Goal: Task Accomplishment & Management: Manage account settings

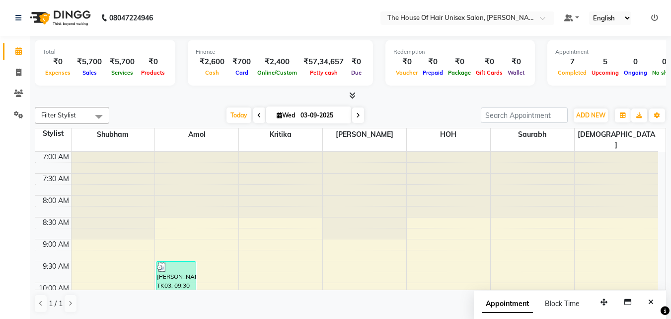
scroll to position [316, 0]
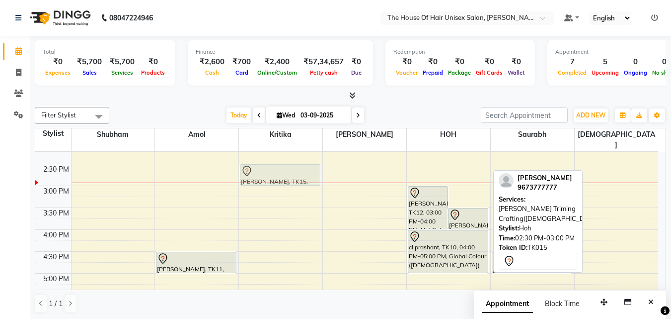
drag, startPoint x: 464, startPoint y: 165, endPoint x: 313, endPoint y: 169, distance: 151.7
click at [313, 169] on tr "[PERSON_NAME], TK03, 09:30 AM-11:20 AM, Haircut without wash ([DEMOGRAPHIC_DATA…" at bounding box center [346, 164] width 623 height 656
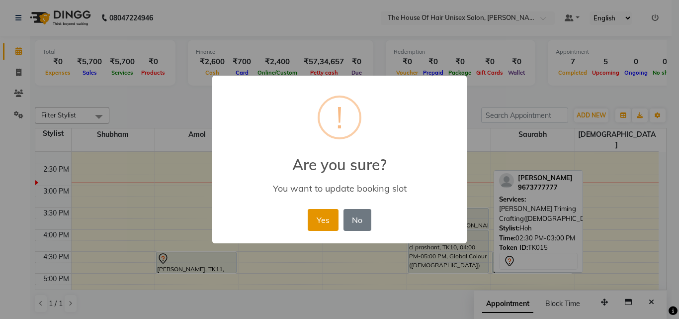
click at [325, 222] on button "Yes" at bounding box center [323, 220] width 30 height 22
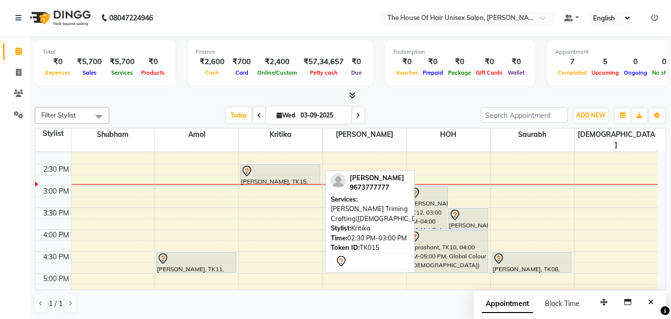
click at [275, 165] on div at bounding box center [280, 171] width 79 height 12
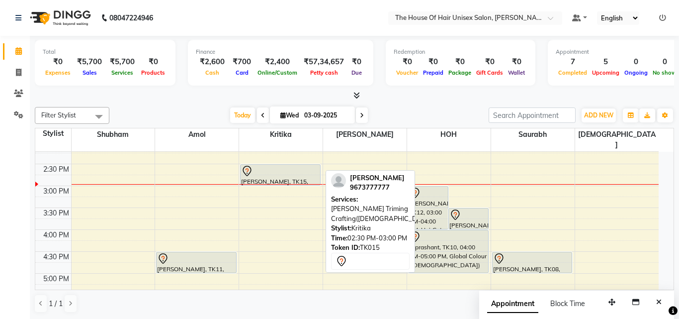
select select "7"
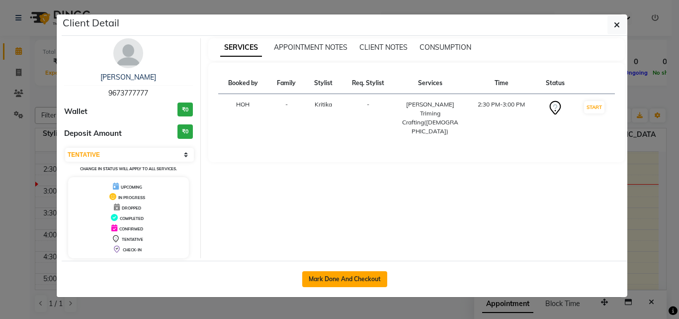
click at [346, 278] on button "Mark Done And Checkout" at bounding box center [344, 279] width 85 height 16
select select "service"
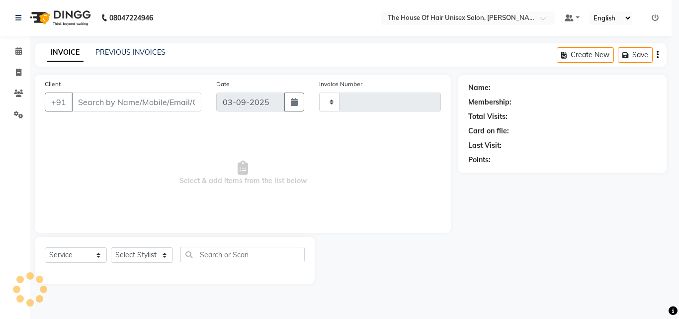
type input "2645"
select select "598"
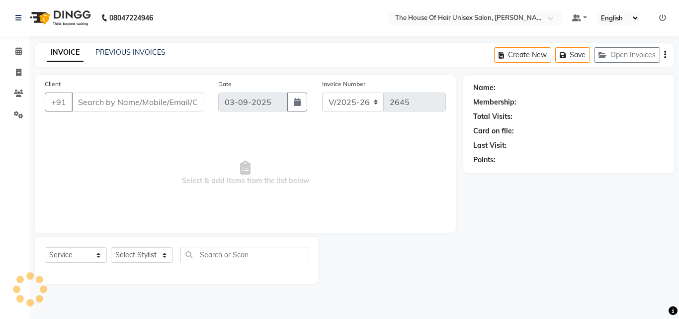
type input "9673777777"
select select "20971"
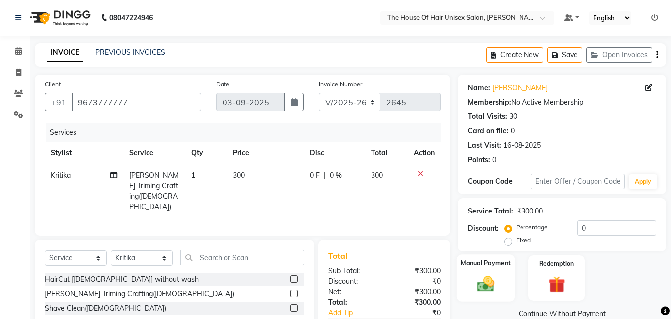
click at [483, 278] on img at bounding box center [486, 283] width 28 height 20
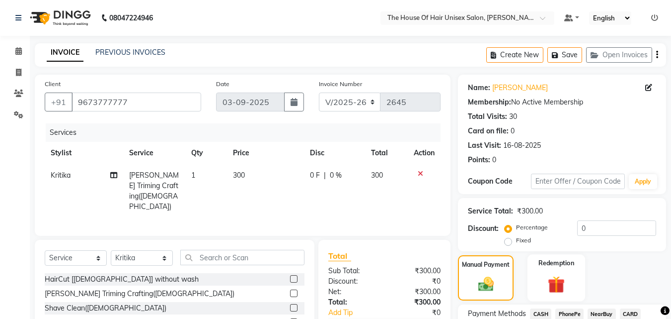
scroll to position [81, 0]
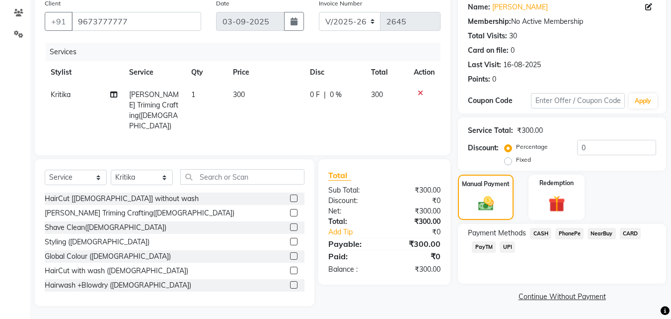
click at [510, 243] on span "UPI" at bounding box center [507, 246] width 15 height 11
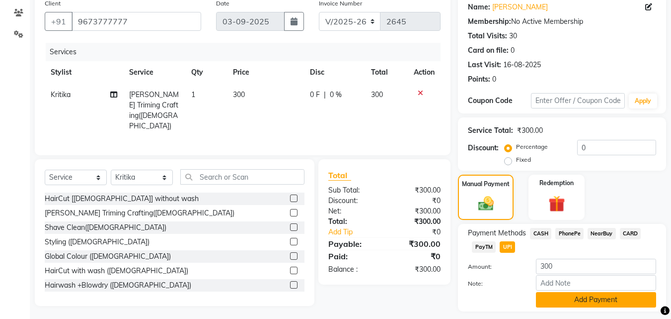
click at [600, 301] on button "Add Payment" at bounding box center [596, 299] width 120 height 15
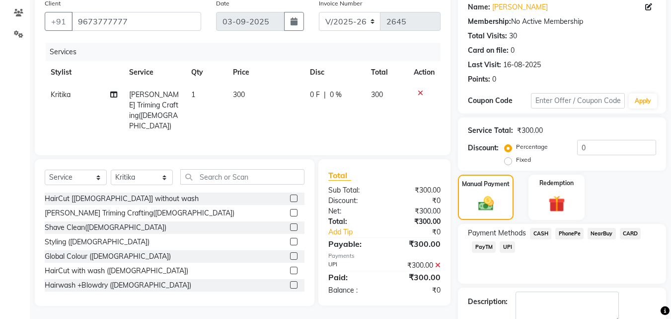
scroll to position [137, 0]
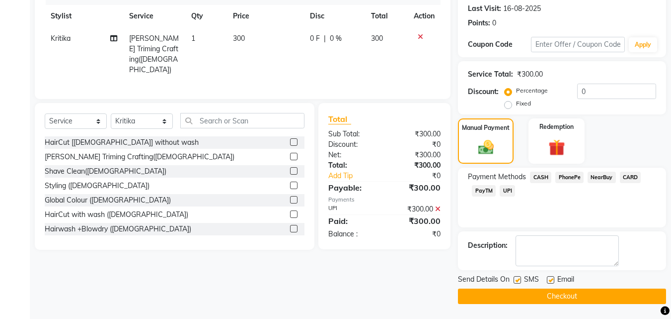
click at [582, 296] on button "Checkout" at bounding box center [562, 295] width 208 height 15
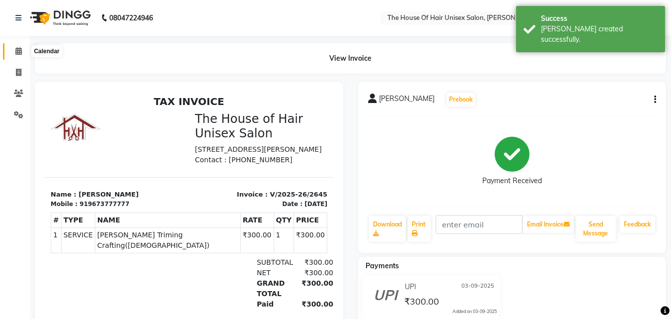
click at [18, 52] on icon at bounding box center [18, 50] width 6 height 7
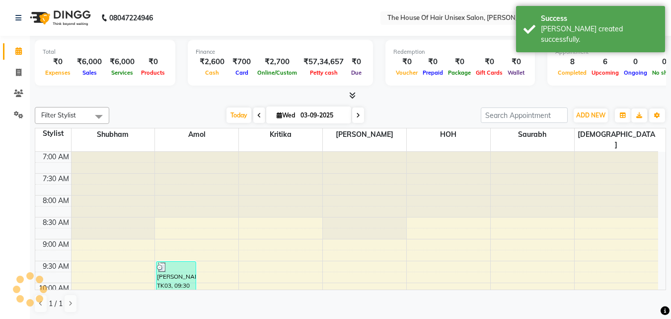
scroll to position [307, 0]
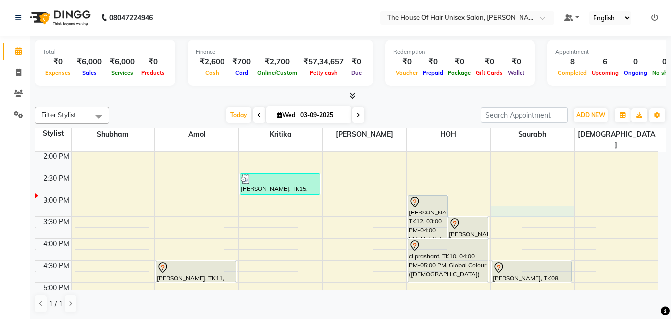
click at [498, 200] on div "7:00 AM 7:30 AM 8:00 AM 8:30 AM 9:00 AM 9:30 AM 10:00 AM 10:30 AM 11:00 AM 11:3…" at bounding box center [346, 173] width 623 height 656
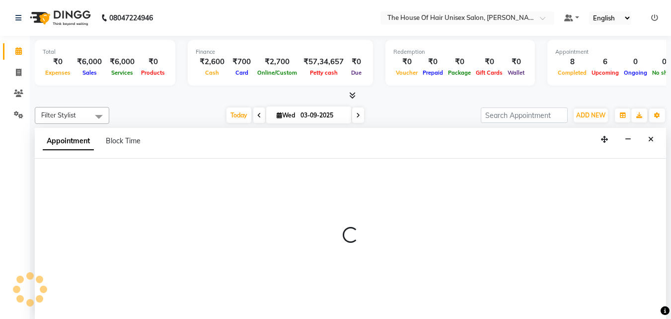
scroll to position [0, 0]
select select "86145"
select select "915"
select select "tentative"
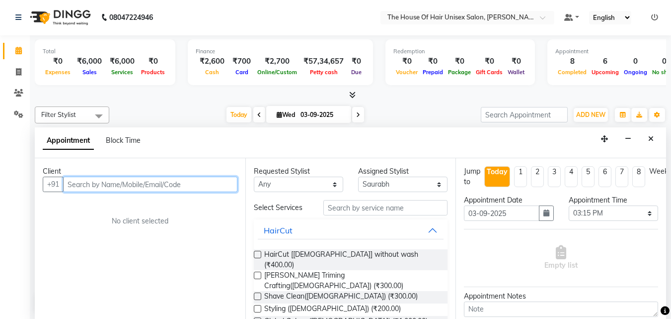
click at [168, 184] on input "text" at bounding box center [150, 183] width 174 height 15
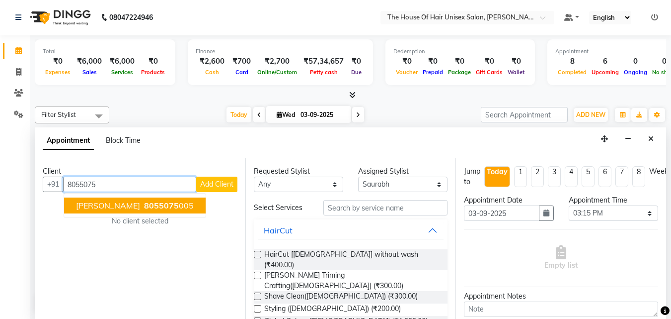
click at [179, 199] on button "[PERSON_NAME] 8055075 005" at bounding box center [135, 205] width 142 height 16
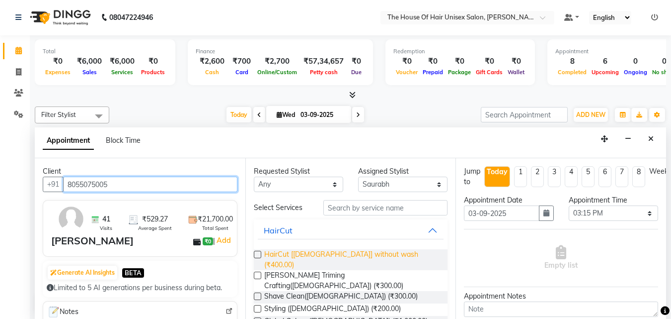
type input "8055075005"
click at [312, 254] on span "HairCut [[DEMOGRAPHIC_DATA]] without wash (₹400.00)" at bounding box center [352, 259] width 176 height 21
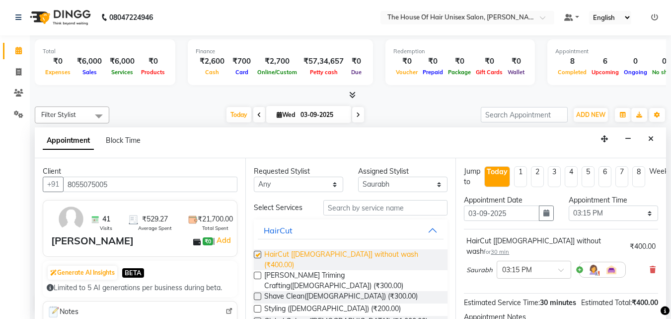
checkbox input "false"
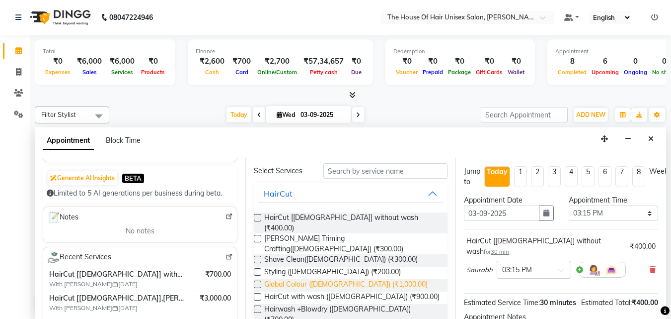
scroll to position [14, 0]
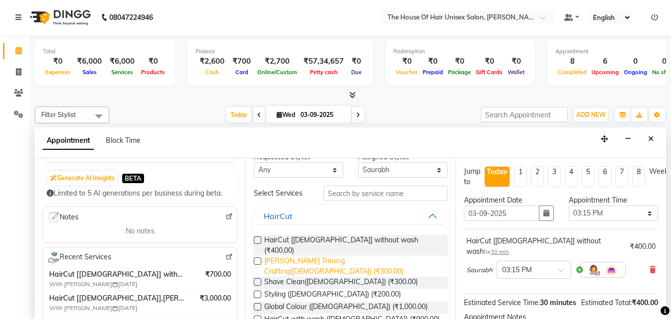
click at [283, 255] on span "[PERSON_NAME] Triming Crafting([DEMOGRAPHIC_DATA]) (₹300.00)" at bounding box center [352, 265] width 176 height 21
checkbox input "false"
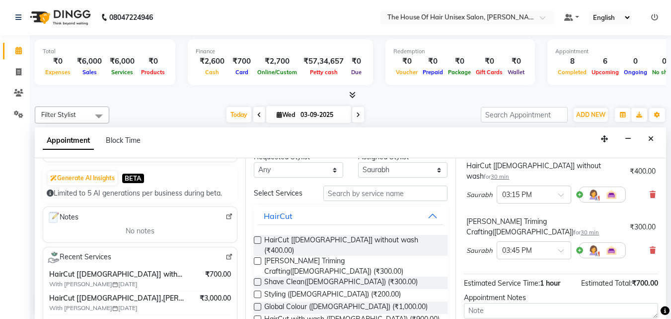
scroll to position [122, 0]
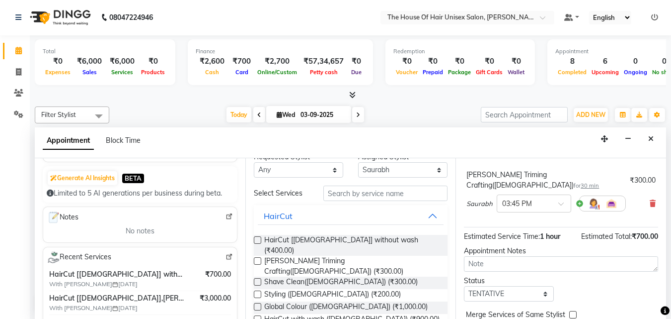
click at [572, 311] on label at bounding box center [573, 314] width 7 height 7
click at [572, 312] on input "checkbox" at bounding box center [573, 315] width 6 height 6
checkbox input "true"
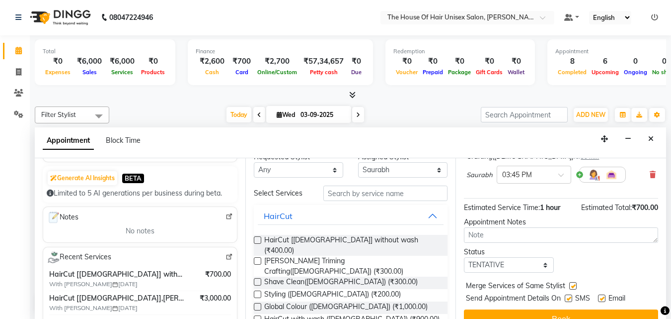
scroll to position [154, 0]
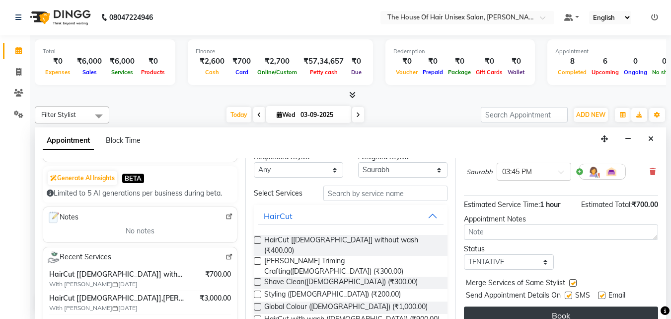
click at [567, 306] on button "Book" at bounding box center [561, 315] width 194 height 18
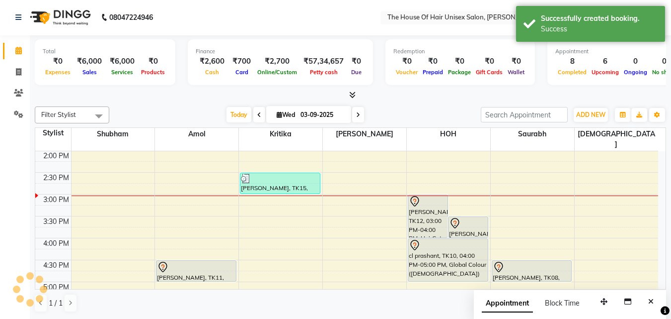
scroll to position [0, 0]
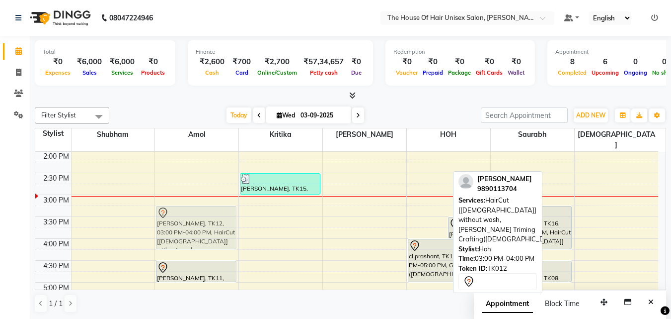
drag, startPoint x: 424, startPoint y: 210, endPoint x: 190, endPoint y: 216, distance: 234.2
click at [190, 216] on tr "[PERSON_NAME], TK03, 09:30 AM-11:20 AM, Haircut without wash ([DEMOGRAPHIC_DATA…" at bounding box center [346, 173] width 623 height 656
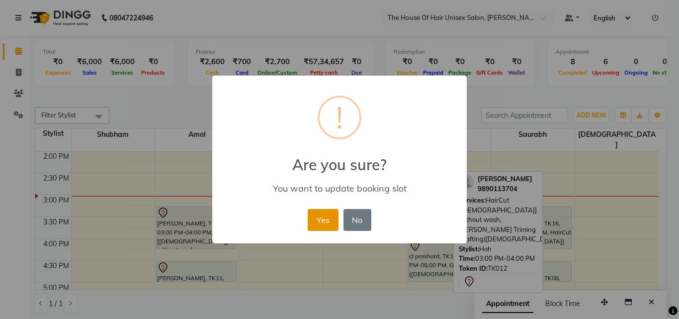
click at [319, 218] on button "Yes" at bounding box center [323, 220] width 30 height 22
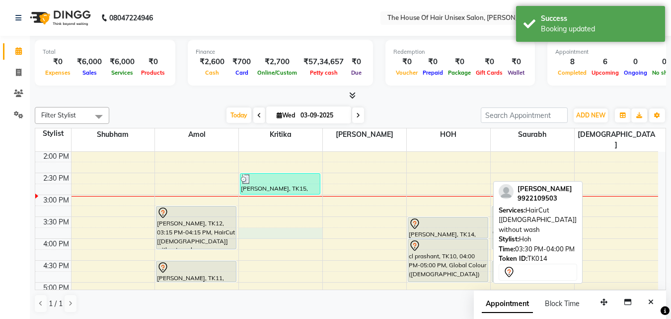
drag, startPoint x: 319, startPoint y: 218, endPoint x: 444, endPoint y: 222, distance: 125.3
click at [444, 222] on div "7:00 AM 7:30 AM 8:00 AM 8:30 AM 9:00 AM 9:30 AM 10:00 AM 10:30 AM 11:00 AM 11:3…" at bounding box center [346, 173] width 623 height 656
select select "20971"
select select "945"
select select "tentative"
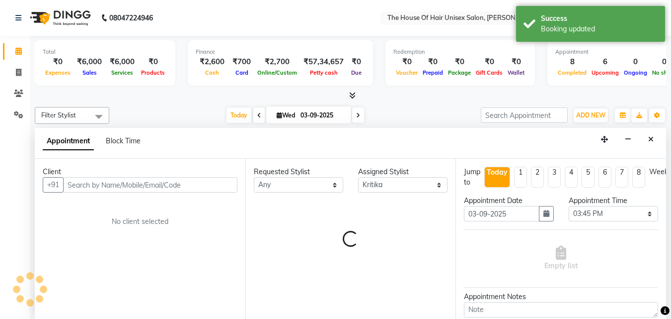
scroll to position [0, 0]
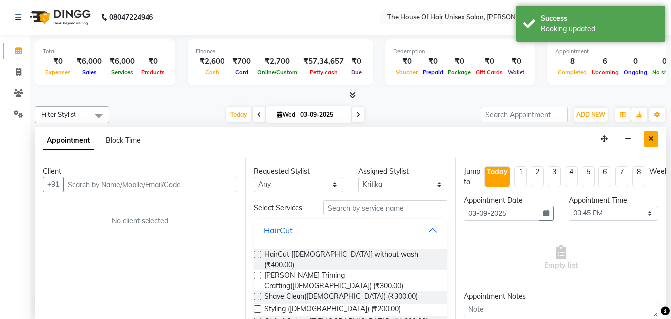
click at [657, 139] on button "Close" at bounding box center [651, 138] width 14 height 15
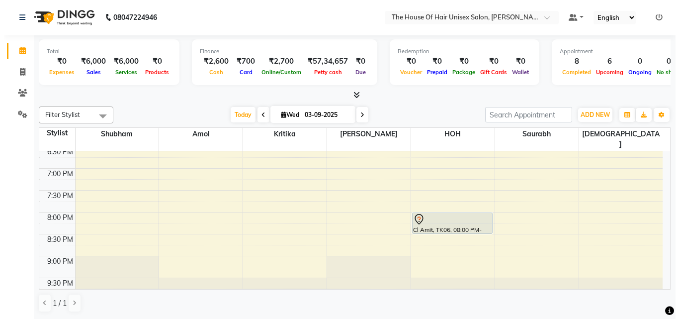
scroll to position [507, 0]
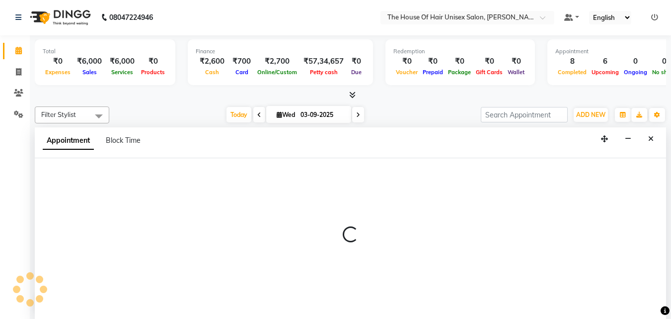
select select "85989"
select select "1170"
select select "tentative"
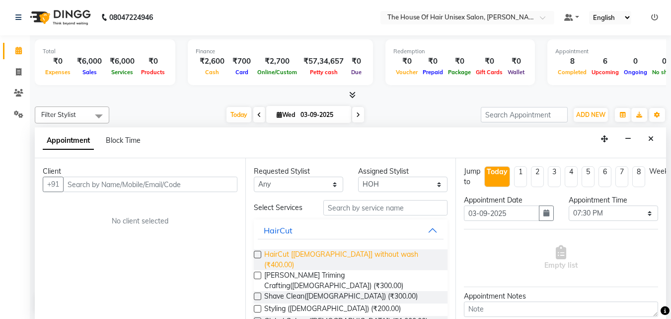
click at [341, 252] on span "HairCut [[DEMOGRAPHIC_DATA]] without wash (₹400.00)" at bounding box center [352, 259] width 176 height 21
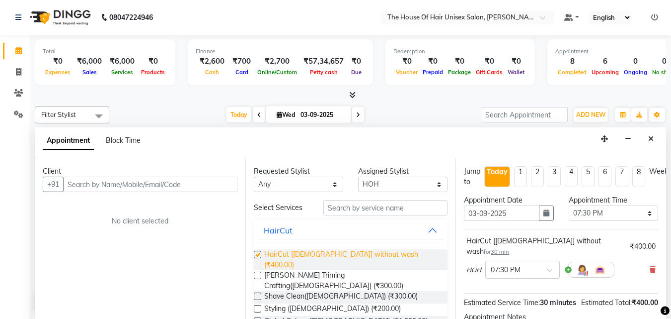
checkbox input "false"
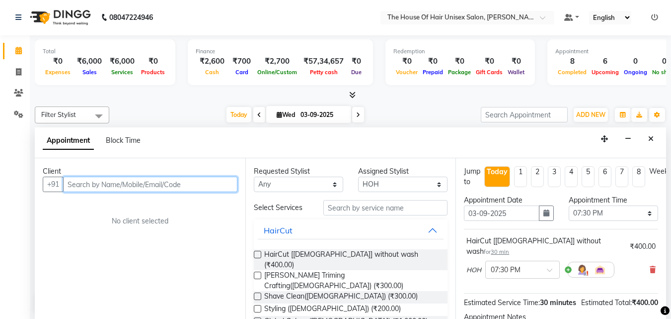
click at [133, 181] on input "text" at bounding box center [150, 183] width 174 height 15
type input "9764550452"
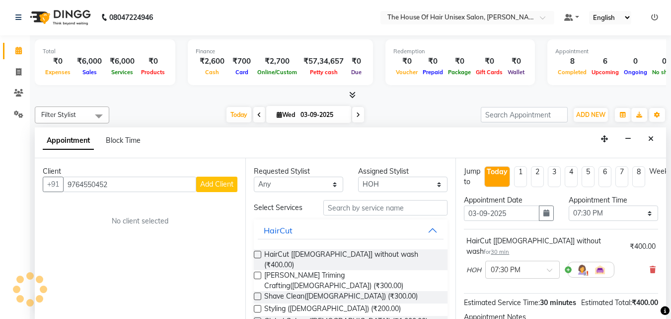
click at [206, 181] on span "Add Client" at bounding box center [216, 183] width 33 height 9
select select "22"
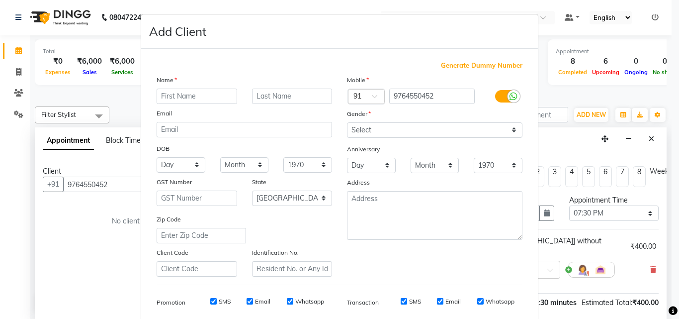
click at [191, 93] on input "text" at bounding box center [197, 95] width 81 height 15
type input "Varada"
click at [259, 98] on input "text" at bounding box center [292, 95] width 81 height 15
type input "shahade"
click at [387, 127] on select "Select [DEMOGRAPHIC_DATA] [DEMOGRAPHIC_DATA] Other Prefer Not To Say" at bounding box center [434, 129] width 175 height 15
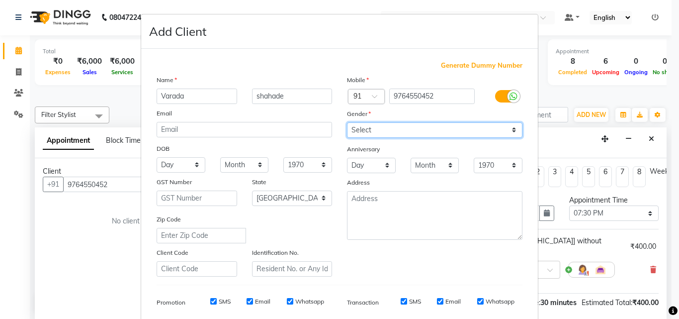
select select "[DEMOGRAPHIC_DATA]"
click at [347, 122] on select "Select [DEMOGRAPHIC_DATA] [DEMOGRAPHIC_DATA] Other Prefer Not To Say" at bounding box center [434, 129] width 175 height 15
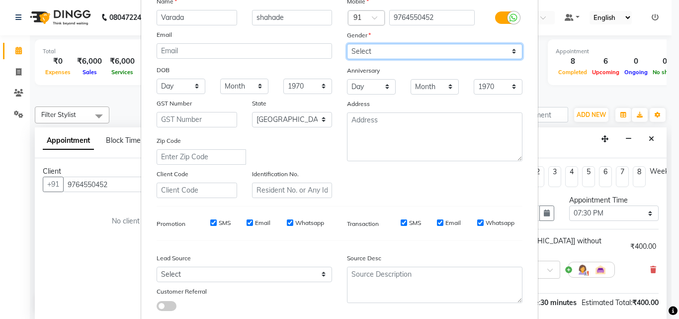
scroll to position [88, 0]
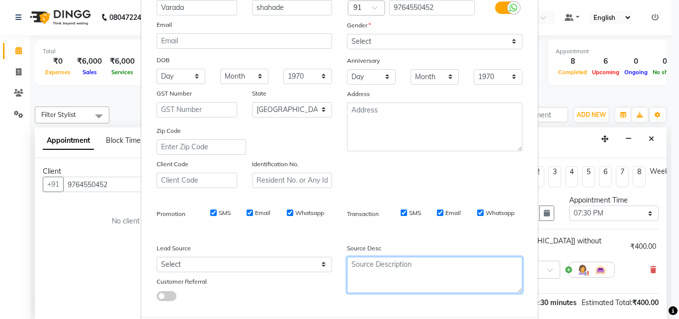
click at [475, 292] on textarea at bounding box center [434, 274] width 175 height 36
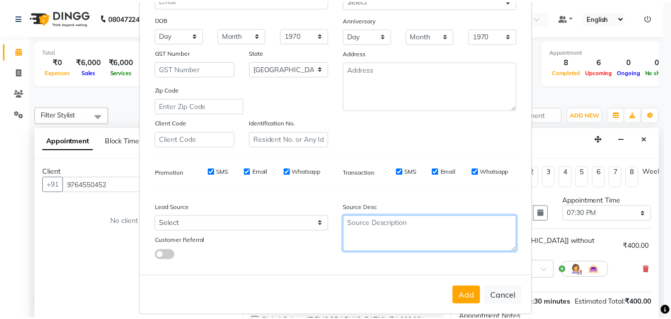
scroll to position [140, 0]
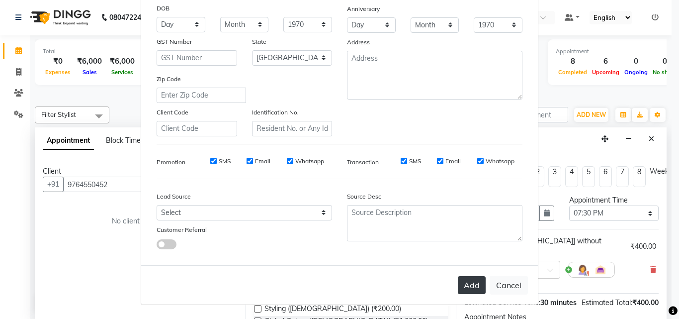
click at [467, 285] on button "Add" at bounding box center [472, 285] width 28 height 18
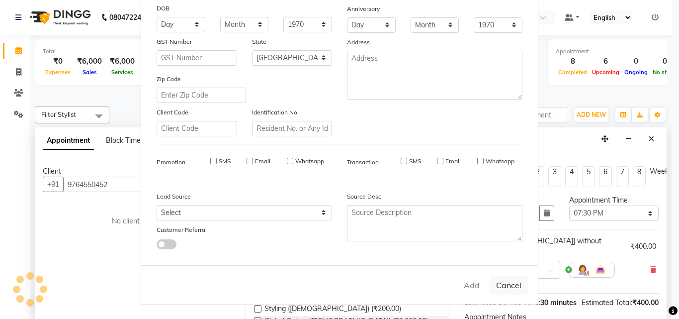
select select
select select "null"
select select
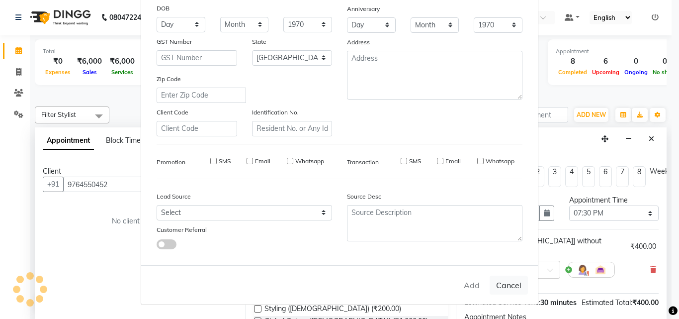
select select
checkbox input "false"
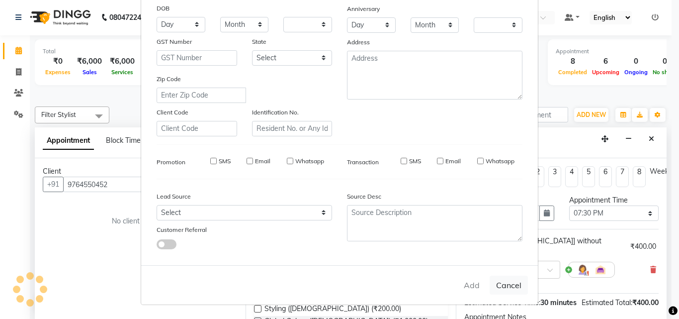
checkbox input "false"
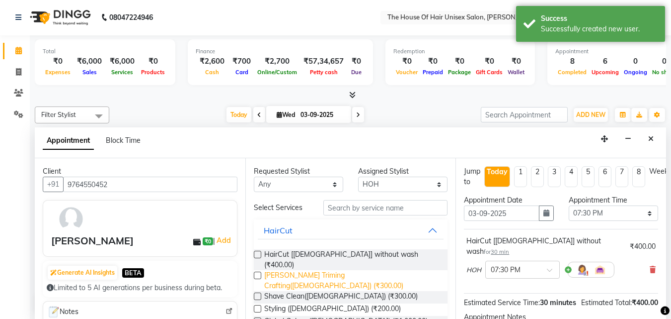
click at [320, 270] on span "[PERSON_NAME] Triming Crafting([DEMOGRAPHIC_DATA]) (₹300.00)" at bounding box center [352, 280] width 176 height 21
checkbox input "false"
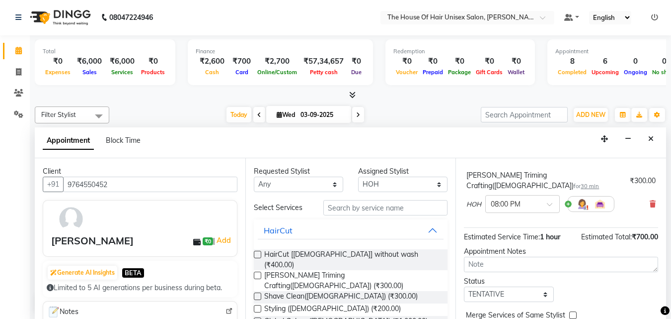
scroll to position [124, 0]
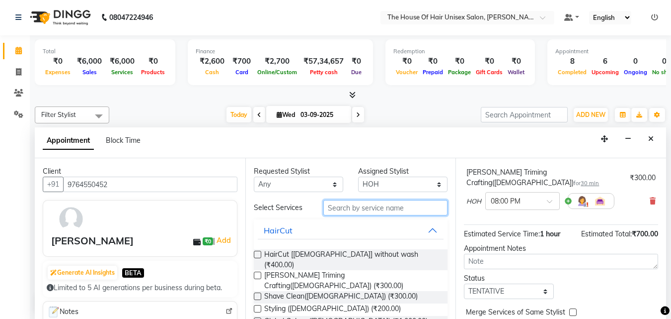
click at [348, 211] on input "text" at bounding box center [386, 207] width 124 height 15
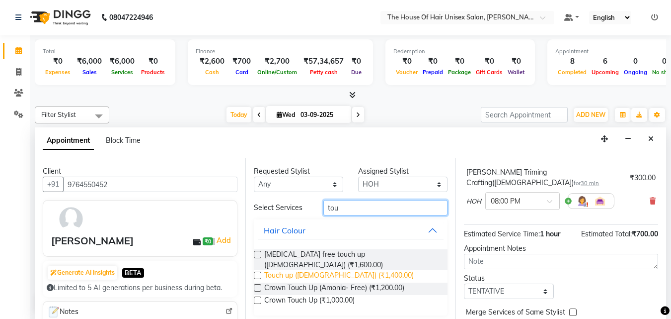
type input "tou"
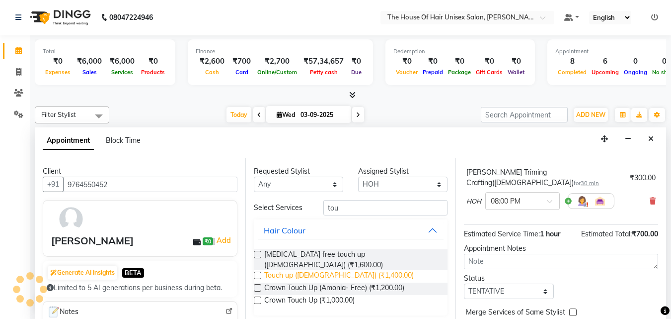
click at [286, 270] on span "Touch up ([DEMOGRAPHIC_DATA]) (₹1,400.00)" at bounding box center [339, 276] width 150 height 12
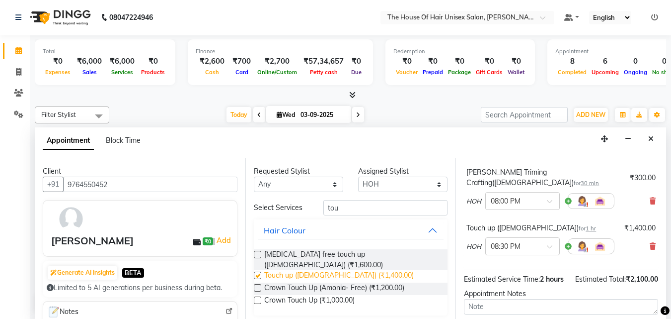
checkbox input "false"
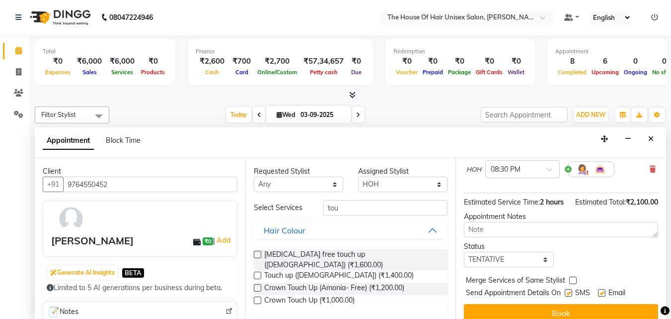
scroll to position [209, 0]
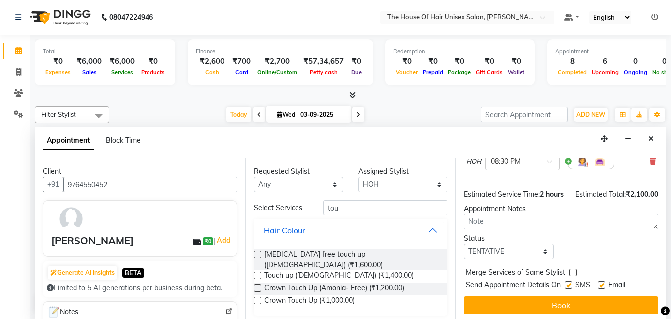
click at [573, 268] on label at bounding box center [573, 271] width 7 height 7
click at [573, 270] on input "checkbox" at bounding box center [573, 273] width 6 height 6
checkbox input "true"
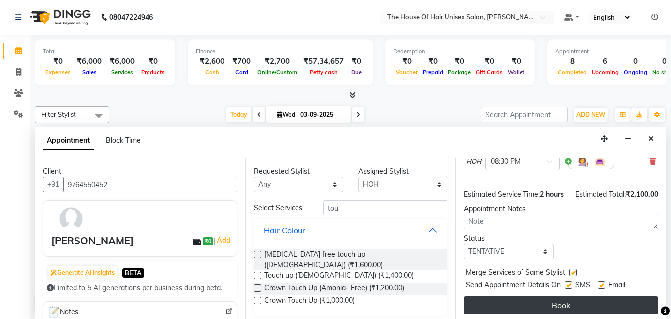
click at [571, 296] on button "Book" at bounding box center [561, 305] width 194 height 18
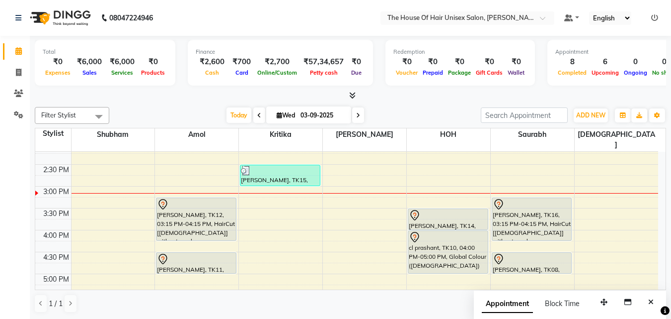
scroll to position [313, 0]
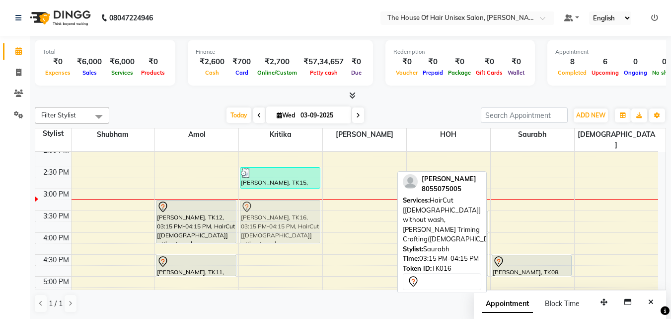
drag, startPoint x: 508, startPoint y: 207, endPoint x: 259, endPoint y: 210, distance: 249.5
click at [259, 210] on tr "[PERSON_NAME], TK03, 09:30 AM-11:20 AM, Haircut without wash ([DEMOGRAPHIC_DATA…" at bounding box center [346, 167] width 623 height 656
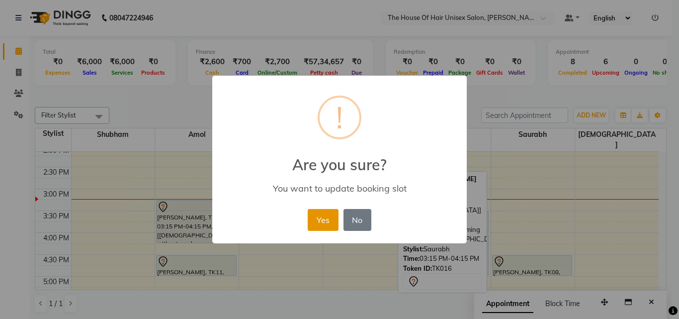
click at [327, 221] on button "Yes" at bounding box center [323, 220] width 30 height 22
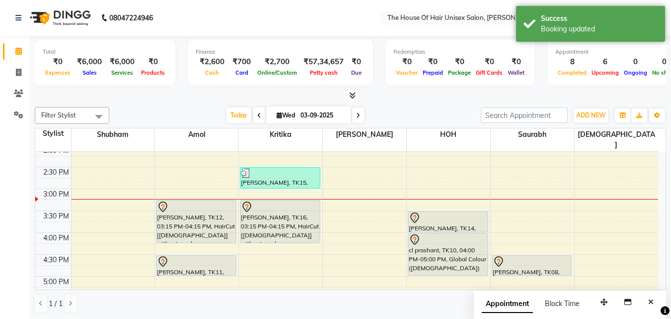
click at [480, 192] on div "7:00 AM 7:30 AM 8:00 AM 8:30 AM 9:00 AM 9:30 AM 10:00 AM 10:30 AM 11:00 AM 11:3…" at bounding box center [346, 167] width 623 height 656
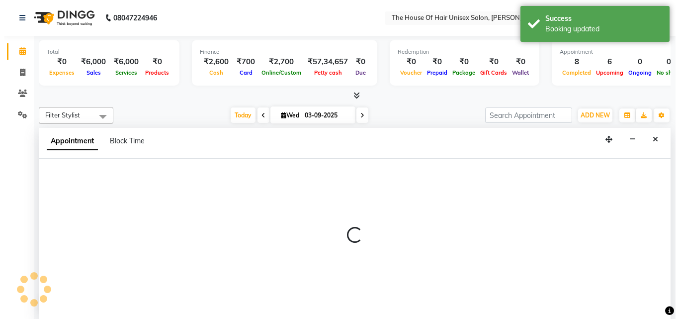
scroll to position [0, 0]
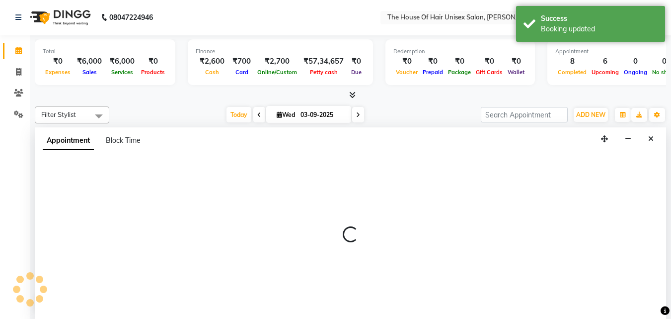
select select "85989"
select select "915"
select select "tentative"
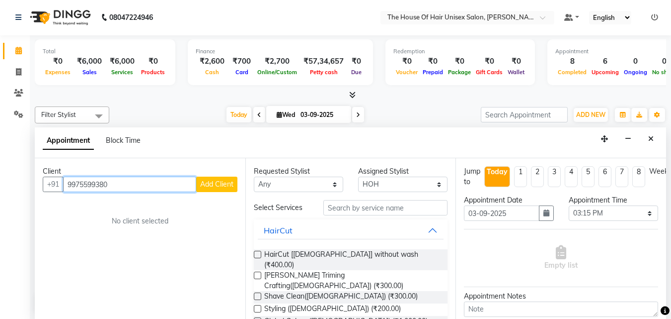
type input "9975599380"
click at [211, 182] on span "Add Client" at bounding box center [216, 183] width 33 height 9
select select "22"
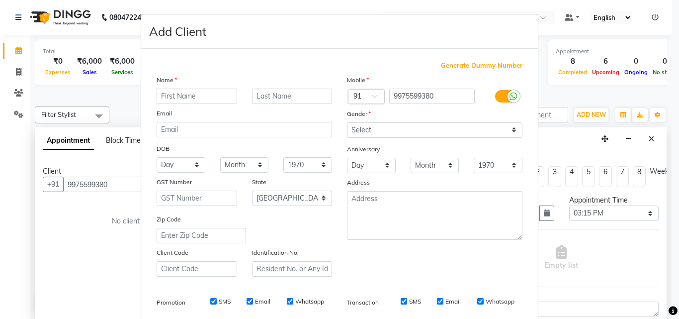
click at [181, 103] on input "text" at bounding box center [197, 95] width 81 height 15
type input "[PERSON_NAME]"
click at [400, 126] on select "Select [DEMOGRAPHIC_DATA] [DEMOGRAPHIC_DATA] Other Prefer Not To Say" at bounding box center [434, 129] width 175 height 15
select select "[DEMOGRAPHIC_DATA]"
click at [347, 122] on select "Select [DEMOGRAPHIC_DATA] [DEMOGRAPHIC_DATA] Other Prefer Not To Say" at bounding box center [434, 129] width 175 height 15
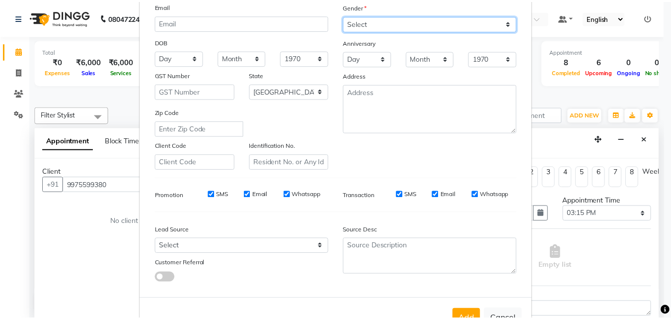
scroll to position [140, 0]
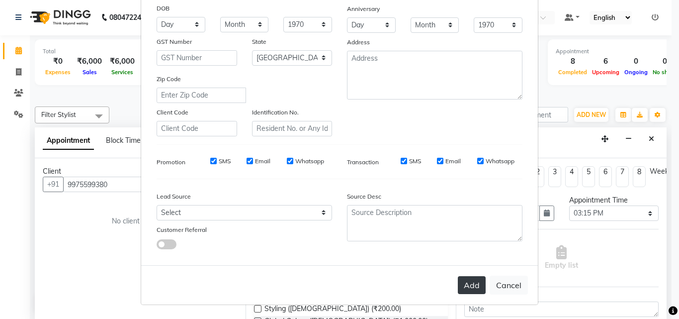
click at [471, 286] on button "Add" at bounding box center [472, 285] width 28 height 18
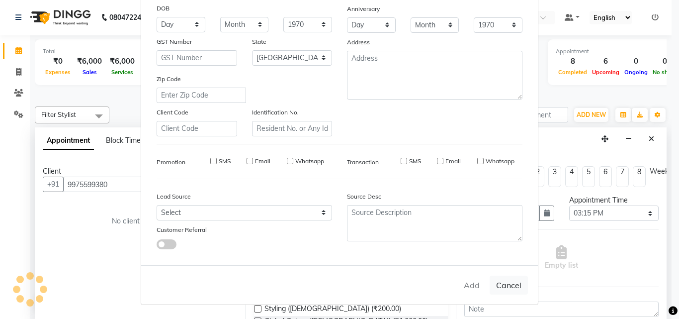
select select
select select "null"
select select
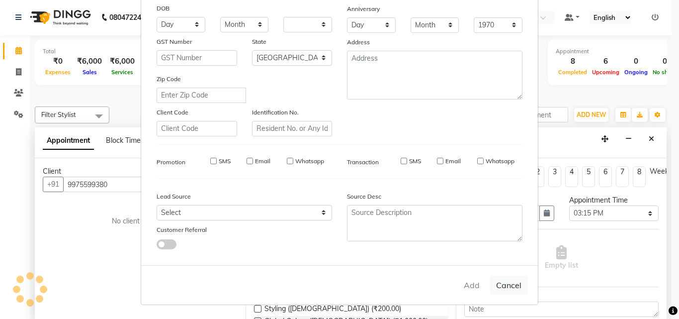
select select
checkbox input "false"
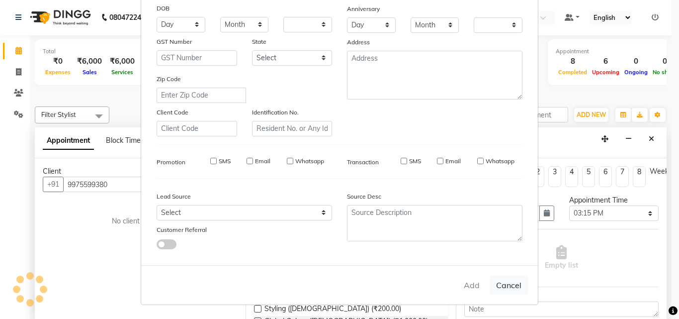
checkbox input "false"
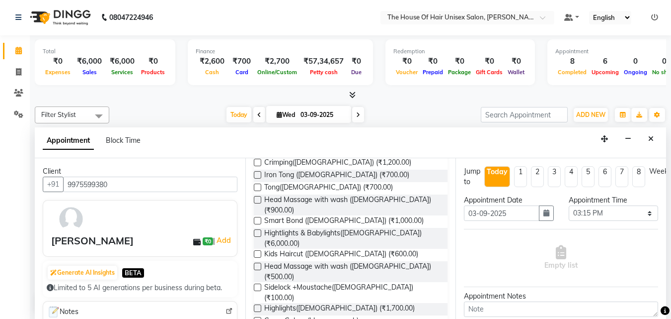
scroll to position [391, 0]
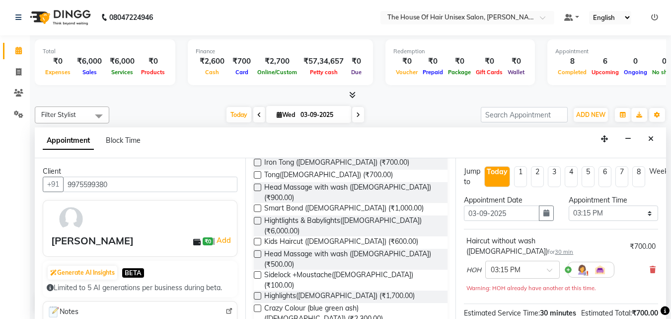
checkbox input "false"
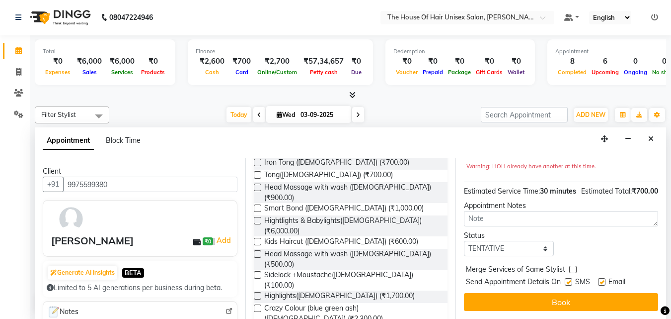
scroll to position [129, 0]
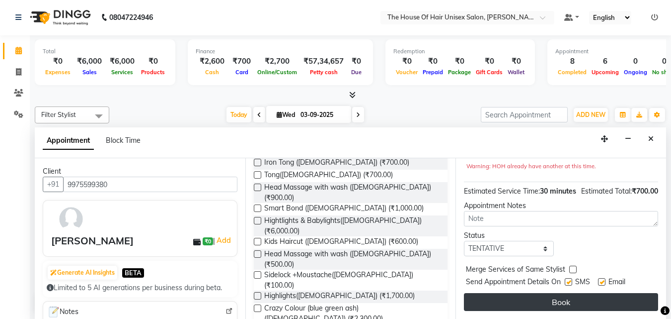
click at [547, 293] on button "Book" at bounding box center [561, 302] width 194 height 18
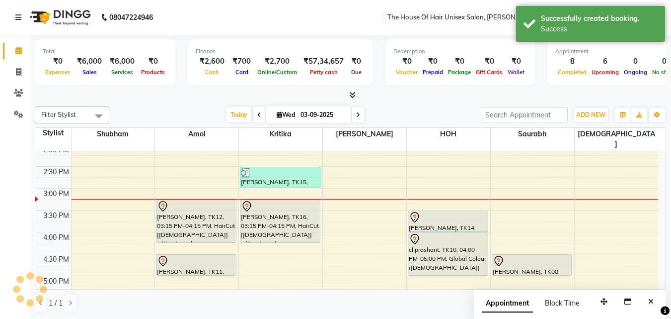
scroll to position [0, 0]
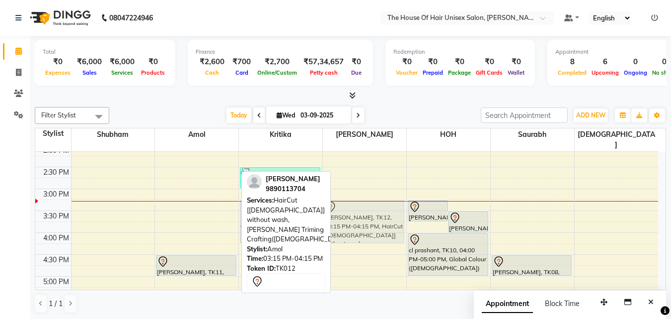
drag, startPoint x: 200, startPoint y: 205, endPoint x: 355, endPoint y: 211, distance: 154.7
click at [355, 211] on tr "[PERSON_NAME], TK03, 09:30 AM-11:20 AM, Haircut without wash ([DEMOGRAPHIC_DATA…" at bounding box center [346, 167] width 623 height 656
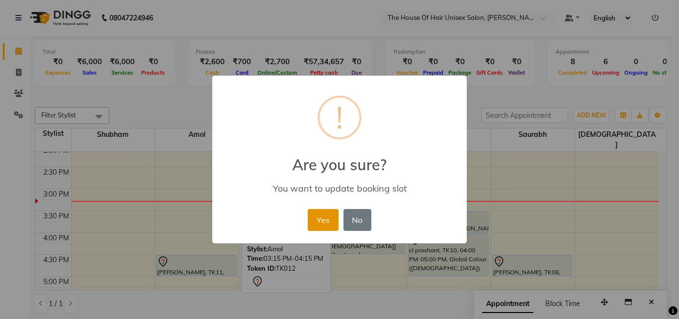
click at [326, 223] on button "Yes" at bounding box center [323, 220] width 30 height 22
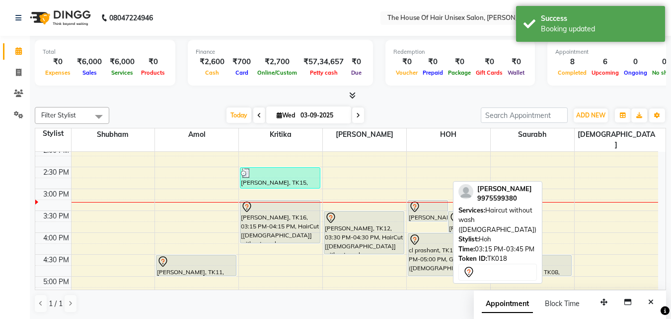
click at [434, 202] on div "[PERSON_NAME], TK18, 03:15 PM-03:45 PM, Haircut without wash ([DEMOGRAPHIC_DATA…" at bounding box center [428, 210] width 39 height 20
drag, startPoint x: 427, startPoint y: 198, endPoint x: 225, endPoint y: 202, distance: 202.3
click at [225, 202] on tr "[PERSON_NAME], TK03, 09:30 AM-11:20 AM, Haircut without wash ([DEMOGRAPHIC_DATA…" at bounding box center [346, 167] width 623 height 656
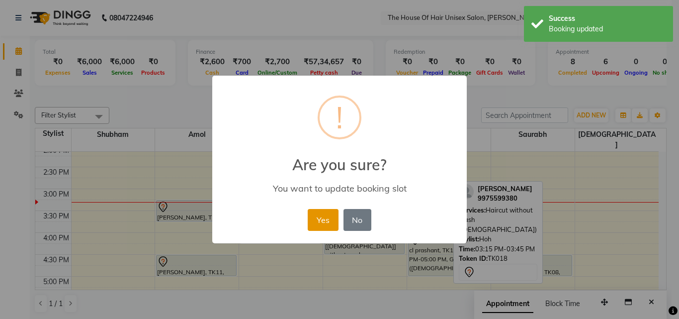
click at [327, 221] on button "Yes" at bounding box center [323, 220] width 30 height 22
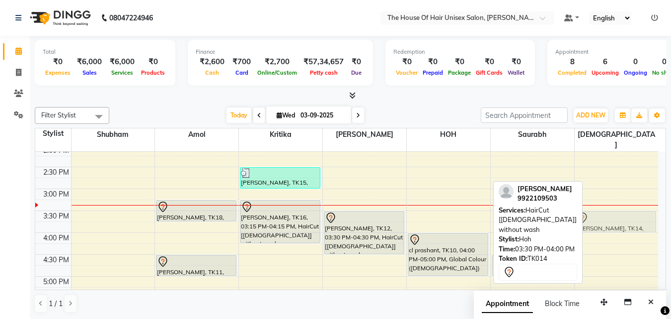
drag, startPoint x: 466, startPoint y: 209, endPoint x: 601, endPoint y: 206, distance: 135.2
click at [601, 206] on tr "[PERSON_NAME], TK03, 09:30 AM-11:20 AM, Haircut without wash ([DEMOGRAPHIC_DATA…" at bounding box center [346, 167] width 623 height 656
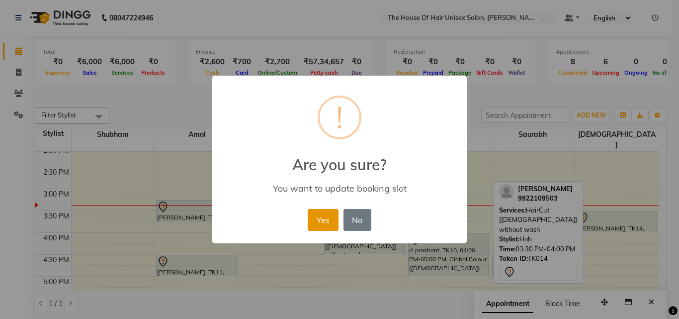
click at [319, 215] on button "Yes" at bounding box center [323, 220] width 30 height 22
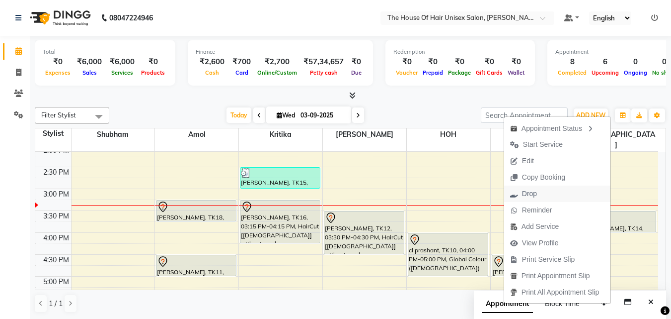
click at [530, 191] on span "Drop" at bounding box center [529, 193] width 15 height 10
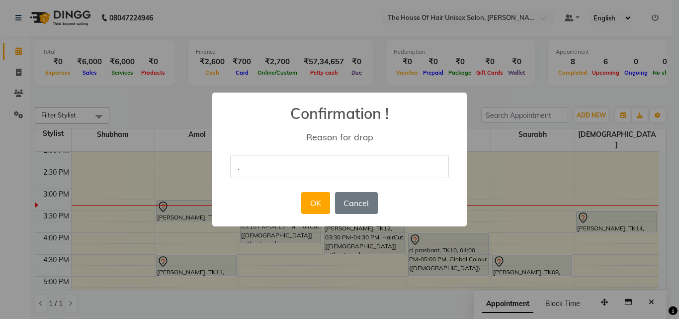
type input "."
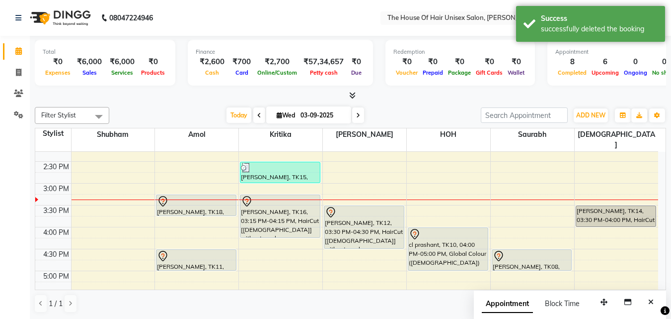
scroll to position [340, 0]
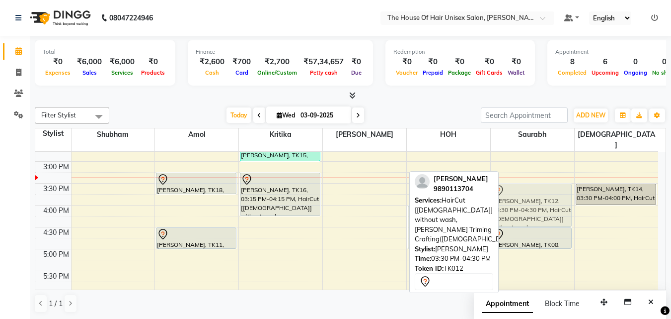
drag, startPoint x: 379, startPoint y: 185, endPoint x: 515, endPoint y: 180, distance: 136.3
click at [515, 180] on tr "[PERSON_NAME], TK03, 09:30 AM-11:20 AM, Haircut without wash ([DEMOGRAPHIC_DATA…" at bounding box center [346, 140] width 623 height 656
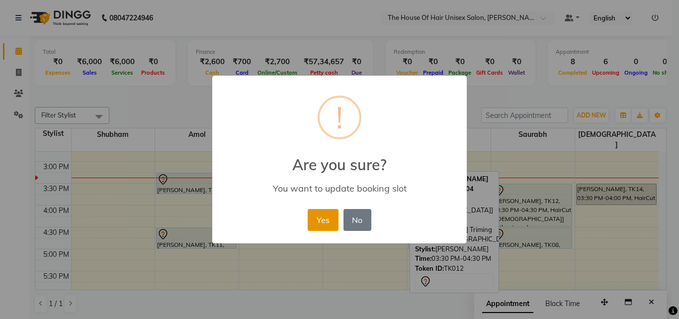
click at [318, 215] on button "Yes" at bounding box center [323, 220] width 30 height 22
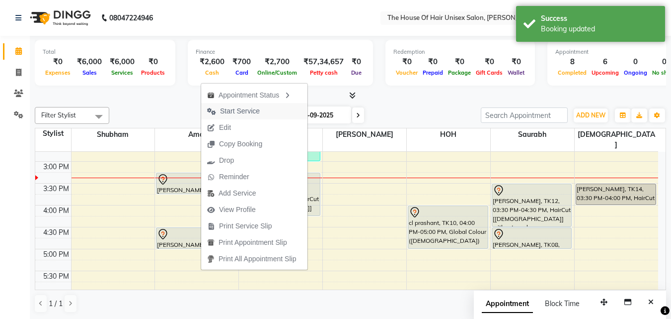
click at [236, 109] on span "Start Service" at bounding box center [240, 111] width 40 height 10
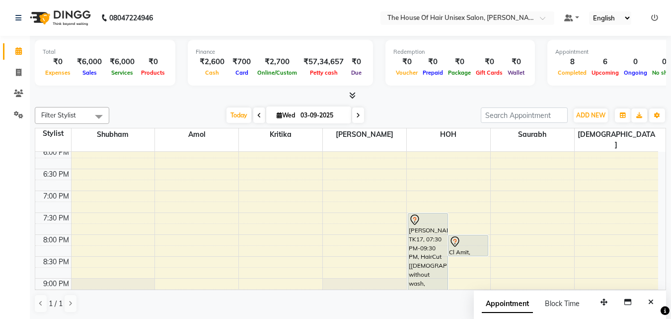
scroll to position [504, 0]
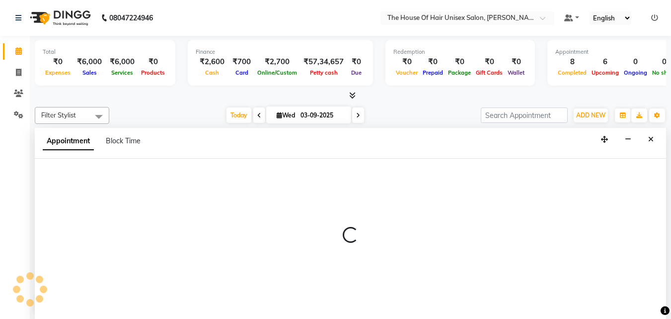
scroll to position [0, 0]
select select "13497"
select select "tentative"
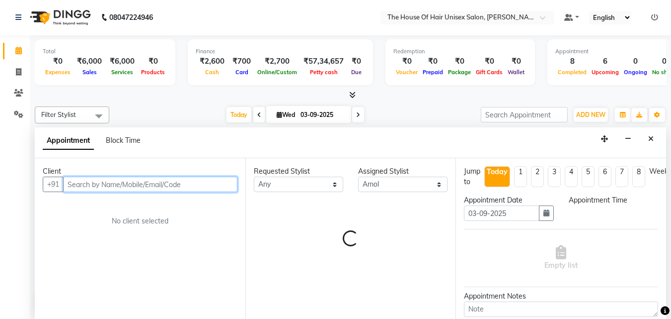
select select "1200"
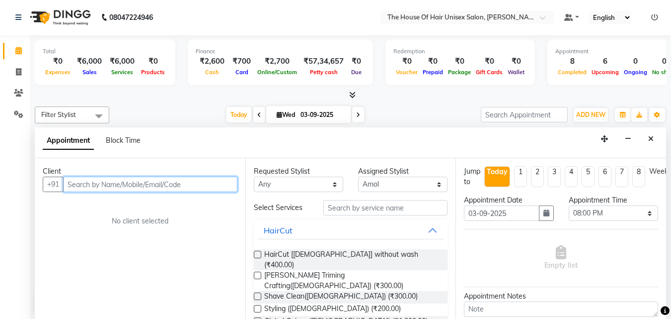
click at [162, 186] on input "text" at bounding box center [150, 183] width 174 height 15
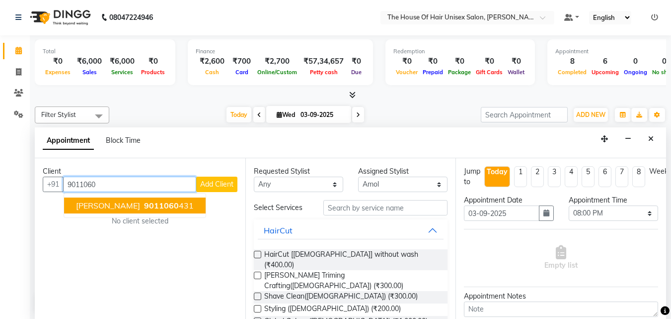
click at [153, 203] on button "[PERSON_NAME] 9011060 431" at bounding box center [135, 205] width 142 height 16
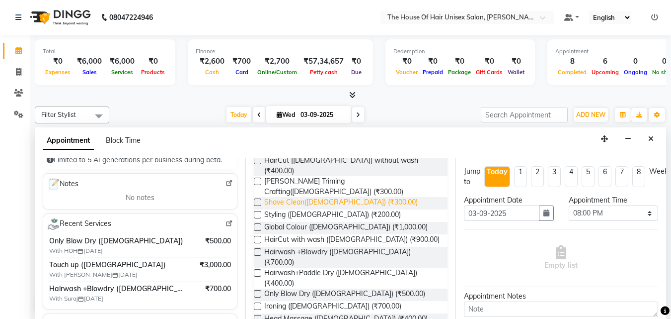
scroll to position [106, 0]
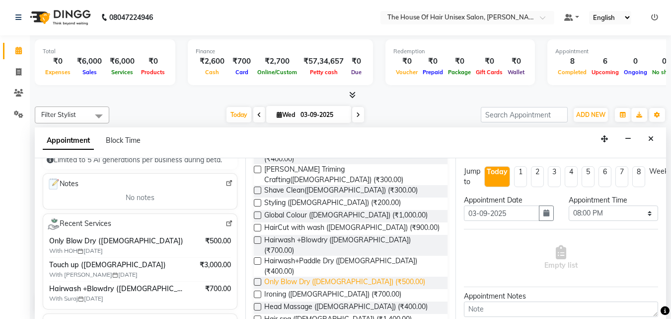
type input "9011060431"
click at [328, 276] on span "Only Blow Dry ([DEMOGRAPHIC_DATA]) (₹500.00)" at bounding box center [344, 282] width 161 height 12
checkbox input "false"
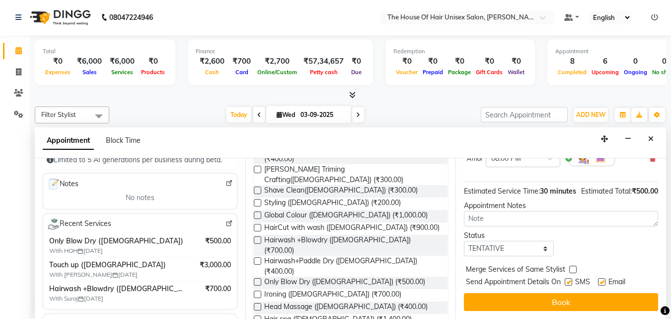
scroll to position [118, 0]
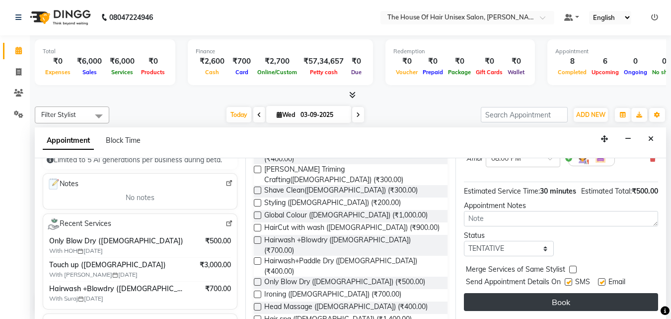
click at [560, 293] on button "Book" at bounding box center [561, 302] width 194 height 18
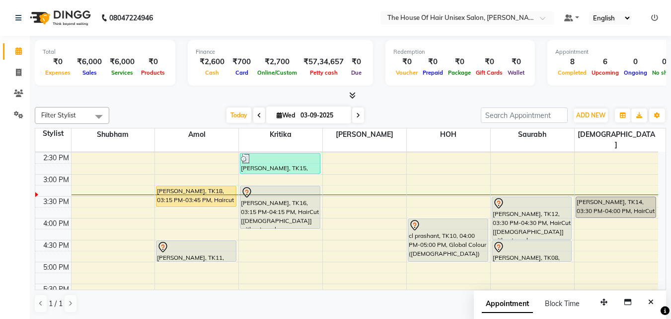
scroll to position [328, 0]
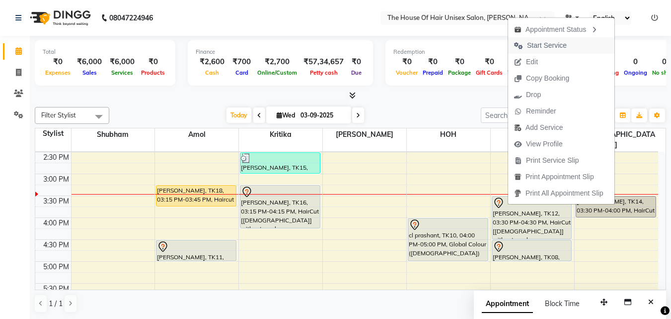
click at [542, 42] on span "Start Service" at bounding box center [547, 45] width 40 height 10
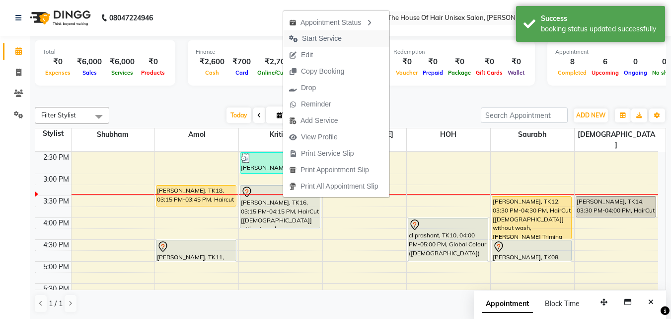
click at [332, 35] on span "Start Service" at bounding box center [322, 38] width 40 height 10
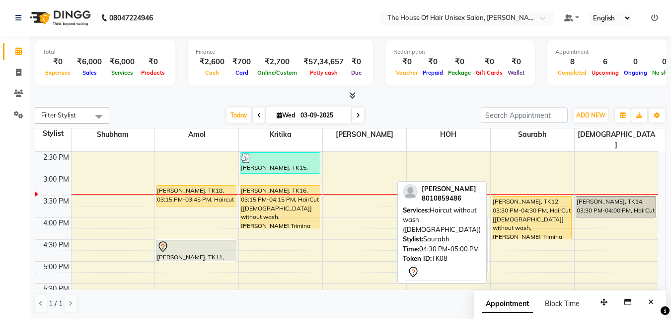
drag, startPoint x: 544, startPoint y: 236, endPoint x: 477, endPoint y: 243, distance: 67.5
click at [477, 243] on div "Filter Stylist Select All [PERSON_NAME] [PERSON_NAME] [PERSON_NAME] [PERSON_NAM…" at bounding box center [351, 210] width 632 height 214
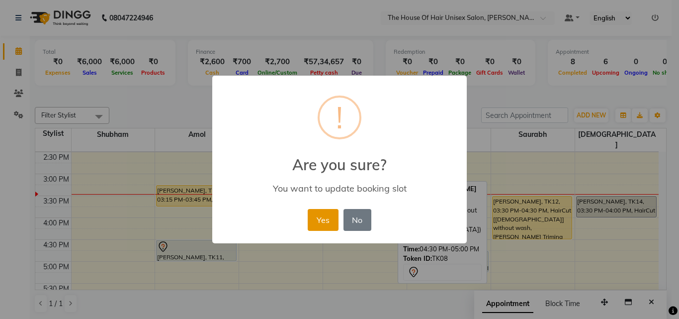
click at [320, 219] on button "Yes" at bounding box center [323, 220] width 30 height 22
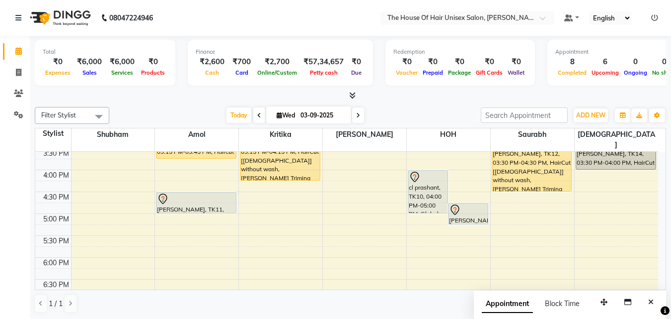
scroll to position [386, 0]
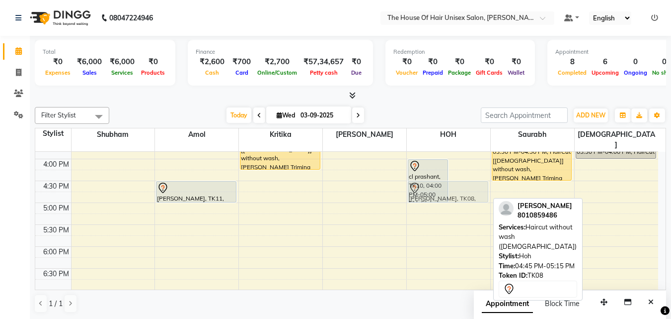
drag, startPoint x: 474, startPoint y: 191, endPoint x: 473, endPoint y: 182, distance: 8.5
click at [473, 182] on div "cl prashant, TK10, 04:00 PM-05:00 PM, Global Colour ([DEMOGRAPHIC_DATA]) [PERSO…" at bounding box center [448, 93] width 83 height 656
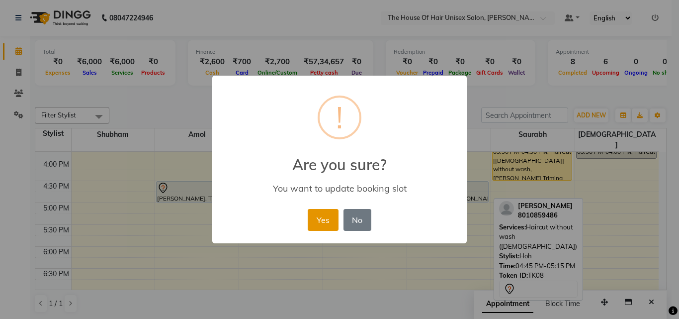
click at [323, 219] on button "Yes" at bounding box center [323, 220] width 30 height 22
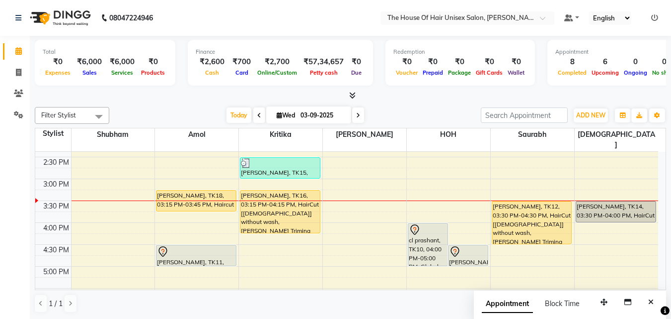
scroll to position [323, 0]
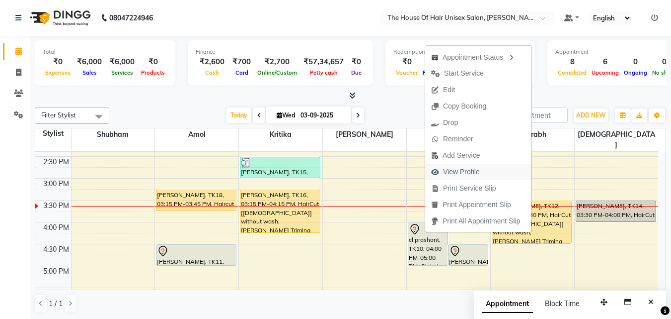
click at [467, 169] on span "View Profile" at bounding box center [461, 171] width 37 height 10
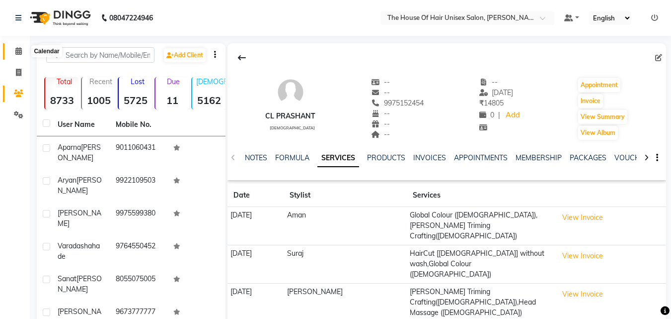
click at [21, 51] on icon at bounding box center [18, 50] width 6 height 7
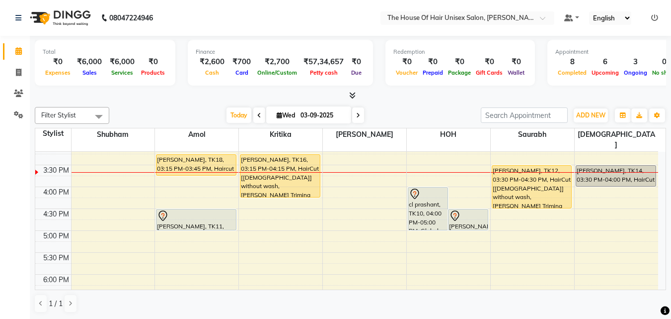
scroll to position [357, 0]
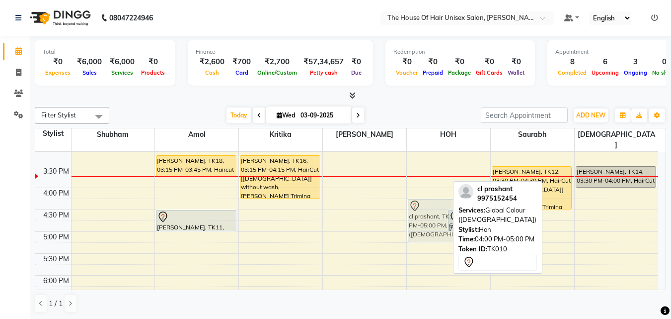
drag, startPoint x: 422, startPoint y: 193, endPoint x: 422, endPoint y: 206, distance: 13.4
click at [422, 206] on div "cl prashant, TK10, 04:00 PM-05:00 PM, Global Colour ([DEMOGRAPHIC_DATA]) [PERSO…" at bounding box center [448, 122] width 83 height 656
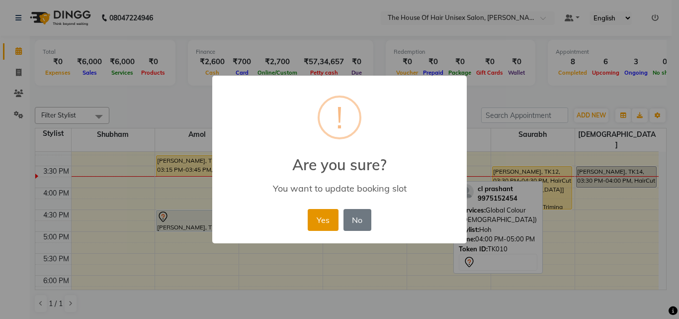
click at [317, 217] on button "Yes" at bounding box center [323, 220] width 30 height 22
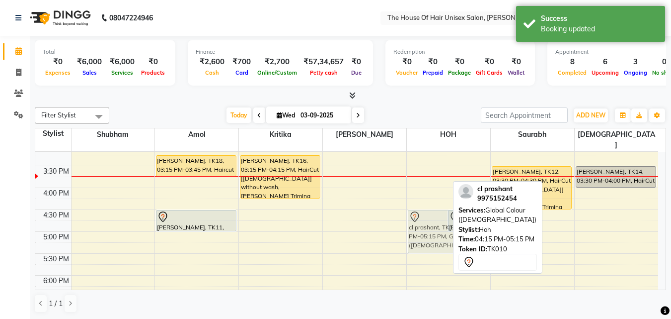
drag, startPoint x: 426, startPoint y: 213, endPoint x: 426, endPoint y: 219, distance: 6.0
click at [426, 219] on div "cl prashant, TK10, 04:15 PM-05:15 PM, Global Colour ([DEMOGRAPHIC_DATA]) [PERSO…" at bounding box center [448, 122] width 83 height 656
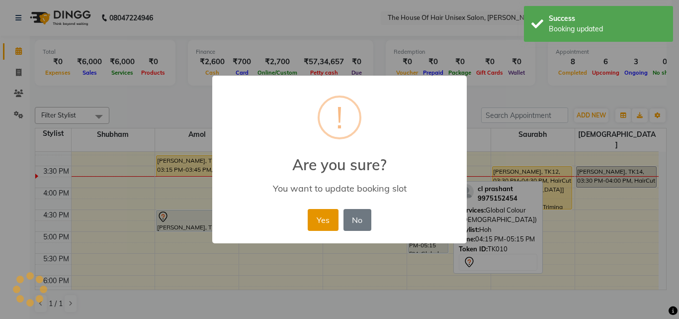
click at [319, 216] on button "Yes" at bounding box center [323, 220] width 30 height 22
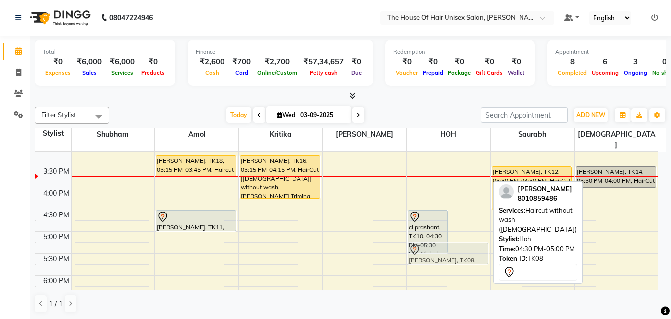
drag, startPoint x: 469, startPoint y: 211, endPoint x: 471, endPoint y: 243, distance: 31.9
click at [471, 243] on div "cl prashant, TK10, 04:30 PM-05:30 PM, Global Colour ([DEMOGRAPHIC_DATA]) [PERSO…" at bounding box center [448, 122] width 83 height 656
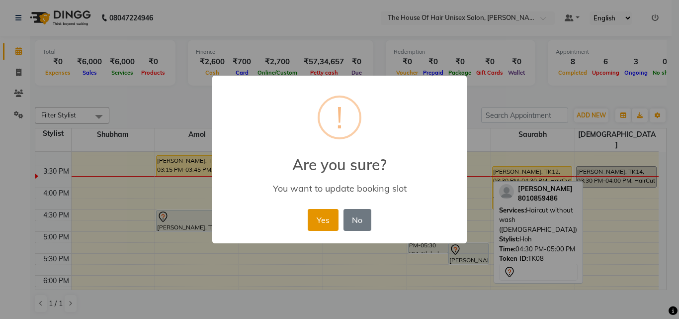
click at [316, 217] on button "Yes" at bounding box center [323, 220] width 30 height 22
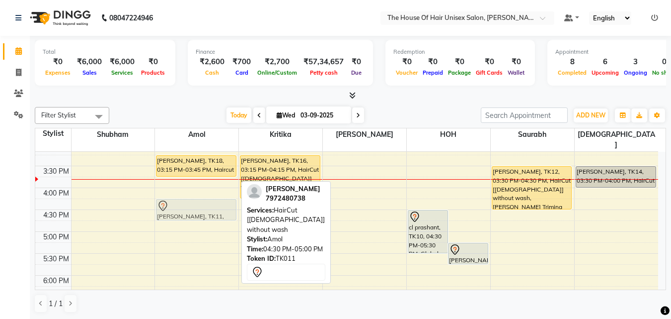
drag, startPoint x: 187, startPoint y: 210, endPoint x: 186, endPoint y: 195, distance: 14.4
click at [186, 195] on div "[PERSON_NAME], TK03, 09:30 AM-11:20 AM, Haircut without wash ([DEMOGRAPHIC_DATA…" at bounding box center [196, 122] width 83 height 656
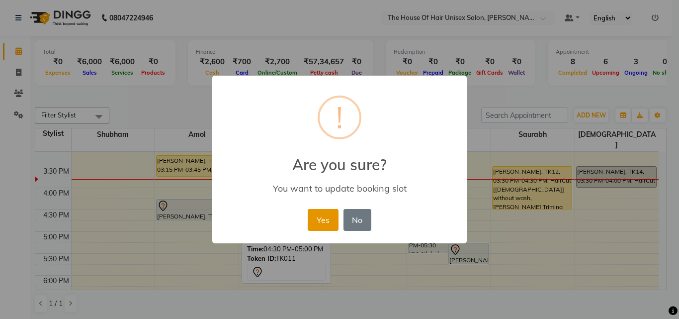
click at [328, 210] on button "Yes" at bounding box center [323, 220] width 30 height 22
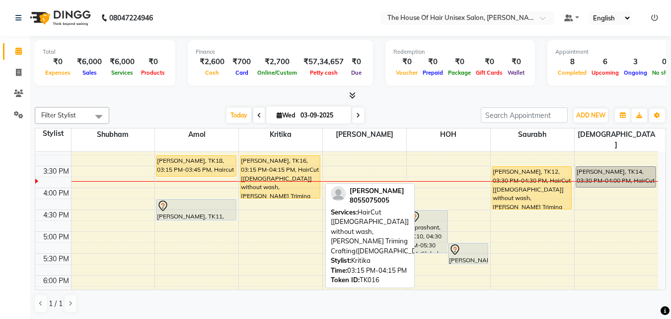
click at [288, 176] on div "[PERSON_NAME], TK16, 03:15 PM-04:15 PM, HairCut [[DEMOGRAPHIC_DATA]] without wa…" at bounding box center [281, 177] width 80 height 42
click at [291, 162] on div "[PERSON_NAME], TK16, 03:15 PM-04:15 PM, HairCut [[DEMOGRAPHIC_DATA]] without wa…" at bounding box center [281, 177] width 80 height 42
select select "1"
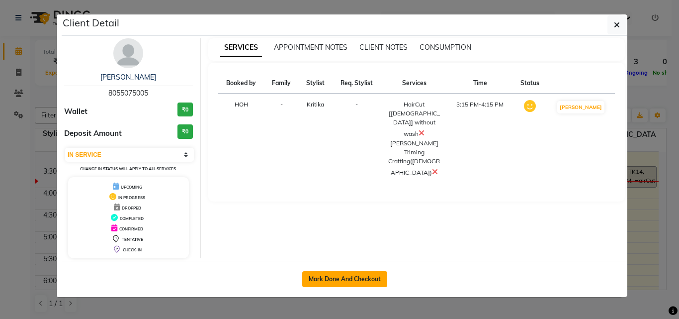
click at [363, 277] on button "Mark Done And Checkout" at bounding box center [344, 279] width 85 height 16
select select "598"
select select "service"
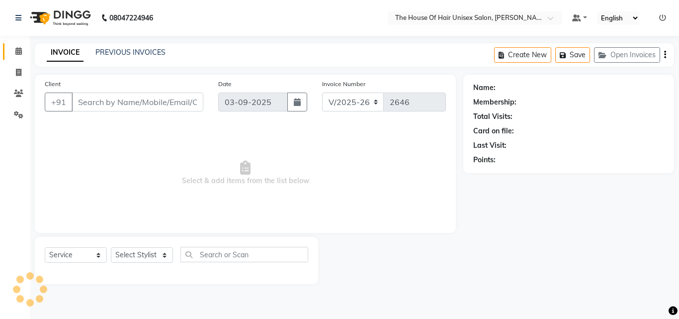
type input "8055075005"
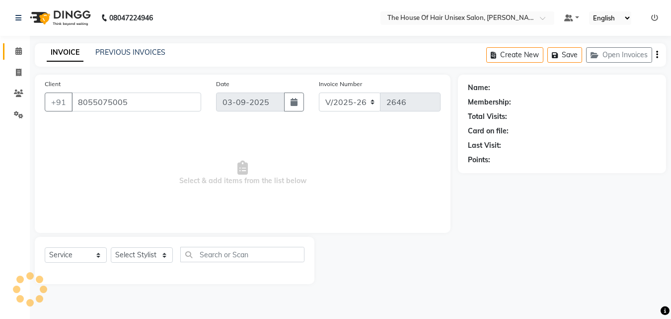
select select "20971"
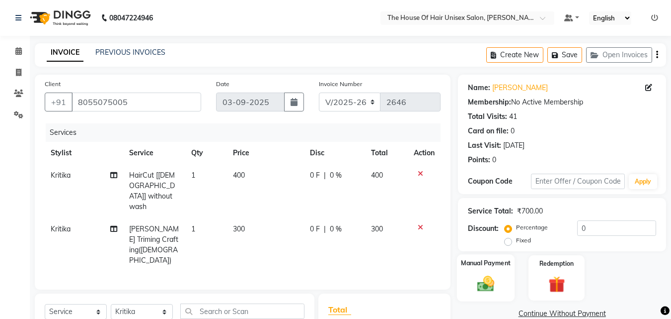
click at [486, 275] on img at bounding box center [486, 283] width 28 height 20
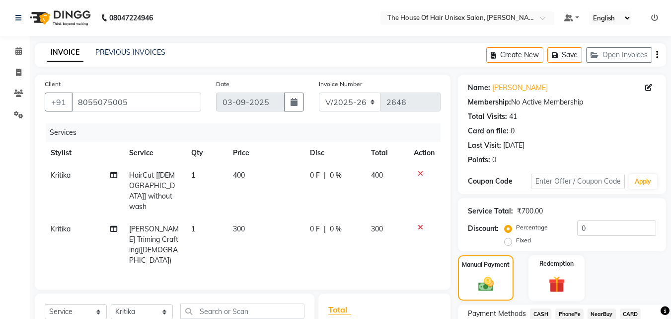
scroll to position [102, 0]
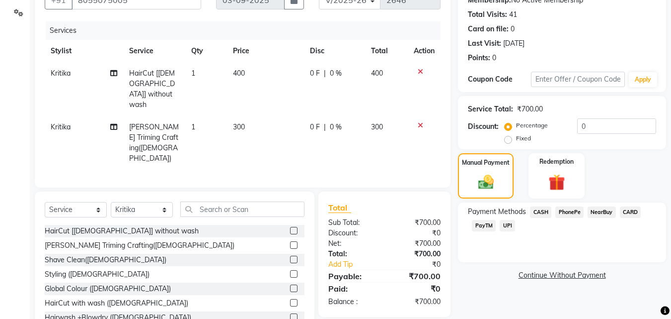
click at [630, 209] on span "CARD" at bounding box center [630, 211] width 21 height 11
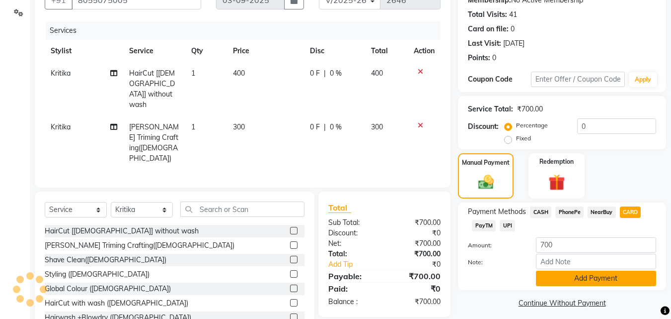
click at [601, 277] on button "Add Payment" at bounding box center [596, 277] width 120 height 15
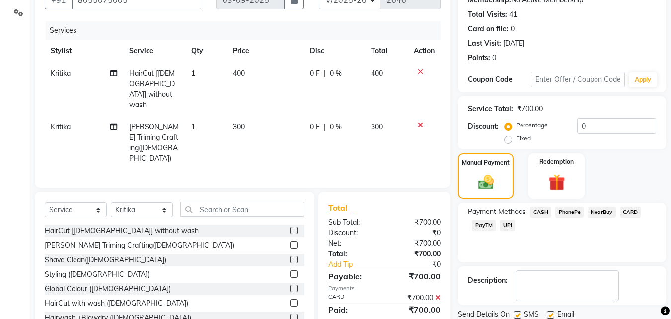
scroll to position [137, 0]
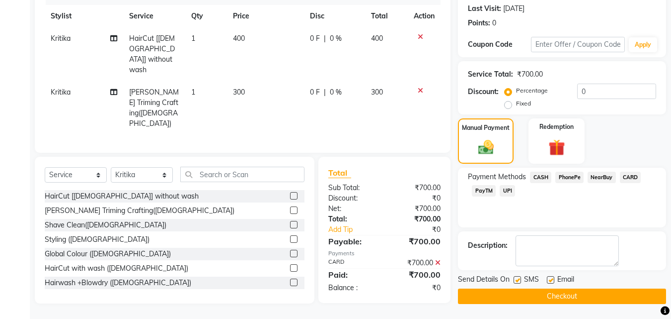
click at [572, 290] on button "Checkout" at bounding box center [562, 295] width 208 height 15
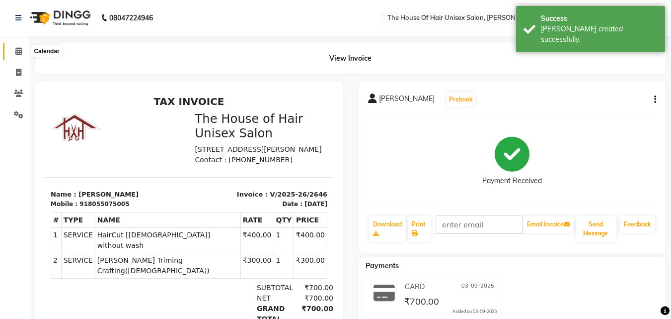
click at [17, 52] on icon at bounding box center [18, 50] width 6 height 7
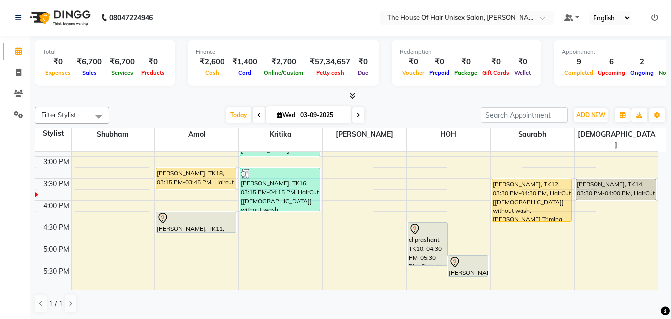
scroll to position [353, 0]
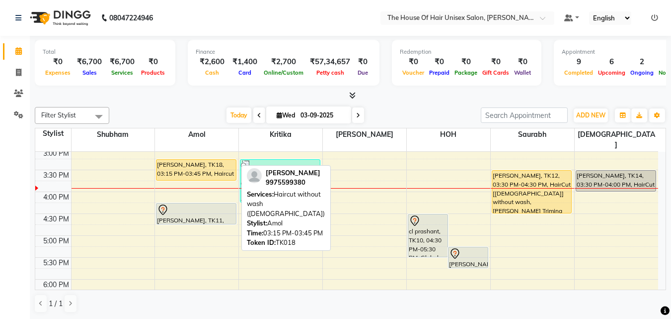
click at [202, 160] on div "[PERSON_NAME], TK18, 03:15 PM-03:45 PM, Haircut without wash ([DEMOGRAPHIC_DATA…" at bounding box center [197, 170] width 80 height 20
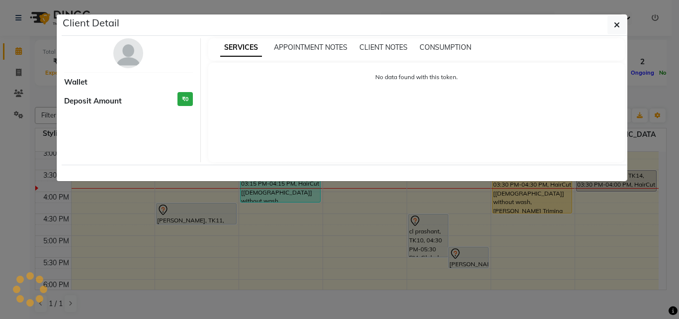
select select "1"
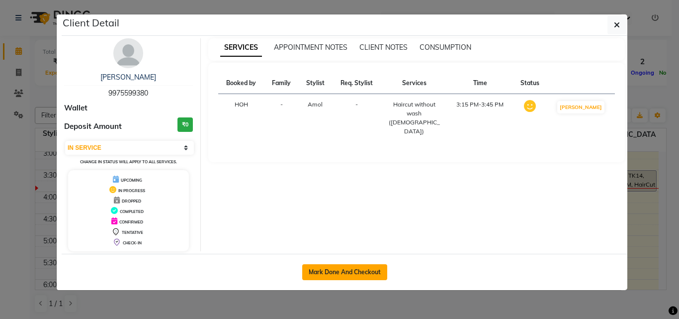
click at [353, 269] on button "Mark Done And Checkout" at bounding box center [344, 272] width 85 height 16
select select "service"
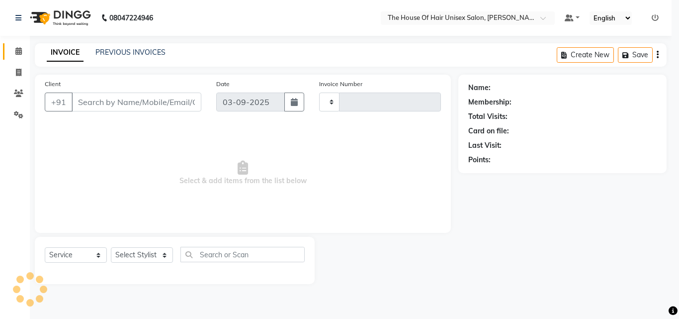
type input "2647"
select select "598"
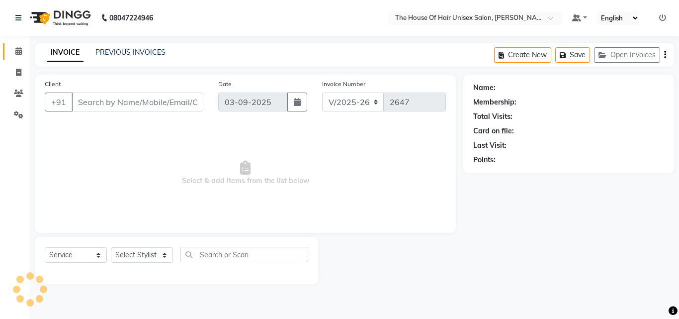
type input "9975599380"
select select "13497"
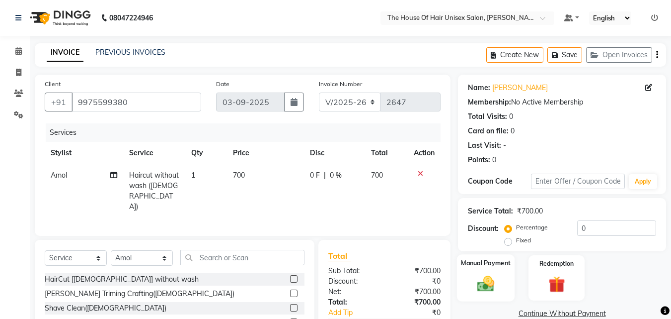
click at [490, 267] on label "Manual Payment" at bounding box center [486, 262] width 50 height 9
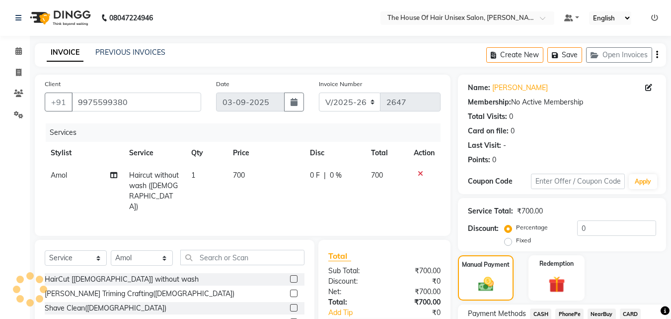
scroll to position [48, 0]
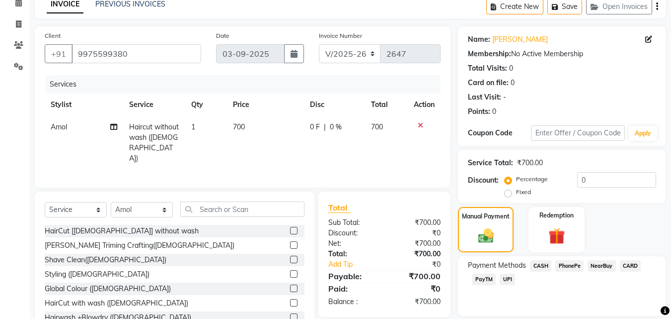
click at [506, 277] on span "UPI" at bounding box center [507, 278] width 15 height 11
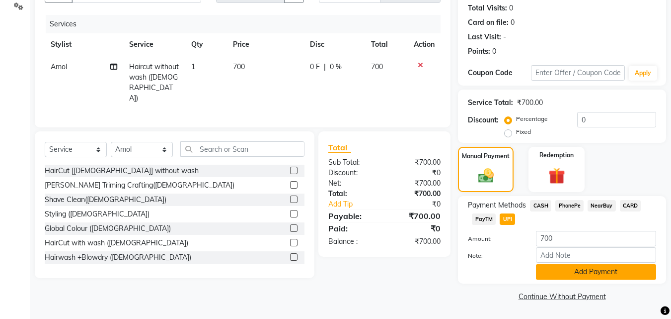
click at [558, 271] on button "Add Payment" at bounding box center [596, 271] width 120 height 15
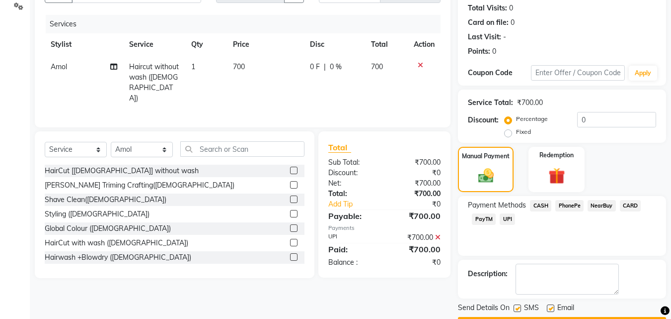
scroll to position [137, 0]
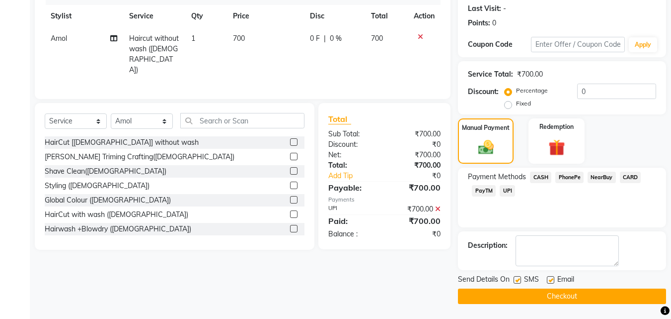
click at [558, 296] on button "Checkout" at bounding box center [562, 295] width 208 height 15
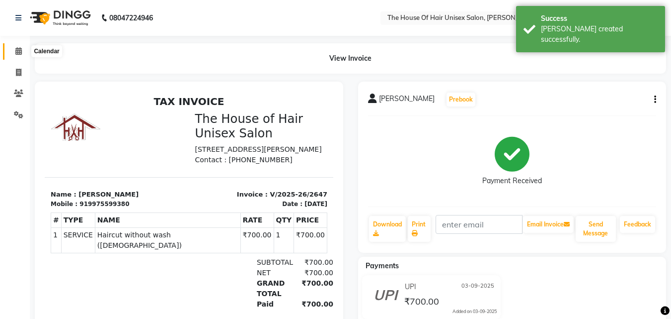
click at [16, 48] on icon at bounding box center [18, 50] width 6 height 7
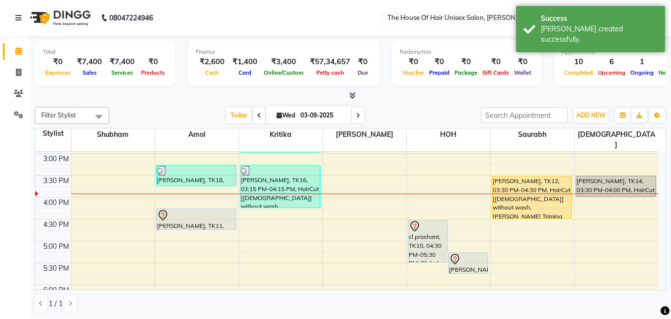
scroll to position [347, 0]
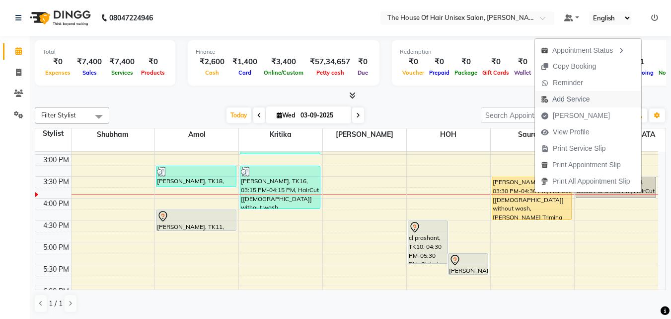
click at [572, 98] on span "Add Service" at bounding box center [571, 99] width 37 height 10
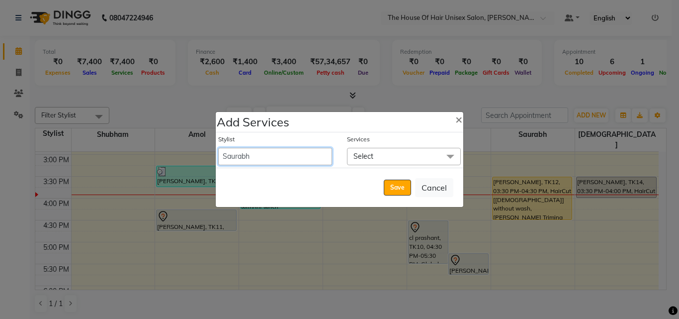
click at [317, 151] on select "[PERSON_NAME] [PERSON_NAME] [PERSON_NAME] [PERSON_NAME]" at bounding box center [275, 156] width 114 height 17
select select "20971"
click at [218, 148] on select "[PERSON_NAME] [PERSON_NAME] [PERSON_NAME] [PERSON_NAME]" at bounding box center [275, 156] width 114 height 17
select select "990"
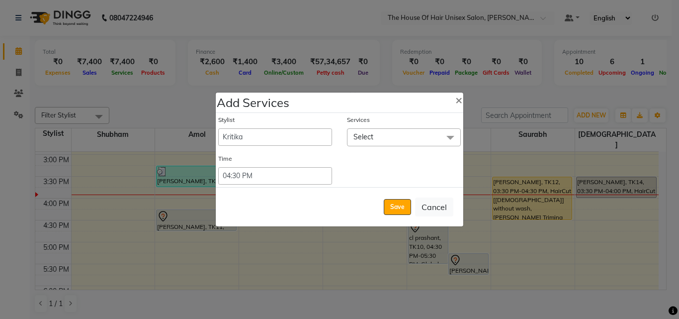
click at [448, 138] on span at bounding box center [450, 137] width 20 height 19
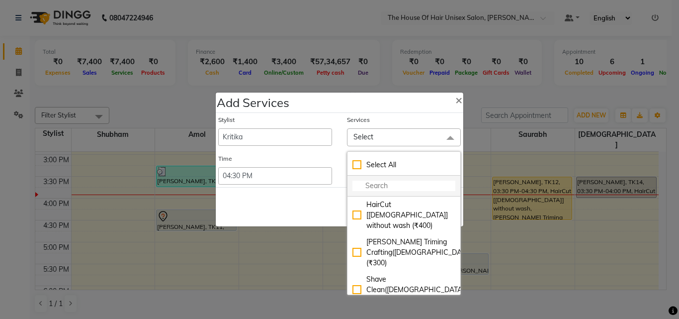
click at [406, 187] on input "multiselect-search" at bounding box center [403, 185] width 103 height 10
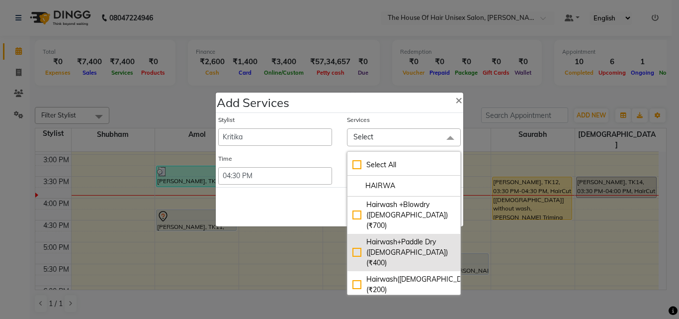
type input "HAIRWA"
click at [375, 237] on div "Hairwash+Paddle Dry ([DEMOGRAPHIC_DATA]) (₹400)" at bounding box center [403, 252] width 103 height 31
checkbox input "true"
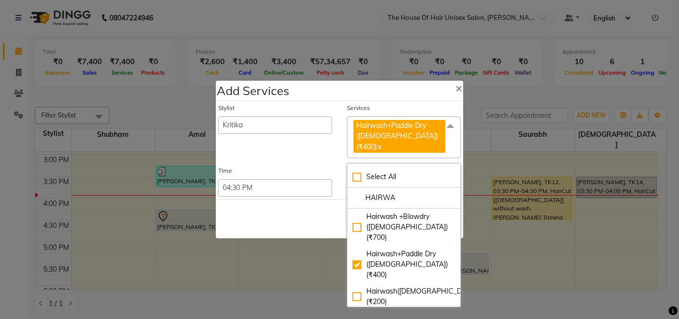
click at [447, 135] on span at bounding box center [450, 125] width 20 height 19
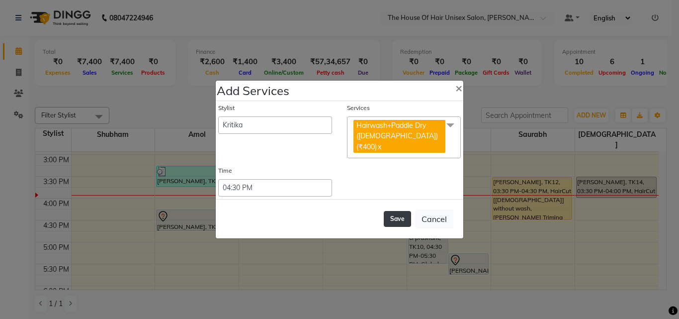
click at [398, 213] on button "Save" at bounding box center [397, 219] width 27 height 16
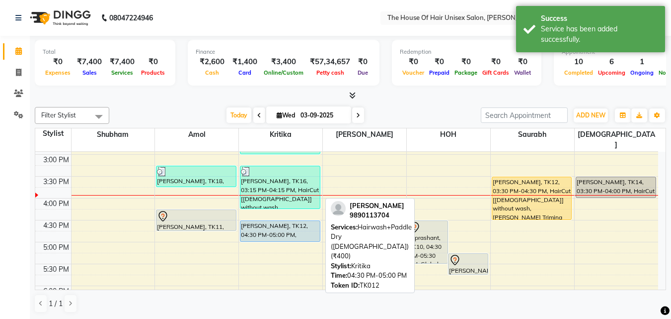
click at [305, 221] on div "[PERSON_NAME], TK12, 04:30 PM-05:00 PM, Hairwash+Paddle Dry ([DEMOGRAPHIC_DATA]…" at bounding box center [281, 231] width 80 height 20
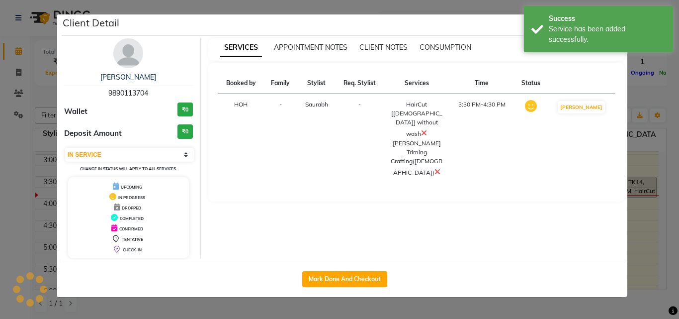
select select "select"
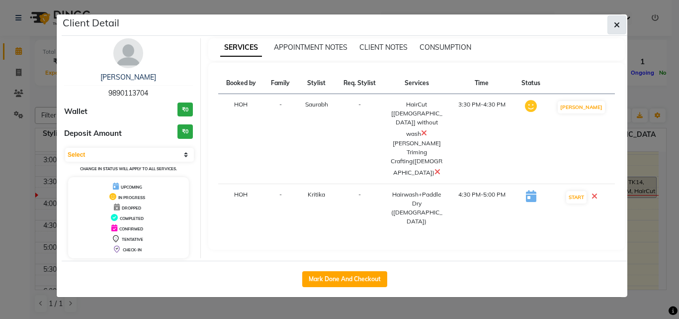
click at [616, 22] on icon "button" at bounding box center [617, 25] width 6 height 8
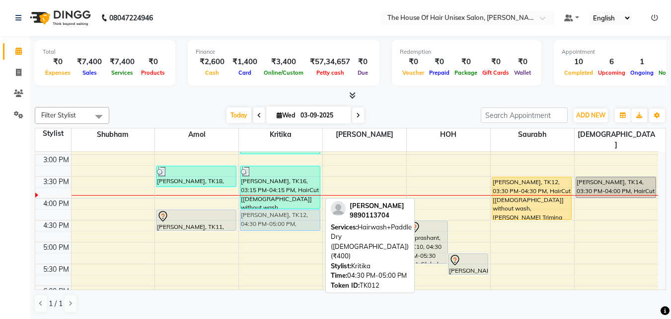
drag, startPoint x: 305, startPoint y: 219, endPoint x: 305, endPoint y: 210, distance: 9.4
click at [305, 210] on div "[PERSON_NAME], TK13, 12:00 PM-01:00 PM, HairCut [[DEMOGRAPHIC_DATA]] without wa…" at bounding box center [280, 133] width 83 height 656
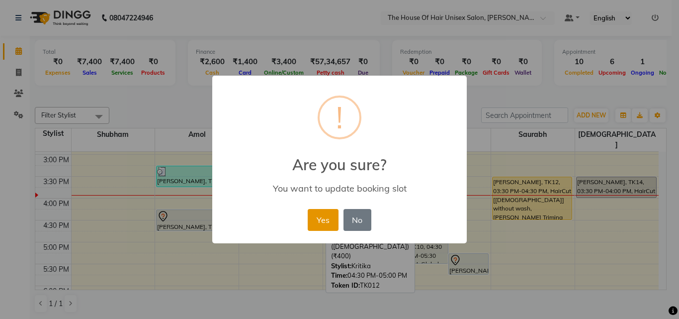
click at [320, 217] on button "Yes" at bounding box center [323, 220] width 30 height 22
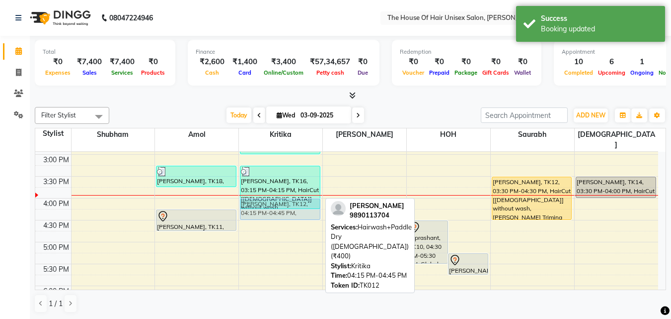
drag, startPoint x: 301, startPoint y: 211, endPoint x: 301, endPoint y: 200, distance: 10.9
click at [301, 200] on div "[PERSON_NAME], TK13, 12:00 PM-01:00 PM, HairCut [[DEMOGRAPHIC_DATA]] without wa…" at bounding box center [280, 133] width 83 height 656
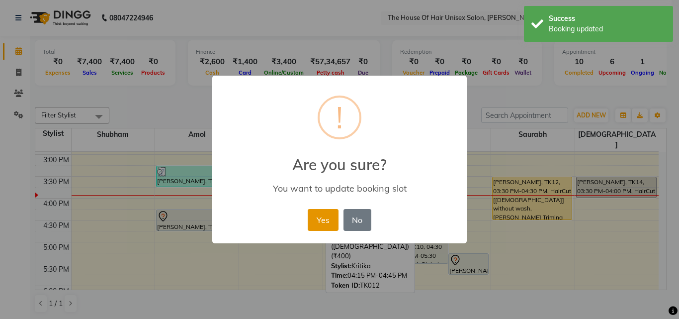
click at [329, 221] on button "Yes" at bounding box center [323, 220] width 30 height 22
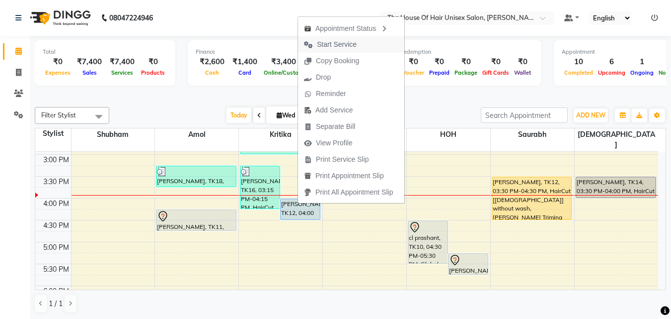
click at [325, 43] on span "Start Service" at bounding box center [337, 44] width 40 height 10
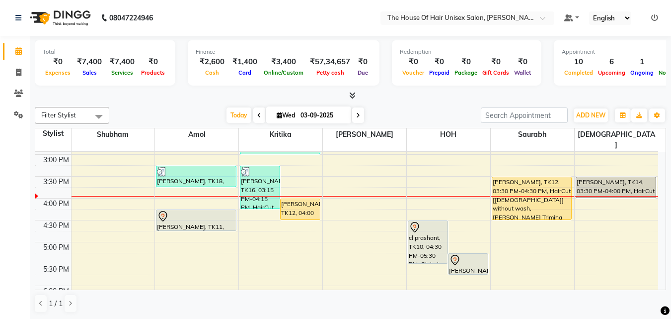
click at [398, 176] on div "7:00 AM 7:30 AM 8:00 AM 8:30 AM 9:00 AM 9:30 AM 10:00 AM 10:30 AM 11:00 AM 11:3…" at bounding box center [346, 133] width 623 height 656
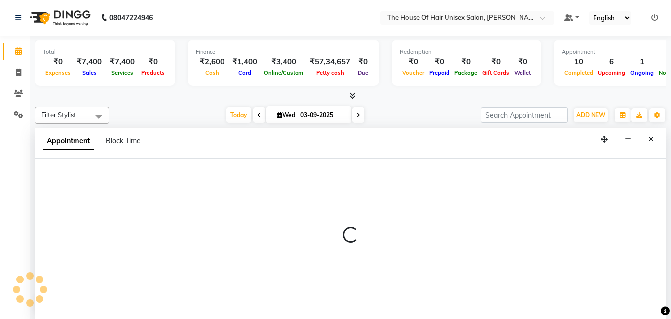
scroll to position [0, 0]
select select "42814"
select select "tentative"
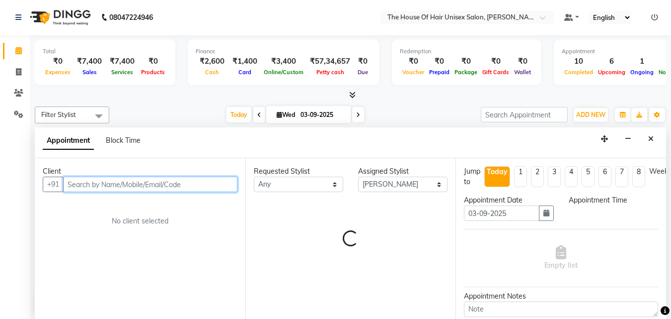
select select "930"
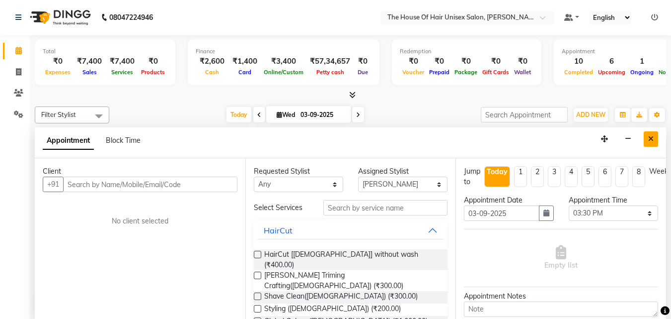
click at [654, 138] on button "Close" at bounding box center [651, 138] width 14 height 15
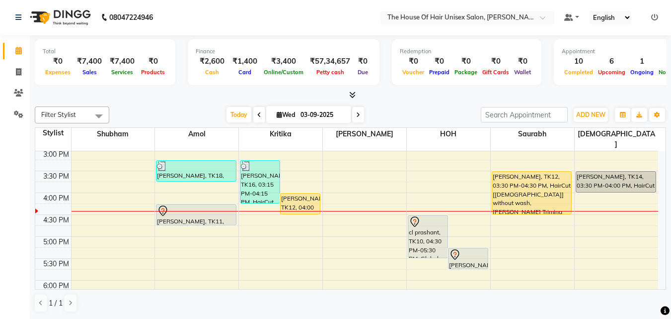
scroll to position [352, 0]
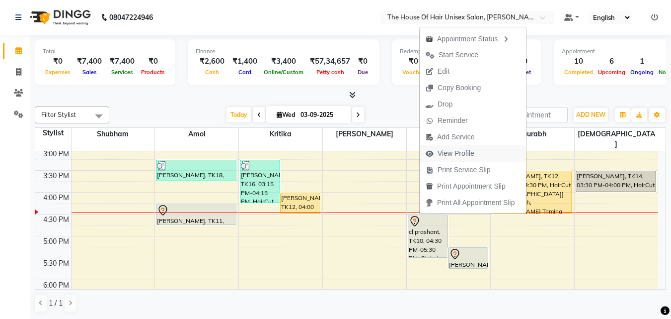
click at [463, 153] on span "View Profile" at bounding box center [456, 153] width 37 height 10
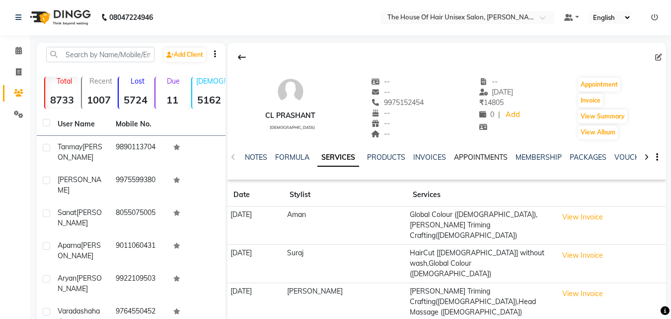
click at [463, 153] on link "APPOINTMENTS" at bounding box center [481, 157] width 54 height 9
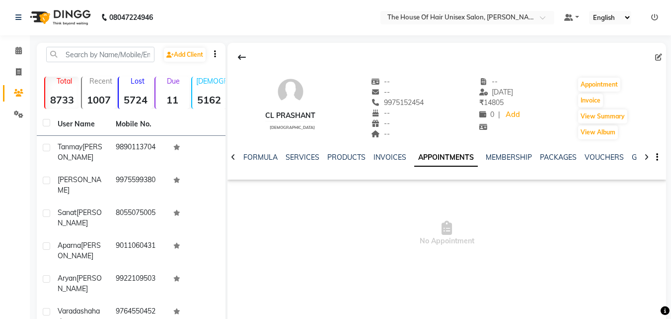
click at [463, 153] on link "APPOINTMENTS" at bounding box center [447, 158] width 64 height 18
click at [305, 157] on link "SERVICES" at bounding box center [303, 157] width 34 height 9
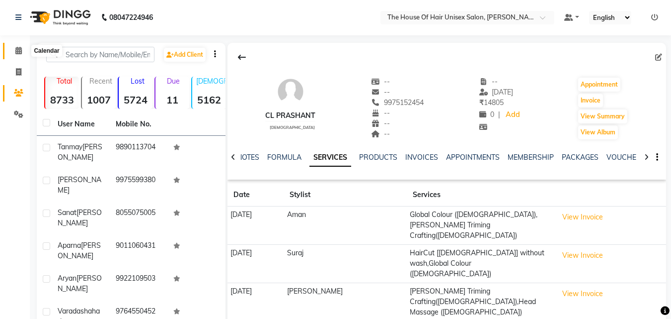
click at [16, 50] on icon at bounding box center [18, 50] width 6 height 7
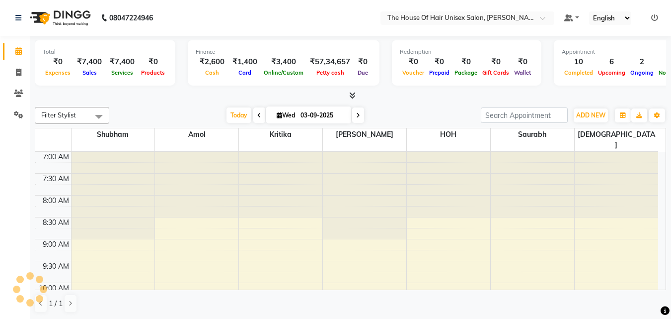
scroll to position [394, 0]
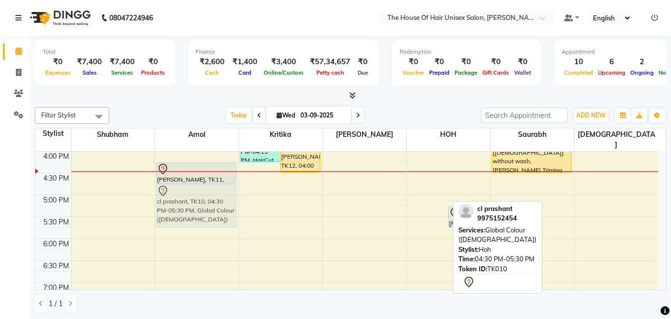
drag, startPoint x: 434, startPoint y: 176, endPoint x: 197, endPoint y: 182, distance: 237.1
click at [197, 182] on tr "[PERSON_NAME], TK03, 09:30 AM-11:20 AM, Haircut without wash ([DEMOGRAPHIC_DATA…" at bounding box center [346, 85] width 623 height 656
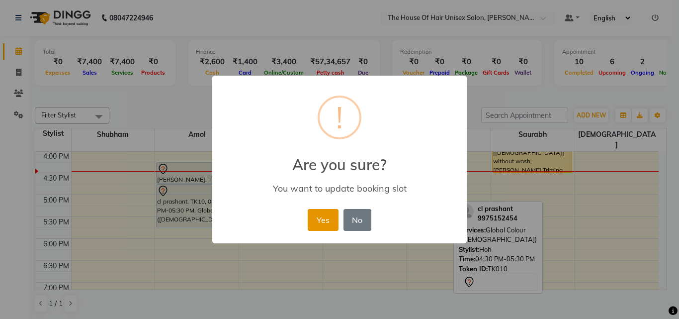
click at [328, 213] on button "Yes" at bounding box center [323, 220] width 30 height 22
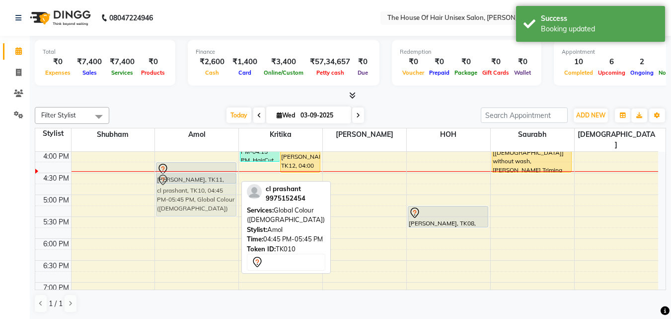
drag, startPoint x: 203, startPoint y: 186, endPoint x: 203, endPoint y: 178, distance: 8.0
click at [203, 178] on div "[PERSON_NAME], TK03, 09:30 AM-11:20 AM, Haircut without wash ([DEMOGRAPHIC_DATA…" at bounding box center [196, 85] width 83 height 656
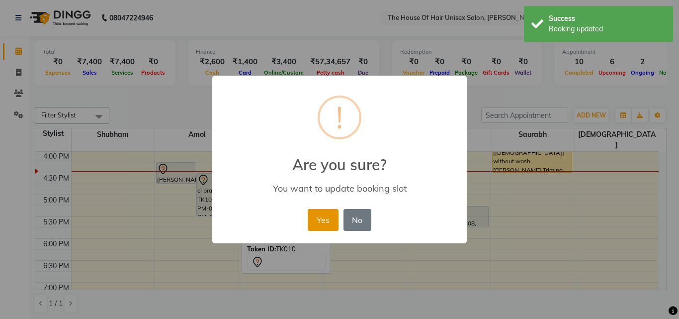
click at [332, 214] on button "Yes" at bounding box center [323, 220] width 30 height 22
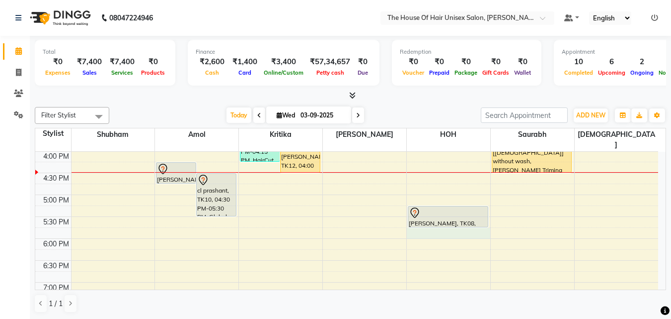
click at [441, 227] on div "7:00 AM 7:30 AM 8:00 AM 8:30 AM 9:00 AM 9:30 AM 10:00 AM 10:30 AM 11:00 AM 11:3…" at bounding box center [346, 85] width 623 height 656
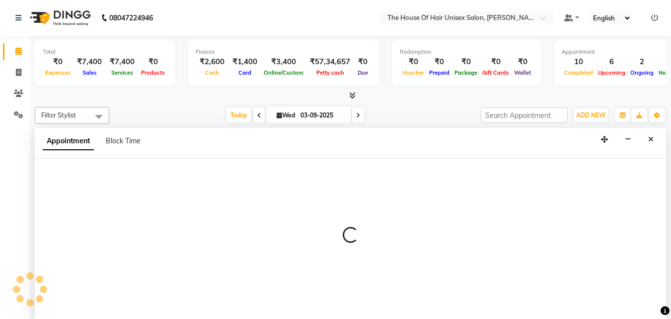
scroll to position [0, 0]
select select "85989"
select select "tentative"
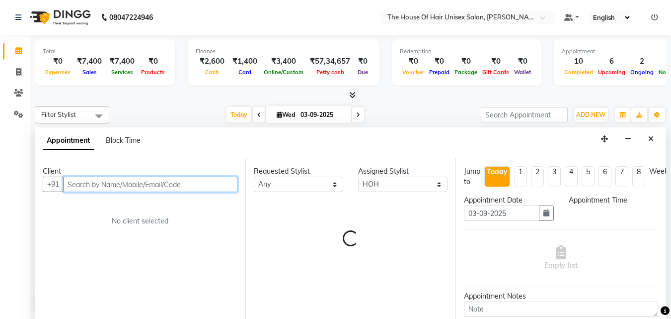
select select "1065"
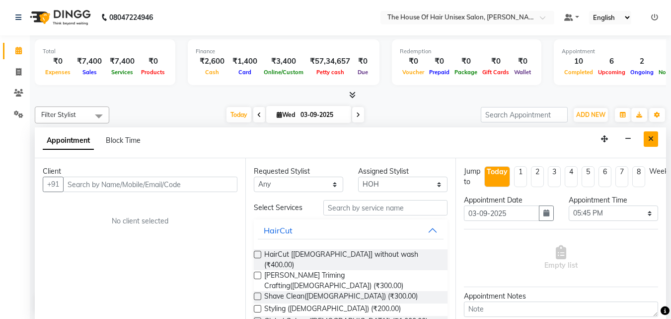
click at [649, 141] on icon "Close" at bounding box center [651, 138] width 5 height 7
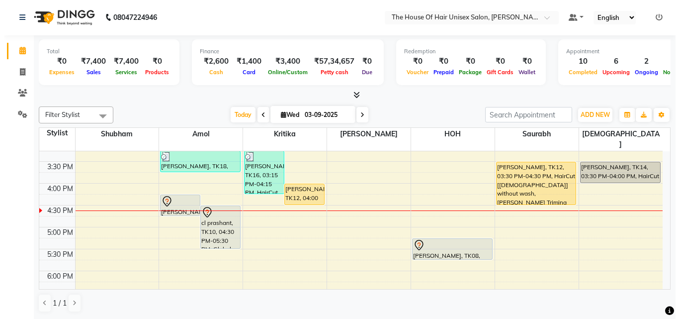
scroll to position [361, 0]
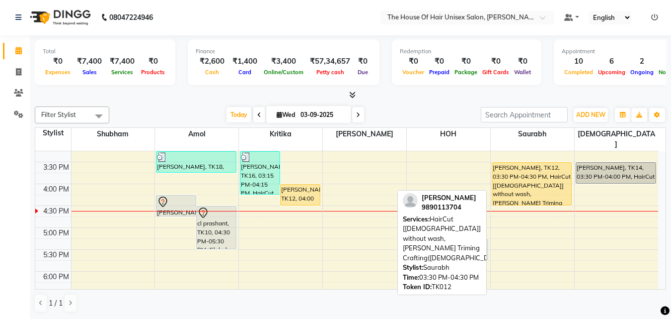
click at [499, 168] on div "[PERSON_NAME], TK12, 03:30 PM-04:30 PM, HairCut [[DEMOGRAPHIC_DATA]] without wa…" at bounding box center [533, 184] width 80 height 42
select select "1"
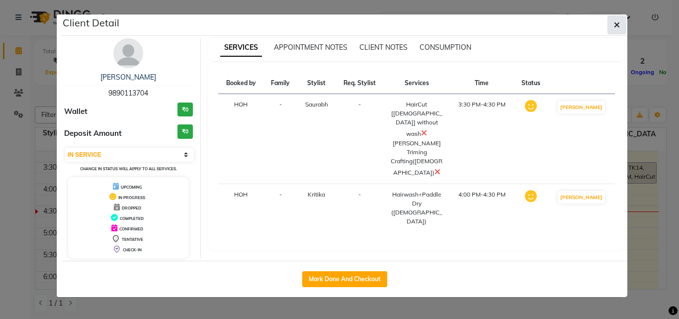
click at [620, 20] on button "button" at bounding box center [616, 24] width 19 height 19
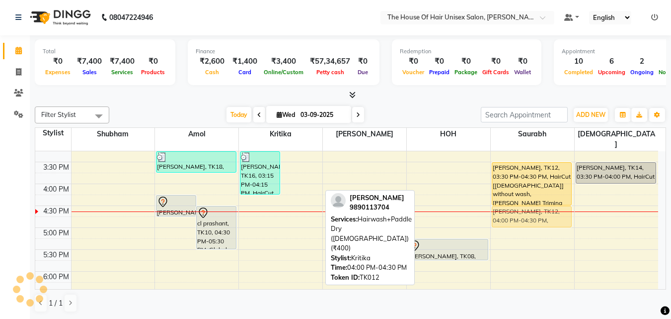
drag, startPoint x: 293, startPoint y: 176, endPoint x: 538, endPoint y: 194, distance: 245.2
click at [538, 194] on tr "[PERSON_NAME], TK03, 09:30 AM-11:20 AM, Haircut without wash ([DEMOGRAPHIC_DATA…" at bounding box center [346, 118] width 623 height 656
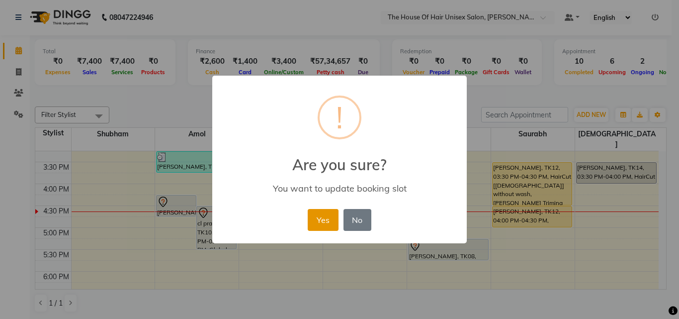
click at [325, 218] on button "Yes" at bounding box center [323, 220] width 30 height 22
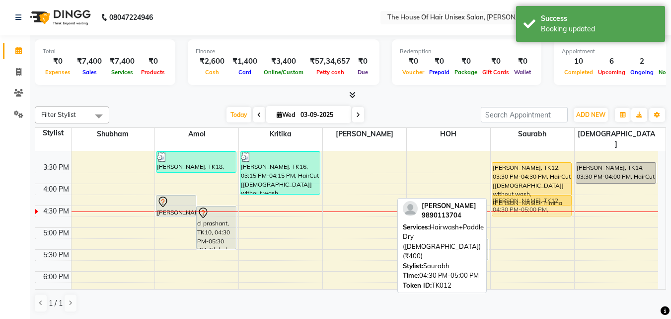
drag, startPoint x: 511, startPoint y: 203, endPoint x: 510, endPoint y: 196, distance: 7.5
click at [510, 196] on div "Kalyani, TK07, 11:30 AM-12:00 PM, Haircut without wash ([DEMOGRAPHIC_DATA]) [PE…" at bounding box center [532, 118] width 83 height 656
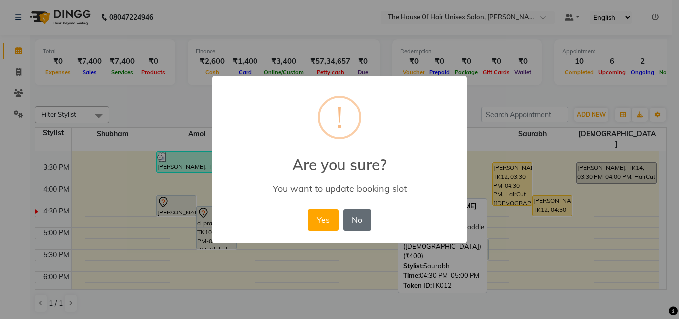
click at [349, 222] on button "No" at bounding box center [357, 220] width 28 height 22
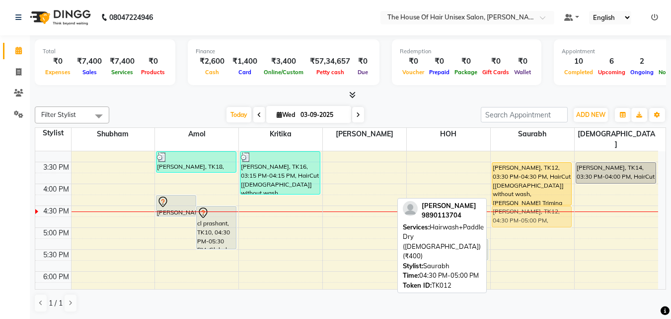
click at [533, 204] on div "Kalyani, TK07, 11:30 AM-12:00 PM, Haircut without wash ([DEMOGRAPHIC_DATA]) [PE…" at bounding box center [532, 118] width 83 height 656
drag, startPoint x: 540, startPoint y: 212, endPoint x: 535, endPoint y: 203, distance: 10.7
click at [535, 203] on div "Kalyani, TK07, 11:30 AM-12:00 PM, Haircut without wash ([DEMOGRAPHIC_DATA]) [PE…" at bounding box center [532, 118] width 83 height 656
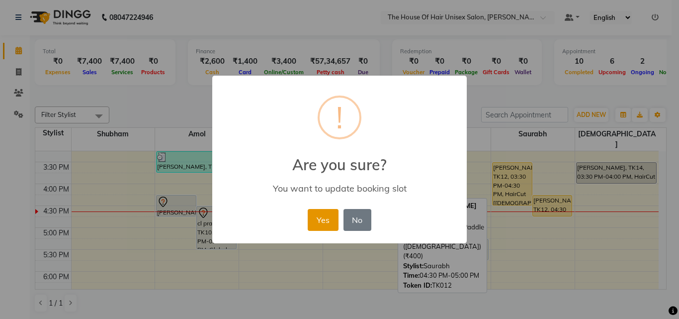
click at [324, 229] on button "Yes" at bounding box center [323, 220] width 30 height 22
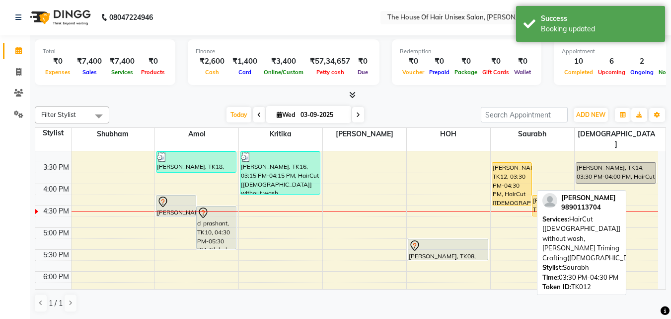
click at [519, 168] on div "[PERSON_NAME], TK12, 03:30 PM-04:30 PM, HairCut [[DEMOGRAPHIC_DATA]] without wa…" at bounding box center [512, 184] width 39 height 42
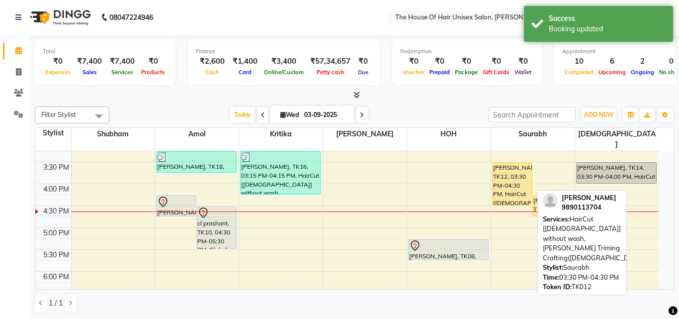
select select "1"
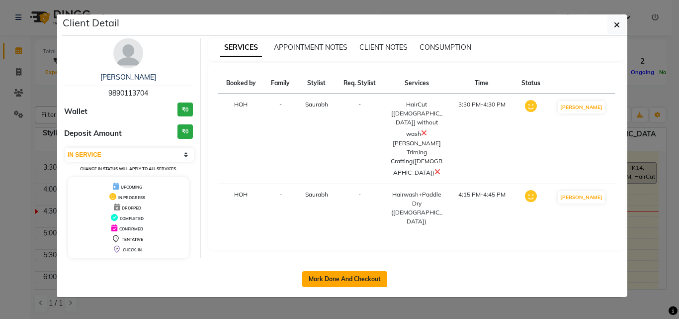
click at [346, 276] on button "Mark Done And Checkout" at bounding box center [344, 279] width 85 height 16
select select "598"
select select "service"
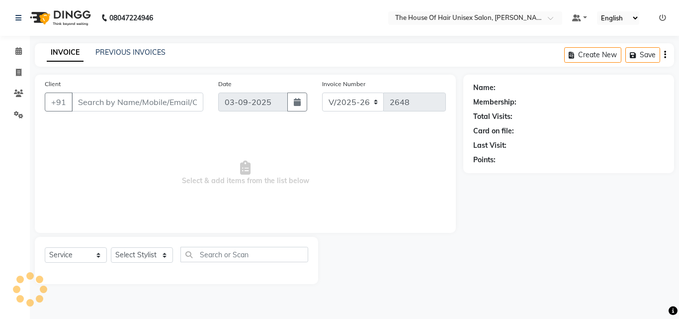
type input "9890113704"
select select "86145"
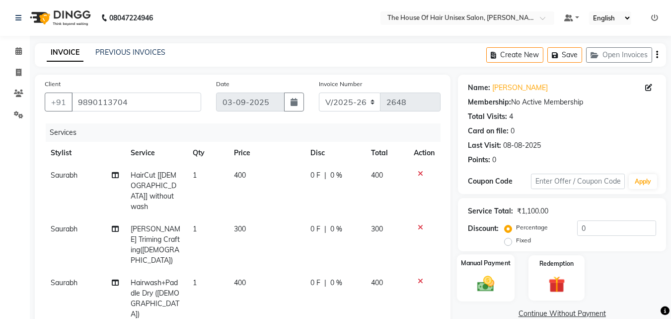
scroll to position [56, 0]
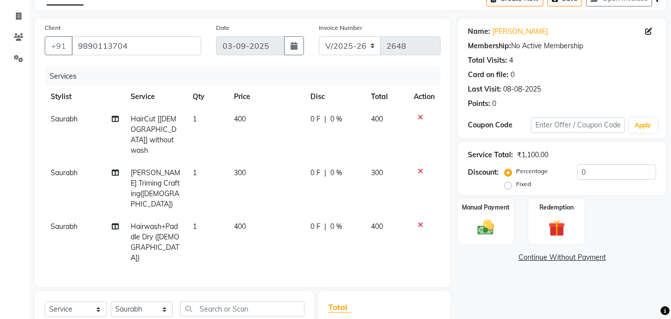
click at [239, 117] on span "400" at bounding box center [240, 118] width 12 height 9
select select "86145"
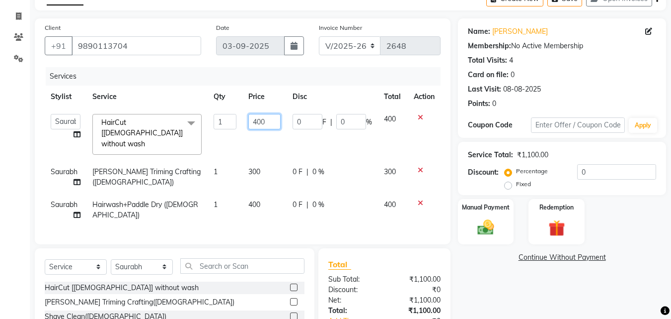
click at [256, 121] on input "400" at bounding box center [265, 121] width 32 height 15
type input "500"
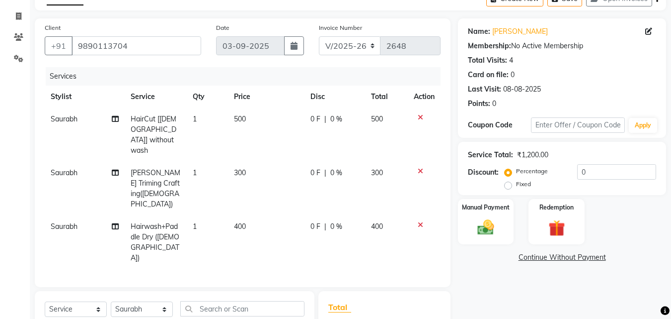
click at [452, 227] on div "Manual Payment Redemption" at bounding box center [562, 221] width 223 height 45
click at [477, 226] on img at bounding box center [486, 227] width 28 height 20
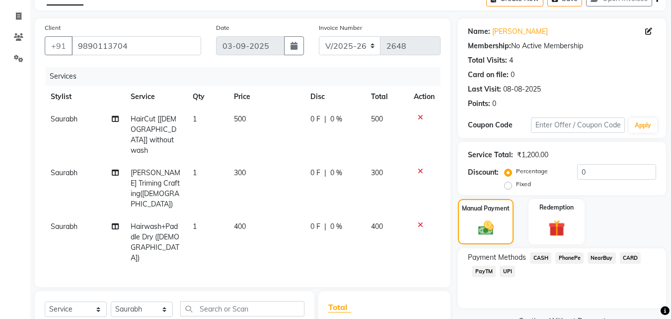
click at [507, 270] on span "UPI" at bounding box center [507, 270] width 15 height 11
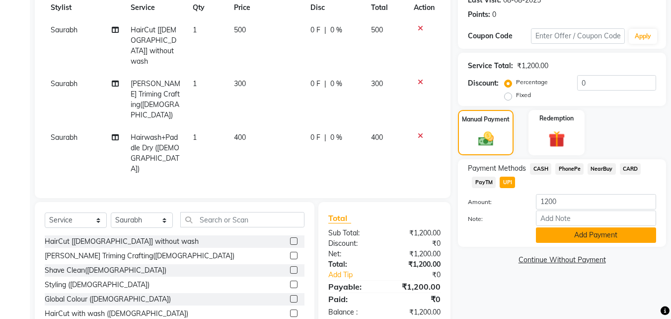
click at [577, 231] on button "Add Payment" at bounding box center [596, 234] width 120 height 15
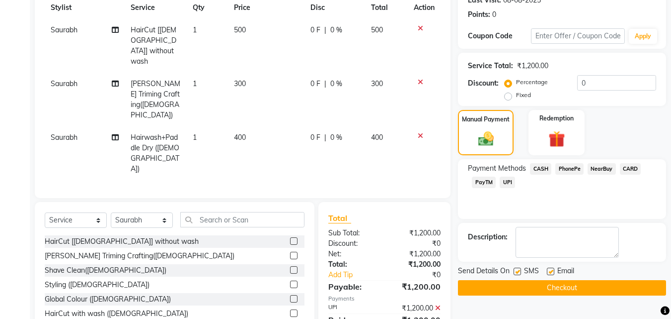
click at [548, 284] on button "Checkout" at bounding box center [562, 287] width 208 height 15
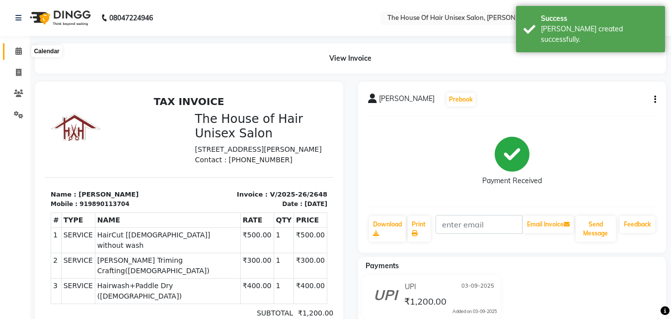
click at [17, 51] on icon at bounding box center [18, 50] width 6 height 7
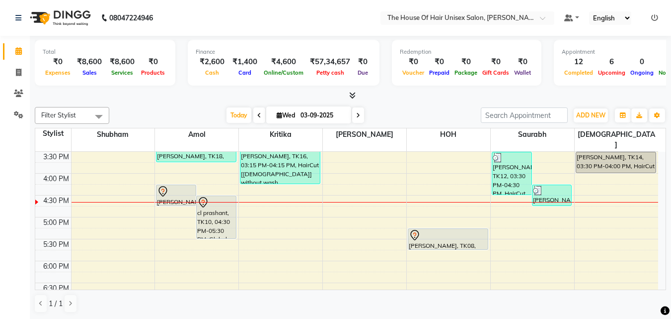
scroll to position [368, 0]
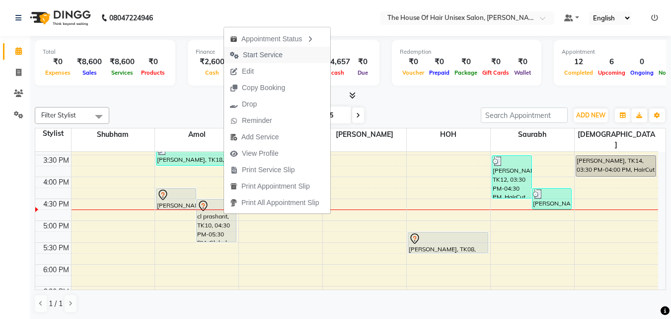
click at [260, 51] on span "Start Service" at bounding box center [263, 55] width 40 height 10
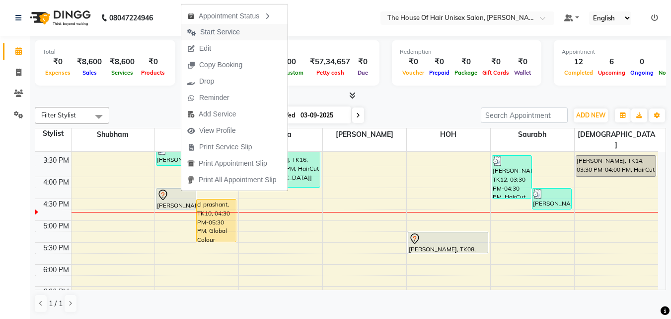
click at [223, 28] on span "Start Service" at bounding box center [220, 32] width 40 height 10
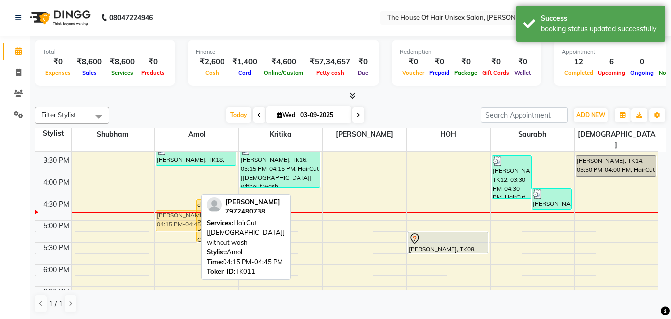
drag, startPoint x: 170, startPoint y: 187, endPoint x: 173, endPoint y: 206, distance: 19.1
click at [173, 206] on div "[PERSON_NAME], TK03, 09:30 AM-11:20 AM, Haircut without wash ([DEMOGRAPHIC_DATA…" at bounding box center [196, 111] width 83 height 656
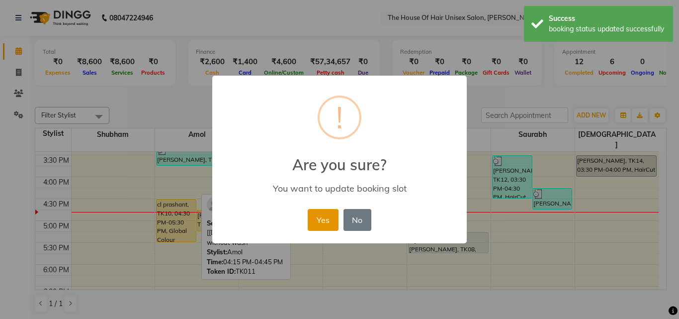
click at [330, 222] on button "Yes" at bounding box center [323, 220] width 30 height 22
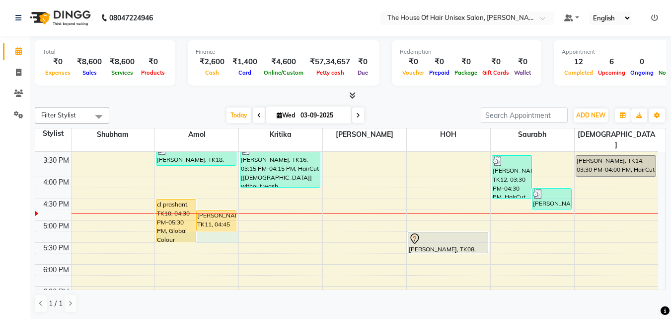
click at [218, 230] on div "7:00 AM 7:30 AM 8:00 AM 8:30 AM 9:00 AM 9:30 AM 10:00 AM 10:30 AM 11:00 AM 11:3…" at bounding box center [346, 111] width 623 height 656
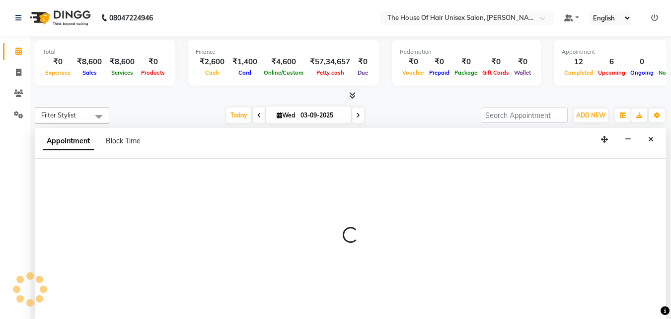
select select "13497"
select select "tentative"
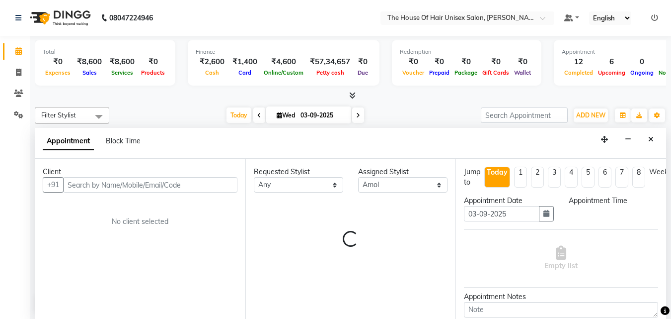
scroll to position [0, 0]
select select "1035"
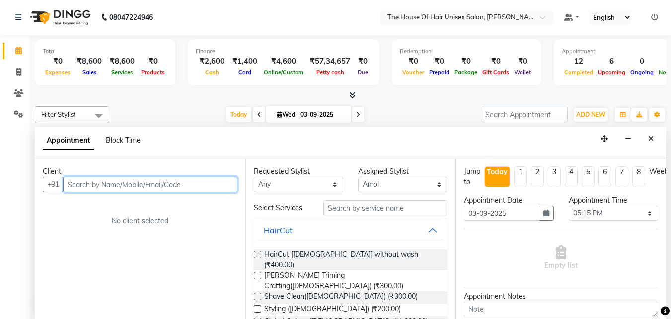
click at [218, 230] on div "Client +91 No client selected Requested Stylist Any [PERSON_NAME] [PERSON_NAME]…" at bounding box center [351, 238] width 632 height 161
click at [218, 230] on div "Client +91 No client selected" at bounding box center [140, 238] width 211 height 161
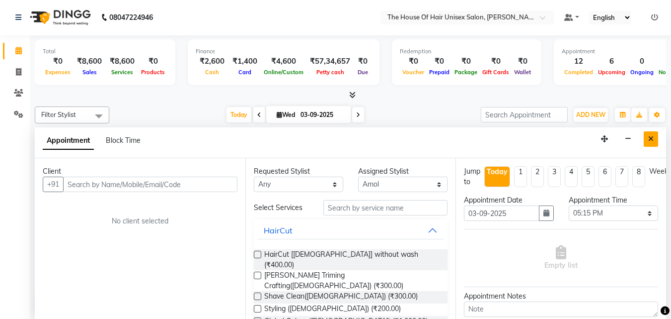
click at [652, 139] on icon "Close" at bounding box center [651, 138] width 5 height 7
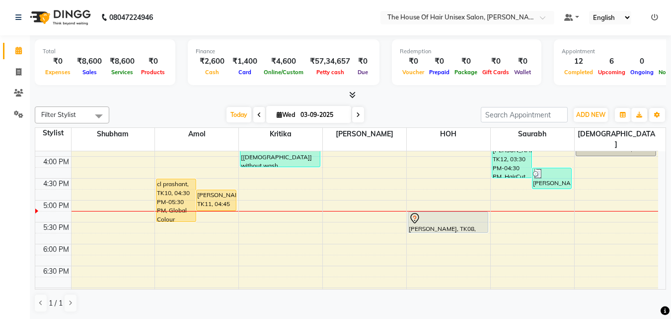
scroll to position [389, 0]
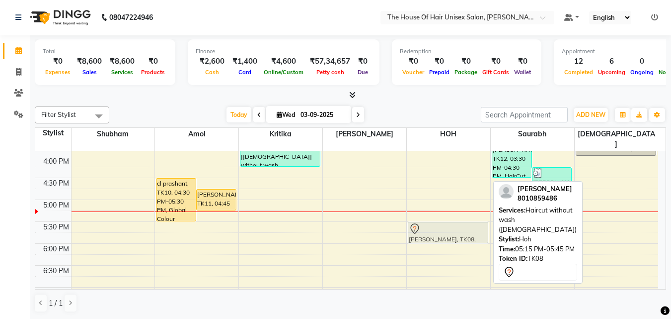
drag, startPoint x: 449, startPoint y: 207, endPoint x: 449, endPoint y: 218, distance: 10.9
click at [449, 218] on div "[PERSON_NAME], TK17, 07:30 PM-09:30 PM, HairCut [[DEMOGRAPHIC_DATA]] without wa…" at bounding box center [448, 90] width 83 height 656
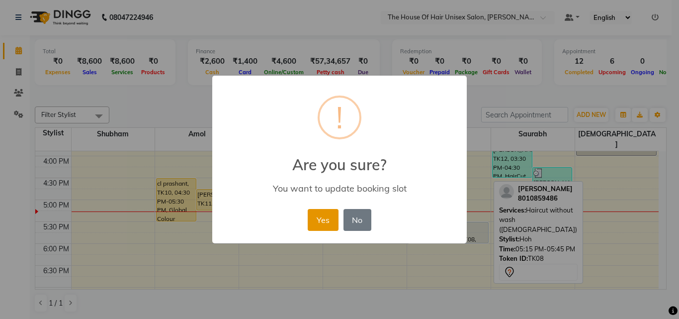
click at [323, 215] on button "Yes" at bounding box center [323, 220] width 30 height 22
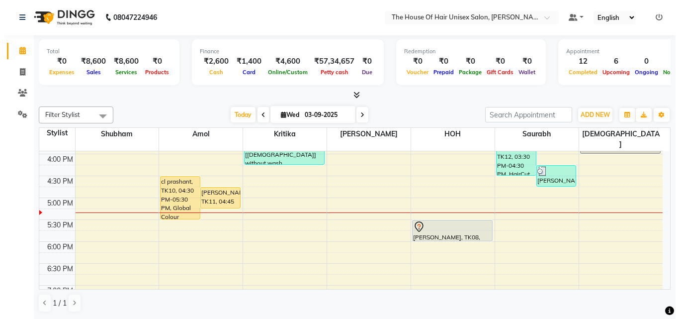
scroll to position [391, 0]
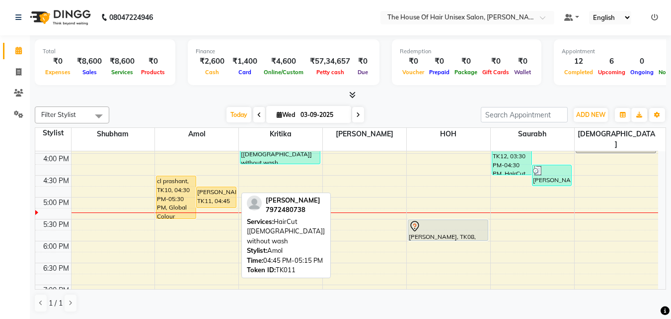
click at [219, 187] on div "[PERSON_NAME], TK11, 04:45 PM-05:15 PM, HairCut [[DEMOGRAPHIC_DATA]] without wa…" at bounding box center [216, 197] width 39 height 20
select select "1"
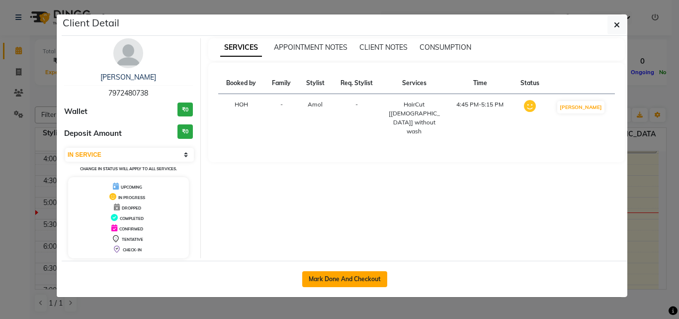
click at [350, 276] on button "Mark Done And Checkout" at bounding box center [344, 279] width 85 height 16
select select "598"
select select "service"
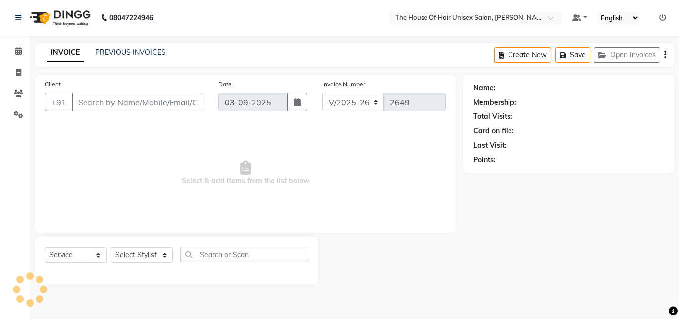
type input "7972480738"
select select "13497"
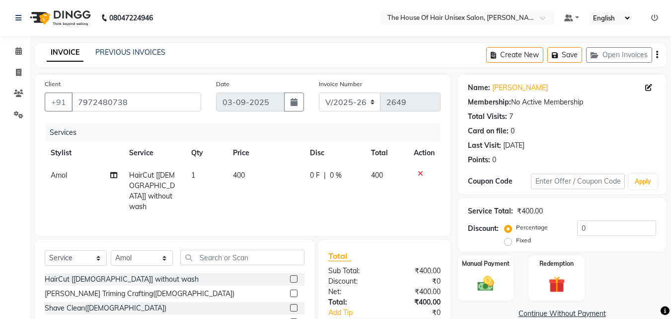
scroll to position [33, 0]
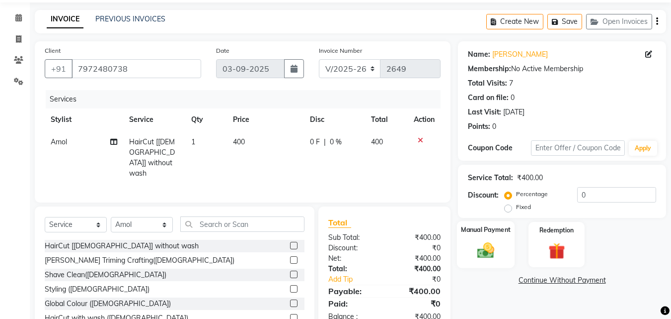
click at [485, 244] on img at bounding box center [486, 250] width 28 height 20
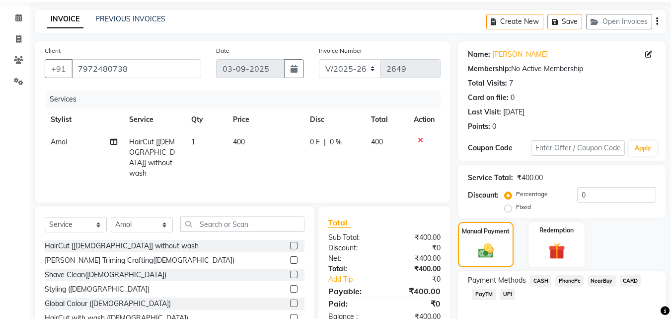
click at [539, 280] on span "CASH" at bounding box center [540, 280] width 21 height 11
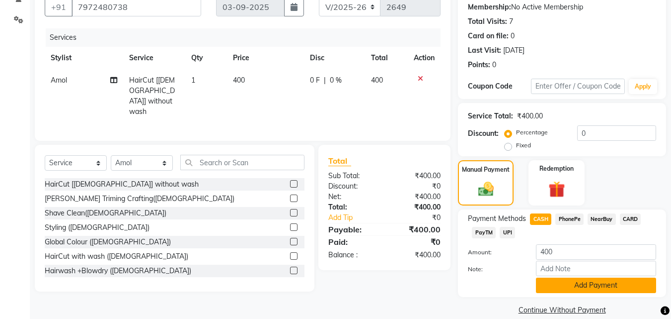
click at [550, 284] on button "Add Payment" at bounding box center [596, 284] width 120 height 15
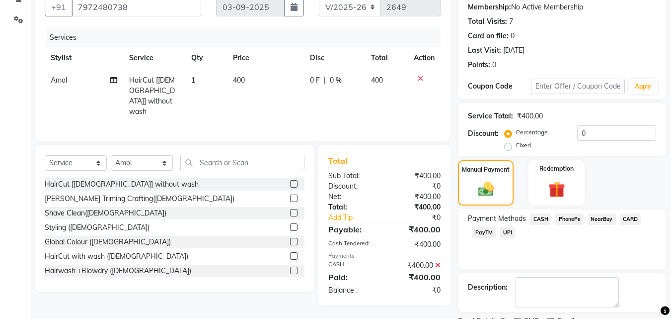
scroll to position [137, 0]
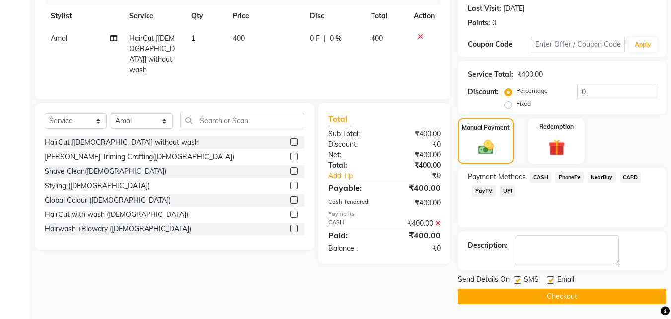
click at [532, 297] on button "Checkout" at bounding box center [562, 295] width 208 height 15
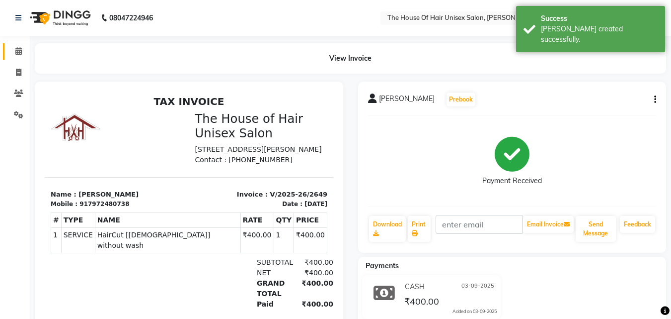
click at [16, 44] on link "Calendar" at bounding box center [15, 51] width 24 height 16
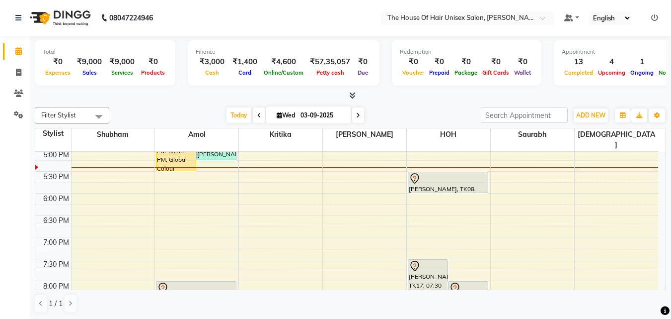
scroll to position [436, 0]
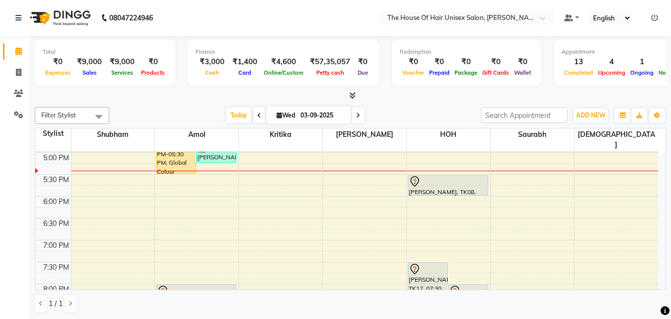
click at [277, 112] on icon at bounding box center [279, 115] width 5 height 6
select select "9"
select select "2025"
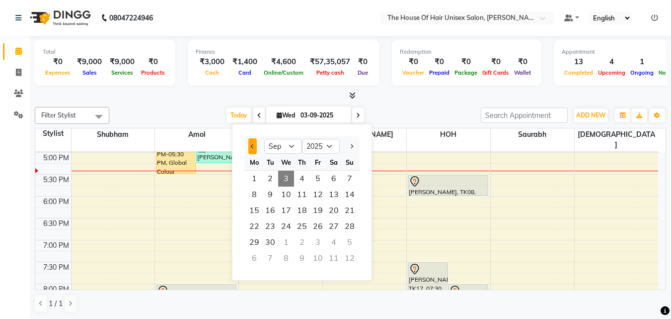
click at [252, 147] on span "Previous month" at bounding box center [253, 146] width 4 height 4
select select "8"
click at [319, 177] on span "1" at bounding box center [318, 178] width 16 height 16
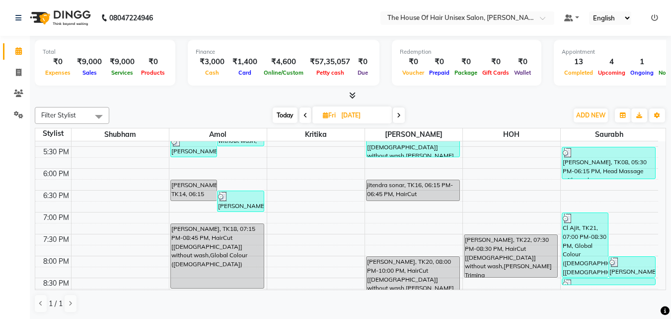
scroll to position [448, 0]
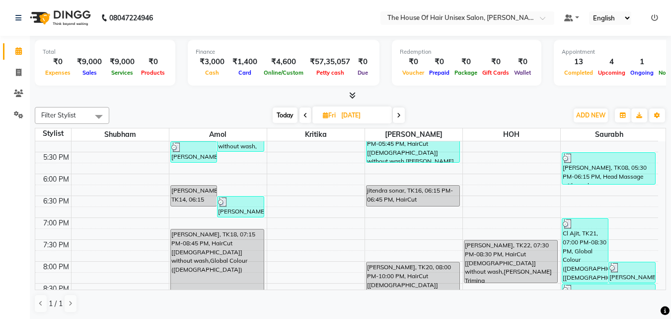
click at [283, 112] on span "Today" at bounding box center [285, 114] width 25 height 15
type input "03-09-2025"
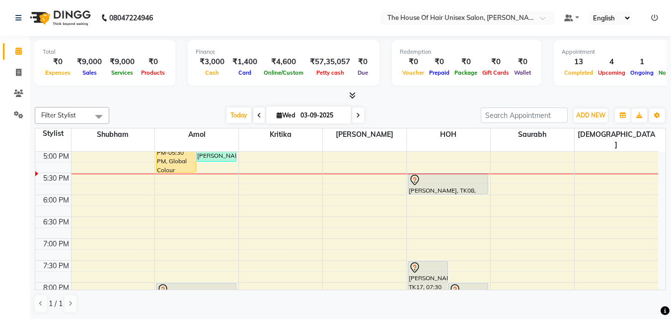
click at [277, 113] on icon at bounding box center [279, 115] width 5 height 6
select select "9"
select select "2025"
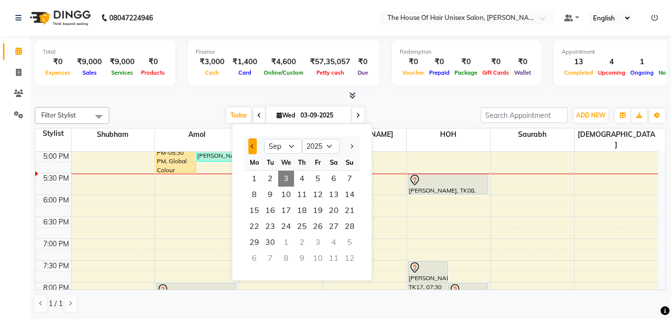
click at [249, 146] on button "Previous month" at bounding box center [253, 146] width 8 height 16
select select "8"
click at [317, 177] on span "1" at bounding box center [318, 178] width 16 height 16
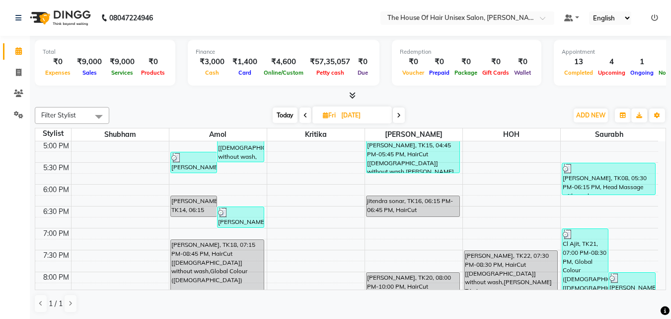
click at [285, 113] on span "Today" at bounding box center [285, 114] width 25 height 15
type input "03-09-2025"
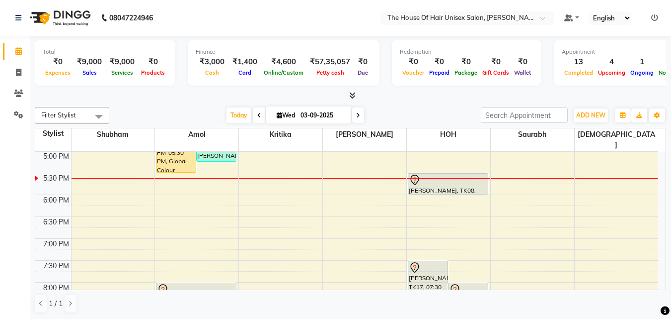
click at [167, 189] on div "7:00 AM 7:30 AM 8:00 AM 8:30 AM 9:00 AM 9:30 AM 10:00 AM 10:30 AM 11:00 AM 11:3…" at bounding box center [346, 42] width 623 height 656
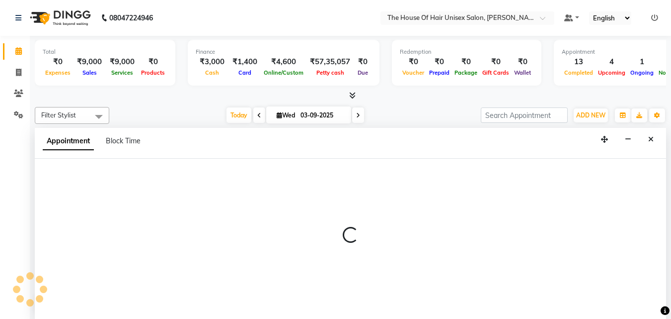
scroll to position [0, 0]
select select "13497"
select select "tentative"
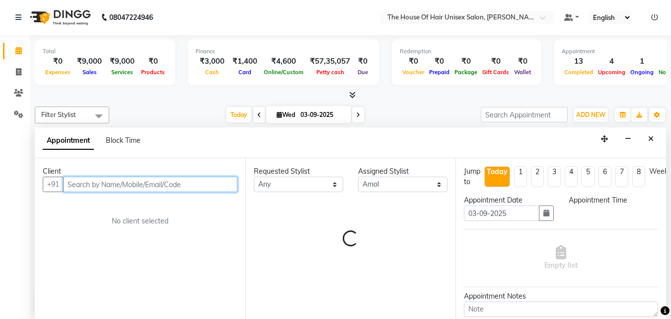
select select "1080"
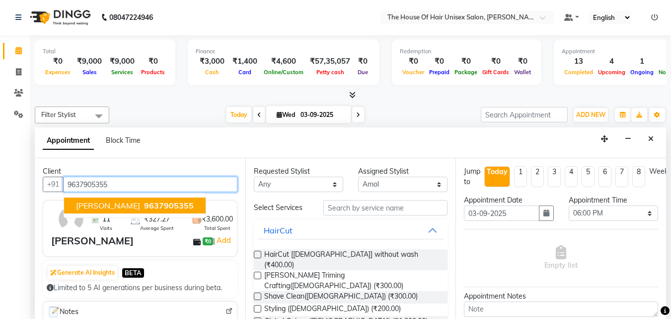
click at [166, 200] on span "9637905355" at bounding box center [169, 205] width 50 height 10
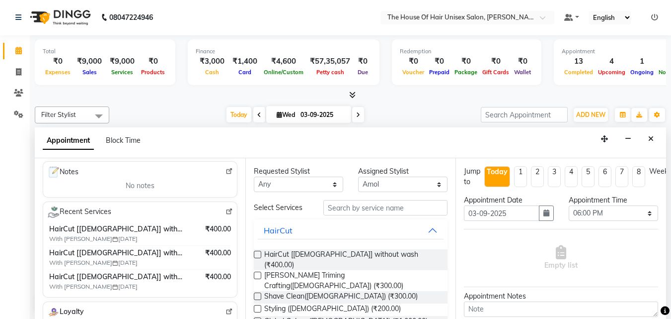
scroll to position [146, 0]
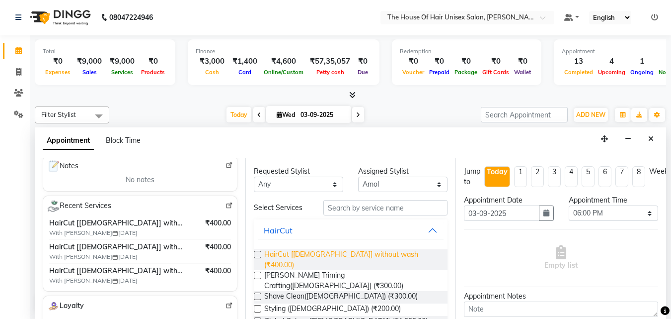
type input "9637905355"
click at [283, 254] on span "HairCut [[DEMOGRAPHIC_DATA]] without wash (₹400.00)" at bounding box center [352, 259] width 176 height 21
checkbox input "false"
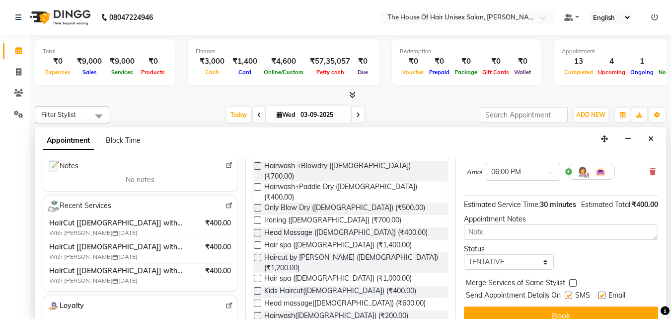
scroll to position [119, 0]
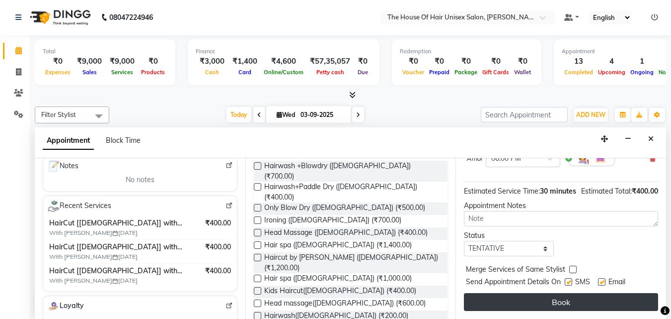
click at [562, 293] on button "Book" at bounding box center [561, 302] width 194 height 18
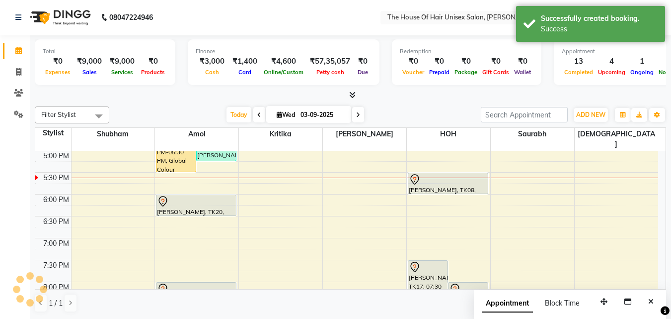
scroll to position [0, 0]
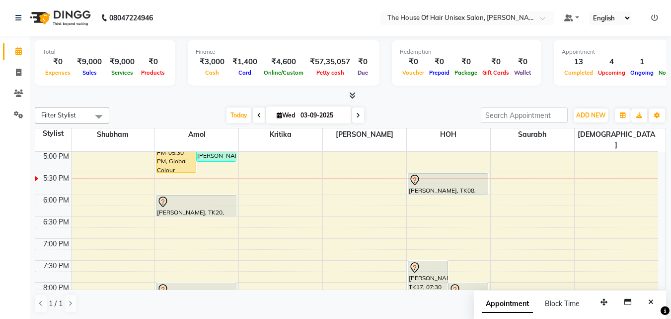
click at [277, 114] on icon at bounding box center [279, 115] width 5 height 6
select select "9"
select select "2025"
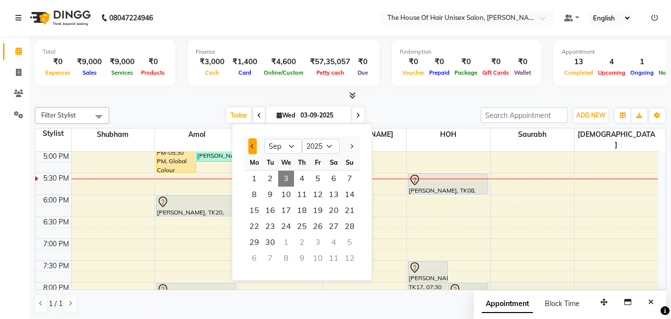
click at [249, 145] on button "Previous month" at bounding box center [253, 146] width 8 height 16
select select "8"
click at [318, 181] on span "1" at bounding box center [318, 178] width 16 height 16
type input "[DATE]"
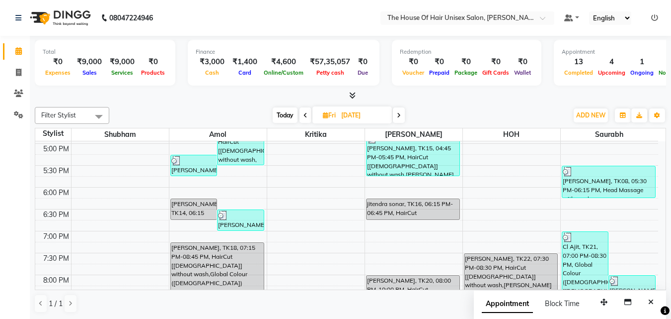
scroll to position [435, 0]
click at [342, 194] on div "7:00 AM 7:30 AM 8:00 AM 8:30 AM 9:00 AM 9:30 AM 10:00 AM 10:30 AM 11:00 AM 11:3…" at bounding box center [346, 34] width 623 height 656
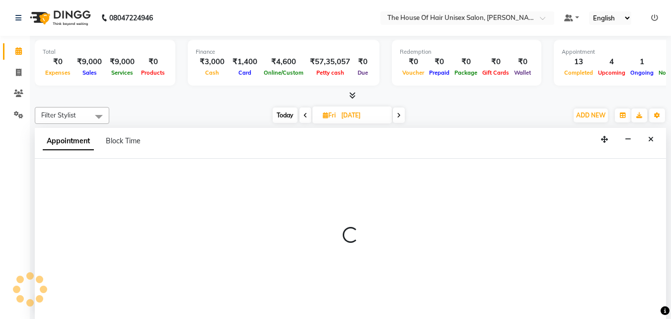
scroll to position [0, 0]
select select "20971"
select select "1080"
select select "tentative"
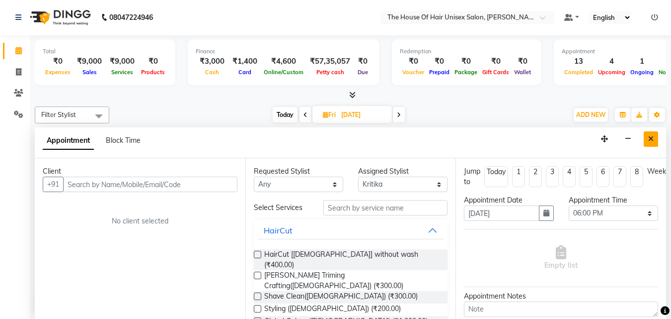
click at [653, 141] on icon "Close" at bounding box center [651, 138] width 5 height 7
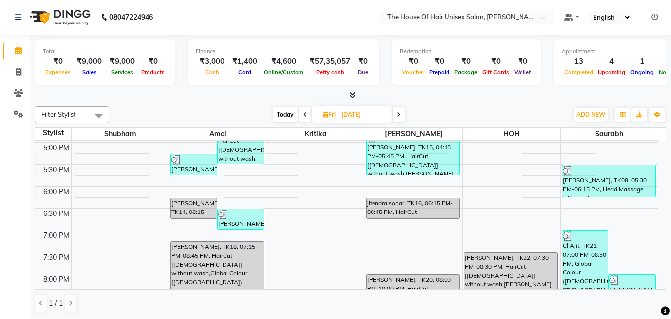
click at [400, 114] on icon at bounding box center [399, 115] width 4 height 6
type input "[DATE]"
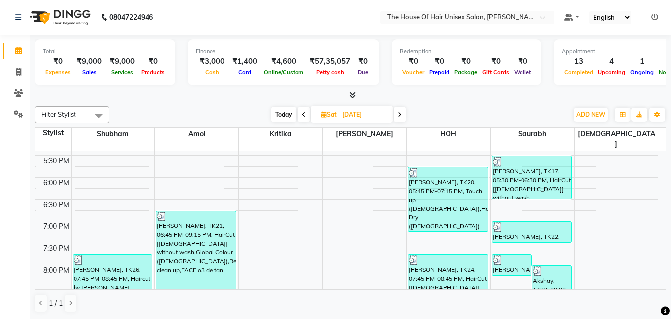
scroll to position [455, 0]
drag, startPoint x: 326, startPoint y: 162, endPoint x: 231, endPoint y: 96, distance: 115.4
click at [231, 96] on div at bounding box center [351, 95] width 632 height 10
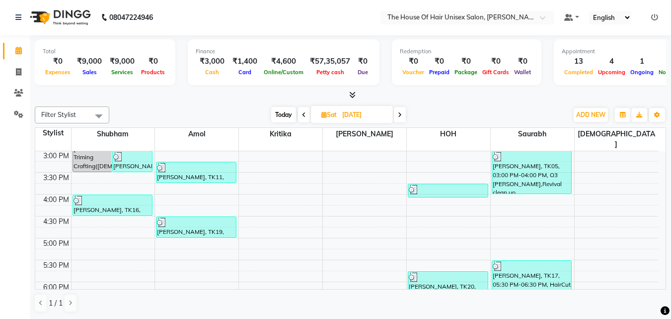
scroll to position [351, 0]
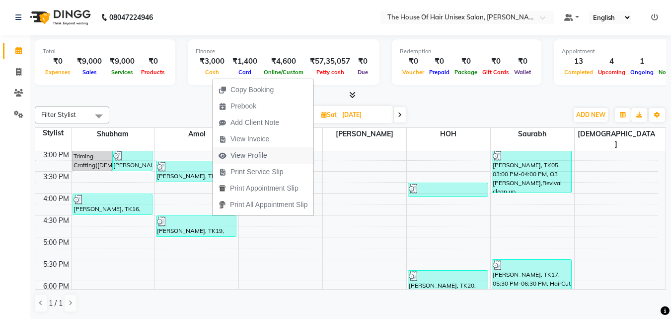
click at [237, 154] on span "View Profile" at bounding box center [249, 155] width 37 height 10
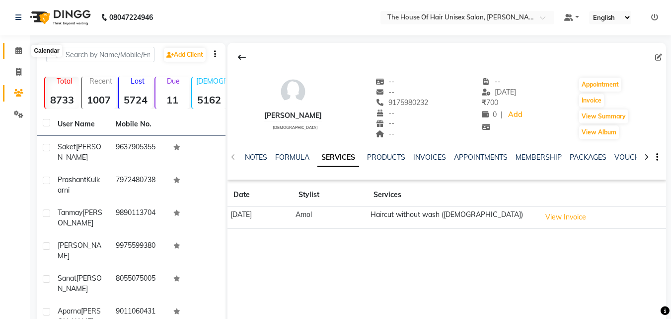
click at [18, 49] on icon at bounding box center [18, 50] width 6 height 7
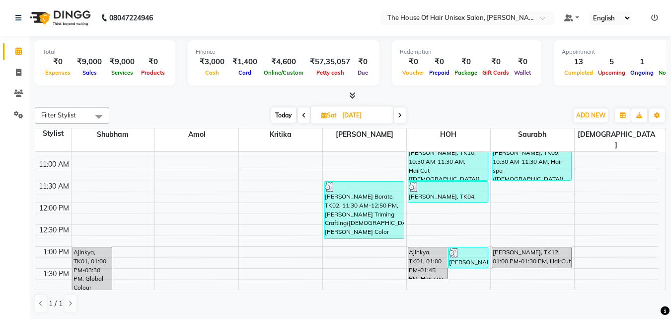
scroll to position [167, 0]
click at [402, 112] on icon at bounding box center [400, 115] width 4 height 6
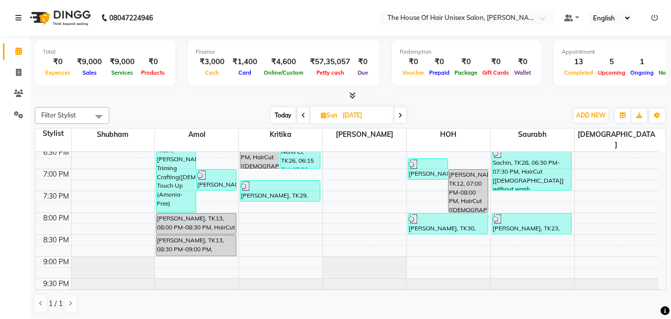
scroll to position [506, 0]
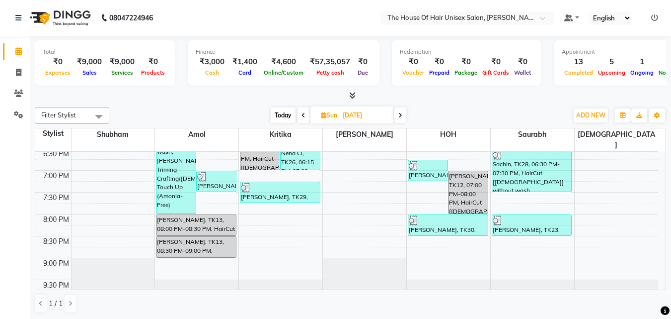
click at [401, 115] on icon at bounding box center [401, 115] width 4 height 6
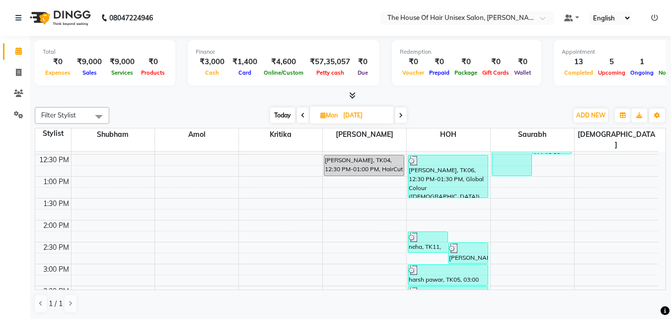
scroll to position [229, 0]
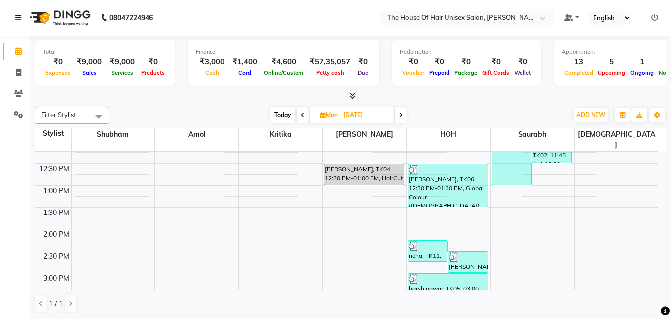
click at [402, 112] on icon at bounding box center [401, 115] width 4 height 6
type input "[DATE]"
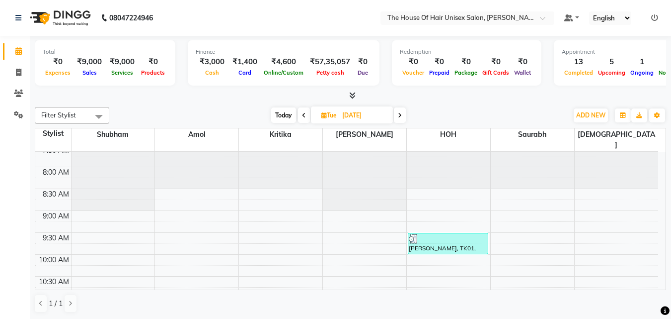
scroll to position [25, 0]
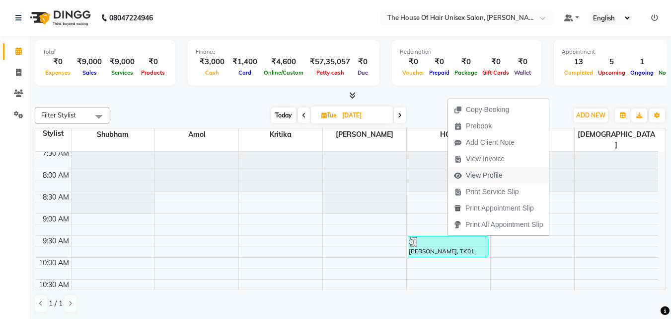
click at [477, 172] on span "View Profile" at bounding box center [484, 175] width 37 height 10
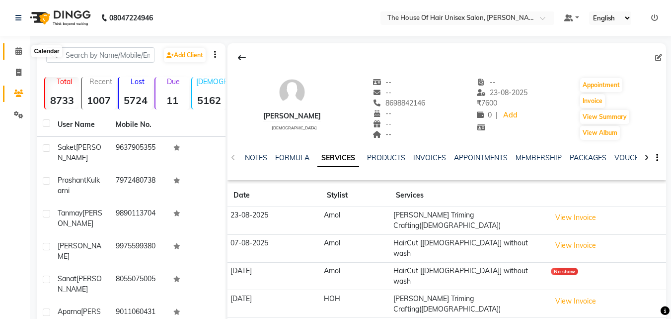
click at [18, 51] on icon at bounding box center [18, 50] width 6 height 7
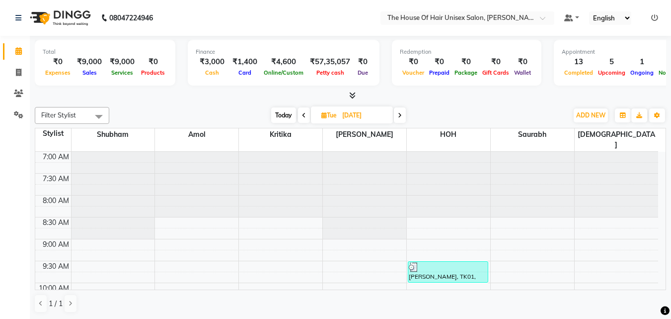
click at [402, 114] on icon at bounding box center [400, 115] width 4 height 6
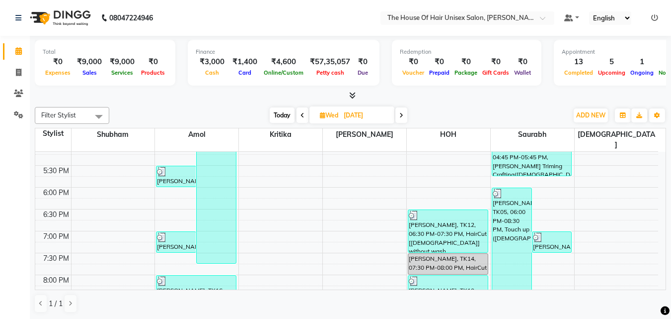
scroll to position [439, 0]
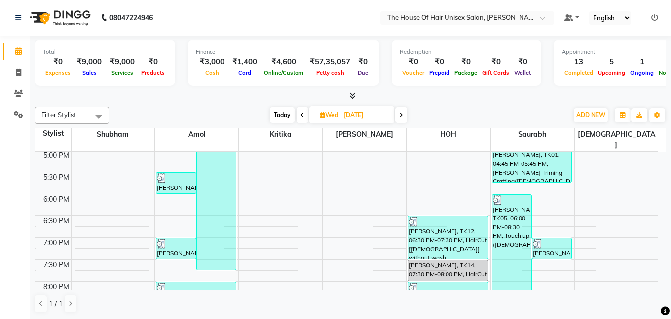
click at [279, 115] on span "Today" at bounding box center [282, 114] width 25 height 15
type input "03-09-2025"
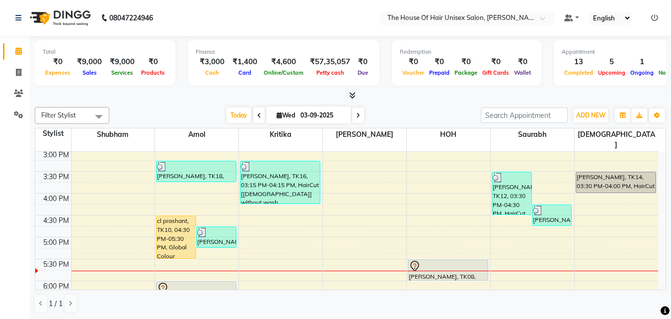
scroll to position [351, 0]
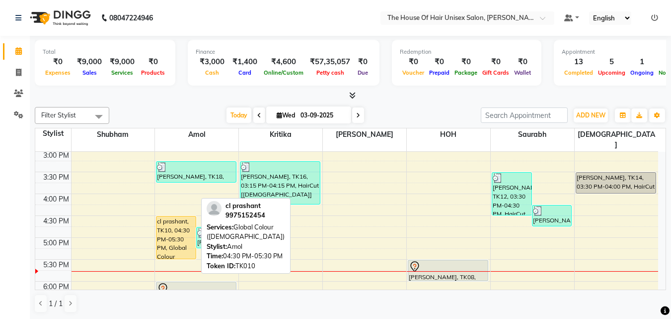
click at [172, 223] on div "cl prashant, TK10, 04:30 PM-05:30 PM, Global Colour ([DEMOGRAPHIC_DATA])" at bounding box center [176, 237] width 39 height 42
select select "1"
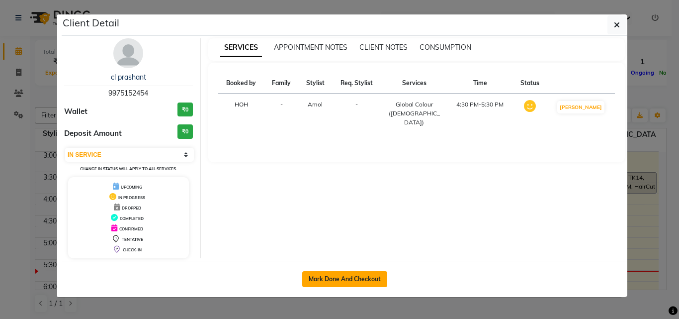
click at [358, 275] on button "Mark Done And Checkout" at bounding box center [344, 279] width 85 height 16
select select "service"
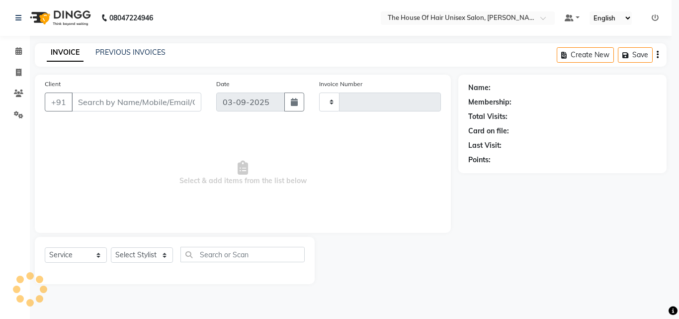
type input "2650"
select select "598"
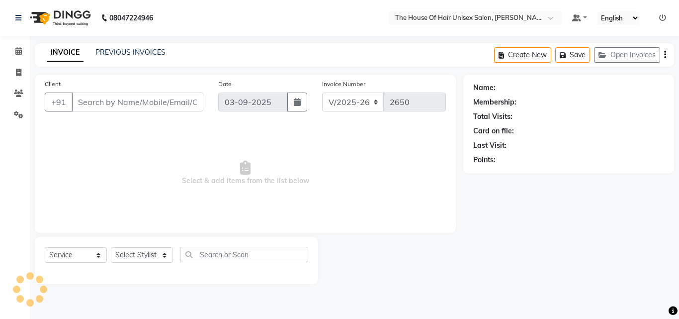
type input "9975152454"
select select "13497"
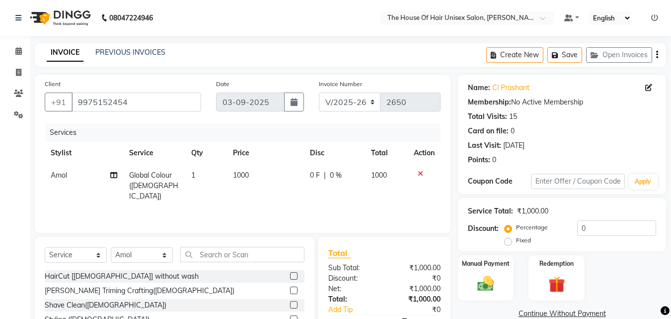
click at [240, 175] on span "1000" at bounding box center [241, 174] width 16 height 9
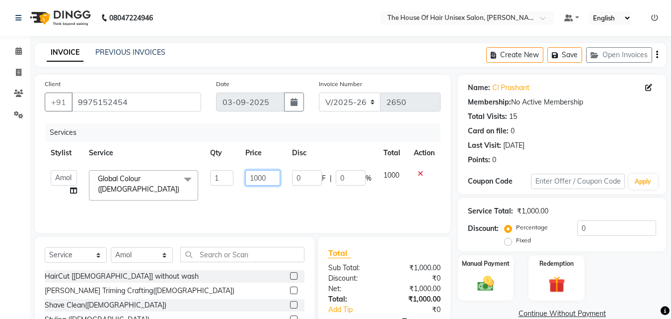
click at [257, 178] on input "1000" at bounding box center [263, 177] width 34 height 15
type input "1200"
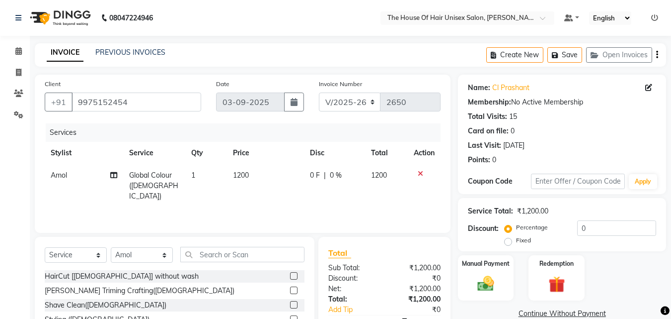
click at [456, 224] on div "Client [PHONE_NUMBER] Date [DATE] Invoice Number V/2025 V/[PHONE_NUMBER] Servic…" at bounding box center [242, 229] width 431 height 309
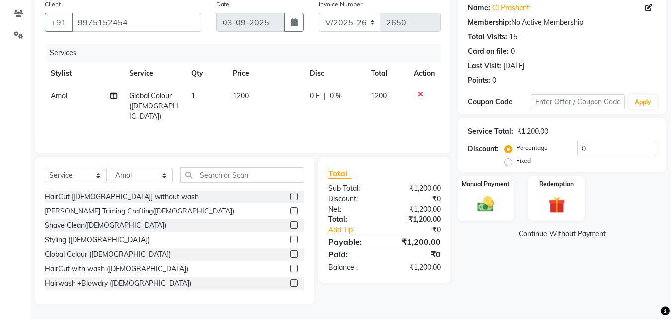
scroll to position [51, 0]
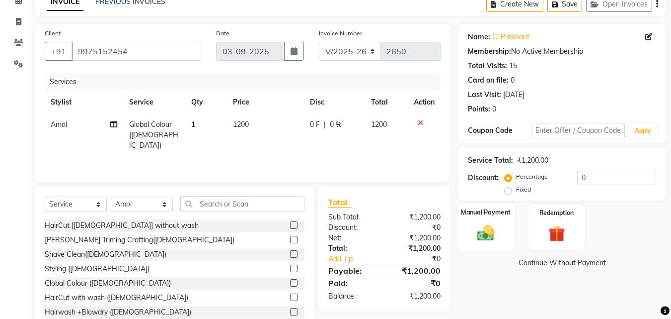
click at [478, 225] on img at bounding box center [486, 233] width 28 height 20
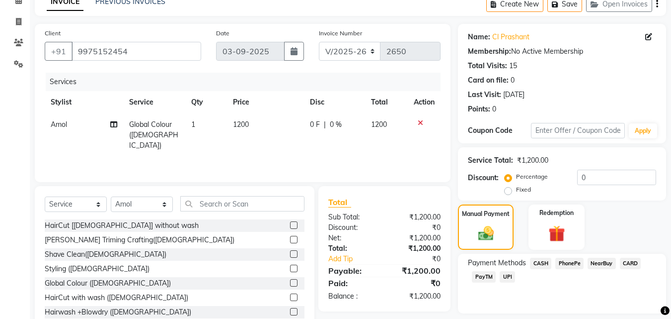
click at [507, 275] on span "UPI" at bounding box center [507, 276] width 15 height 11
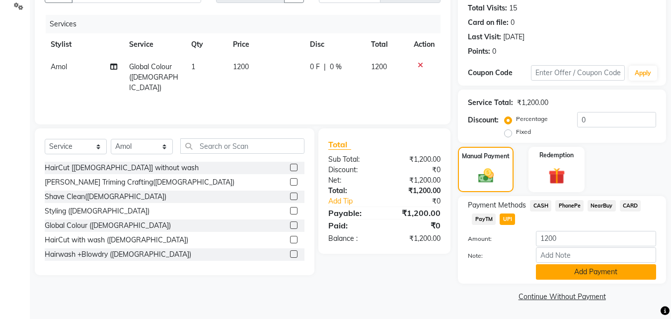
click at [588, 267] on button "Add Payment" at bounding box center [596, 271] width 120 height 15
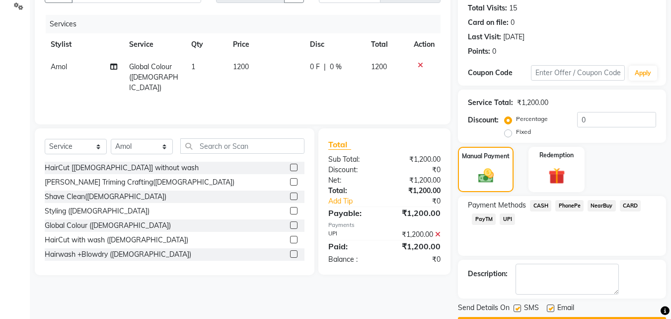
scroll to position [137, 0]
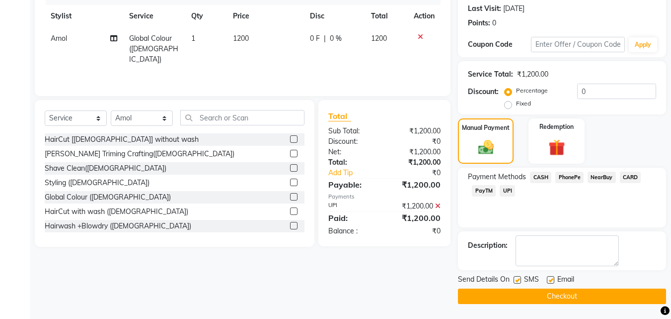
click at [568, 296] on button "Checkout" at bounding box center [562, 295] width 208 height 15
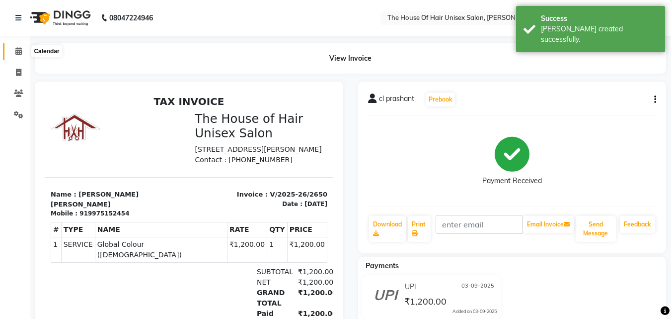
click at [15, 53] on icon at bounding box center [18, 50] width 6 height 7
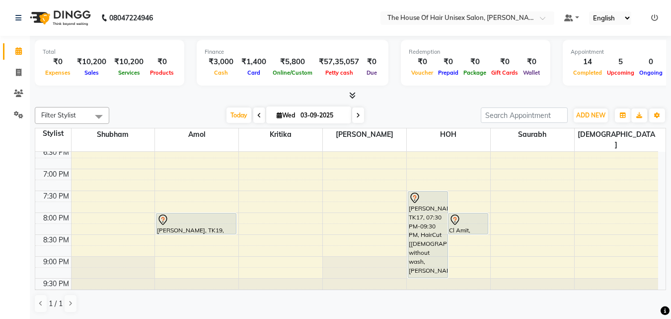
scroll to position [378, 0]
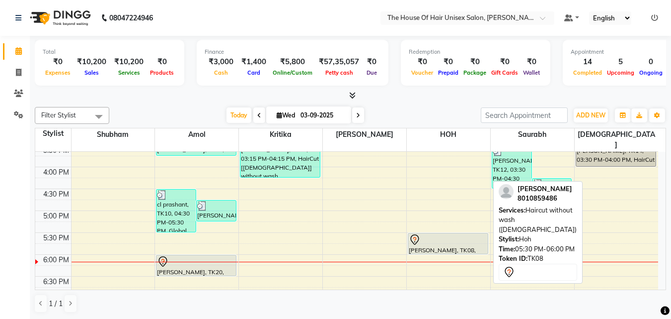
click at [454, 234] on div at bounding box center [448, 240] width 79 height 12
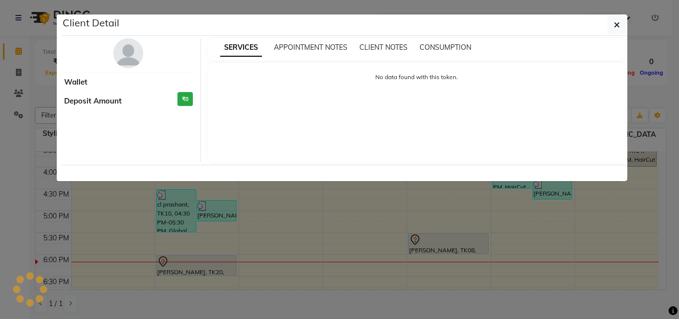
select select "7"
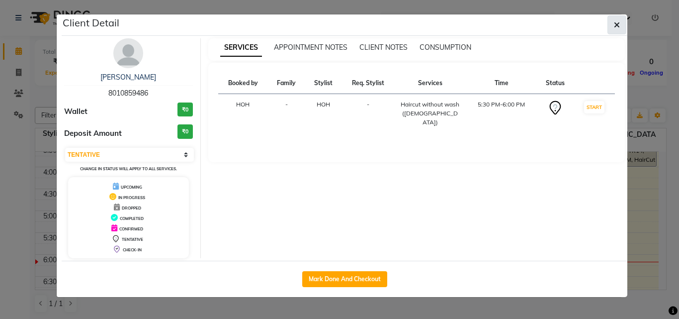
click at [618, 23] on icon "button" at bounding box center [617, 25] width 6 height 8
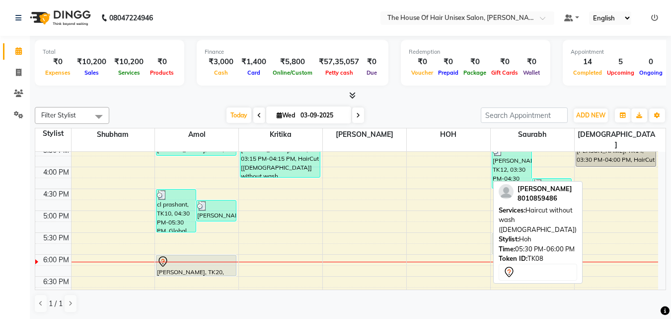
drag, startPoint x: 439, startPoint y: 232, endPoint x: 493, endPoint y: 233, distance: 53.7
click at [493, 233] on div "Filter Stylist Select All [PERSON_NAME] [PERSON_NAME] [PERSON_NAME] [PERSON_NAM…" at bounding box center [351, 210] width 632 height 214
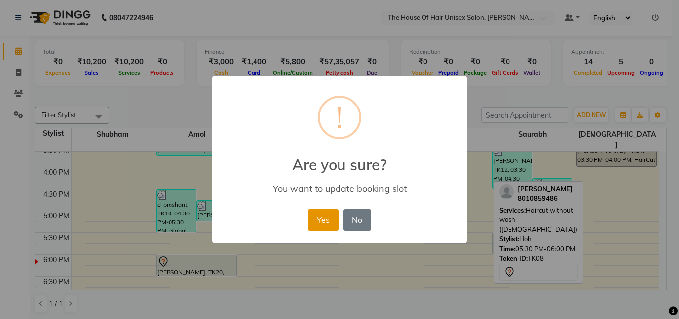
click at [327, 217] on button "Yes" at bounding box center [323, 220] width 30 height 22
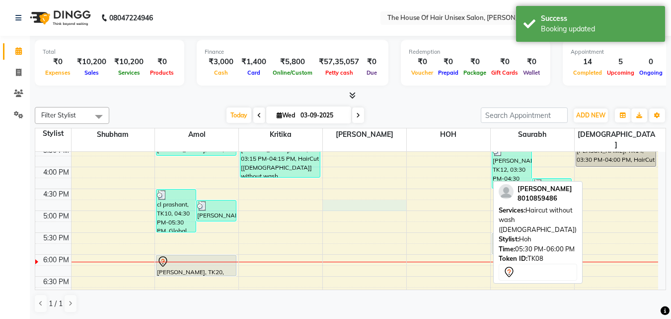
click at [351, 199] on div "7:00 AM 7:30 AM 8:00 AM 8:30 AM 9:00 AM 9:30 AM 10:00 AM 10:30 AM 11:00 AM 11:3…" at bounding box center [346, 101] width 623 height 656
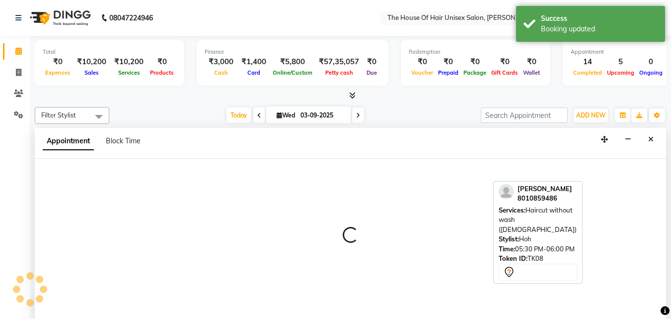
scroll to position [0, 0]
select select "42814"
select select "tentative"
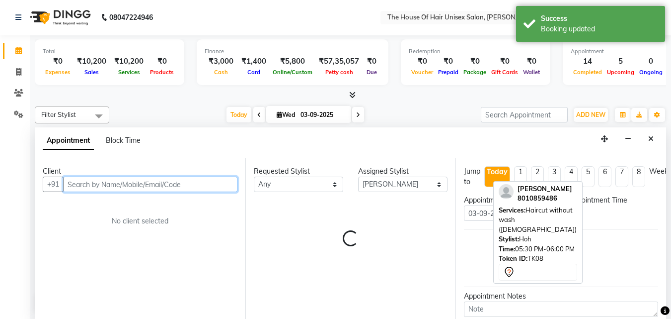
select select "1005"
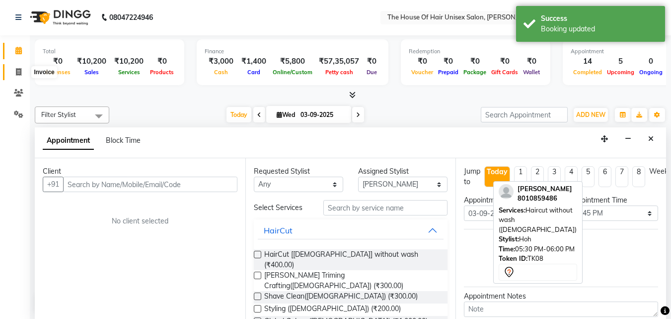
click at [14, 72] on span at bounding box center [18, 72] width 17 height 11
select select "service"
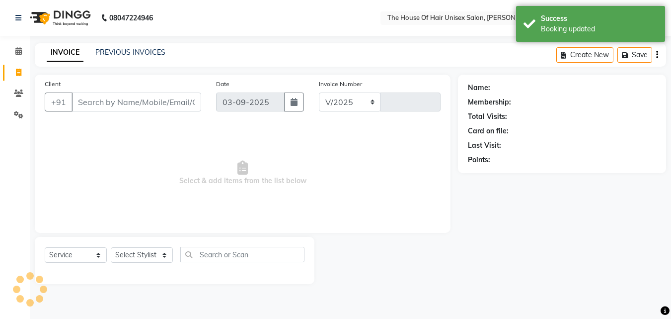
select select "598"
type input "2651"
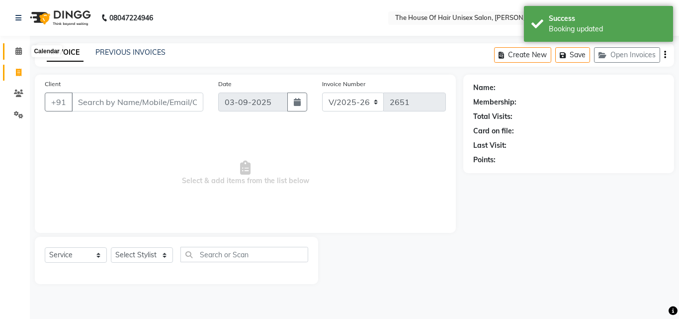
click at [17, 54] on icon at bounding box center [18, 50] width 6 height 7
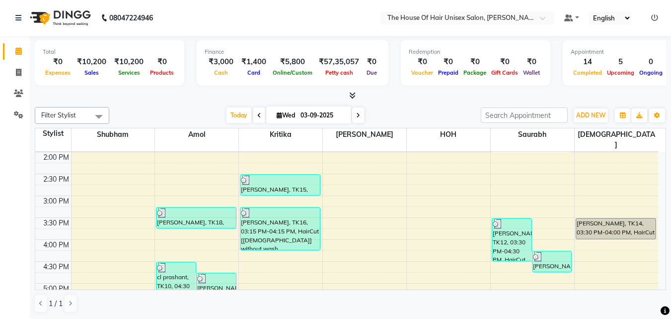
scroll to position [388, 0]
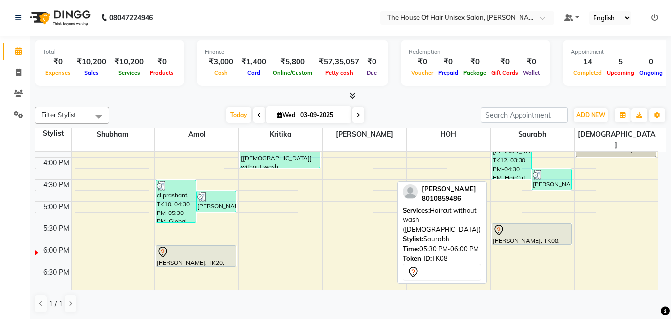
click at [521, 224] on div at bounding box center [532, 230] width 79 height 12
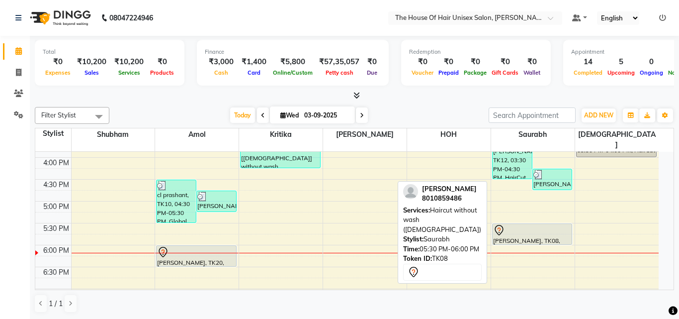
select select "7"
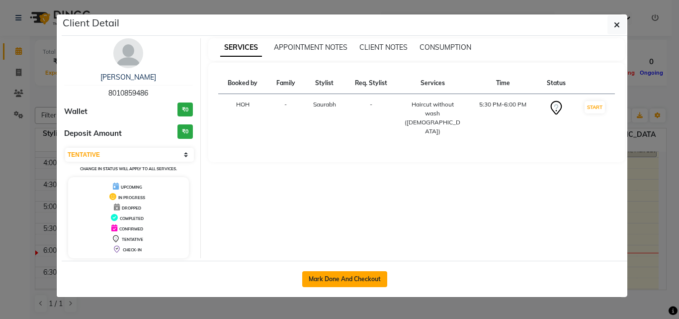
click at [322, 278] on button "Mark Done And Checkout" at bounding box center [344, 279] width 85 height 16
select select "service"
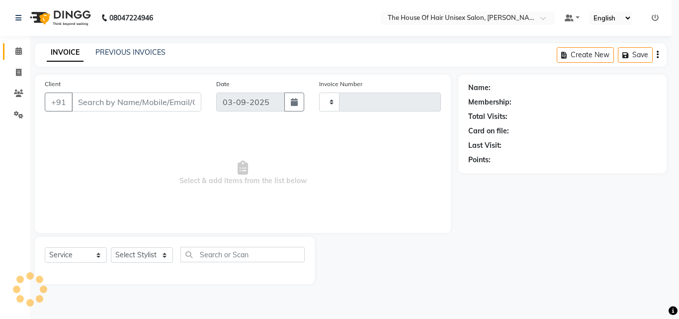
type input "2651"
select select "598"
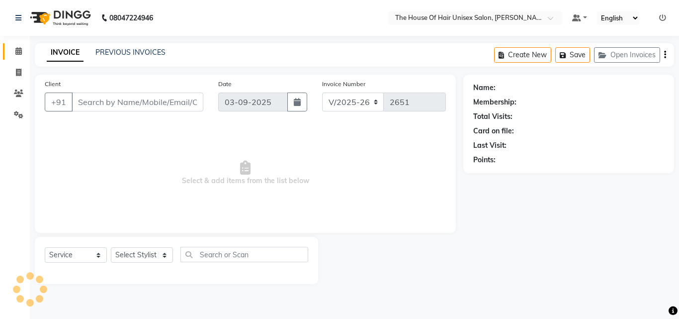
type input "8010859486"
select select "86145"
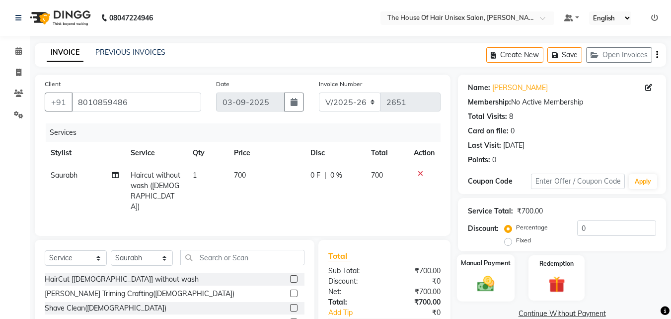
click at [486, 273] on div "Manual Payment" at bounding box center [486, 277] width 58 height 47
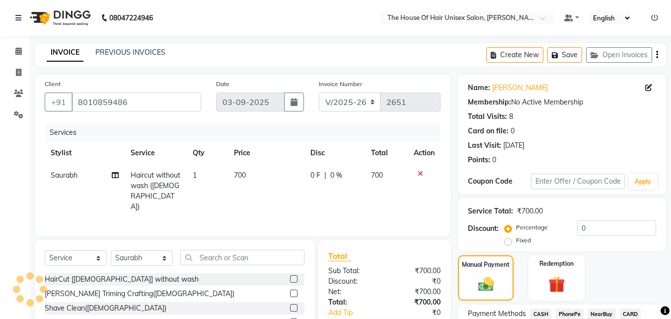
scroll to position [81, 0]
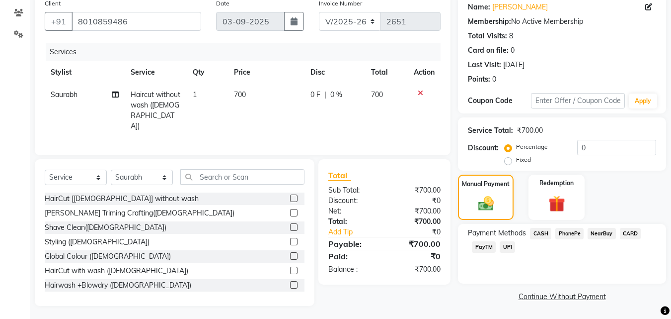
click at [505, 245] on span "UPI" at bounding box center [507, 246] width 15 height 11
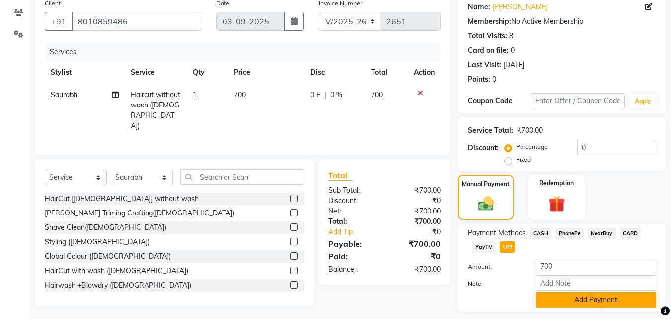
click at [568, 295] on button "Add Payment" at bounding box center [596, 299] width 120 height 15
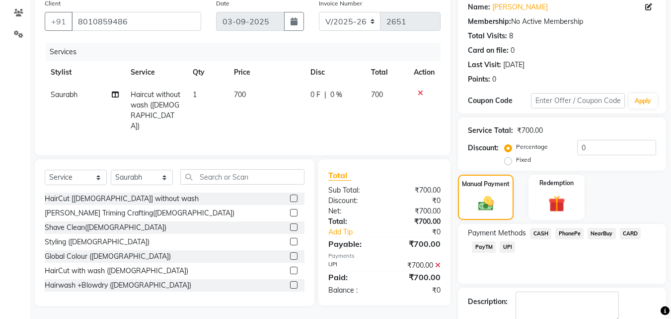
scroll to position [137, 0]
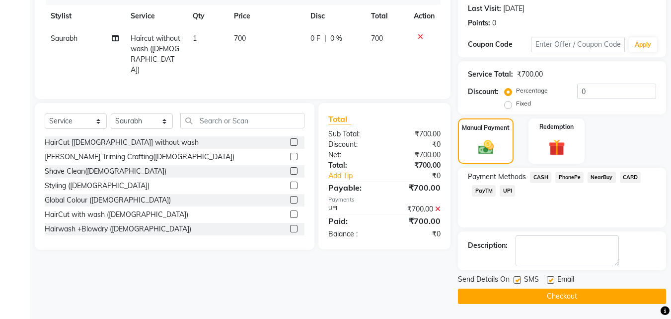
click at [596, 303] on button "Checkout" at bounding box center [562, 295] width 208 height 15
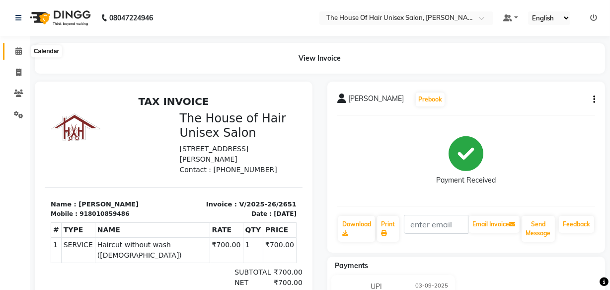
click at [18, 49] on icon at bounding box center [18, 50] width 6 height 7
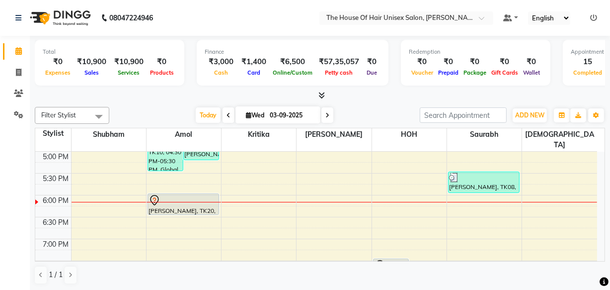
scroll to position [440, 0]
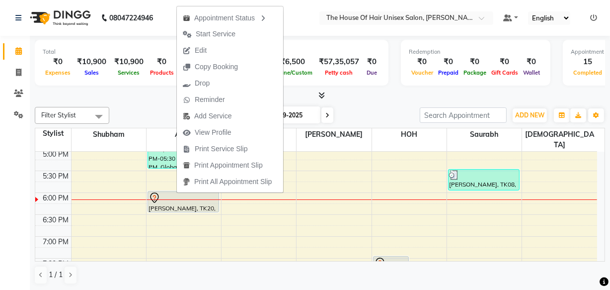
click at [337, 95] on div at bounding box center [320, 95] width 571 height 10
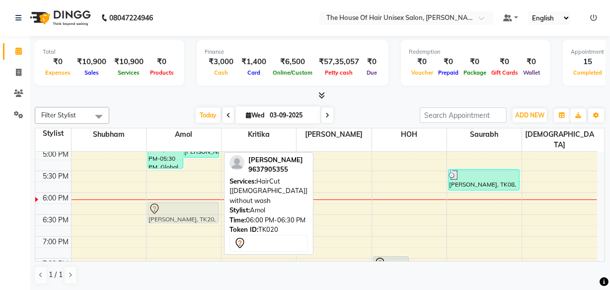
drag, startPoint x: 190, startPoint y: 191, endPoint x: 190, endPoint y: 198, distance: 7.0
click at [190, 198] on div "[PERSON_NAME], TK03, 09:30 AM-11:20 AM, Haircut without wash ([DEMOGRAPHIC_DATA…" at bounding box center [184, 40] width 75 height 656
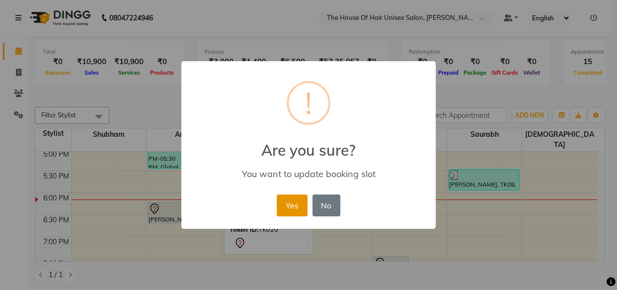
click at [298, 205] on button "Yes" at bounding box center [292, 205] width 30 height 22
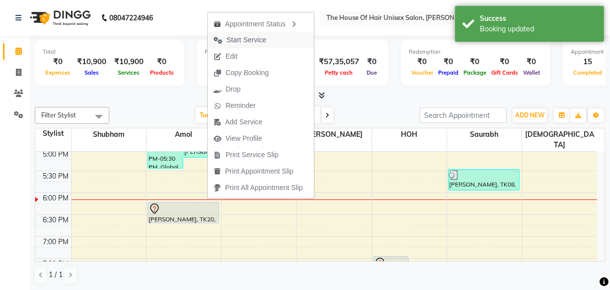
click at [243, 39] on span "Start Service" at bounding box center [247, 40] width 40 height 10
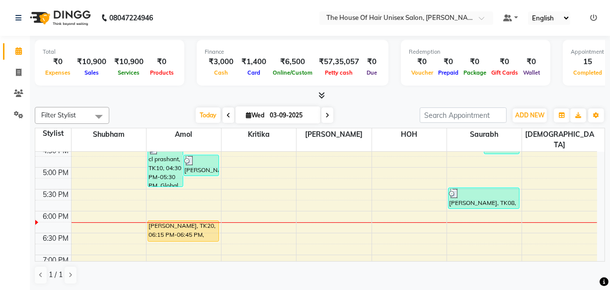
scroll to position [425, 0]
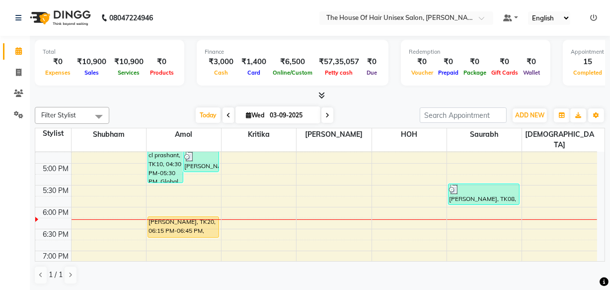
click at [227, 114] on icon at bounding box center [229, 115] width 4 height 6
type input "02-09-2025"
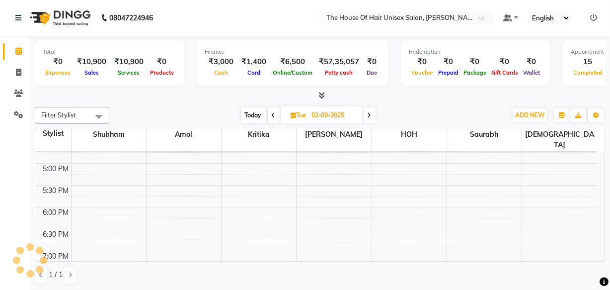
scroll to position [480, 0]
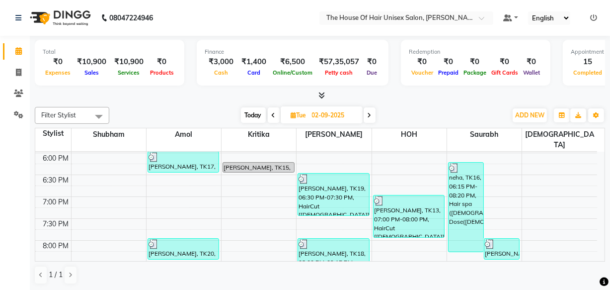
click at [224, 114] on div "[DATE] [DATE]" at bounding box center [308, 115] width 388 height 15
click at [291, 112] on icon at bounding box center [293, 115] width 5 height 6
select select "9"
select select "2025"
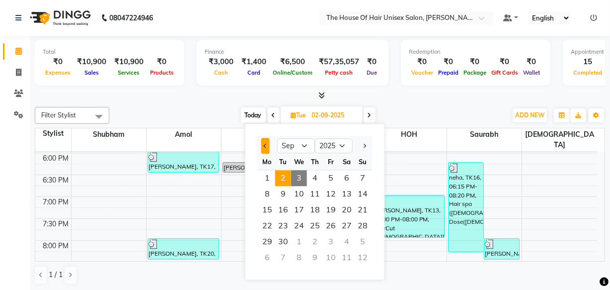
click at [266, 147] on button "Previous month" at bounding box center [265, 146] width 8 height 16
select select "8"
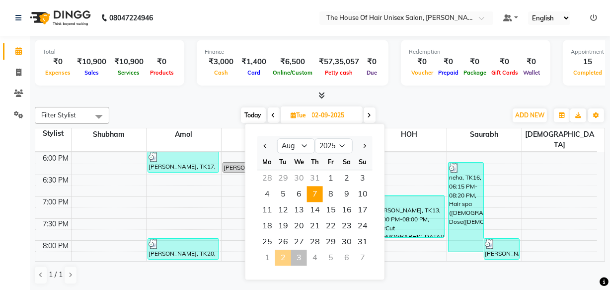
click at [318, 191] on span "7" at bounding box center [315, 194] width 16 height 16
type input "07-08-2025"
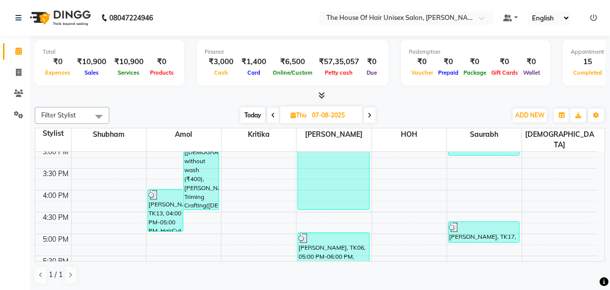
scroll to position [393, 0]
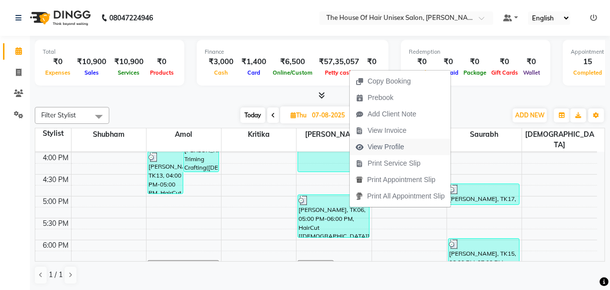
click at [399, 144] on span "View Profile" at bounding box center [386, 147] width 37 height 10
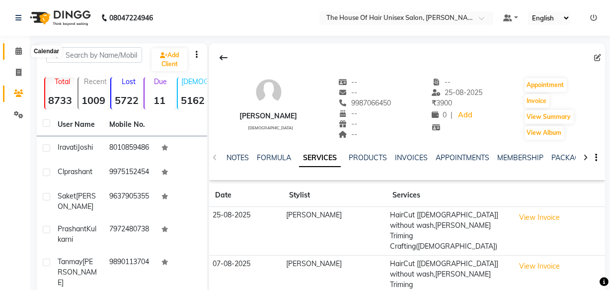
click at [18, 50] on icon at bounding box center [18, 50] width 6 height 7
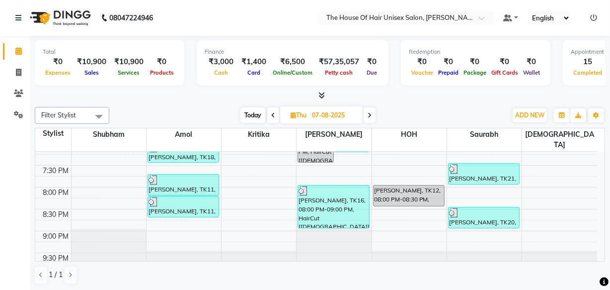
scroll to position [532, 0]
click at [369, 112] on icon at bounding box center [370, 115] width 4 height 6
type input "08-08-2025"
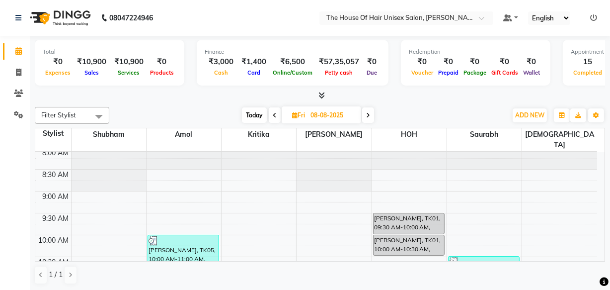
scroll to position [77, 0]
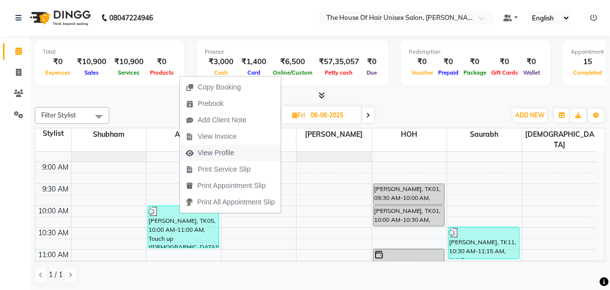
click at [215, 154] on span "View Profile" at bounding box center [216, 153] width 37 height 10
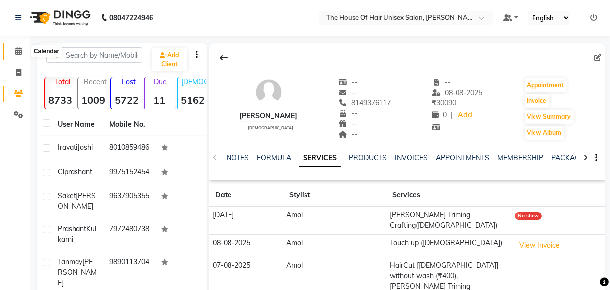
click at [17, 48] on icon at bounding box center [18, 50] width 6 height 7
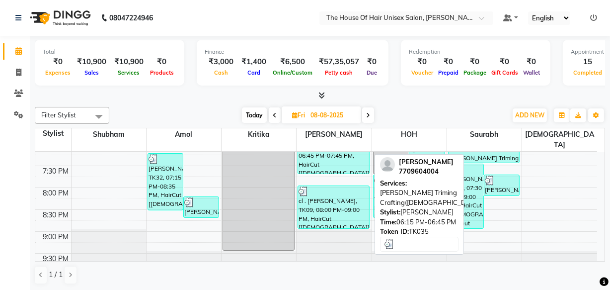
scroll to position [532, 0]
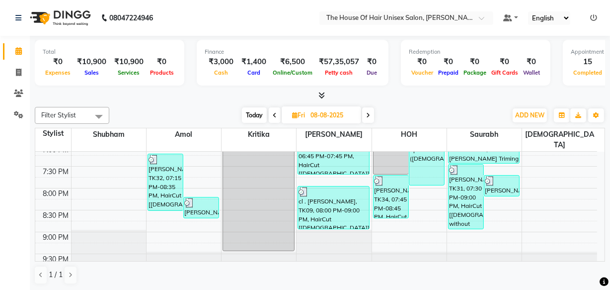
click at [370, 112] on icon at bounding box center [368, 115] width 4 height 6
type input "09-08-2025"
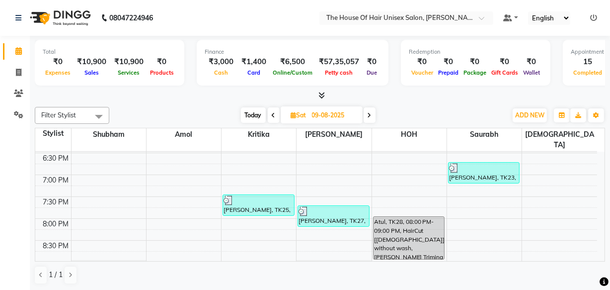
scroll to position [502, 0]
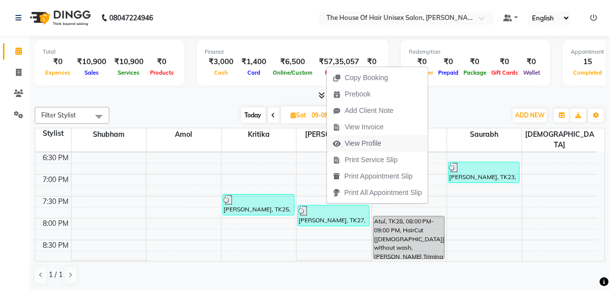
click at [366, 143] on span "View Profile" at bounding box center [363, 143] width 37 height 10
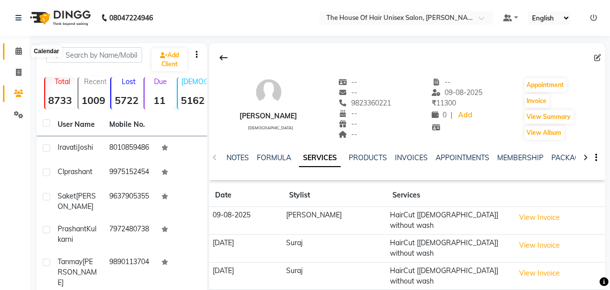
click at [17, 50] on icon at bounding box center [18, 50] width 6 height 7
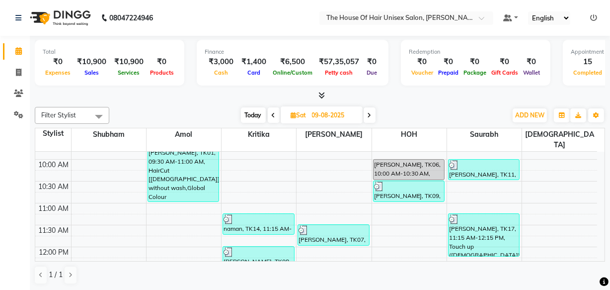
scroll to position [119, 0]
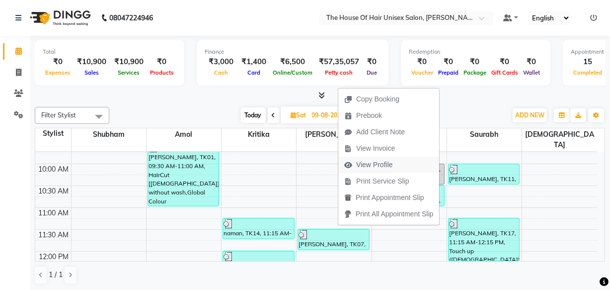
click at [367, 167] on span "View Profile" at bounding box center [374, 165] width 37 height 10
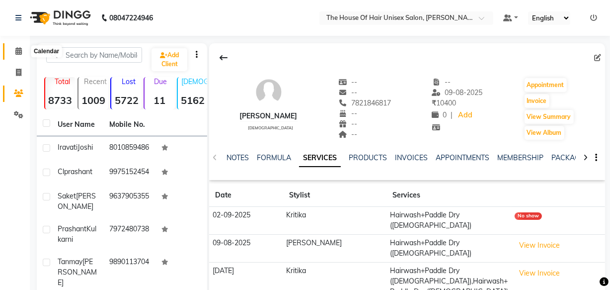
click at [16, 49] on icon at bounding box center [18, 50] width 6 height 7
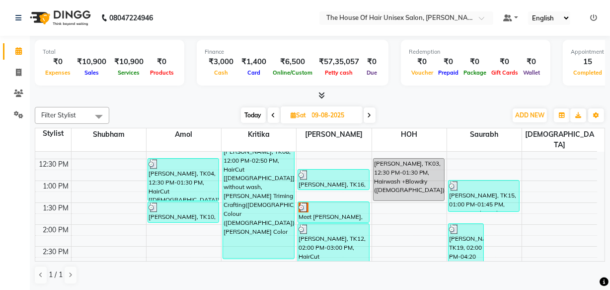
scroll to position [236, 0]
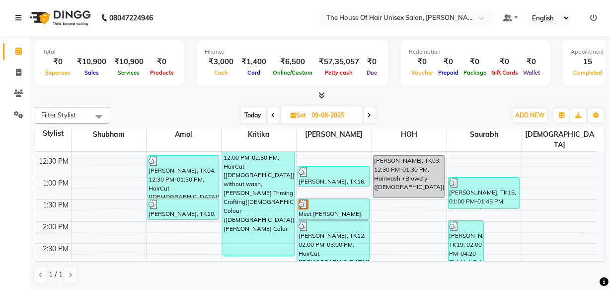
click at [394, 200] on div "7:00 AM 7:30 AM 8:00 AM 8:30 AM 9:00 AM 9:30 AM 10:00 AM 10:30 AM 11:00 AM 11:3…" at bounding box center [316, 244] width 562 height 656
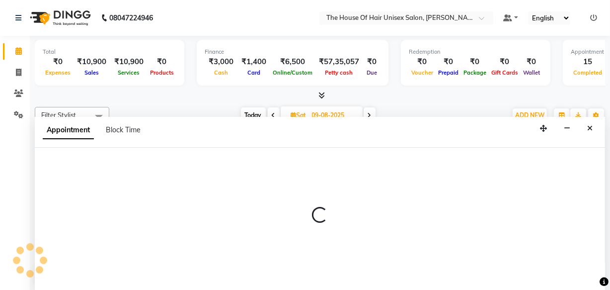
select select "85989"
select select "tentative"
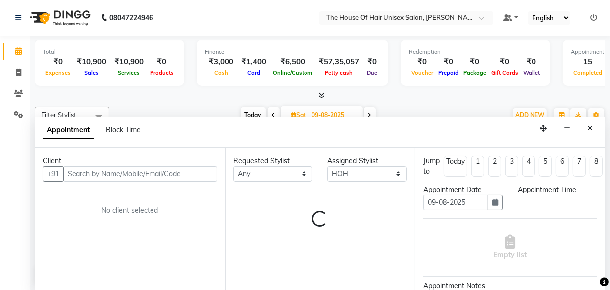
scroll to position [0, 0]
select select "825"
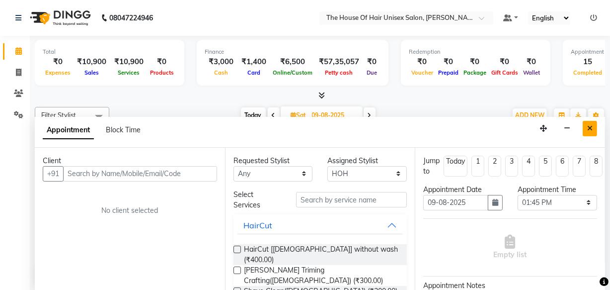
click at [590, 130] on icon "Close" at bounding box center [589, 128] width 5 height 7
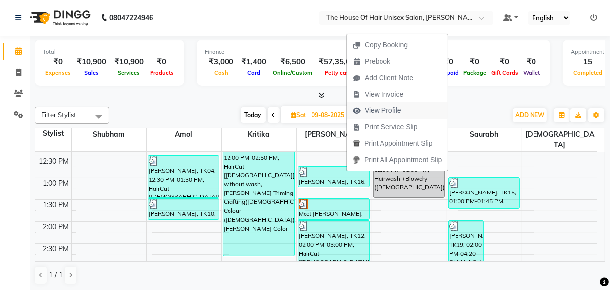
click at [383, 105] on span "View Profile" at bounding box center [383, 110] width 37 height 10
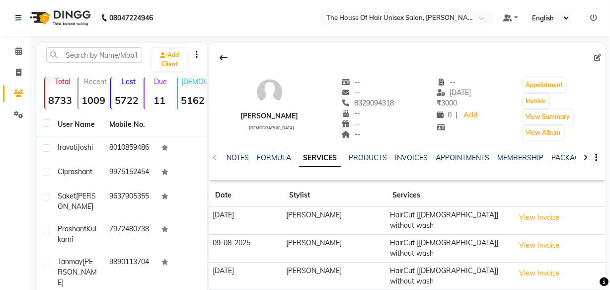
scroll to position [103, 0]
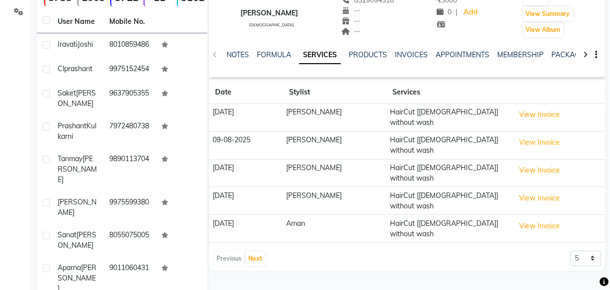
click at [233, 250] on div "Previous Next" at bounding box center [239, 258] width 53 height 16
click at [263, 251] on button "Next" at bounding box center [255, 258] width 19 height 14
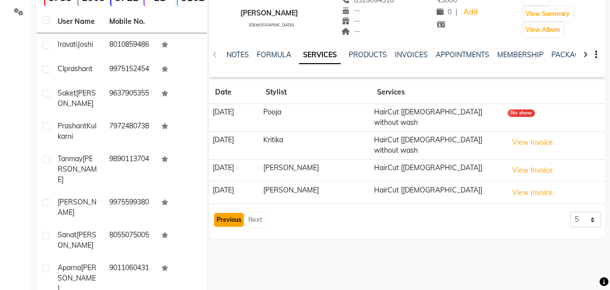
click at [239, 213] on button "Previous" at bounding box center [229, 220] width 30 height 14
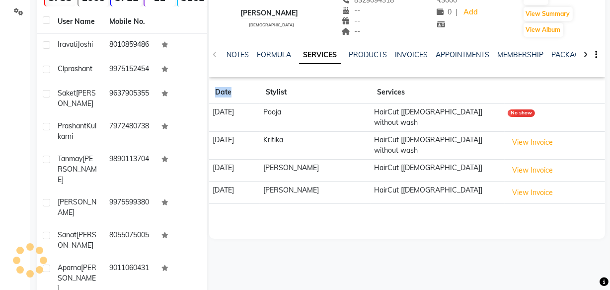
click at [239, 207] on div "[PERSON_NAME] [DEMOGRAPHIC_DATA] -- -- 8329094318 -- -- -- -- [DATE] ₹ 3000 0 |…" at bounding box center [407, 89] width 396 height 298
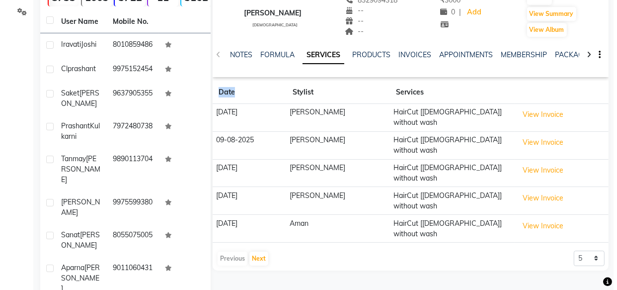
scroll to position [0, 0]
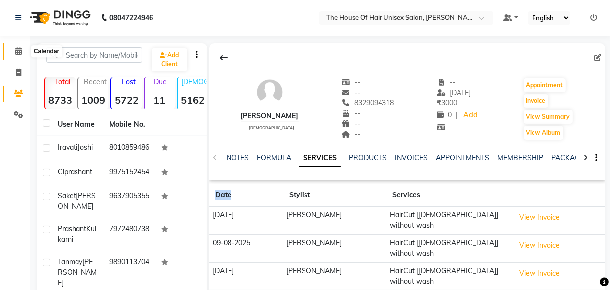
click at [18, 50] on icon at bounding box center [18, 50] width 6 height 7
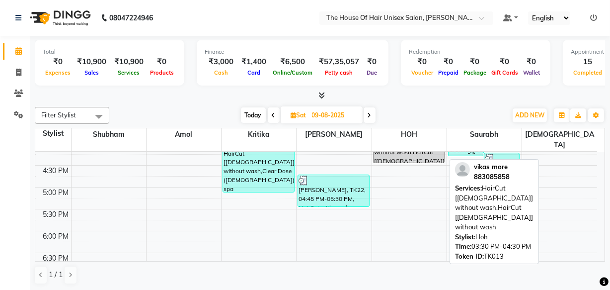
scroll to position [408, 0]
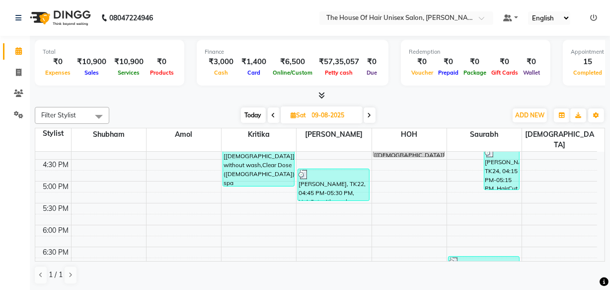
click at [371, 115] on icon at bounding box center [370, 115] width 4 height 6
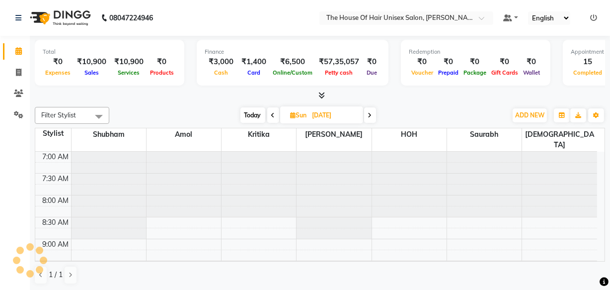
scroll to position [480, 0]
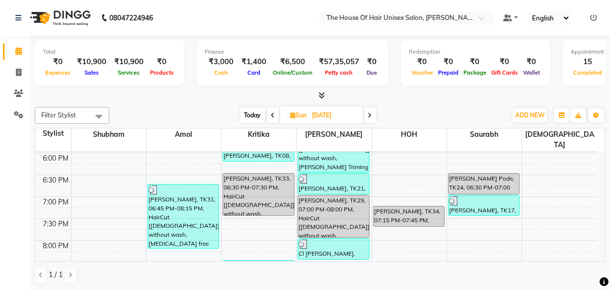
click at [371, 114] on icon at bounding box center [370, 115] width 4 height 6
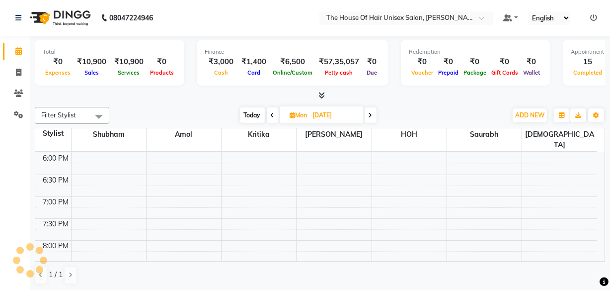
click at [252, 110] on span "Today" at bounding box center [252, 114] width 25 height 15
type input "03-09-2025"
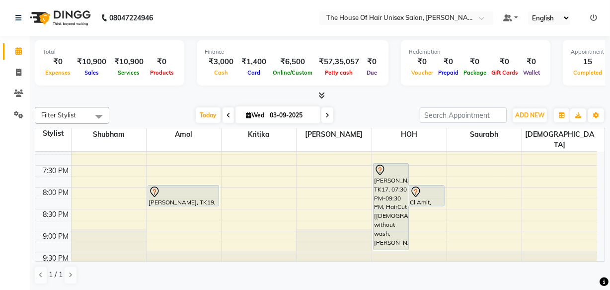
scroll to position [520, 0]
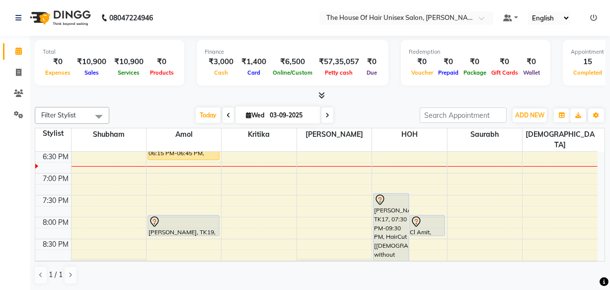
scroll to position [518, 0]
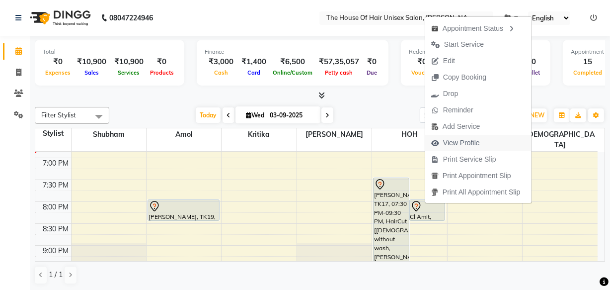
click at [467, 139] on span "View Profile" at bounding box center [461, 143] width 37 height 10
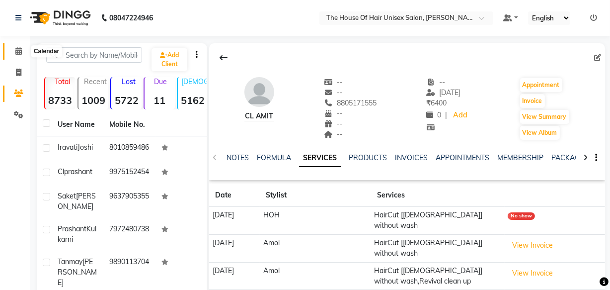
click at [16, 48] on icon at bounding box center [18, 50] width 6 height 7
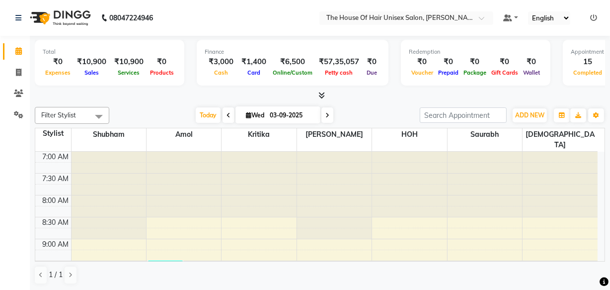
click at [246, 116] on icon at bounding box center [248, 115] width 5 height 6
select select "9"
select select "2025"
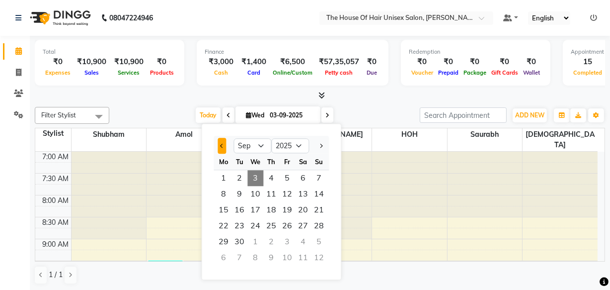
click at [222, 145] on span "Previous month" at bounding box center [222, 146] width 4 height 4
select select "8"
click at [270, 243] on span "28" at bounding box center [271, 242] width 16 height 16
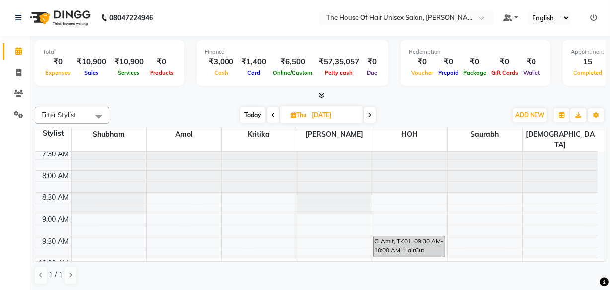
scroll to position [23, 0]
click at [245, 109] on span "Today" at bounding box center [253, 114] width 25 height 15
type input "03-09-2025"
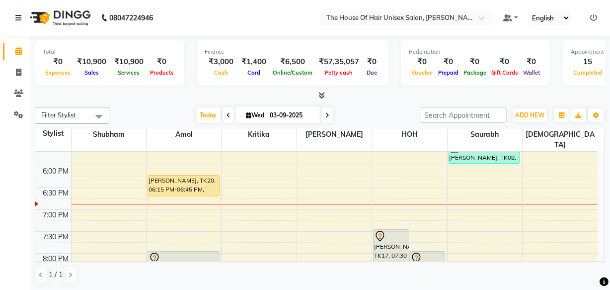
scroll to position [467, 0]
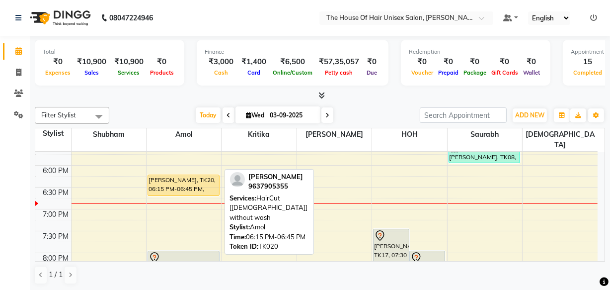
click at [185, 175] on div "[PERSON_NAME], TK20, 06:15 PM-06:45 PM, HairCut [[DEMOGRAPHIC_DATA]] without wa…" at bounding box center [183, 185] width 71 height 20
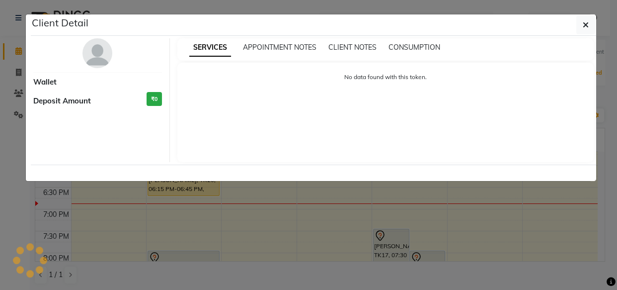
select select "1"
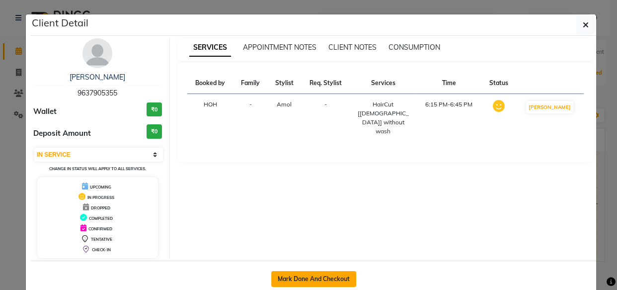
click at [309, 272] on button "Mark Done And Checkout" at bounding box center [313, 279] width 85 height 16
select select "598"
select select "service"
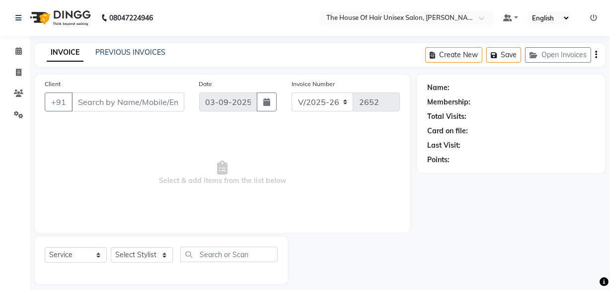
type input "9637905355"
select select "13497"
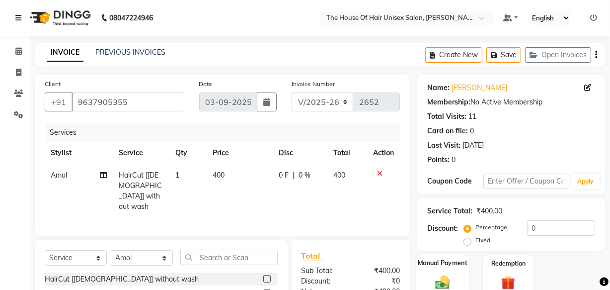
click at [448, 275] on img at bounding box center [443, 281] width 24 height 17
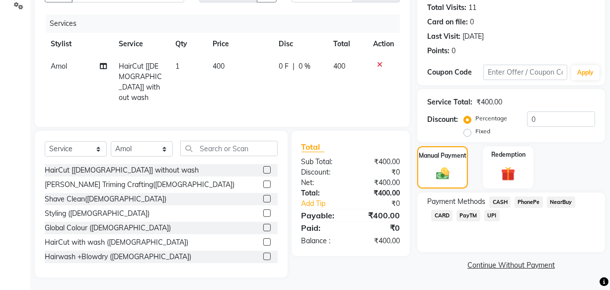
click at [491, 215] on span "UPI" at bounding box center [492, 215] width 15 height 11
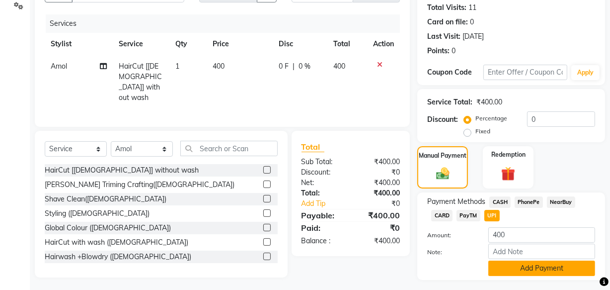
click at [527, 270] on button "Add Payment" at bounding box center [542, 267] width 107 height 15
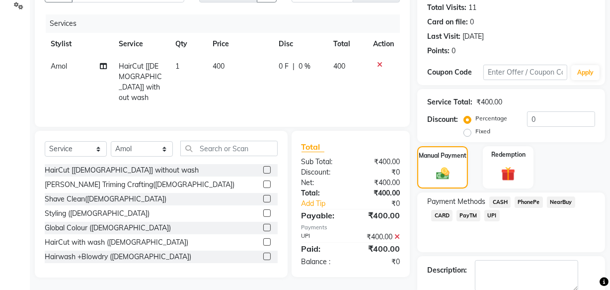
scroll to position [162, 0]
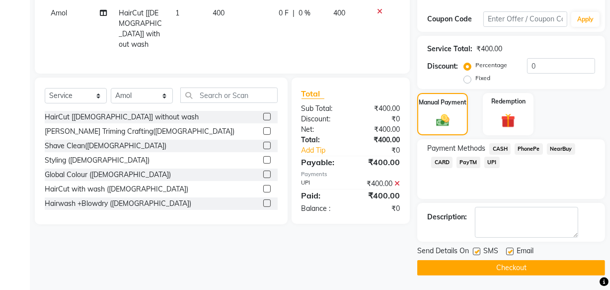
click at [505, 266] on button "Checkout" at bounding box center [511, 267] width 188 height 15
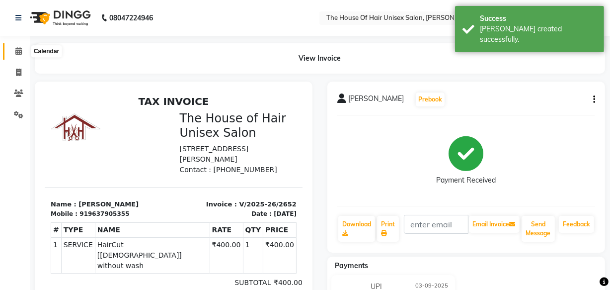
click at [17, 51] on icon at bounding box center [18, 50] width 6 height 7
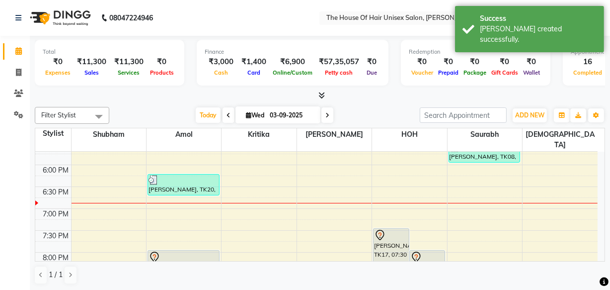
scroll to position [466, 0]
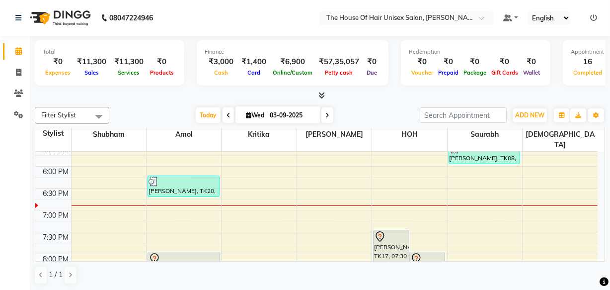
click at [250, 106] on span "Wed 03-09-2025" at bounding box center [278, 114] width 85 height 17
click at [249, 119] on span "Wed 03-09-2025" at bounding box center [278, 114] width 85 height 17
click at [246, 117] on icon at bounding box center [248, 115] width 5 height 6
select select "9"
select select "2025"
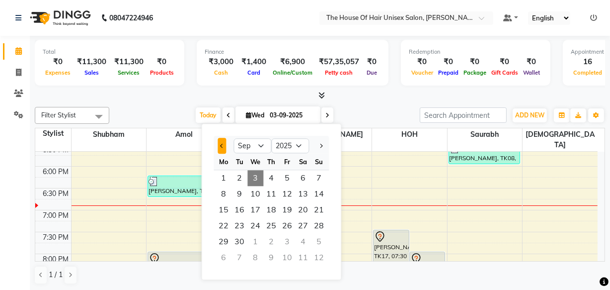
click at [225, 144] on button "Previous month" at bounding box center [222, 146] width 8 height 16
select select "8"
click at [303, 194] on span "9" at bounding box center [303, 194] width 16 height 16
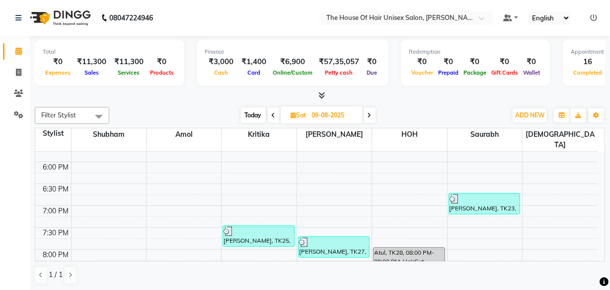
scroll to position [470, 0]
click at [371, 112] on icon at bounding box center [370, 115] width 4 height 6
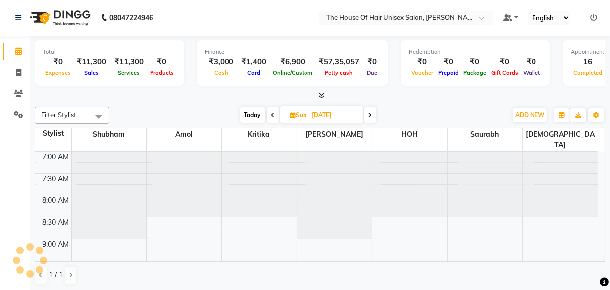
scroll to position [480, 0]
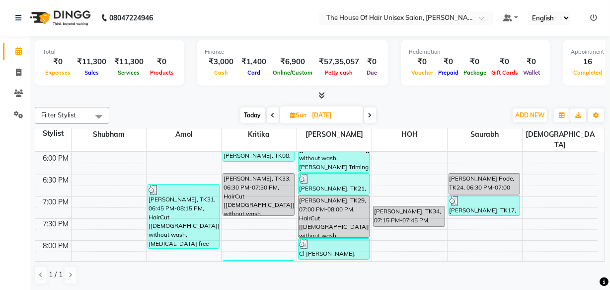
click at [371, 112] on icon at bounding box center [370, 115] width 4 height 6
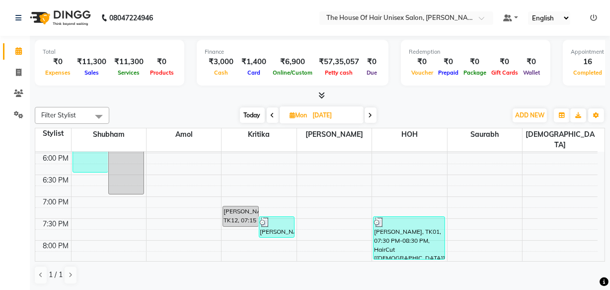
click at [371, 112] on icon at bounding box center [371, 115] width 4 height 6
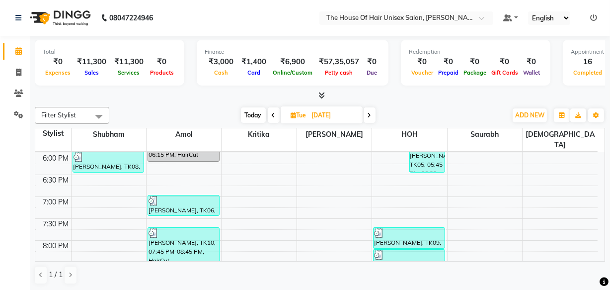
click at [371, 112] on icon at bounding box center [370, 115] width 4 height 6
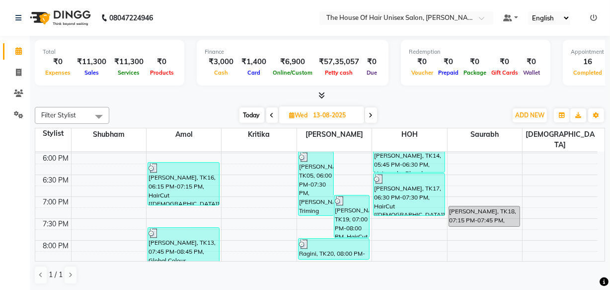
click at [371, 112] on icon at bounding box center [371, 115] width 4 height 6
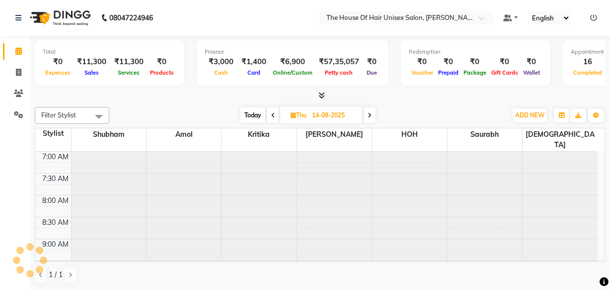
click at [371, 112] on icon at bounding box center [370, 115] width 4 height 6
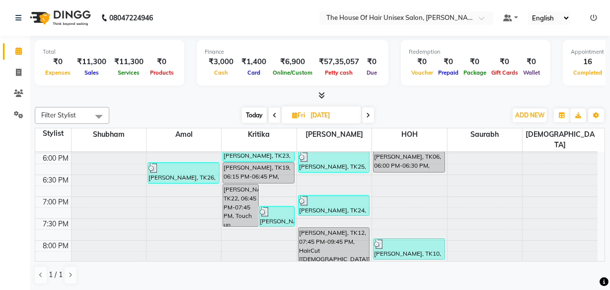
click at [277, 114] on span at bounding box center [275, 114] width 12 height 15
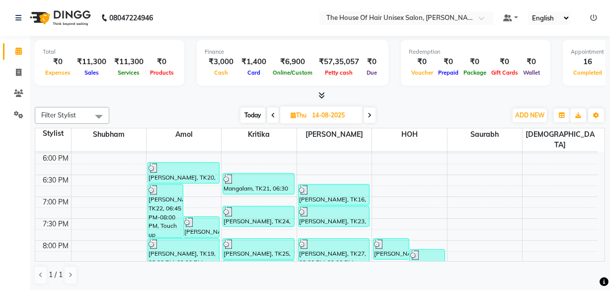
click at [269, 114] on span at bounding box center [273, 114] width 12 height 15
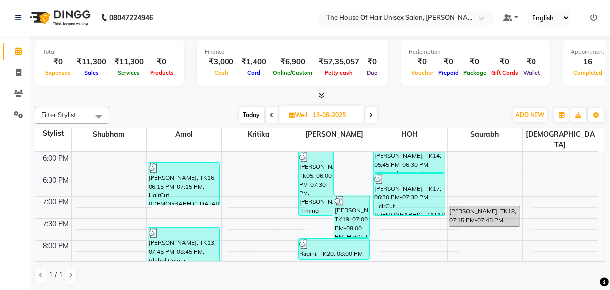
click at [273, 115] on span at bounding box center [272, 114] width 12 height 15
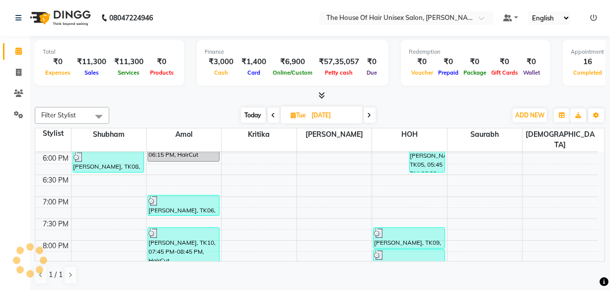
click at [273, 115] on icon at bounding box center [274, 115] width 4 height 6
type input "[DATE]"
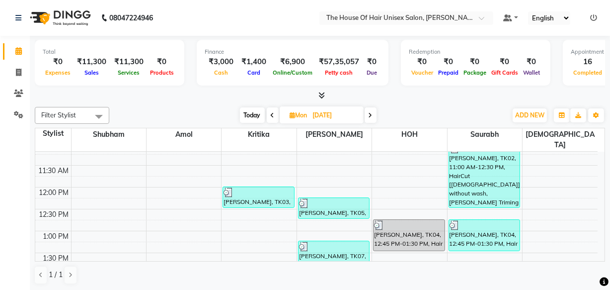
scroll to position [185, 0]
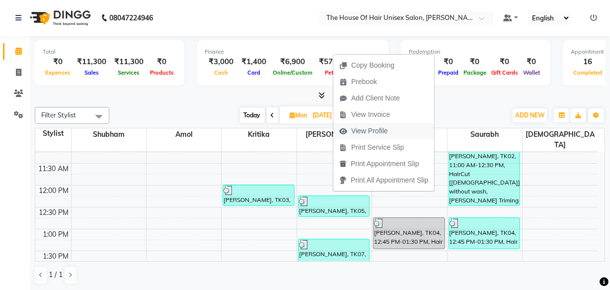
click at [357, 127] on span "View Profile" at bounding box center [369, 131] width 37 height 10
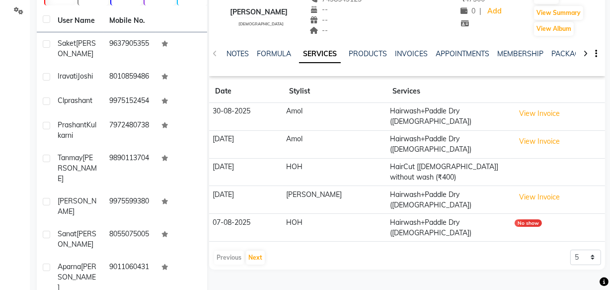
scroll to position [103, 0]
click at [252, 251] on button "Next" at bounding box center [255, 258] width 19 height 14
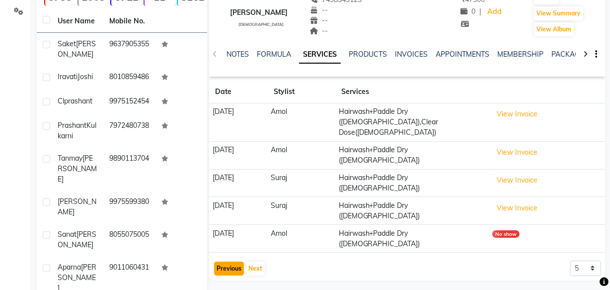
click at [229, 261] on button "Previous" at bounding box center [229, 268] width 30 height 14
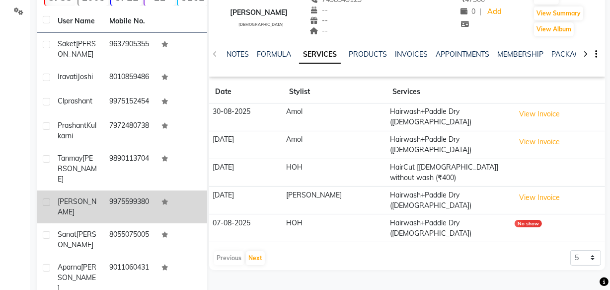
scroll to position [0, 0]
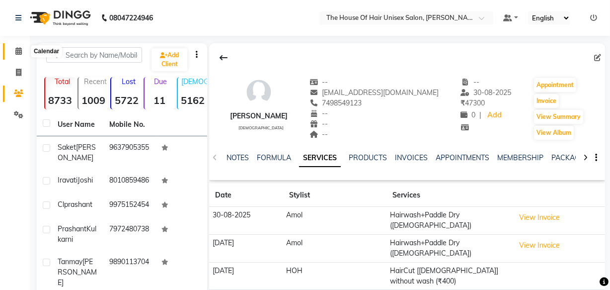
click at [15, 52] on icon at bounding box center [18, 50] width 6 height 7
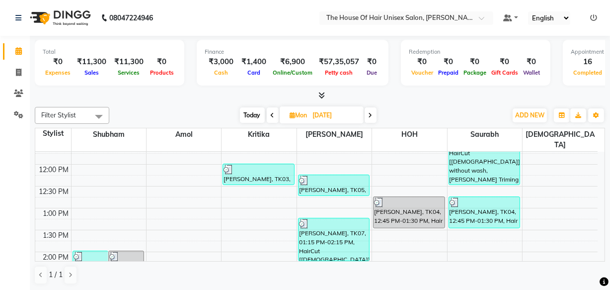
scroll to position [206, 0]
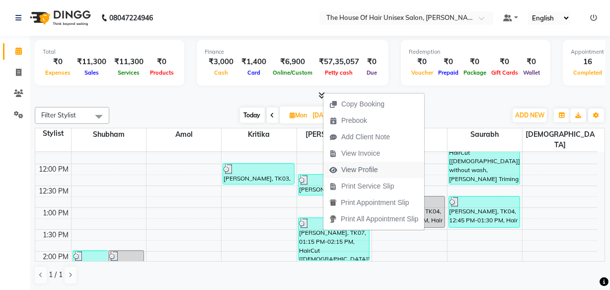
click at [359, 165] on span "View Profile" at bounding box center [359, 170] width 37 height 10
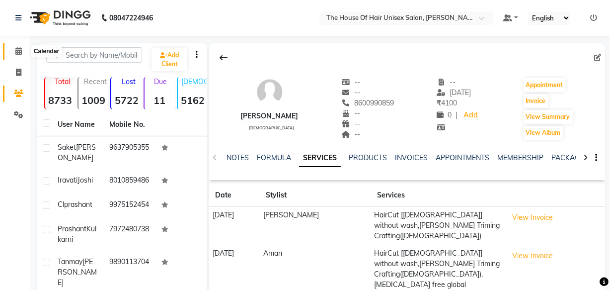
click at [15, 49] on icon at bounding box center [18, 50] width 6 height 7
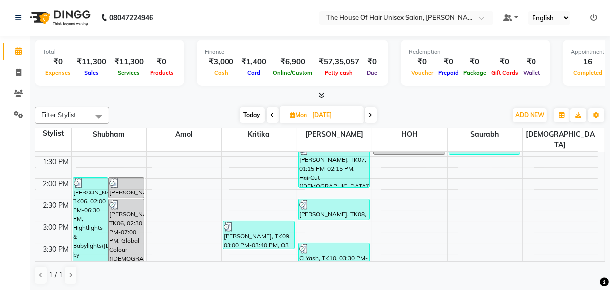
scroll to position [290, 0]
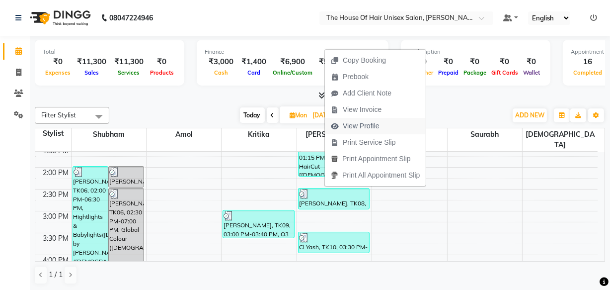
click at [352, 128] on span "View Profile" at bounding box center [361, 126] width 37 height 10
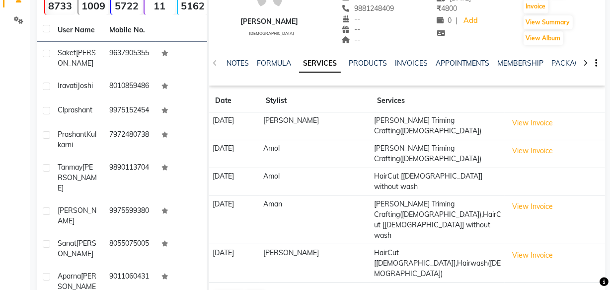
scroll to position [95, 0]
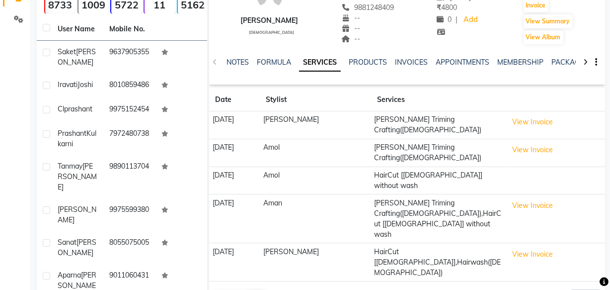
scroll to position [0, 0]
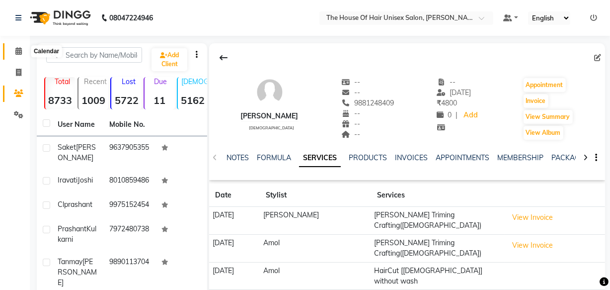
click at [17, 50] on icon at bounding box center [18, 50] width 6 height 7
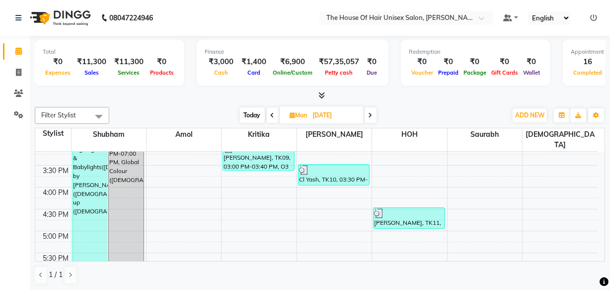
scroll to position [358, 0]
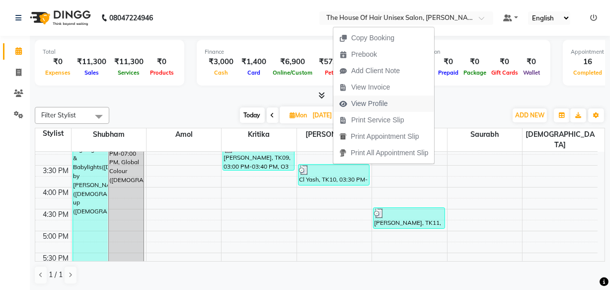
click at [376, 99] on span "View Profile" at bounding box center [369, 103] width 37 height 10
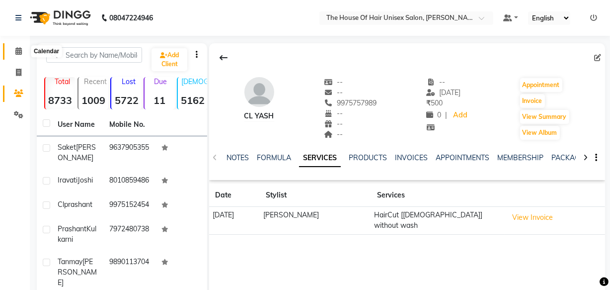
click at [20, 49] on icon at bounding box center [18, 50] width 6 height 7
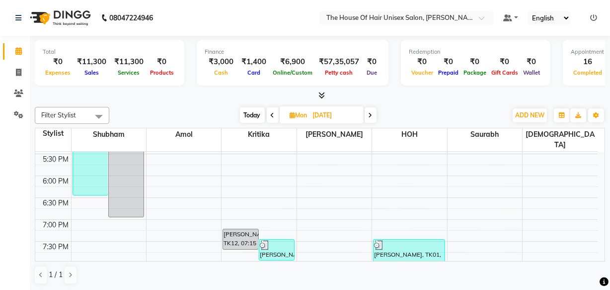
scroll to position [448, 0]
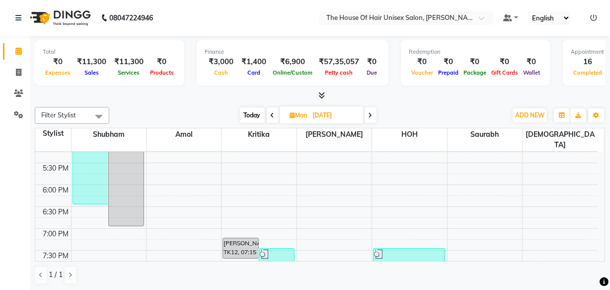
click at [371, 113] on icon at bounding box center [371, 115] width 4 height 6
type input "12-08-2025"
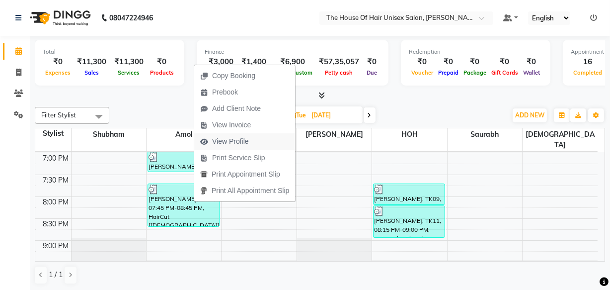
click at [218, 142] on span "View Profile" at bounding box center [230, 141] width 37 height 10
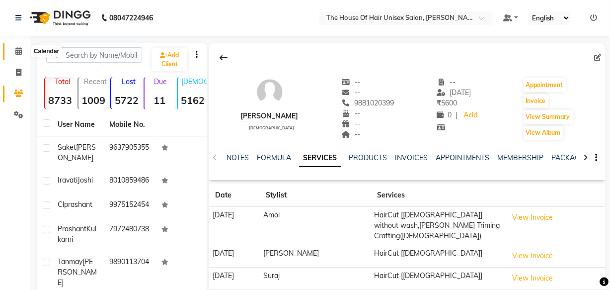
click at [21, 49] on icon at bounding box center [18, 50] width 6 height 7
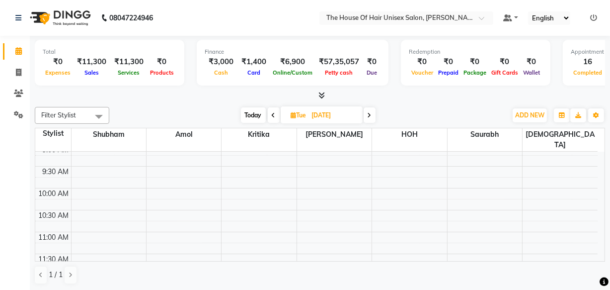
scroll to position [93, 0]
click at [416, 93] on div at bounding box center [320, 95] width 571 height 10
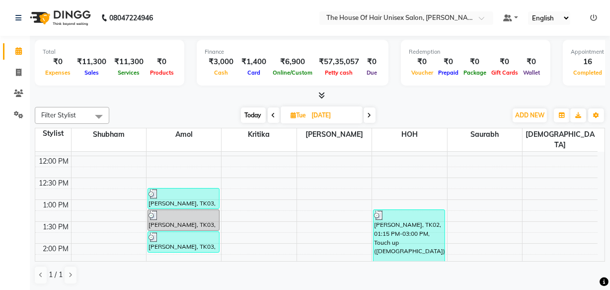
scroll to position [213, 0]
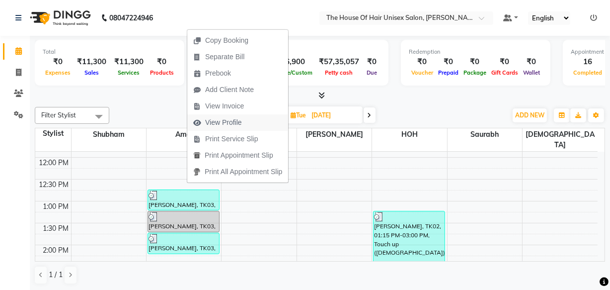
click at [212, 117] on span "View Profile" at bounding box center [223, 122] width 37 height 10
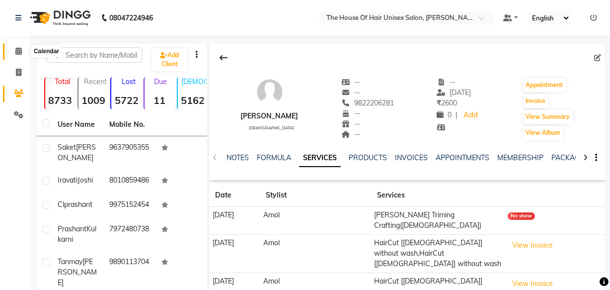
click at [19, 50] on icon at bounding box center [18, 50] width 6 height 7
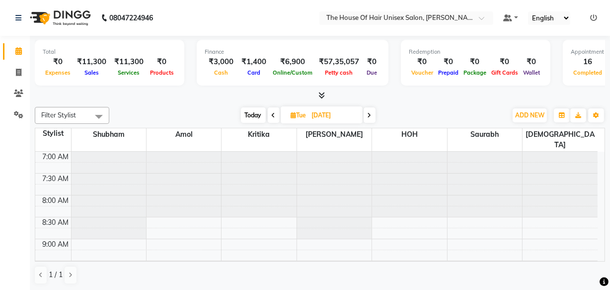
click at [370, 115] on icon at bounding box center [370, 115] width 4 height 6
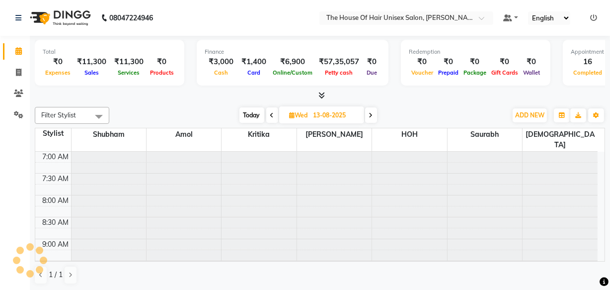
scroll to position [523, 0]
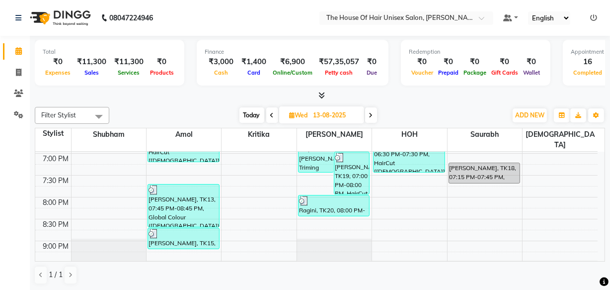
click at [272, 113] on icon at bounding box center [272, 115] width 4 height 6
type input "12-08-2025"
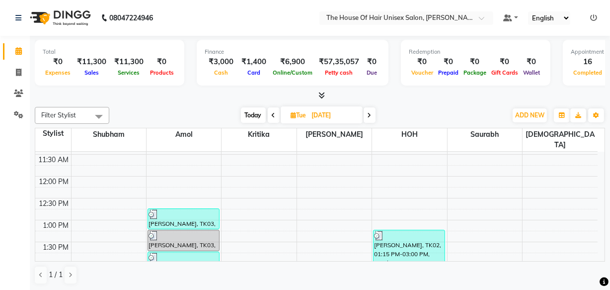
scroll to position [199, 0]
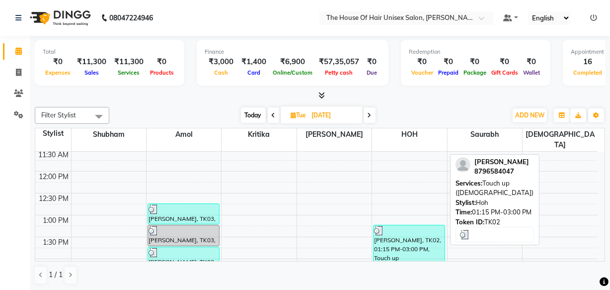
click at [396, 241] on div "Madhura Dangat, TK02, 01:15 PM-03:00 PM, Touch up (Female)" at bounding box center [409, 262] width 71 height 75
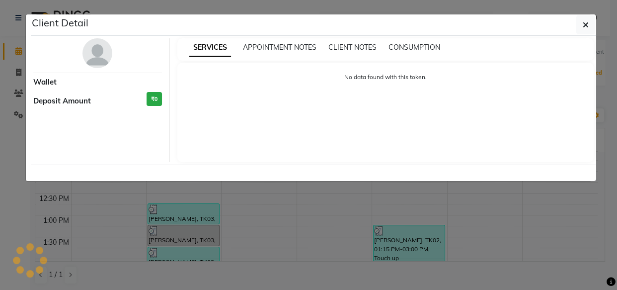
select select "3"
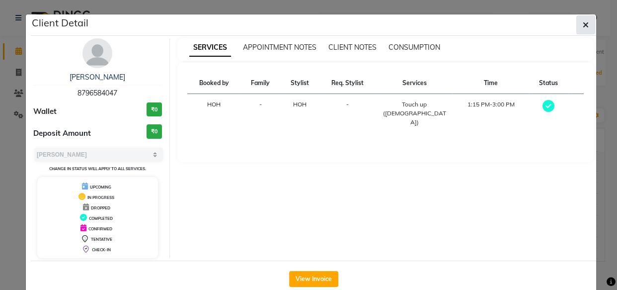
drag, startPoint x: 396, startPoint y: 241, endPoint x: 590, endPoint y: 22, distance: 293.3
click at [590, 22] on button "button" at bounding box center [586, 24] width 19 height 19
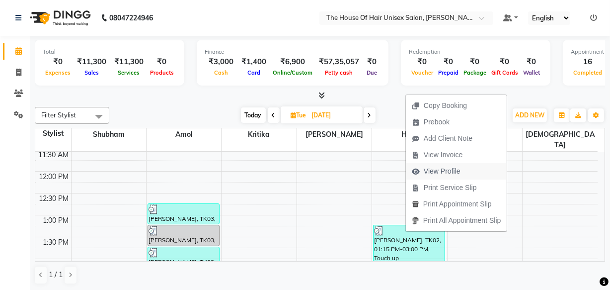
click at [422, 169] on span "View Profile" at bounding box center [436, 171] width 61 height 16
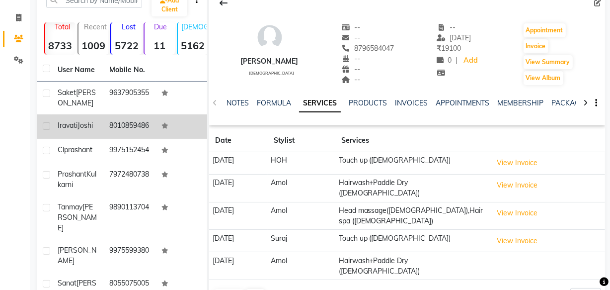
scroll to position [16, 0]
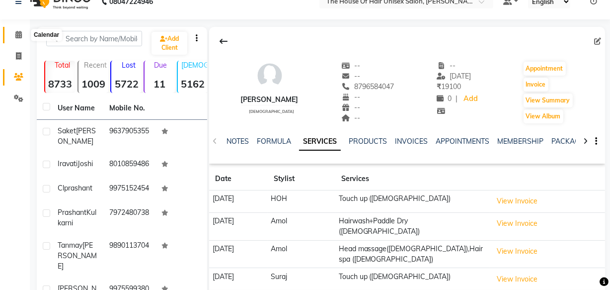
click at [19, 36] on icon at bounding box center [18, 34] width 6 height 7
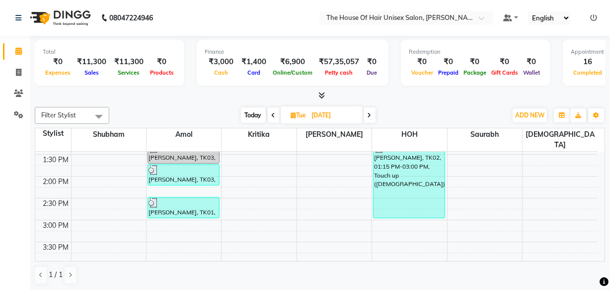
scroll to position [281, 0]
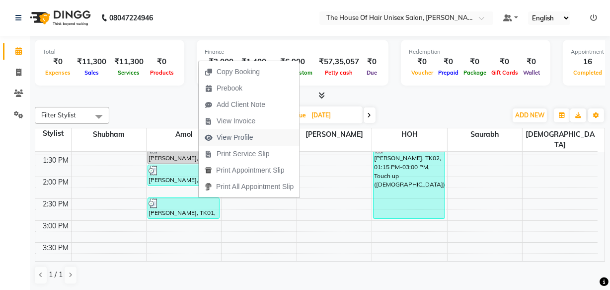
click at [223, 137] on span "View Profile" at bounding box center [235, 137] width 37 height 10
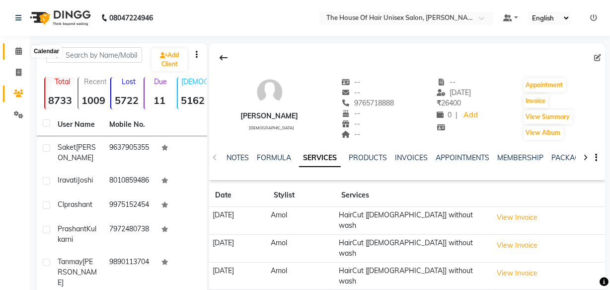
click at [16, 50] on icon at bounding box center [18, 50] width 6 height 7
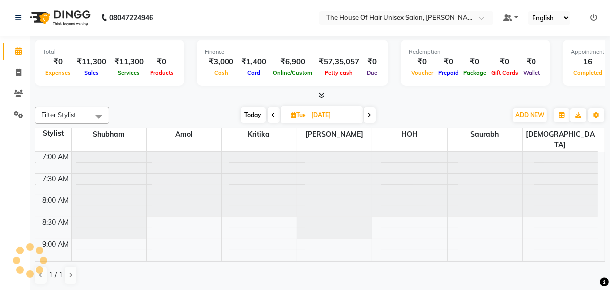
scroll to position [514, 0]
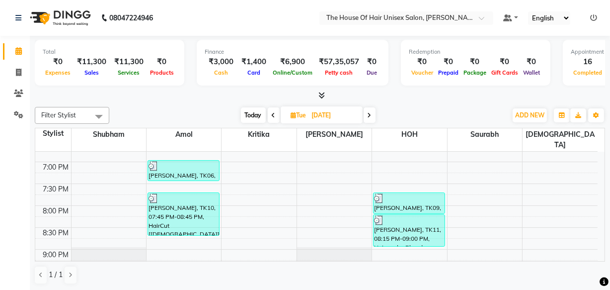
click at [371, 116] on icon at bounding box center [370, 115] width 4 height 6
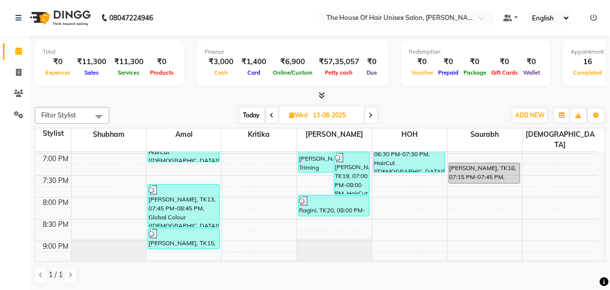
click at [371, 116] on icon at bounding box center [371, 115] width 4 height 6
type input "14-08-2025"
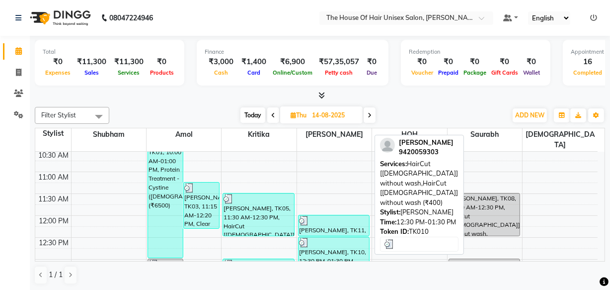
scroll to position [154, 0]
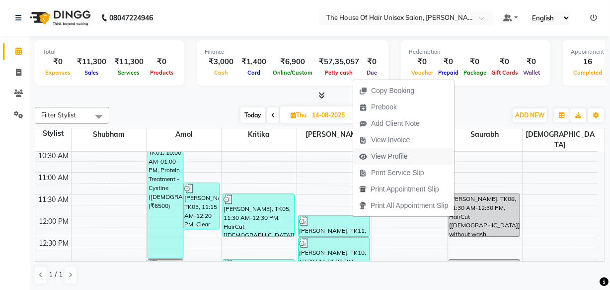
click at [384, 154] on span "View Profile" at bounding box center [389, 156] width 37 height 10
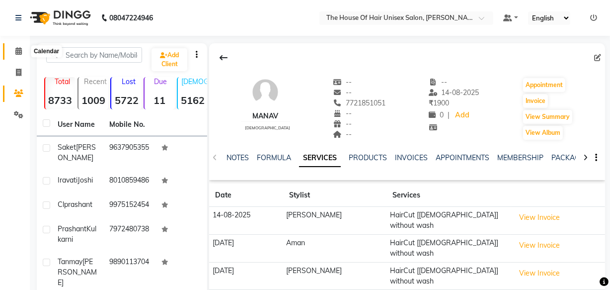
click at [16, 50] on icon at bounding box center [18, 50] width 6 height 7
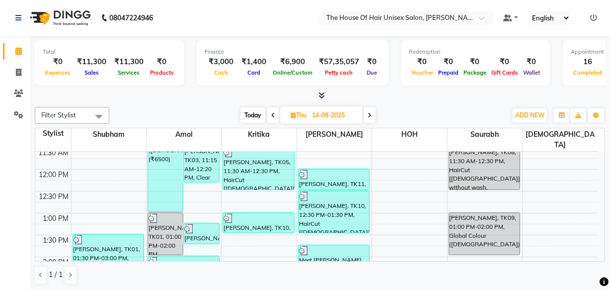
scroll to position [202, 0]
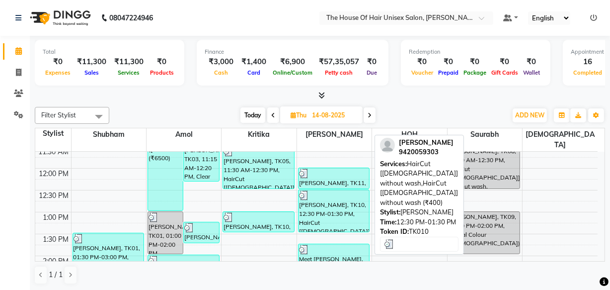
click at [318, 204] on div "sharva sable, TK10, 12:30 PM-01:30 PM, HairCut [Male] without wash,HairCut [Mal…" at bounding box center [334, 211] width 71 height 42
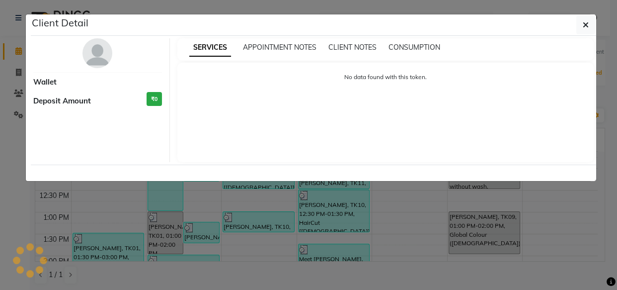
select select "3"
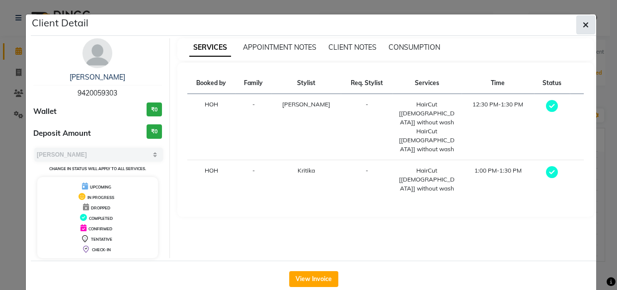
click at [583, 21] on icon "button" at bounding box center [586, 25] width 6 height 8
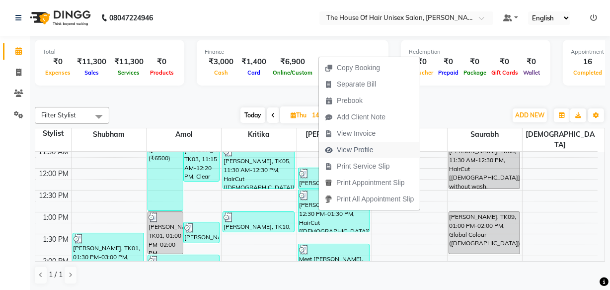
click at [350, 155] on span "View Profile" at bounding box center [349, 150] width 61 height 16
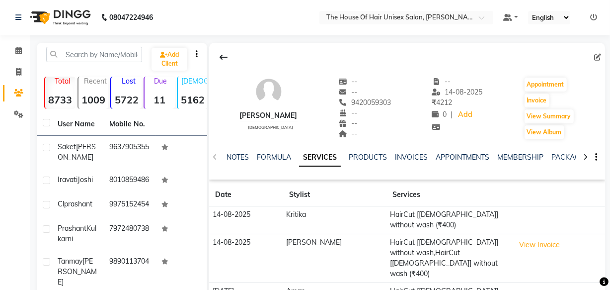
scroll to position [143, 0]
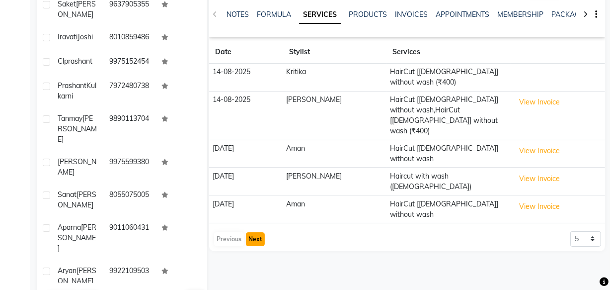
click at [248, 232] on button "Next" at bounding box center [255, 239] width 19 height 14
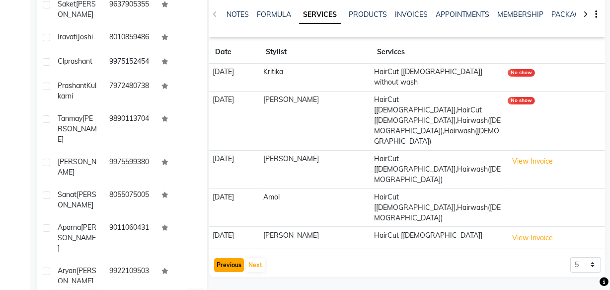
click at [225, 258] on button "Previous" at bounding box center [229, 265] width 30 height 14
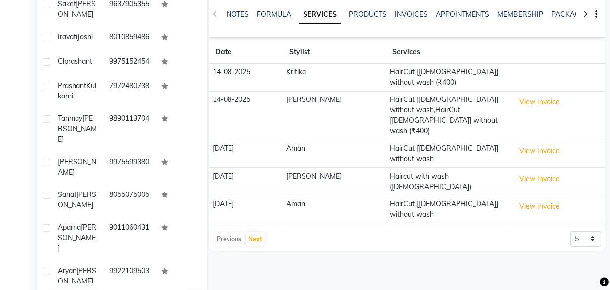
scroll to position [0, 0]
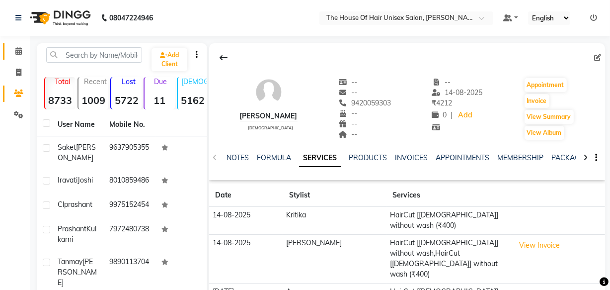
click at [17, 50] on icon at bounding box center [18, 50] width 6 height 7
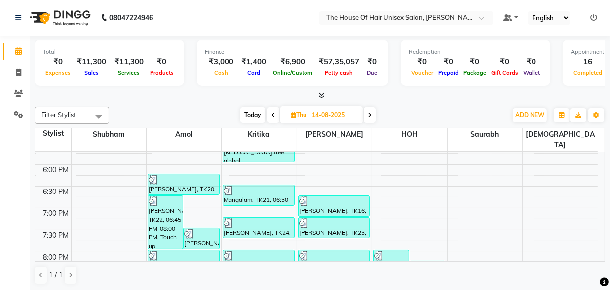
scroll to position [474, 0]
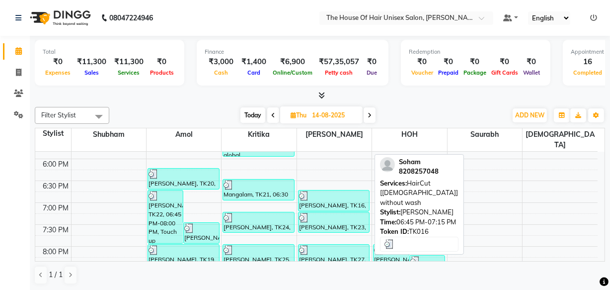
click at [346, 193] on div "Soham, TK16, 06:45 PM-07:15 PM, HairCut [Male] without wash" at bounding box center [334, 200] width 71 height 20
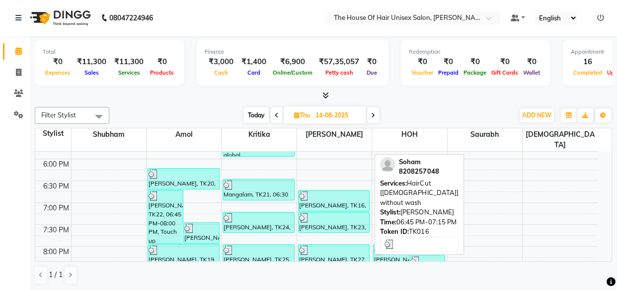
select select "3"
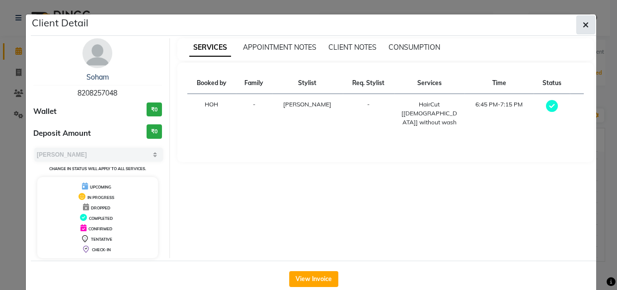
click at [578, 23] on button "button" at bounding box center [586, 24] width 19 height 19
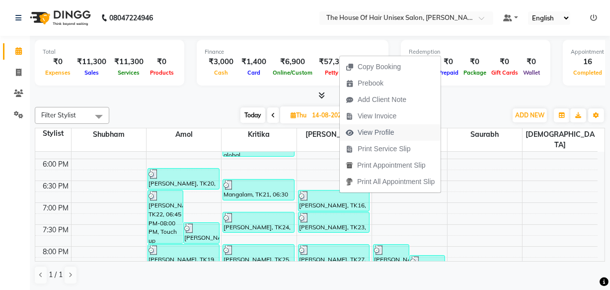
click at [373, 127] on span "View Profile" at bounding box center [376, 132] width 37 height 10
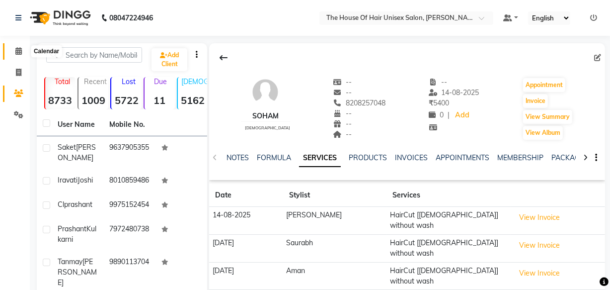
click at [17, 52] on icon at bounding box center [18, 50] width 6 height 7
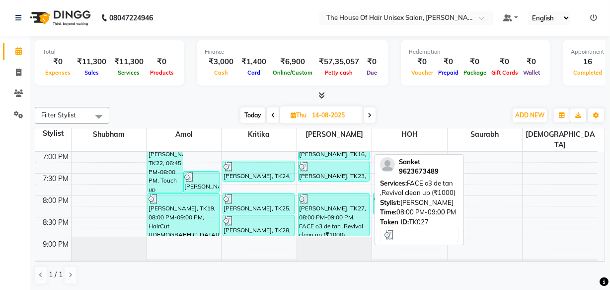
scroll to position [524, 0]
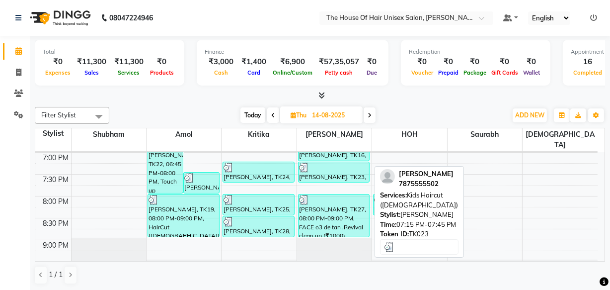
click at [326, 168] on div "prajkta, TK23, 07:15 PM-07:45 PM, Kids Haircut (female)" at bounding box center [334, 172] width 71 height 20
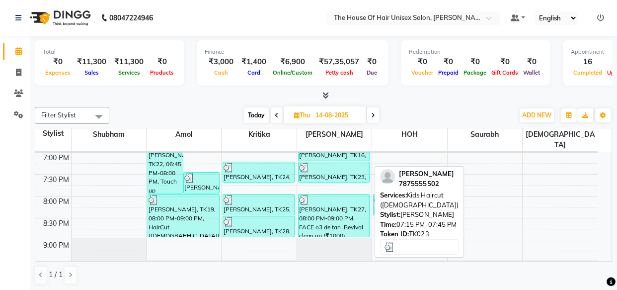
select select "3"
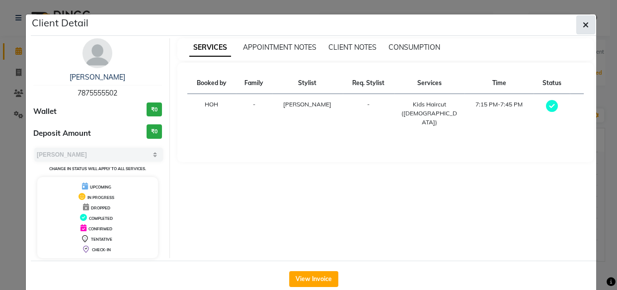
click at [588, 25] on button "button" at bounding box center [586, 24] width 19 height 19
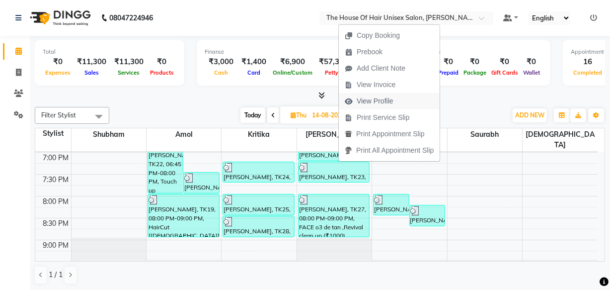
click at [382, 100] on span "View Profile" at bounding box center [375, 101] width 37 height 10
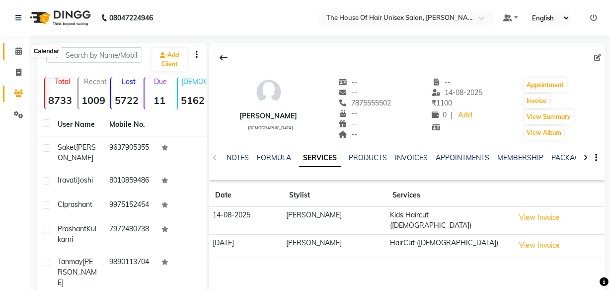
click at [20, 49] on icon at bounding box center [18, 50] width 6 height 7
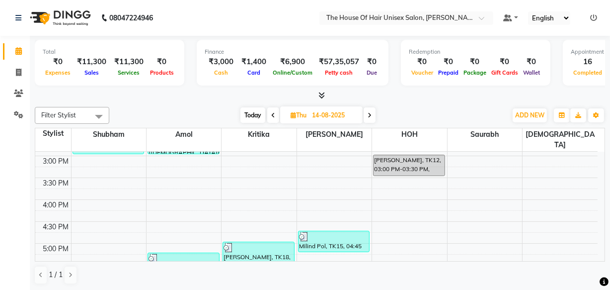
scroll to position [351, 0]
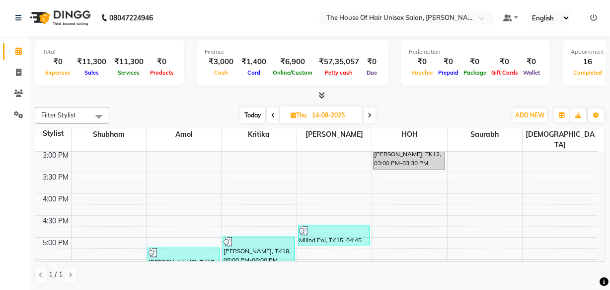
click at [370, 112] on icon at bounding box center [370, 115] width 4 height 6
type input "[DATE]"
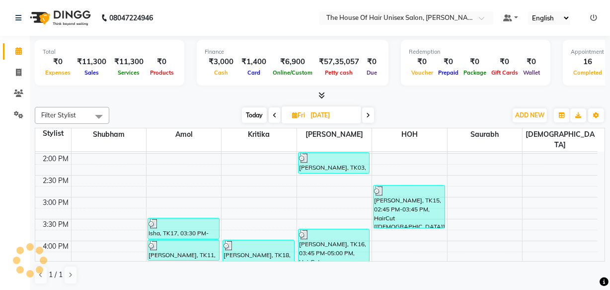
scroll to position [303, 0]
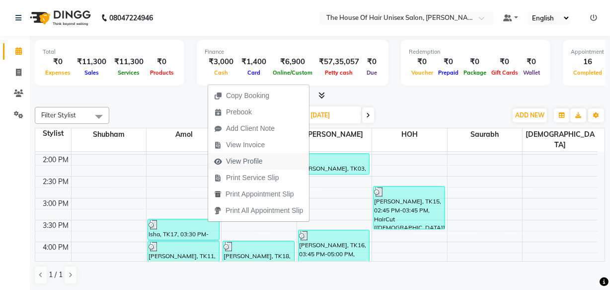
click at [245, 158] on span "View Profile" at bounding box center [244, 161] width 37 height 10
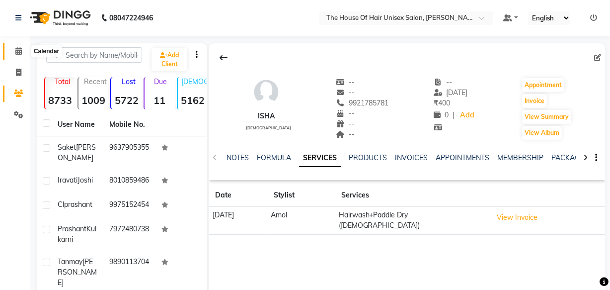
click at [17, 49] on icon at bounding box center [18, 50] width 6 height 7
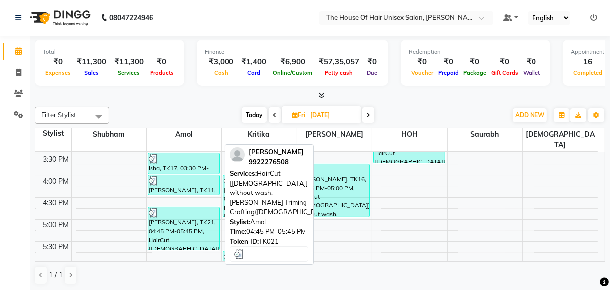
scroll to position [354, 0]
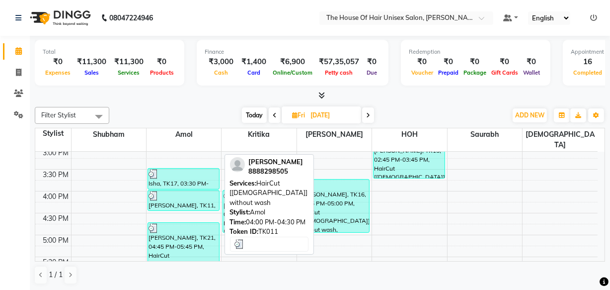
click at [179, 196] on div "Swanand Andhare, TK11, 04:00 PM-04:30 PM, HairCut [Male] without wash" at bounding box center [183, 200] width 71 height 20
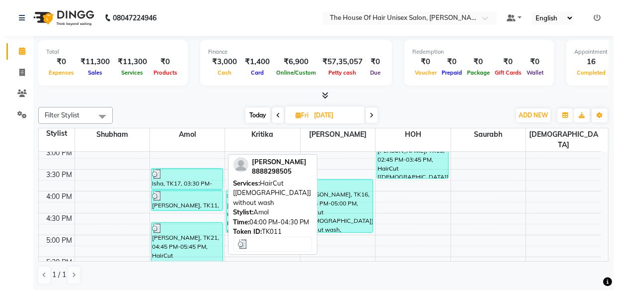
select select "3"
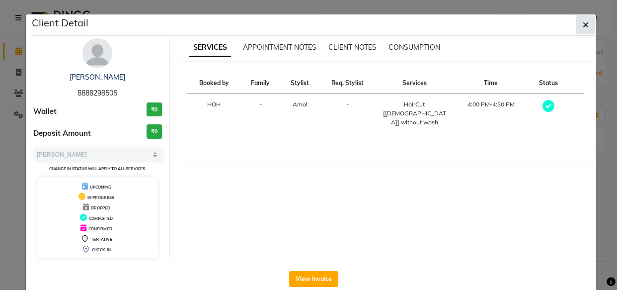
click at [585, 24] on icon "button" at bounding box center [586, 25] width 6 height 8
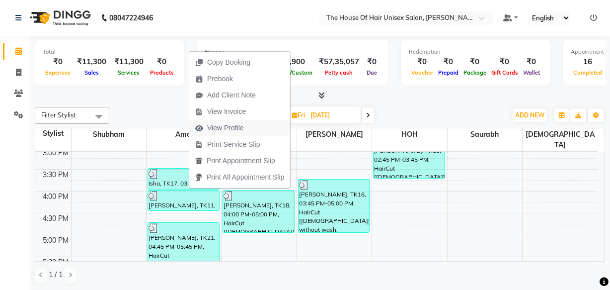
click at [218, 129] on span "View Profile" at bounding box center [225, 128] width 37 height 10
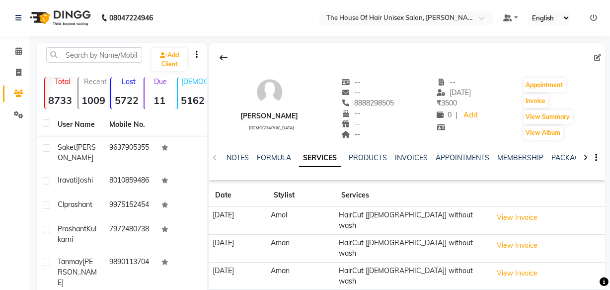
scroll to position [84, 0]
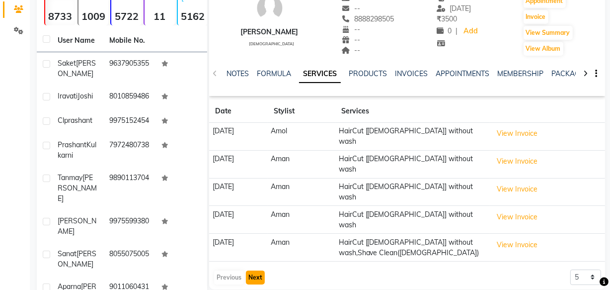
click at [253, 270] on button "Next" at bounding box center [255, 277] width 19 height 14
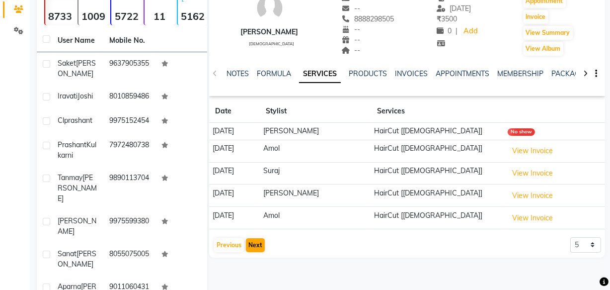
click at [253, 255] on div "Swanand Andhare male -- -- 8888298505 -- -- -- -- 15-08-2025 ₹ 3500 0 | Add App…" at bounding box center [407, 108] width 396 height 298
click at [233, 243] on button "Previous" at bounding box center [229, 245] width 30 height 14
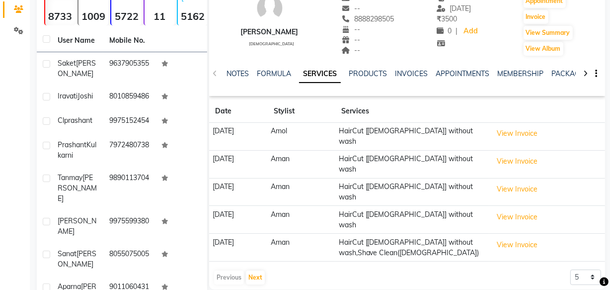
scroll to position [0, 0]
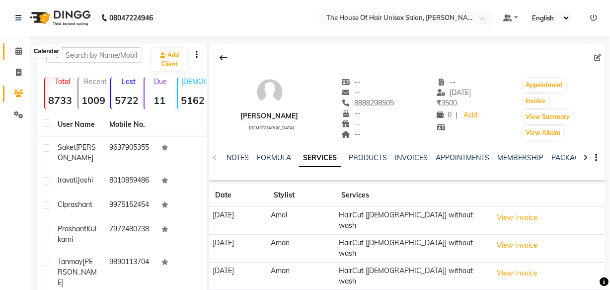
click at [14, 51] on span at bounding box center [18, 51] width 17 height 11
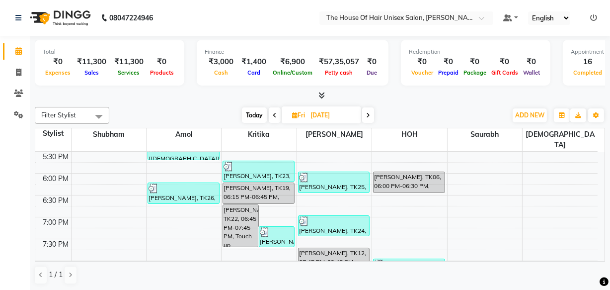
scroll to position [461, 0]
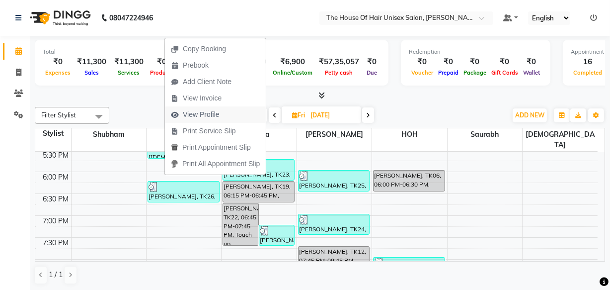
click at [189, 111] on span "View Profile" at bounding box center [201, 114] width 37 height 10
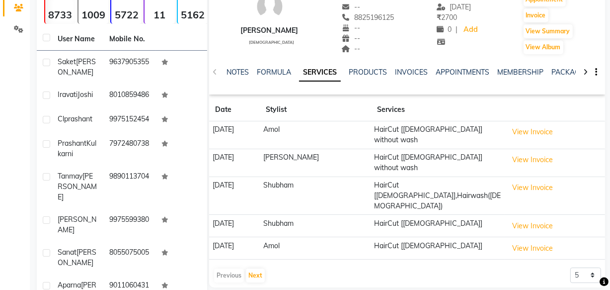
scroll to position [78, 0]
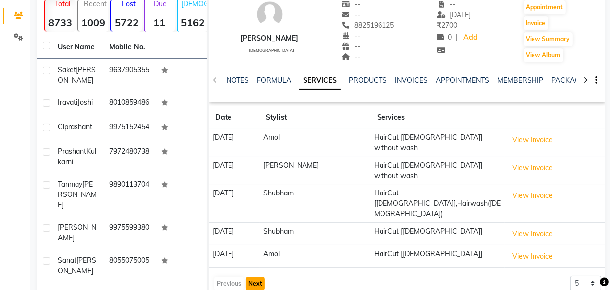
click at [253, 276] on button "Next" at bounding box center [255, 283] width 19 height 14
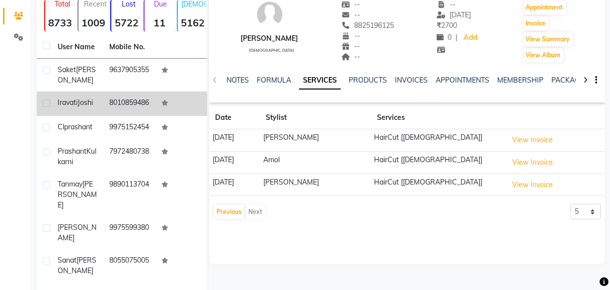
scroll to position [0, 0]
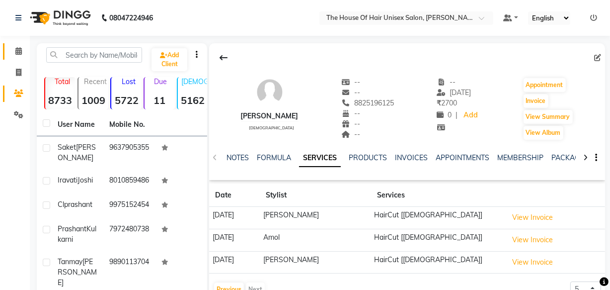
click at [17, 50] on icon at bounding box center [18, 50] width 6 height 7
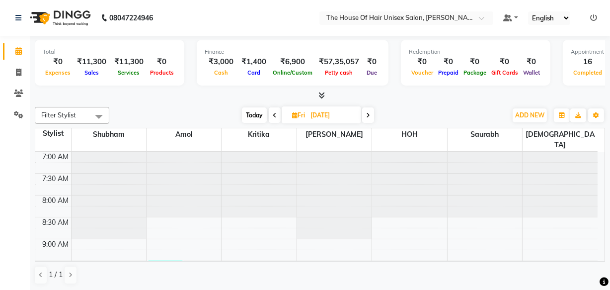
click at [367, 113] on icon at bounding box center [368, 115] width 4 height 6
type input "16-08-2025"
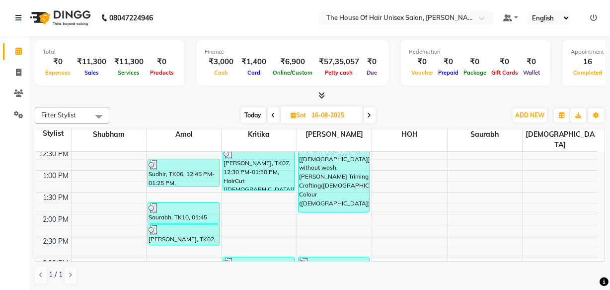
scroll to position [239, 0]
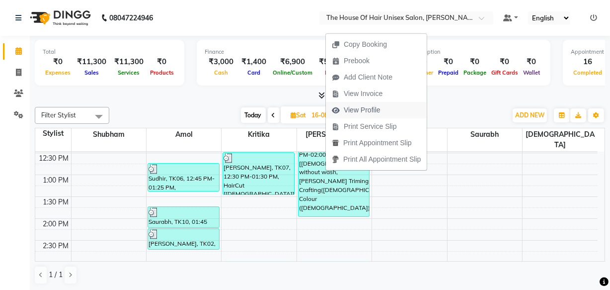
click at [348, 111] on span "View Profile" at bounding box center [362, 110] width 37 height 10
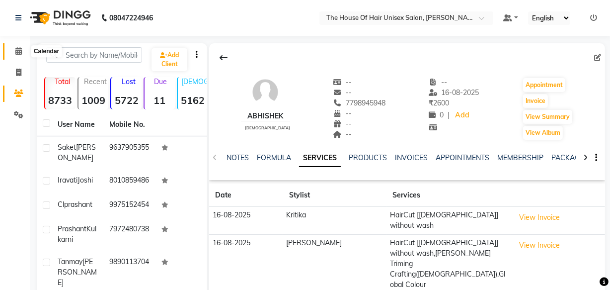
click at [16, 52] on icon at bounding box center [18, 50] width 6 height 7
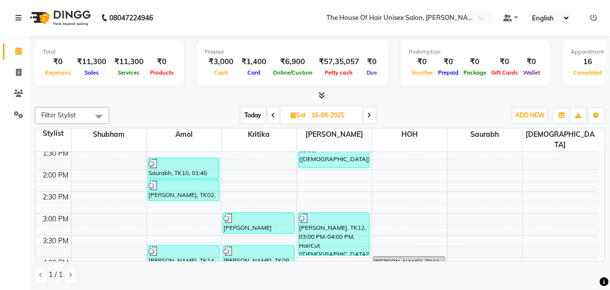
scroll to position [288, 0]
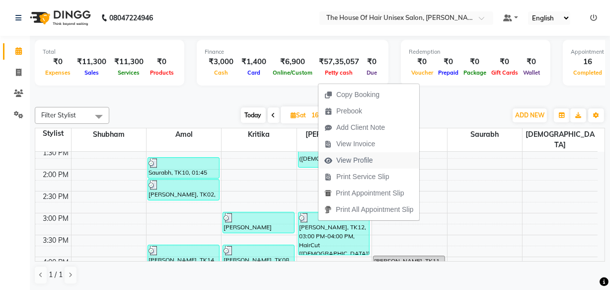
click at [358, 158] on span "View Profile" at bounding box center [354, 160] width 37 height 10
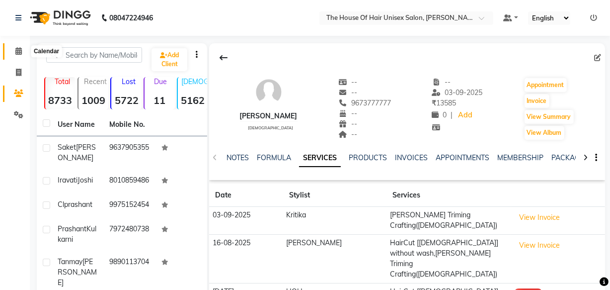
click at [15, 52] on icon at bounding box center [18, 50] width 6 height 7
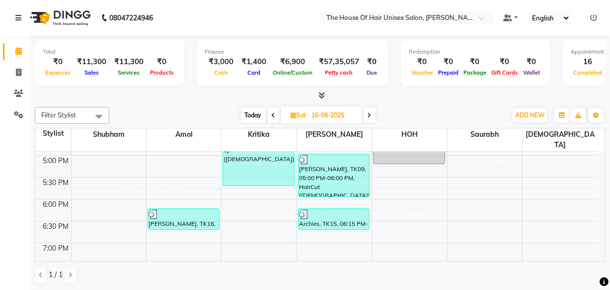
scroll to position [433, 0]
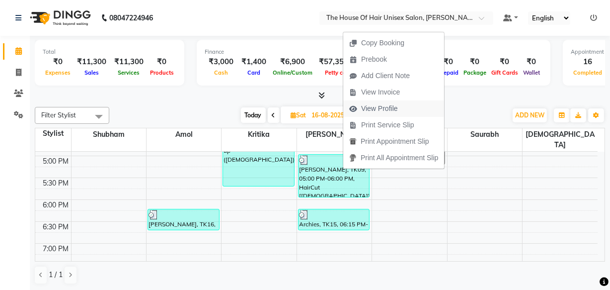
click at [377, 109] on span "View Profile" at bounding box center [379, 108] width 37 height 10
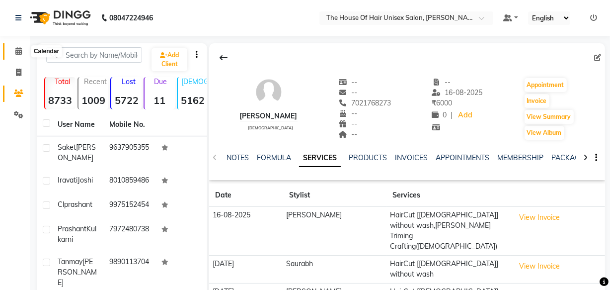
click at [19, 54] on icon at bounding box center [18, 50] width 6 height 7
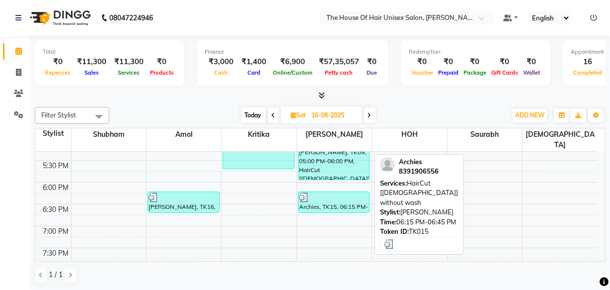
scroll to position [464, 0]
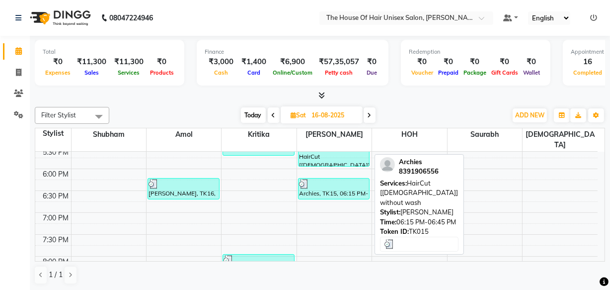
click at [319, 179] on div at bounding box center [334, 184] width 70 height 10
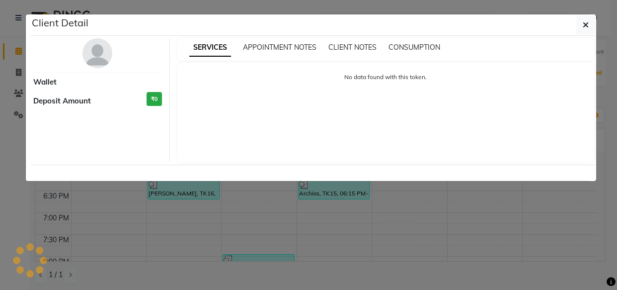
select select "3"
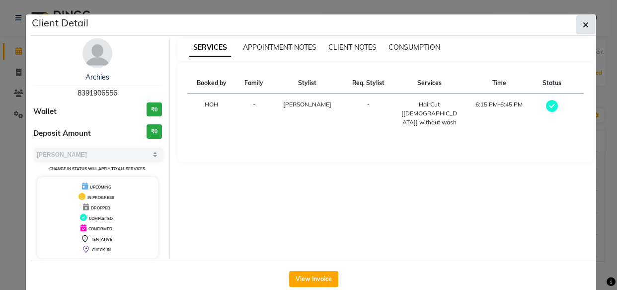
click at [583, 21] on icon "button" at bounding box center [586, 25] width 6 height 8
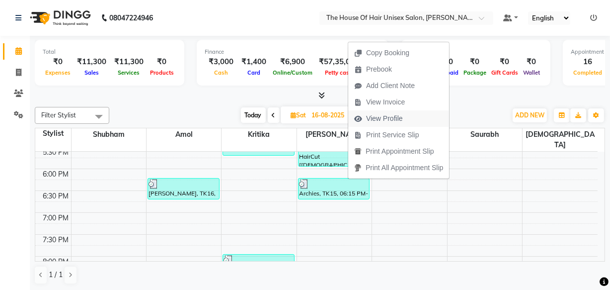
click at [377, 121] on span "View Profile" at bounding box center [384, 118] width 37 height 10
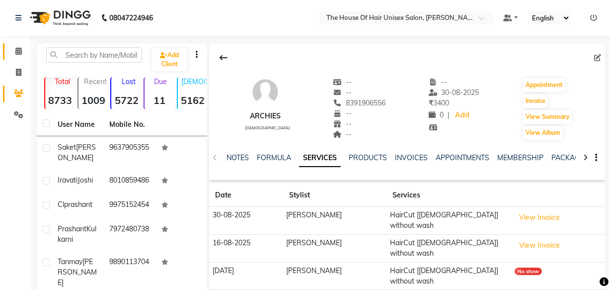
click at [19, 45] on link "Calendar" at bounding box center [15, 51] width 24 height 16
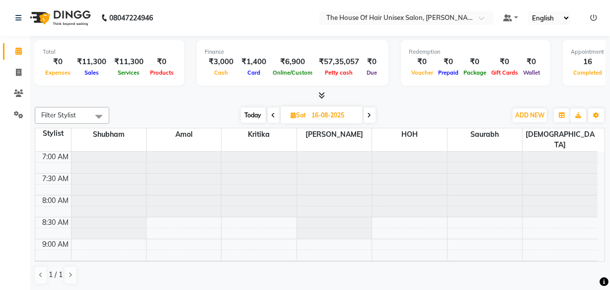
click at [366, 115] on span at bounding box center [370, 114] width 12 height 15
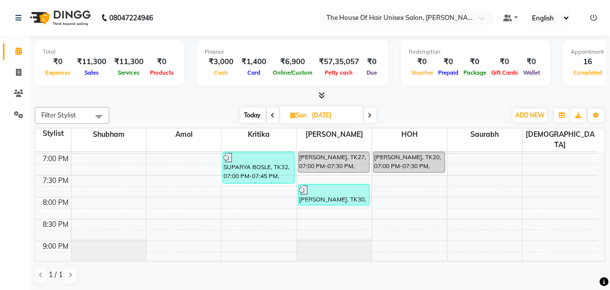
click at [372, 112] on icon at bounding box center [370, 115] width 4 height 6
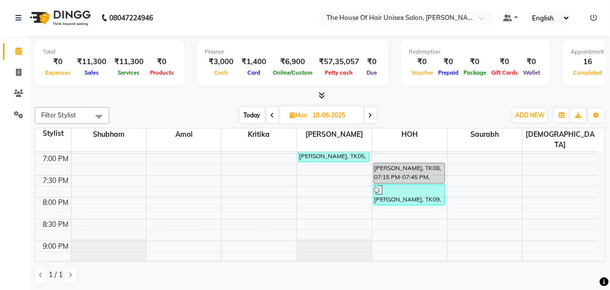
click at [371, 114] on icon at bounding box center [371, 115] width 4 height 6
type input "19-08-2025"
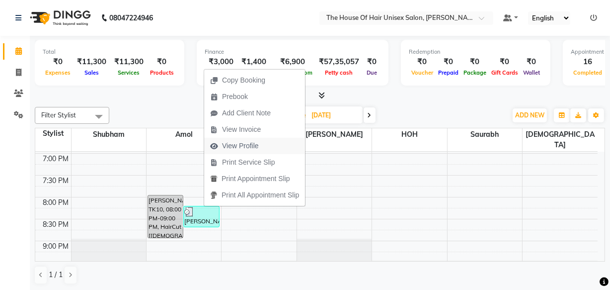
click at [237, 144] on span "View Profile" at bounding box center [240, 146] width 37 height 10
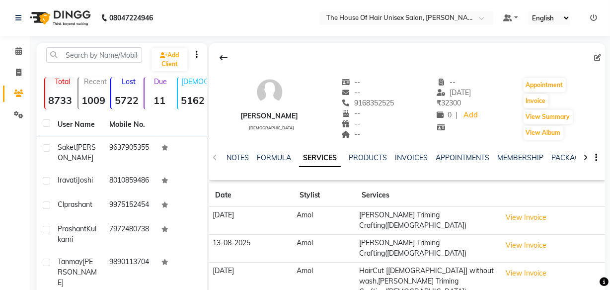
click at [237, 144] on div "NOTES FORMULA SERVICES PRODUCTS INVOICES APPOINTMENTS MEMBERSHIP PACKAGES VOUCH…" at bounding box center [407, 158] width 396 height 34
click at [17, 50] on icon at bounding box center [18, 50] width 6 height 7
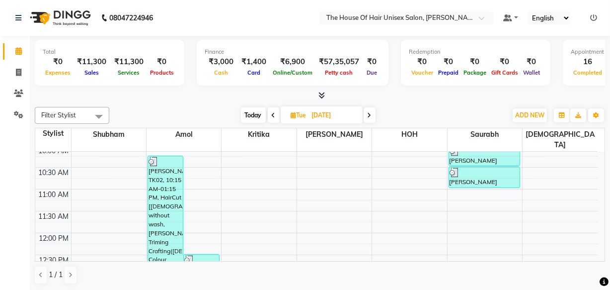
scroll to position [137, 0]
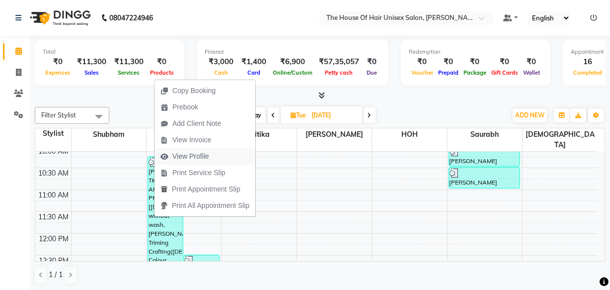
click at [181, 154] on span "View Profile" at bounding box center [190, 156] width 37 height 10
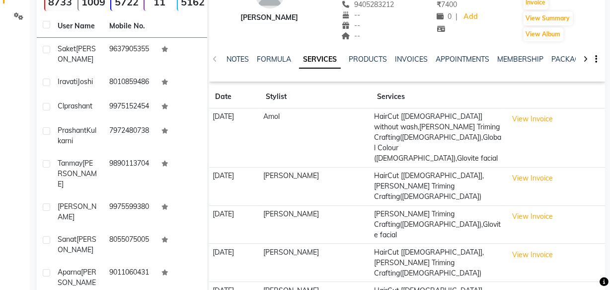
scroll to position [168, 0]
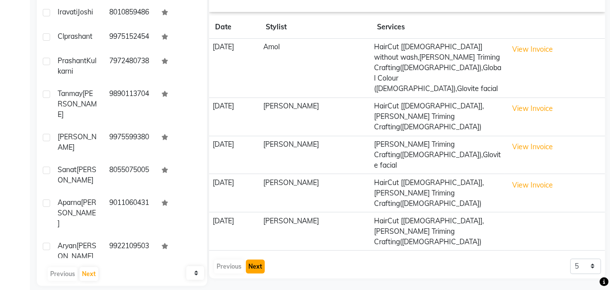
click at [259, 259] on button "Next" at bounding box center [255, 266] width 19 height 14
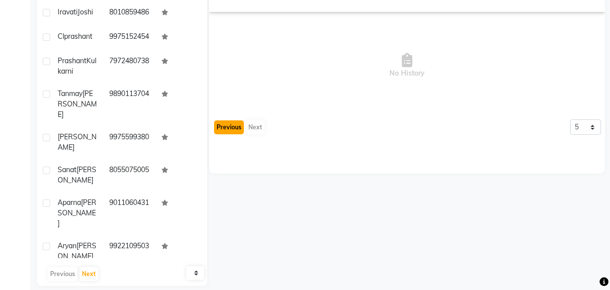
click at [226, 126] on button "Previous" at bounding box center [229, 127] width 30 height 14
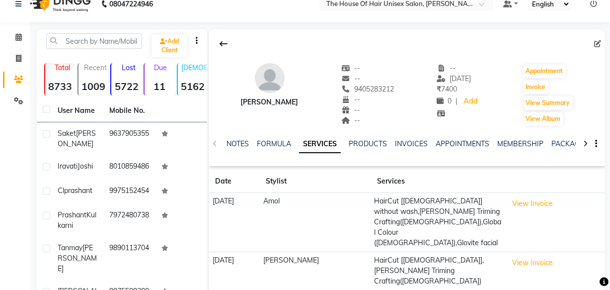
scroll to position [0, 0]
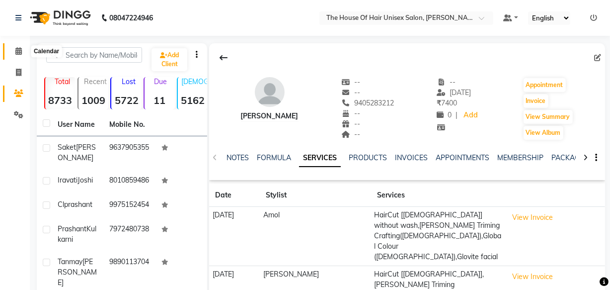
click at [19, 49] on icon at bounding box center [18, 50] width 6 height 7
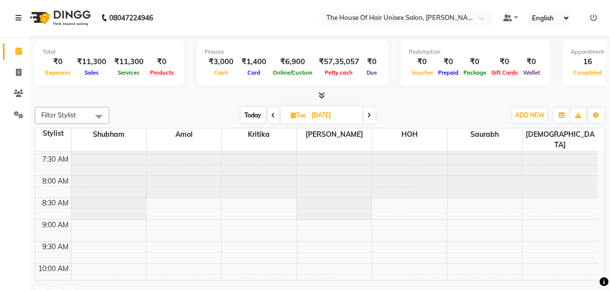
scroll to position [19, 0]
click at [368, 113] on icon at bounding box center [370, 115] width 4 height 6
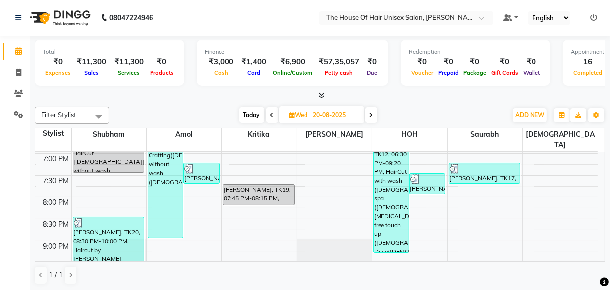
click at [273, 114] on span at bounding box center [272, 114] width 12 height 15
type input "19-08-2025"
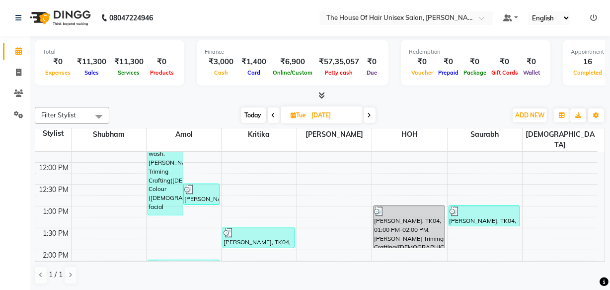
scroll to position [221, 0]
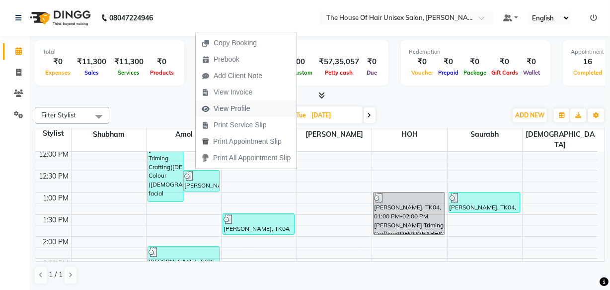
click at [233, 108] on span "View Profile" at bounding box center [232, 108] width 37 height 10
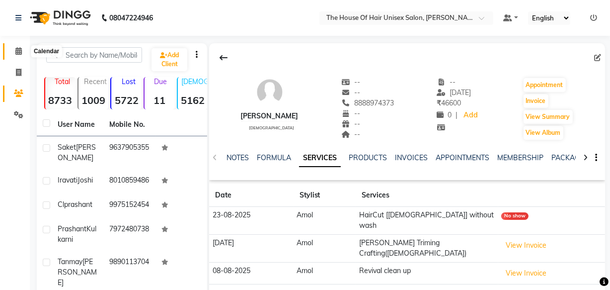
click at [14, 52] on span at bounding box center [18, 51] width 17 height 11
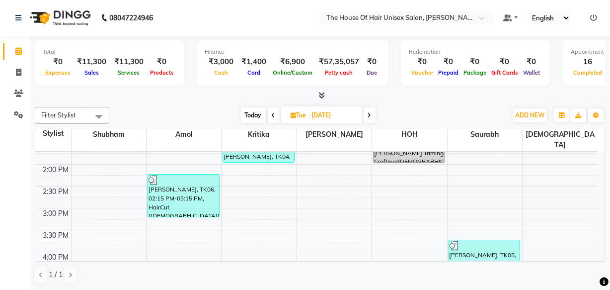
scroll to position [299, 0]
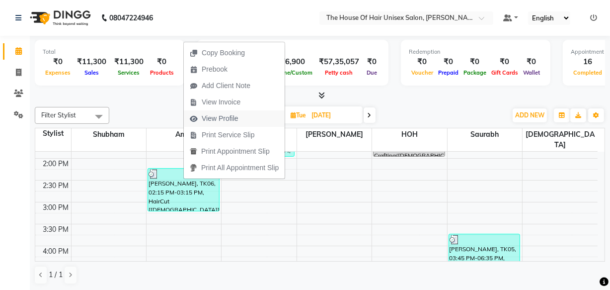
click at [218, 119] on span "View Profile" at bounding box center [220, 118] width 37 height 10
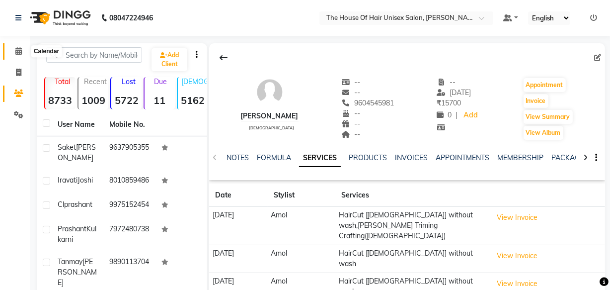
click at [17, 50] on icon at bounding box center [18, 50] width 6 height 7
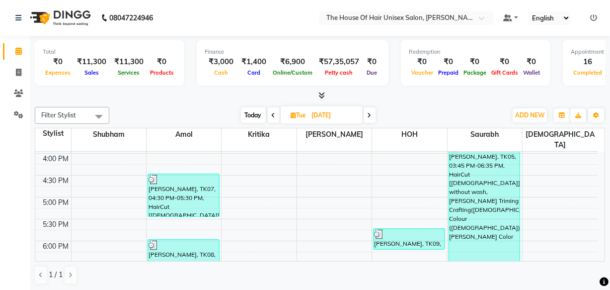
scroll to position [392, 0]
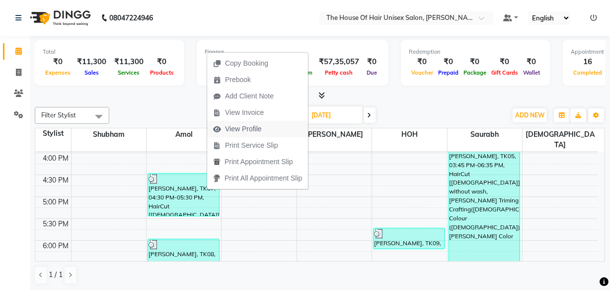
click at [232, 129] on span "View Profile" at bounding box center [243, 129] width 37 height 10
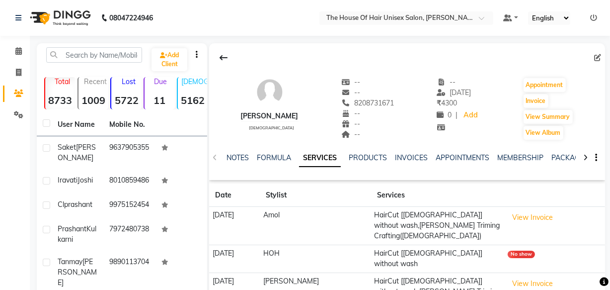
scroll to position [104, 0]
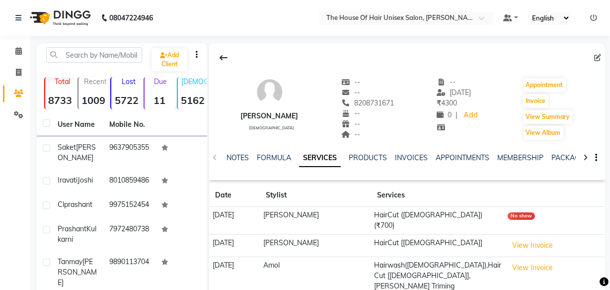
scroll to position [124, 0]
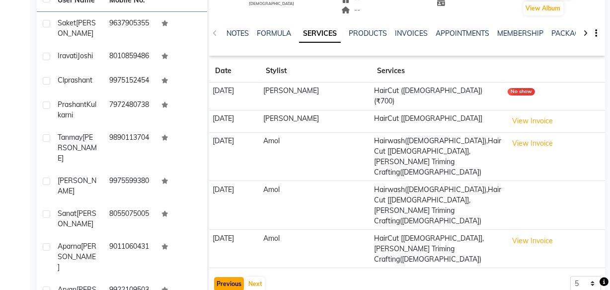
click at [226, 277] on button "Previous" at bounding box center [229, 284] width 30 height 14
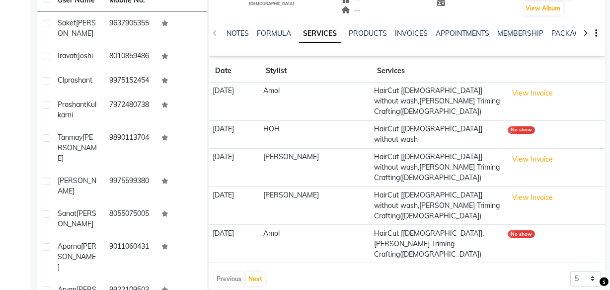
scroll to position [5, 0]
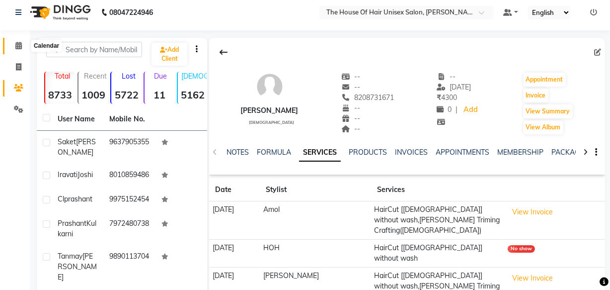
click at [18, 42] on icon at bounding box center [18, 45] width 6 height 7
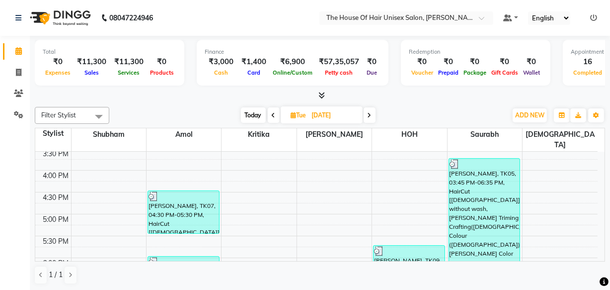
scroll to position [362, 0]
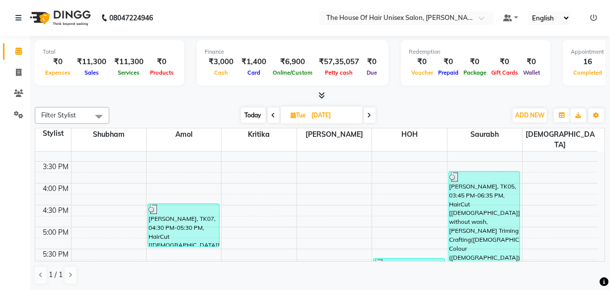
click at [369, 113] on icon at bounding box center [370, 115] width 4 height 6
type input "20-08-2025"
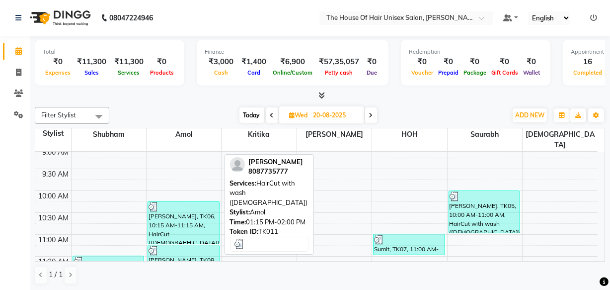
scroll to position [85, 0]
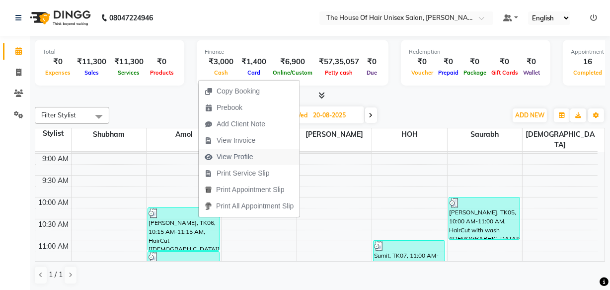
click at [233, 151] on span "View Profile" at bounding box center [229, 157] width 61 height 16
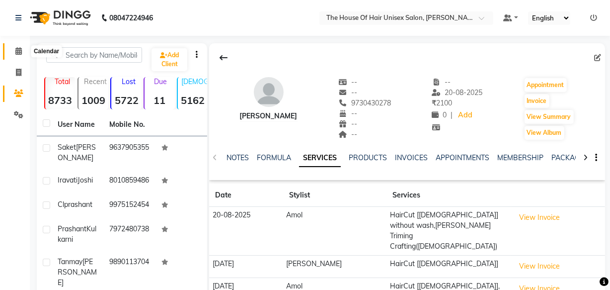
click at [22, 47] on span at bounding box center [18, 51] width 17 height 11
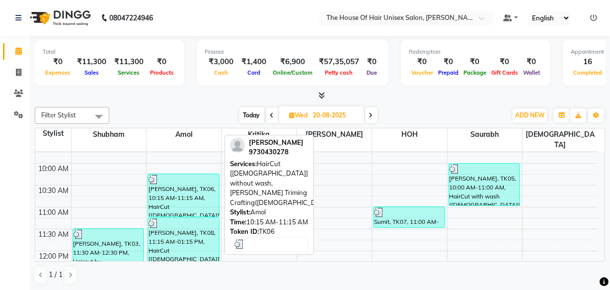
scroll to position [129, 0]
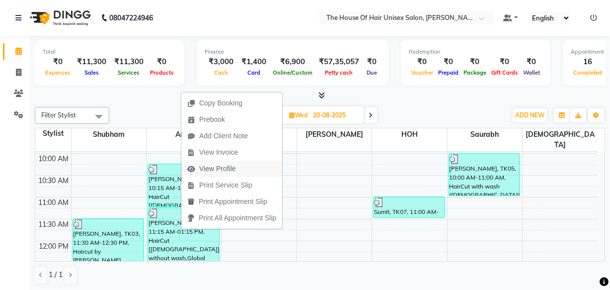
click at [216, 166] on span "View Profile" at bounding box center [217, 169] width 37 height 10
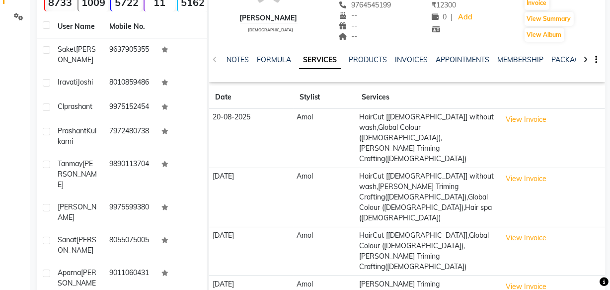
scroll to position [33, 0]
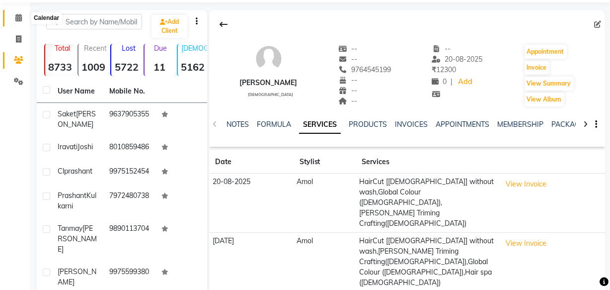
click at [15, 14] on icon at bounding box center [18, 17] width 6 height 7
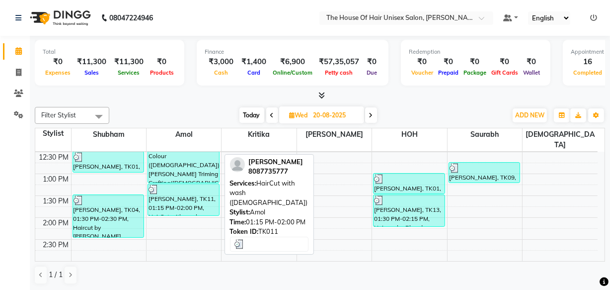
scroll to position [239, 0]
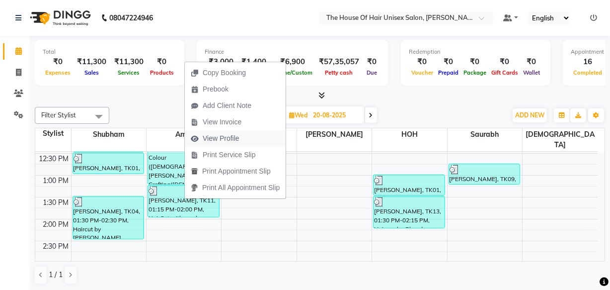
click at [209, 138] on span "View Profile" at bounding box center [221, 138] width 37 height 10
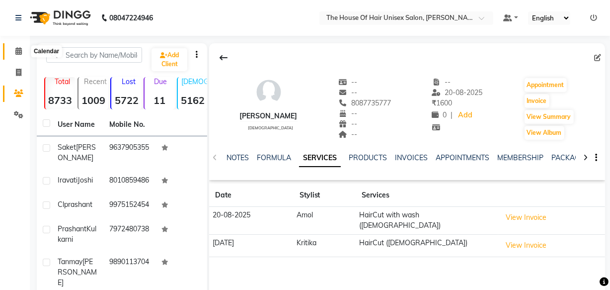
click at [16, 50] on icon at bounding box center [18, 50] width 6 height 7
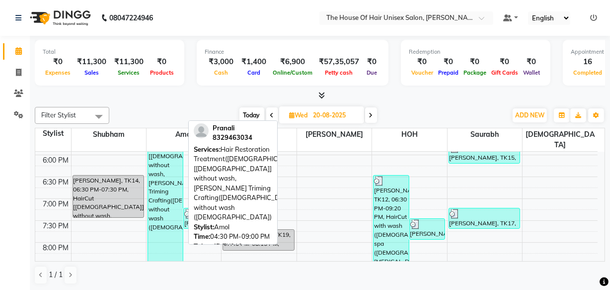
scroll to position [533, 0]
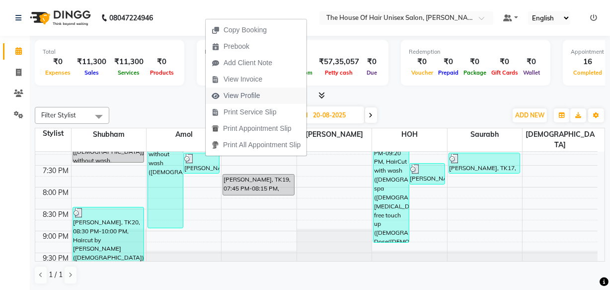
click at [247, 94] on span "View Profile" at bounding box center [242, 95] width 37 height 10
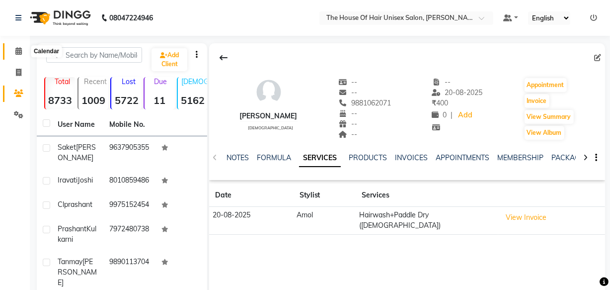
click at [20, 50] on icon at bounding box center [18, 50] width 6 height 7
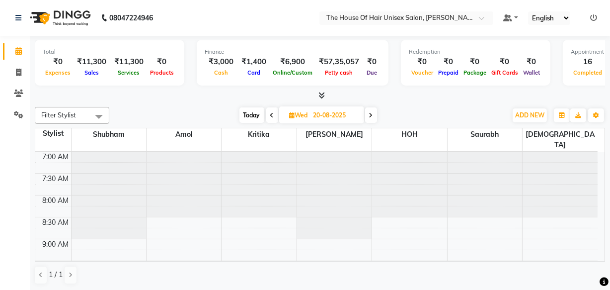
click at [373, 113] on icon at bounding box center [371, 115] width 4 height 6
type input "21-08-2025"
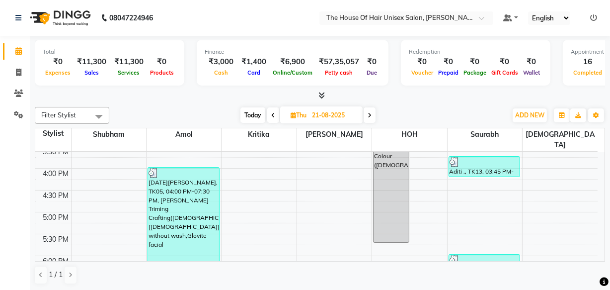
scroll to position [370, 0]
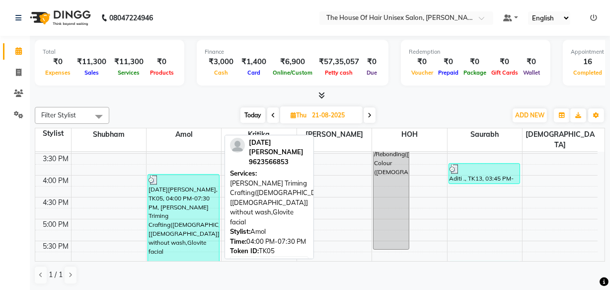
click at [193, 199] on div "Kartik pathak, TK05, 04:00 PM-07:30 PM, Beard Triming Crafting(Male),HairCut [M…" at bounding box center [183, 249] width 71 height 151
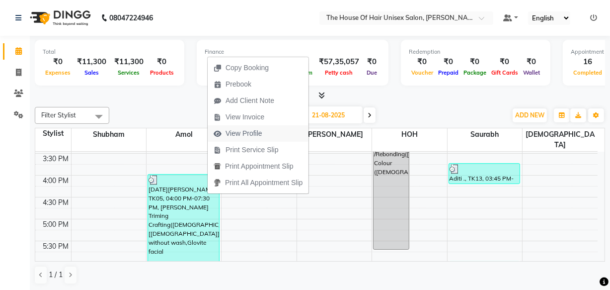
click at [241, 129] on span "View Profile" at bounding box center [244, 133] width 37 height 10
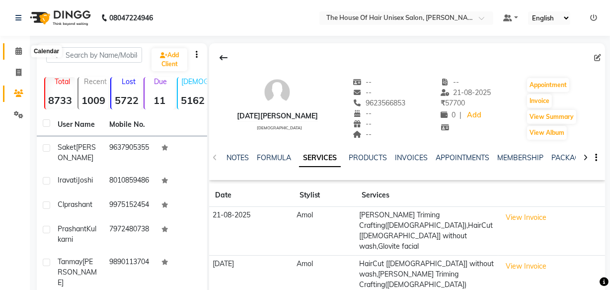
click at [17, 53] on icon at bounding box center [18, 50] width 6 height 7
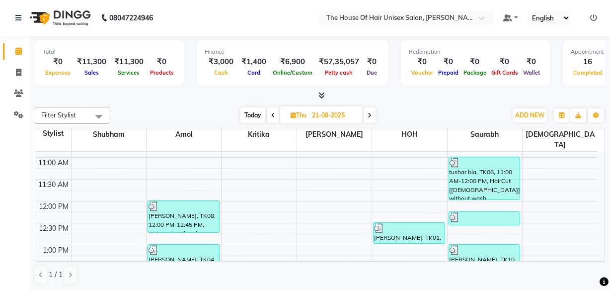
scroll to position [174, 0]
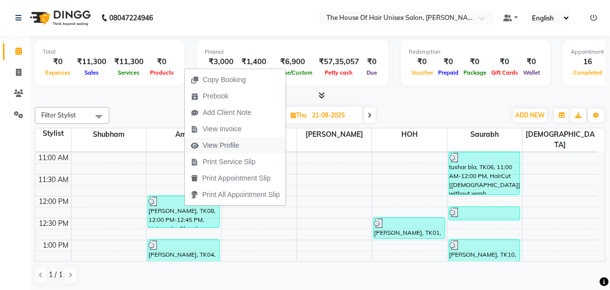
click at [221, 142] on span "View Profile" at bounding box center [221, 145] width 37 height 10
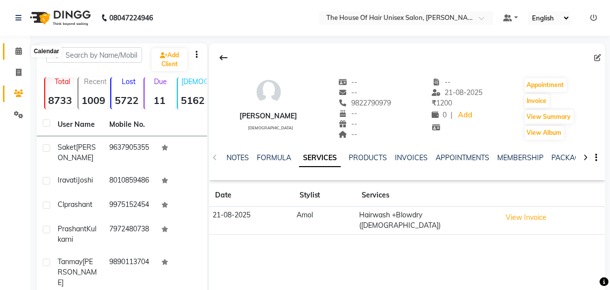
click at [17, 46] on span at bounding box center [18, 51] width 17 height 11
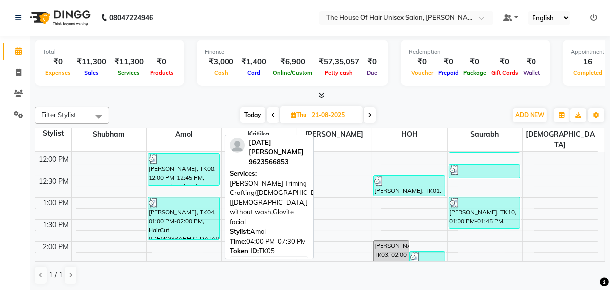
scroll to position [218, 0]
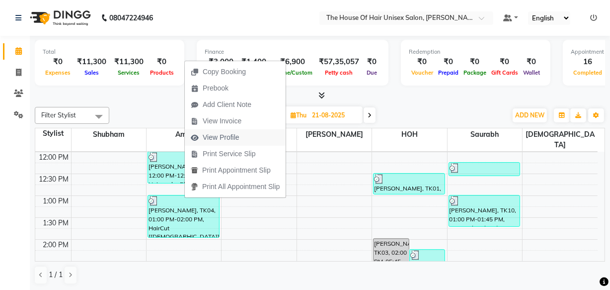
click at [225, 137] on span "View Profile" at bounding box center [221, 137] width 37 height 10
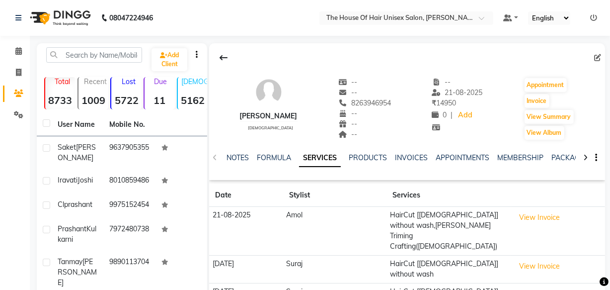
scroll to position [102, 0]
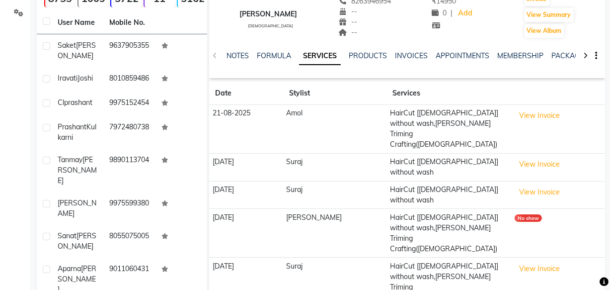
scroll to position [0, 0]
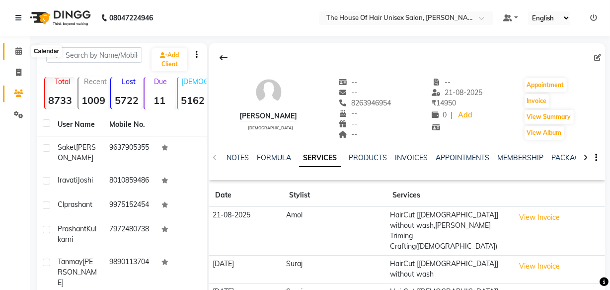
click at [15, 51] on icon at bounding box center [18, 50] width 6 height 7
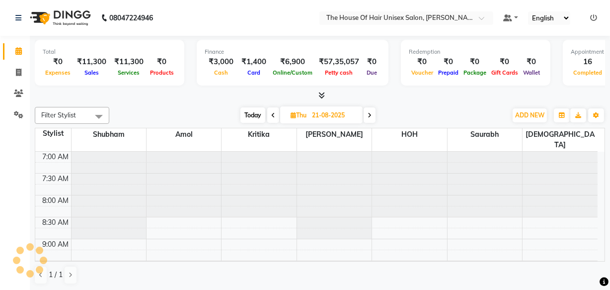
scroll to position [514, 0]
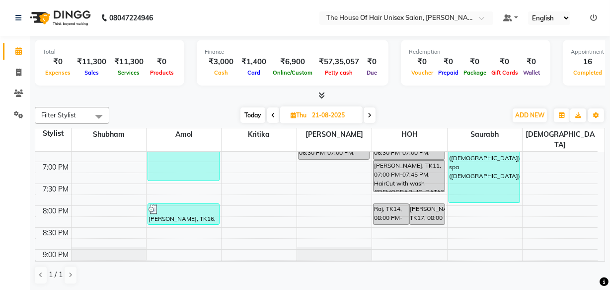
click at [371, 112] on icon at bounding box center [370, 115] width 4 height 6
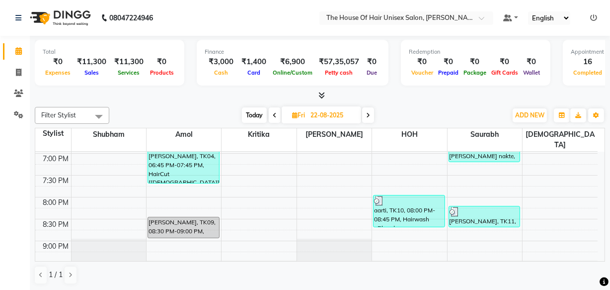
click at [371, 111] on span at bounding box center [368, 114] width 12 height 15
type input "23-08-2025"
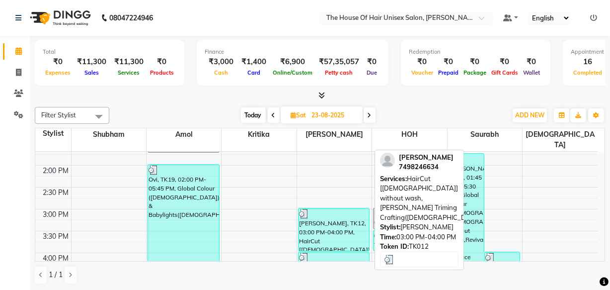
scroll to position [289, 0]
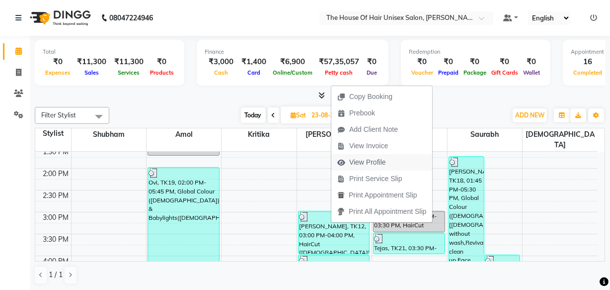
click at [362, 162] on span "View Profile" at bounding box center [367, 162] width 37 height 10
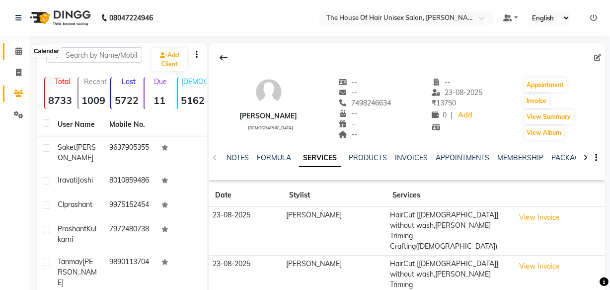
click at [18, 51] on icon at bounding box center [18, 50] width 6 height 7
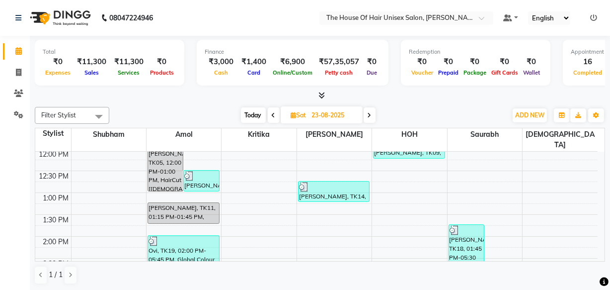
scroll to position [222, 0]
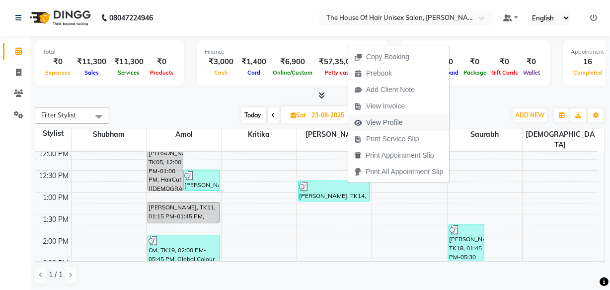
click at [374, 120] on span "View Profile" at bounding box center [384, 122] width 37 height 10
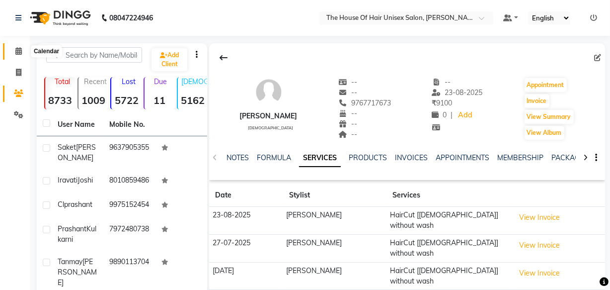
click at [18, 46] on span at bounding box center [18, 51] width 17 height 11
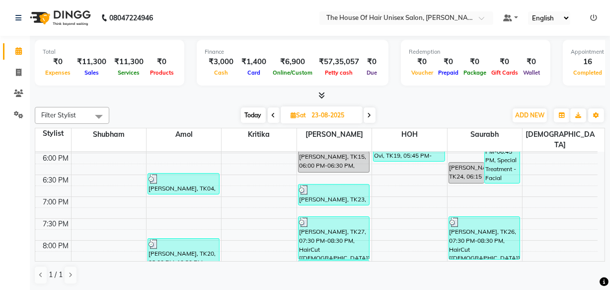
scroll to position [480, 0]
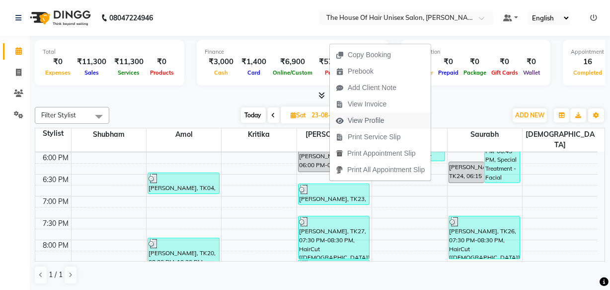
click at [364, 119] on span "View Profile" at bounding box center [366, 120] width 37 height 10
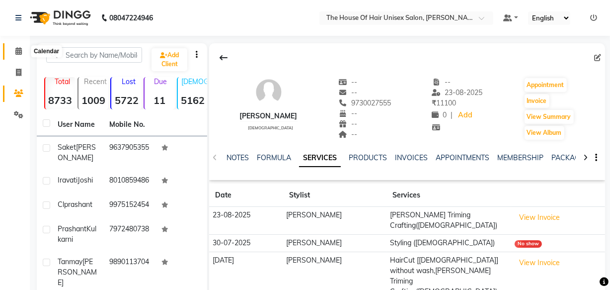
click at [20, 50] on icon at bounding box center [18, 50] width 6 height 7
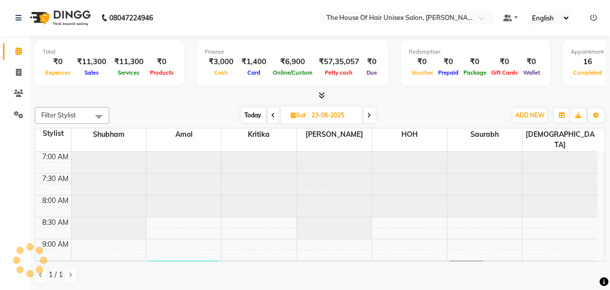
scroll to position [514, 0]
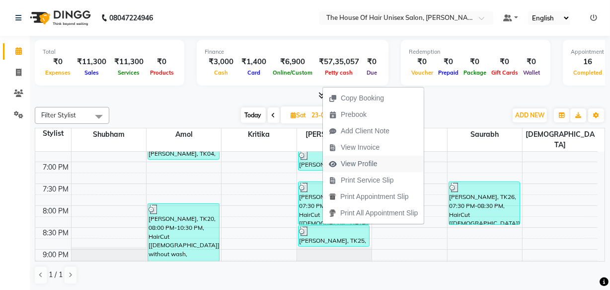
click at [362, 164] on span "View Profile" at bounding box center [359, 164] width 37 height 10
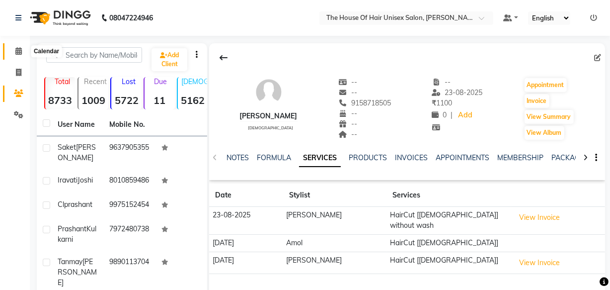
click at [18, 49] on icon at bounding box center [18, 50] width 6 height 7
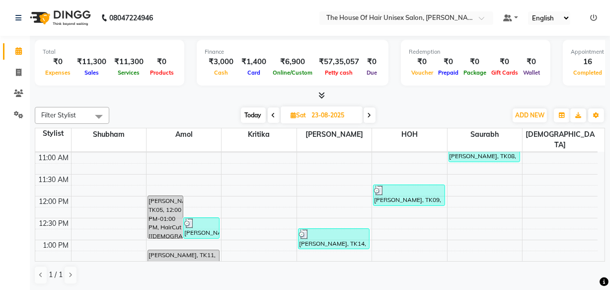
scroll to position [174, 0]
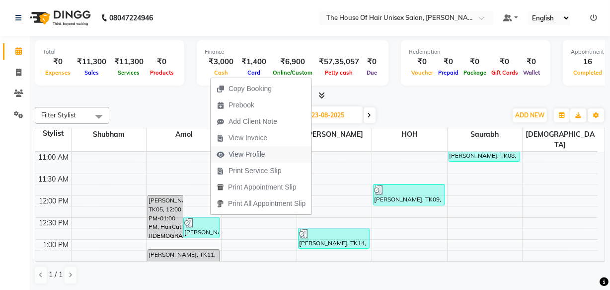
click at [243, 153] on span "View Profile" at bounding box center [247, 154] width 37 height 10
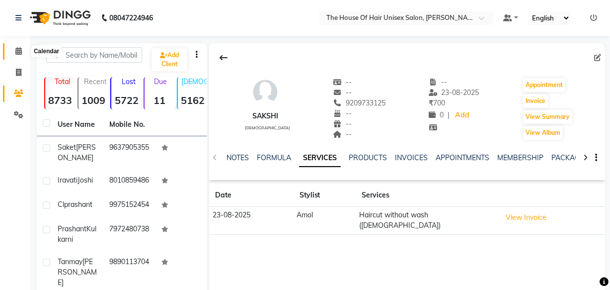
click at [16, 51] on icon at bounding box center [18, 50] width 6 height 7
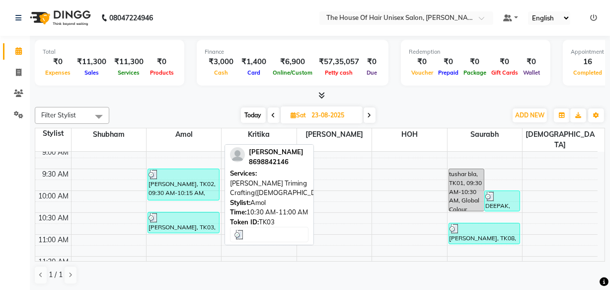
scroll to position [91, 0]
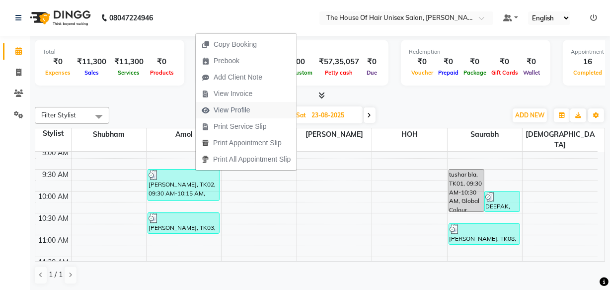
click at [238, 109] on span "View Profile" at bounding box center [232, 110] width 37 height 10
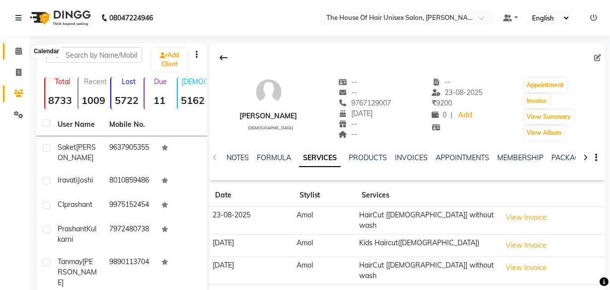
click at [13, 51] on span at bounding box center [18, 51] width 17 height 11
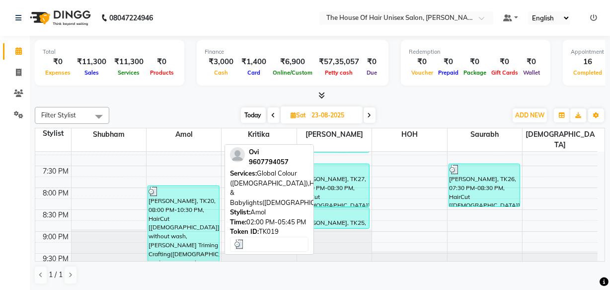
scroll to position [533, 0]
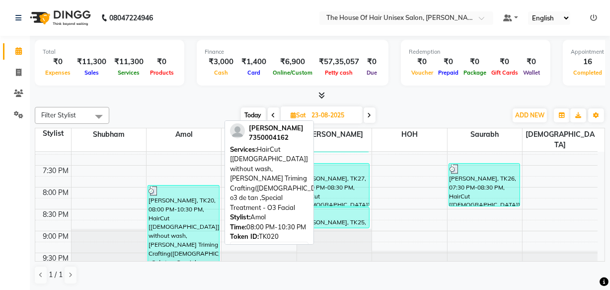
click at [166, 191] on div "MALHAR PATHAK, TK20, 08:00 PM-10:30 PM, HairCut [Male] without wash,Beard Trimi…" at bounding box center [183, 228] width 71 height 86
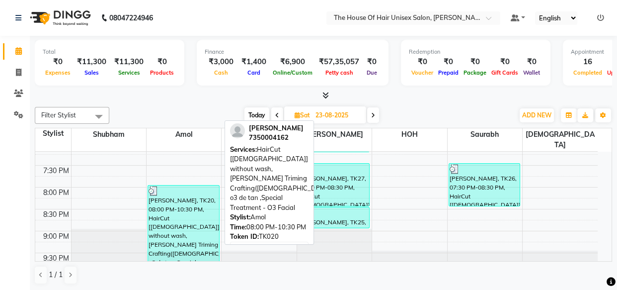
select select "3"
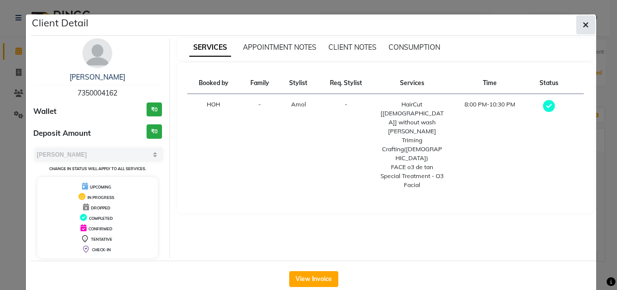
click at [583, 24] on icon "button" at bounding box center [586, 25] width 6 height 8
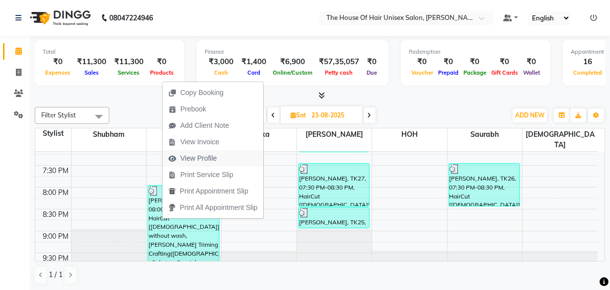
click at [197, 156] on span "View Profile" at bounding box center [198, 158] width 37 height 10
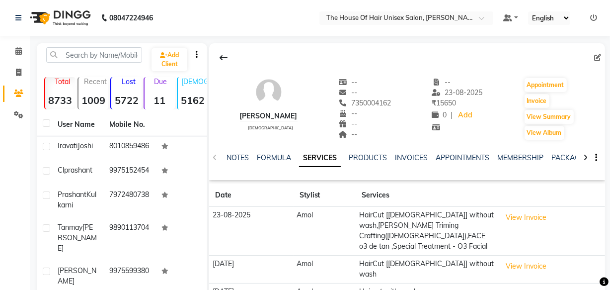
scroll to position [47, 0]
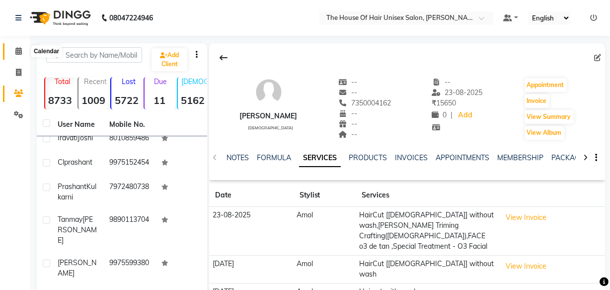
click at [15, 51] on icon at bounding box center [18, 50] width 6 height 7
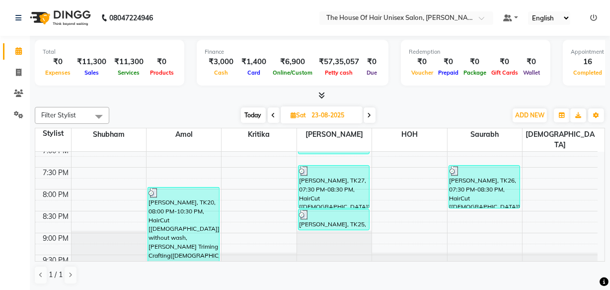
scroll to position [532, 0]
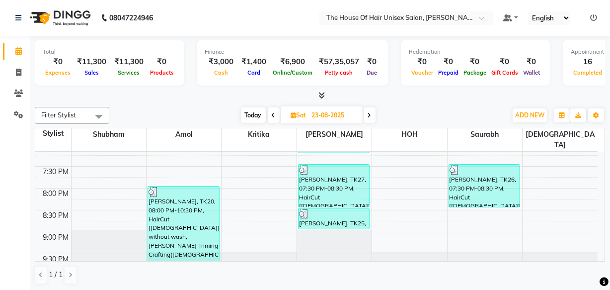
drag, startPoint x: 259, startPoint y: 225, endPoint x: 218, endPoint y: 103, distance: 128.4
click at [218, 103] on div "Filter Stylist Select All Amol david kumar HOH Kritika Saurabh Shubham VAIBHAV …" at bounding box center [320, 195] width 571 height 185
click at [367, 114] on span at bounding box center [370, 114] width 12 height 15
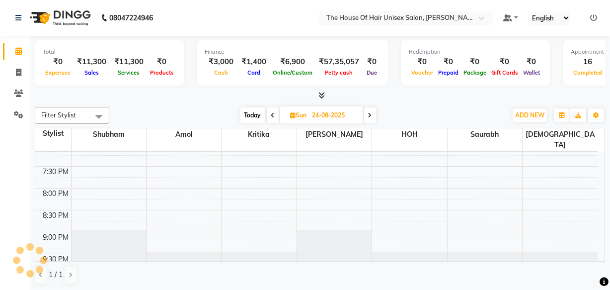
scroll to position [523, 0]
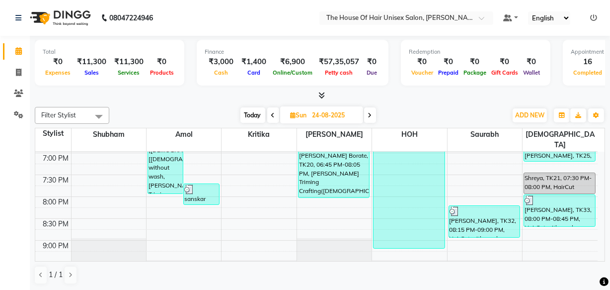
click at [367, 114] on span at bounding box center [370, 114] width 12 height 15
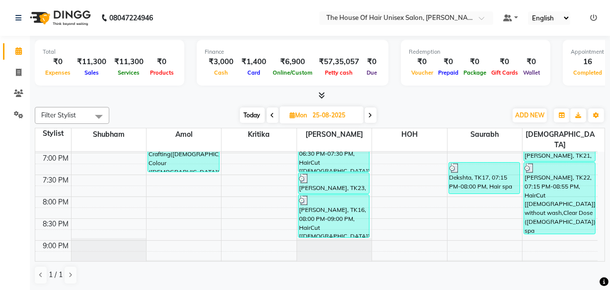
click at [268, 117] on span at bounding box center [273, 114] width 12 height 15
type input "24-08-2025"
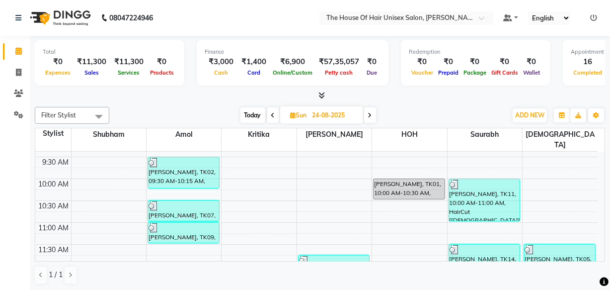
scroll to position [47, 0]
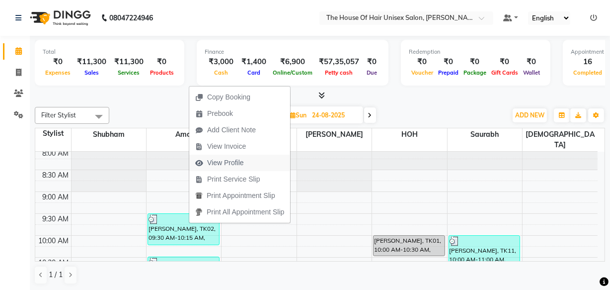
click at [229, 162] on span "View Profile" at bounding box center [225, 163] width 37 height 10
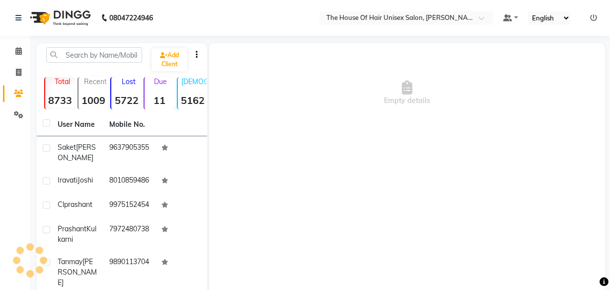
click at [229, 162] on div "Empty details" at bounding box center [407, 192] width 396 height 298
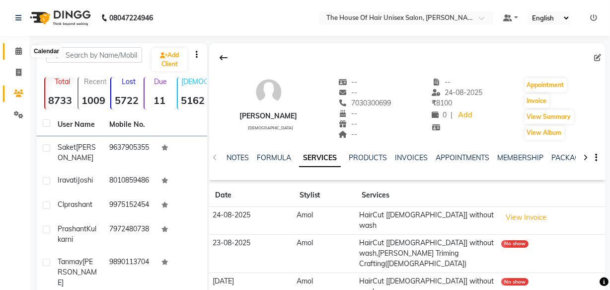
click at [19, 48] on icon at bounding box center [18, 50] width 6 height 7
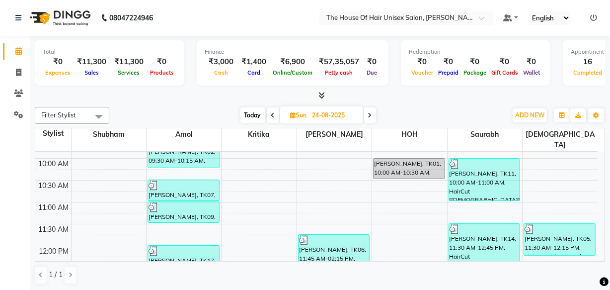
scroll to position [123, 0]
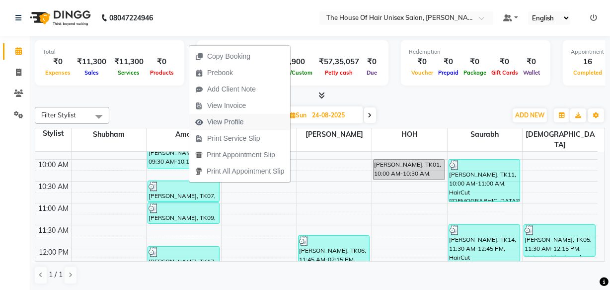
click at [216, 117] on span "View Profile" at bounding box center [225, 122] width 37 height 10
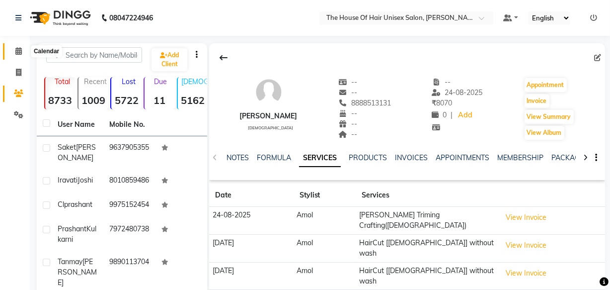
click at [15, 50] on icon at bounding box center [18, 50] width 6 height 7
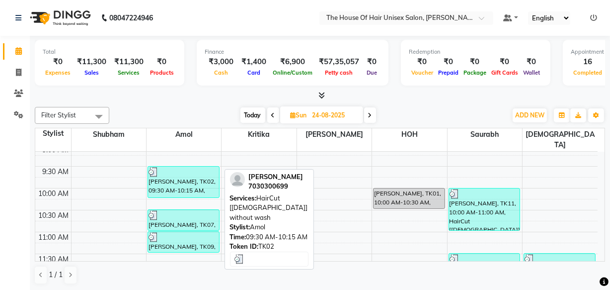
scroll to position [92, 0]
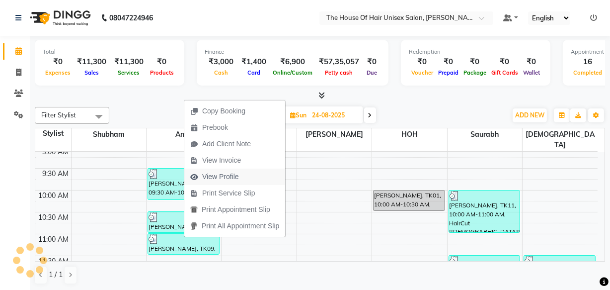
click at [221, 173] on span "View Profile" at bounding box center [220, 176] width 37 height 10
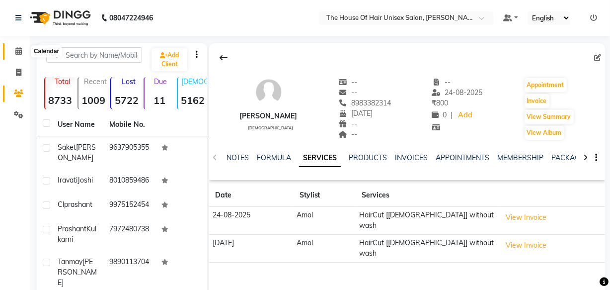
click at [20, 52] on icon at bounding box center [18, 50] width 6 height 7
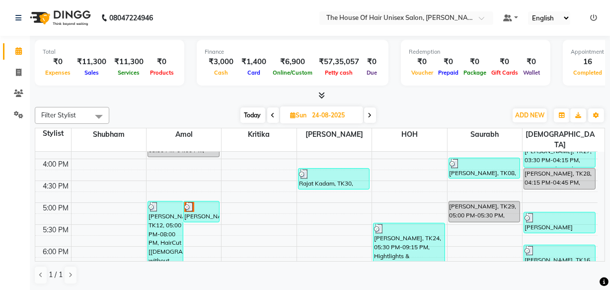
scroll to position [383, 0]
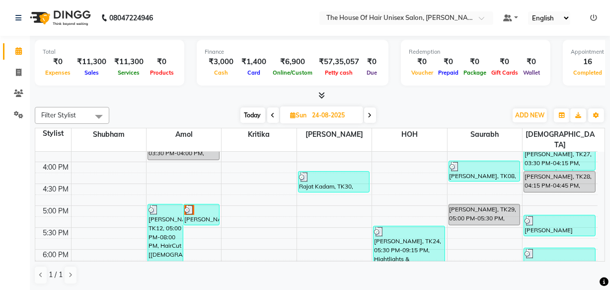
click at [373, 112] on span at bounding box center [370, 114] width 12 height 15
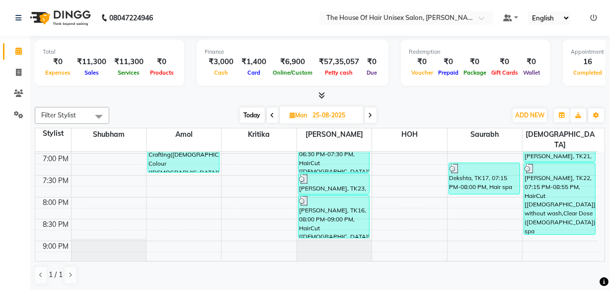
click at [373, 112] on icon at bounding box center [371, 115] width 4 height 6
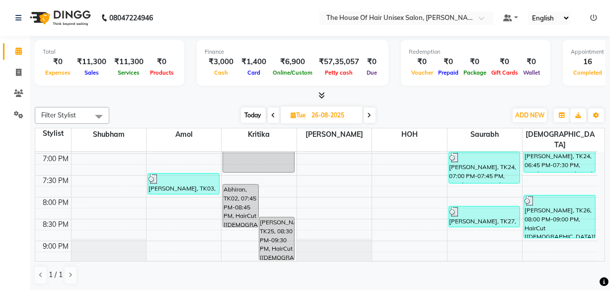
click at [272, 113] on icon at bounding box center [274, 115] width 4 height 6
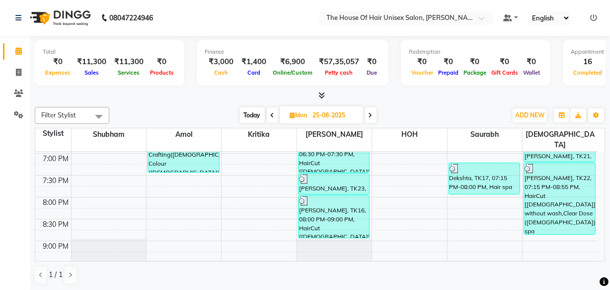
click at [369, 116] on icon at bounding box center [371, 115] width 4 height 6
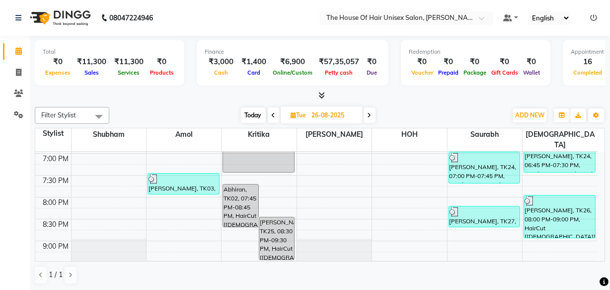
click at [369, 116] on icon at bounding box center [370, 115] width 4 height 6
type input "27-08-2025"
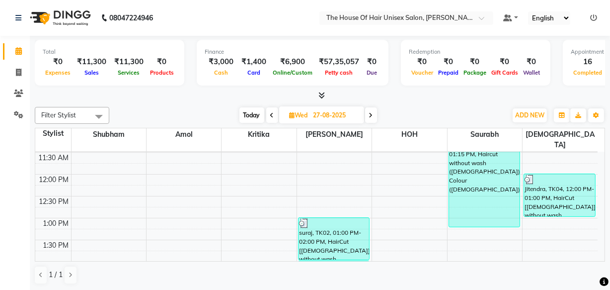
scroll to position [189, 0]
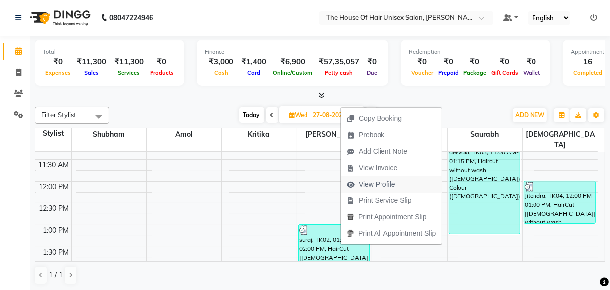
click at [377, 182] on span "View Profile" at bounding box center [377, 184] width 37 height 10
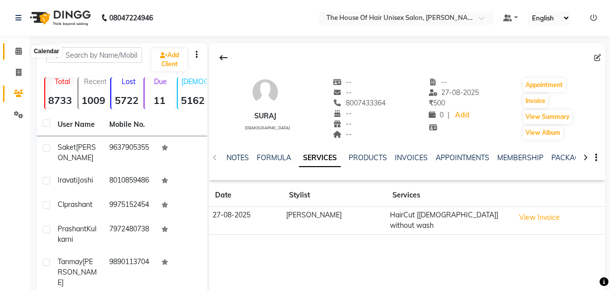
click at [20, 51] on icon at bounding box center [18, 50] width 6 height 7
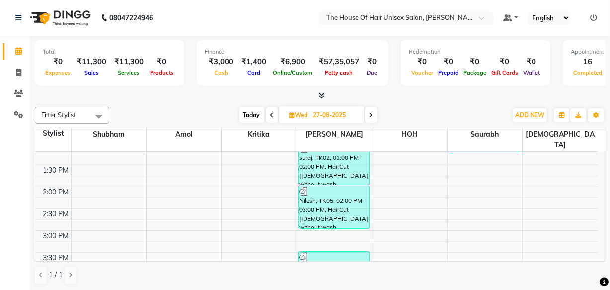
scroll to position [293, 0]
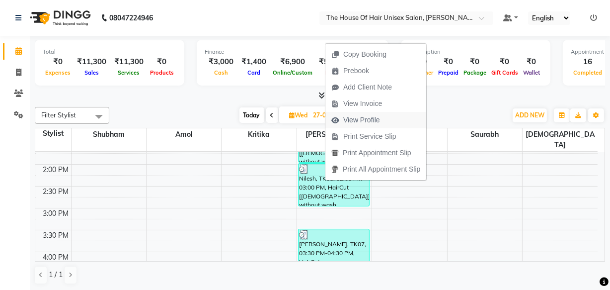
click at [365, 118] on span "View Profile" at bounding box center [361, 120] width 37 height 10
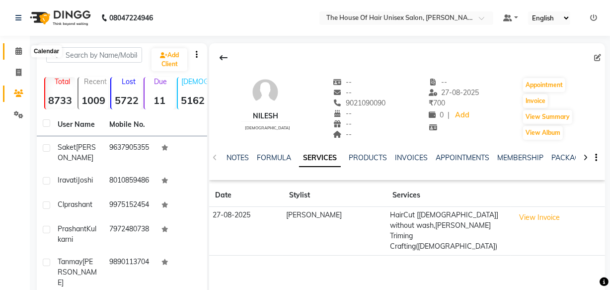
click at [20, 50] on icon at bounding box center [18, 50] width 6 height 7
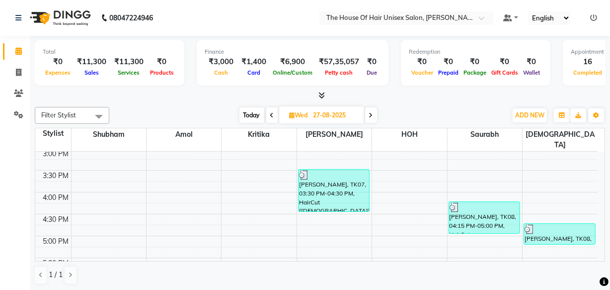
scroll to position [372, 0]
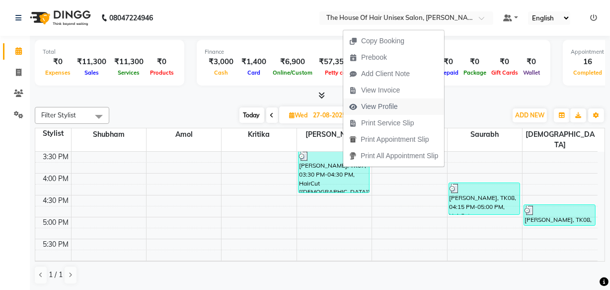
click at [369, 105] on span "View Profile" at bounding box center [379, 106] width 37 height 10
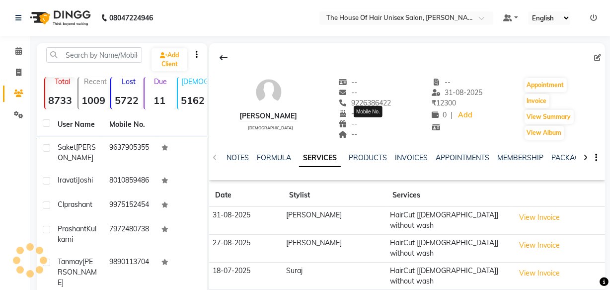
click at [369, 105] on span "9226386422" at bounding box center [364, 102] width 53 height 9
click at [14, 51] on span at bounding box center [18, 51] width 17 height 11
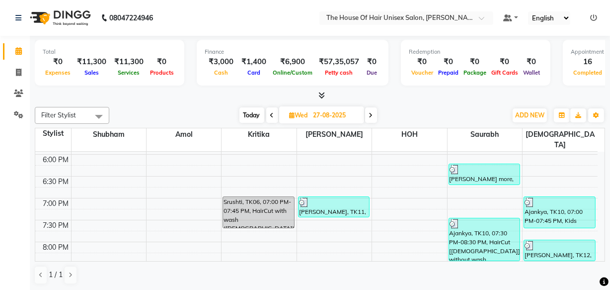
scroll to position [480, 0]
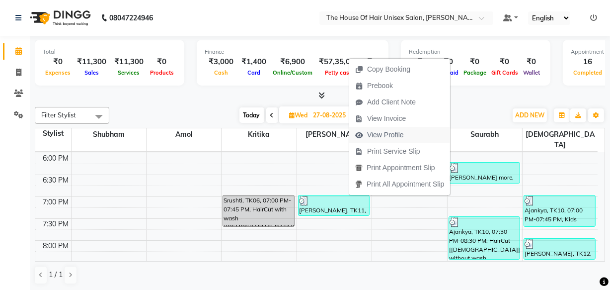
click at [381, 134] on span "View Profile" at bounding box center [385, 135] width 37 height 10
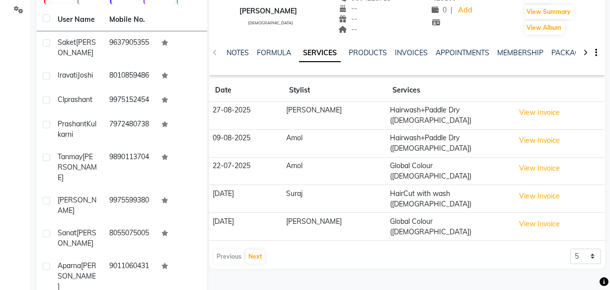
scroll to position [135, 0]
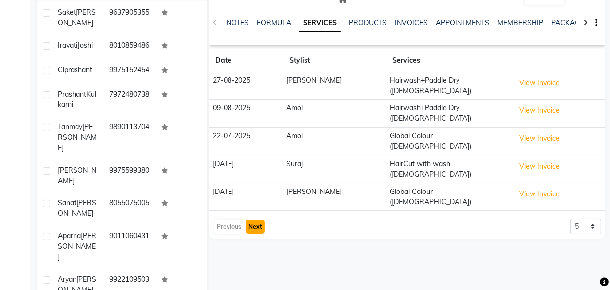
click at [249, 220] on button "Next" at bounding box center [255, 227] width 19 height 14
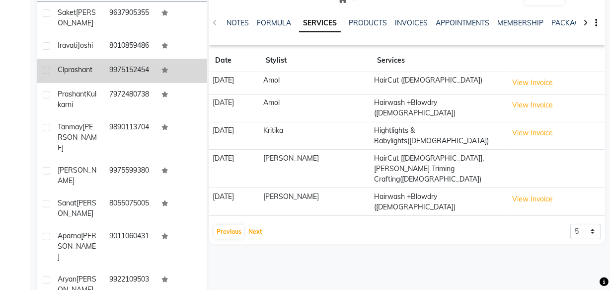
scroll to position [0, 0]
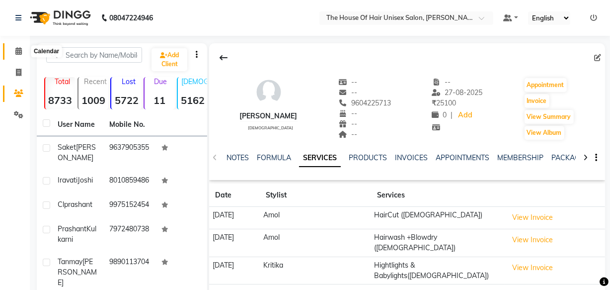
click at [21, 51] on icon at bounding box center [18, 50] width 6 height 7
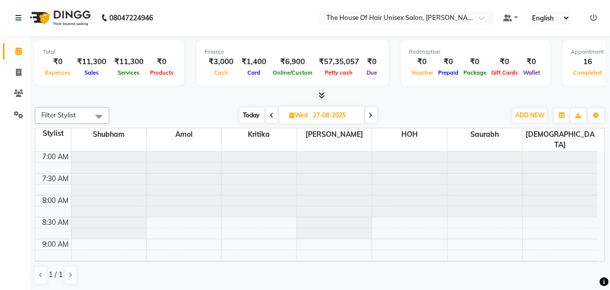
click at [370, 114] on icon at bounding box center [371, 115] width 4 height 6
type input "28-08-2025"
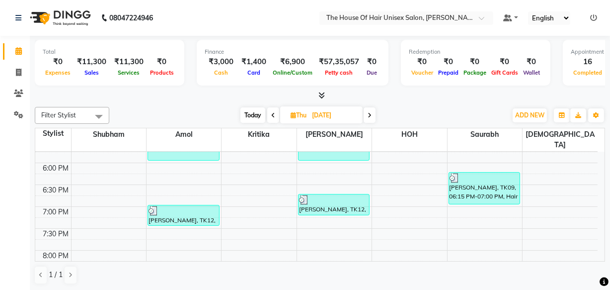
scroll to position [470, 0]
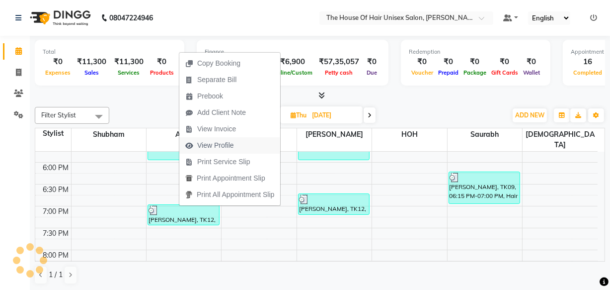
click at [216, 144] on span "View Profile" at bounding box center [215, 145] width 37 height 10
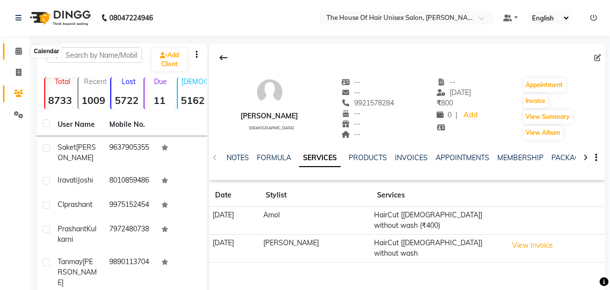
click at [18, 54] on icon at bounding box center [18, 50] width 6 height 7
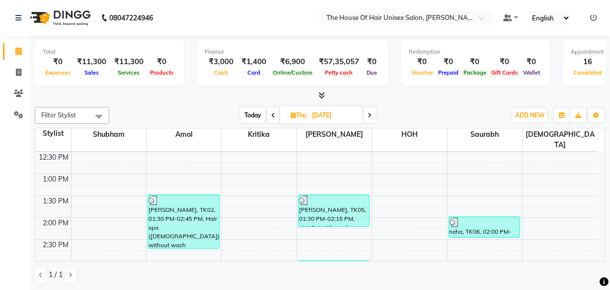
scroll to position [241, 0]
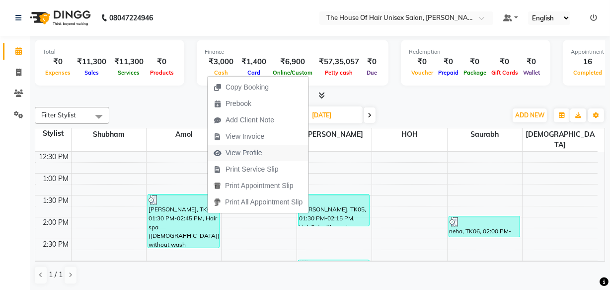
click at [238, 152] on span "View Profile" at bounding box center [244, 153] width 37 height 10
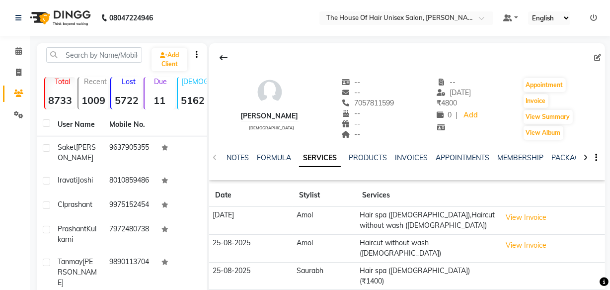
click at [238, 153] on div "NOTES" at bounding box center [238, 158] width 22 height 10
click at [17, 50] on icon at bounding box center [18, 50] width 6 height 7
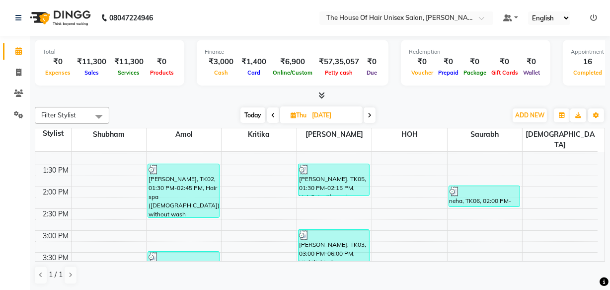
scroll to position [321, 0]
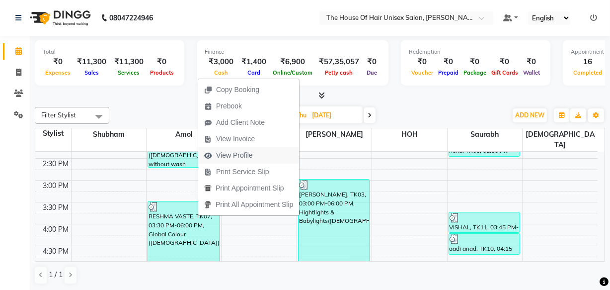
click at [241, 154] on span "View Profile" at bounding box center [234, 155] width 37 height 10
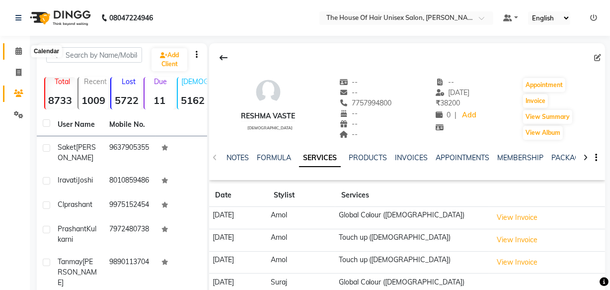
click at [17, 49] on icon at bounding box center [18, 50] width 6 height 7
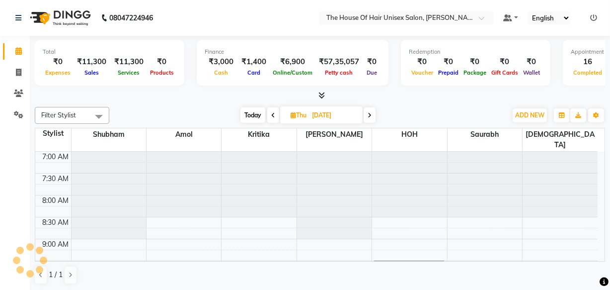
scroll to position [514, 0]
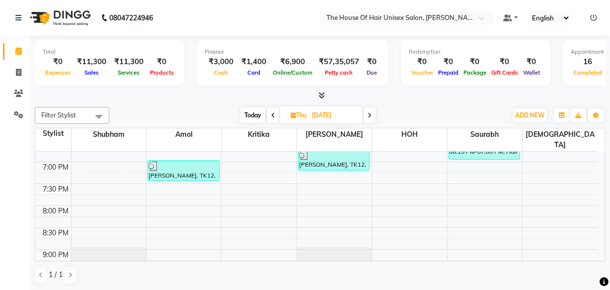
click at [251, 109] on span "Today" at bounding box center [253, 114] width 25 height 15
type input "03-09-2025"
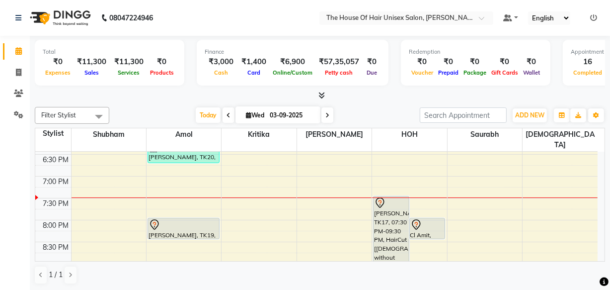
scroll to position [533, 0]
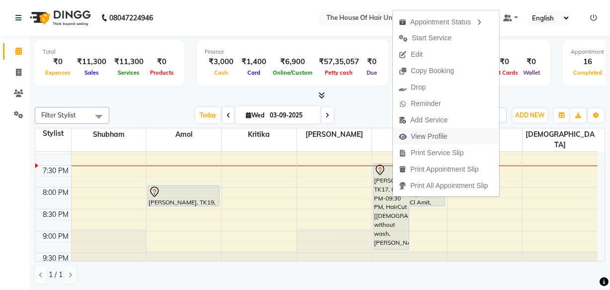
click at [440, 136] on span "View Profile" at bounding box center [429, 136] width 37 height 10
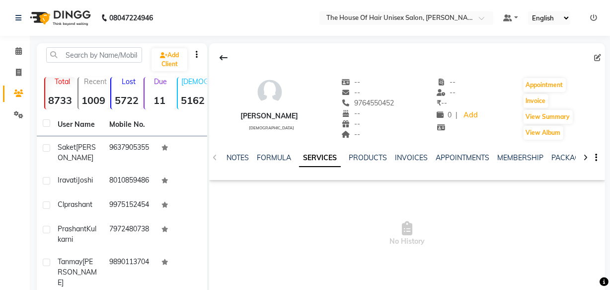
scroll to position [15, 0]
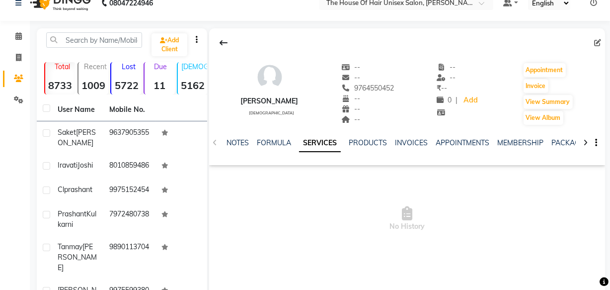
click at [321, 137] on div "NOTES FORMULA SERVICES PRODUCTS INVOICES APPOINTMENTS MEMBERSHIP PACKAGES VOUCH…" at bounding box center [407, 143] width 396 height 34
click at [321, 142] on link "SERVICES" at bounding box center [320, 143] width 42 height 18
click at [352, 144] on link "PRODUCTS" at bounding box center [360, 142] width 38 height 9
click at [289, 139] on link "SERVICES" at bounding box center [300, 142] width 34 height 9
click at [15, 34] on icon at bounding box center [18, 35] width 6 height 7
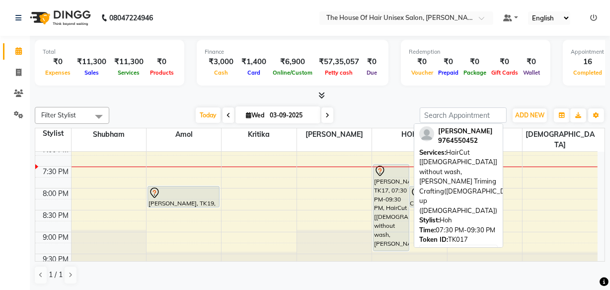
scroll to position [533, 0]
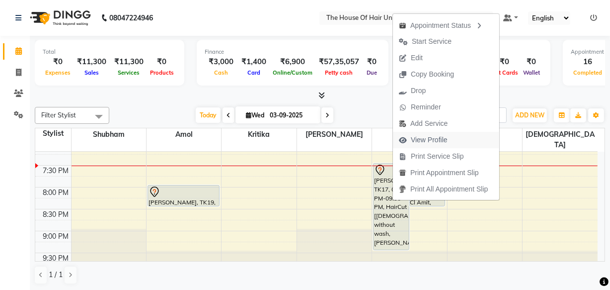
click at [424, 138] on span "View Profile" at bounding box center [429, 140] width 37 height 10
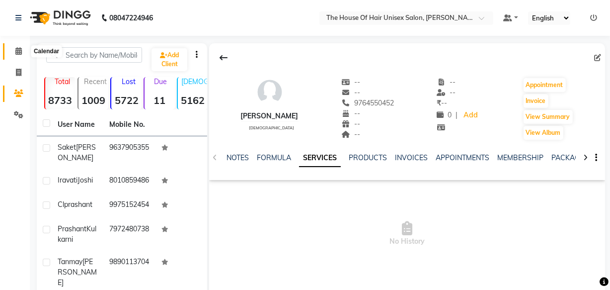
click at [17, 52] on icon at bounding box center [18, 50] width 6 height 7
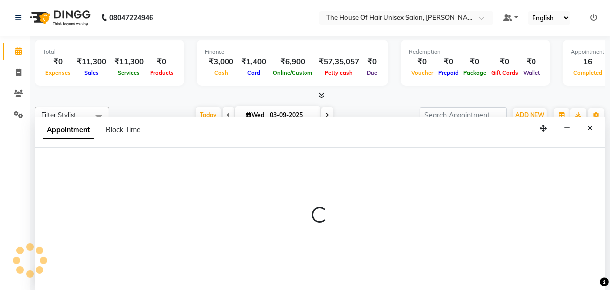
select select "85989"
select select "tentative"
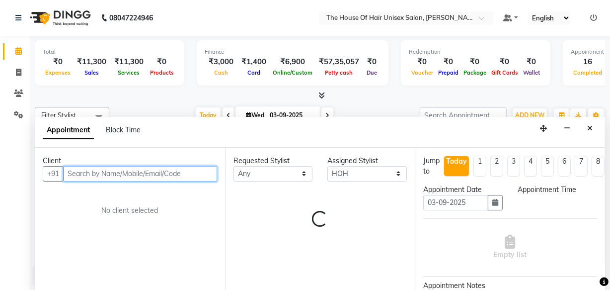
select select "525"
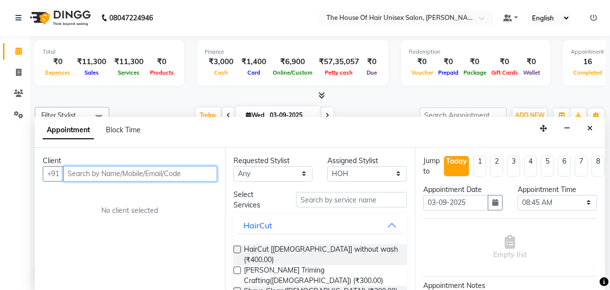
click at [181, 174] on input "text" at bounding box center [140, 173] width 154 height 15
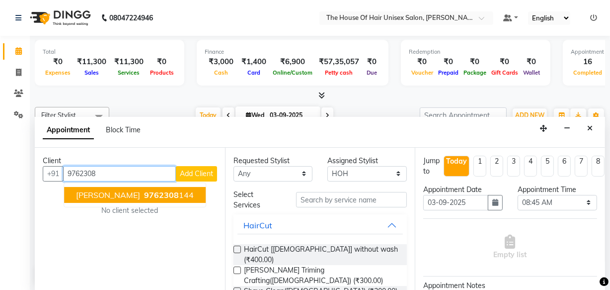
click at [157, 192] on span "9762308" at bounding box center [161, 195] width 35 height 10
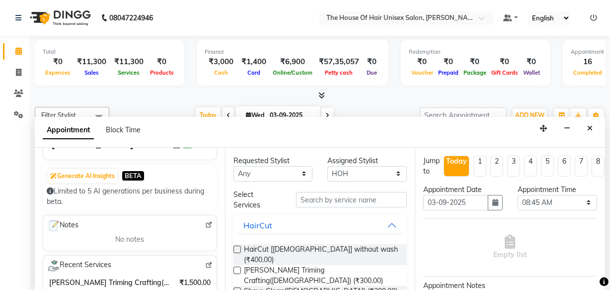
scroll to position [84, 0]
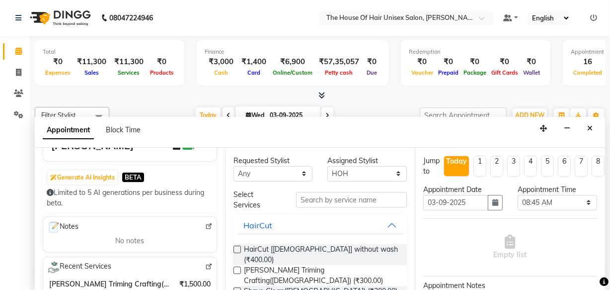
type input "9762308144"
click at [205, 221] on span at bounding box center [208, 225] width 7 height 9
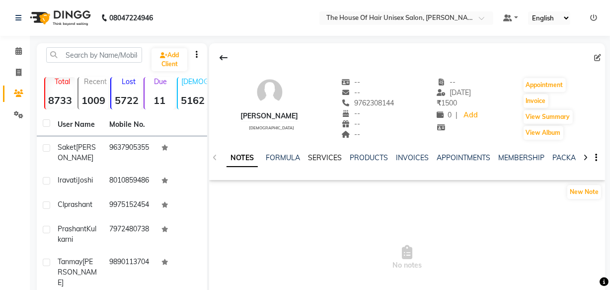
click at [324, 157] on link "SERVICES" at bounding box center [325, 157] width 34 height 9
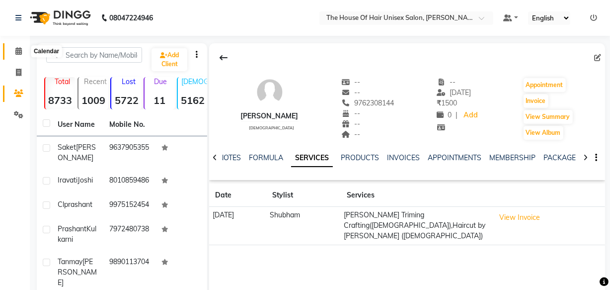
click at [17, 50] on icon at bounding box center [18, 50] width 6 height 7
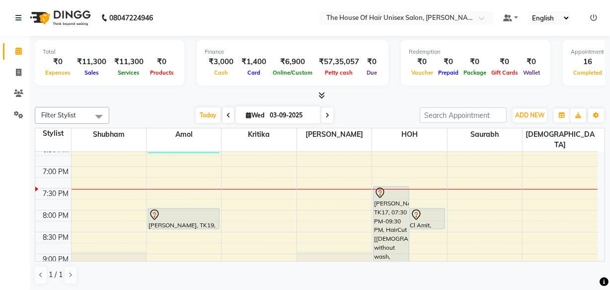
scroll to position [510, 0]
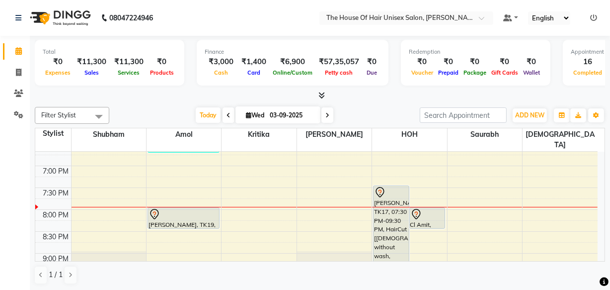
click at [246, 114] on icon at bounding box center [248, 115] width 5 height 6
select select "9"
select select "2025"
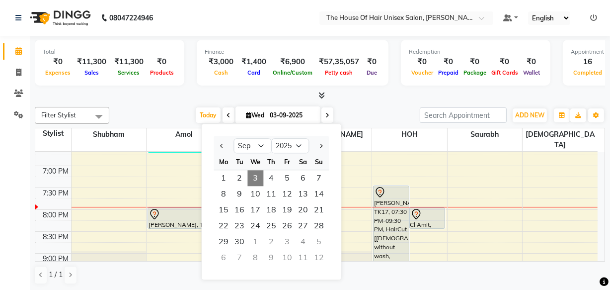
click at [217, 146] on div at bounding box center [224, 146] width 20 height 16
click at [221, 144] on span "Previous month" at bounding box center [222, 146] width 4 height 4
select select "8"
click at [280, 239] on span "29" at bounding box center [287, 242] width 16 height 16
type input "29-08-2025"
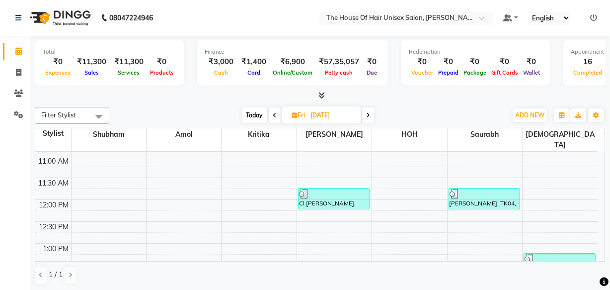
scroll to position [180, 0]
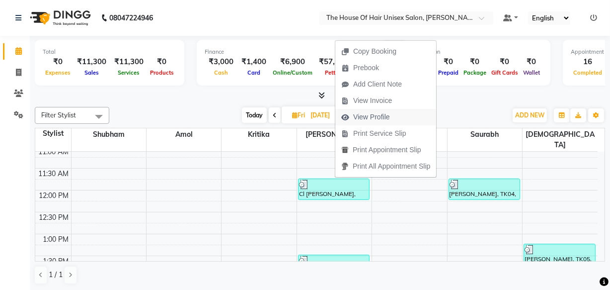
click at [377, 113] on span "View Profile" at bounding box center [371, 117] width 37 height 10
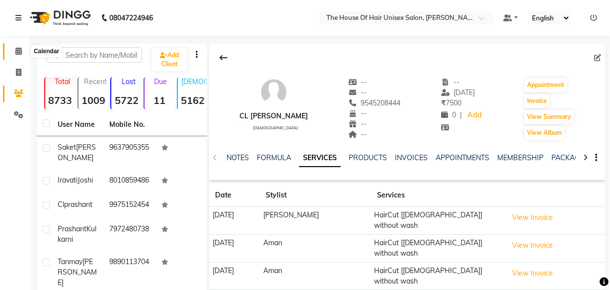
click at [20, 51] on icon at bounding box center [18, 50] width 6 height 7
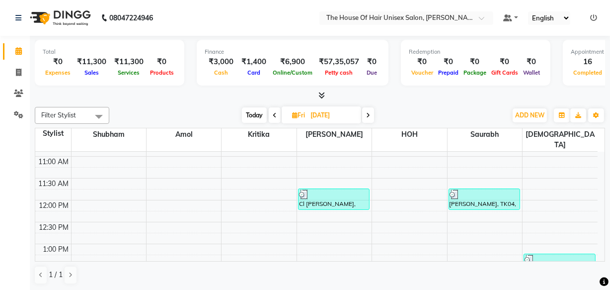
scroll to position [170, 0]
click at [367, 115] on icon at bounding box center [368, 115] width 4 height 6
type input "30-08-2025"
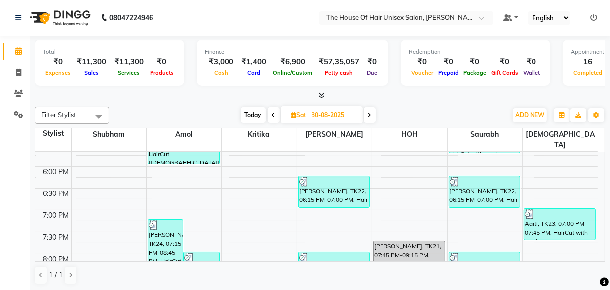
scroll to position [465, 0]
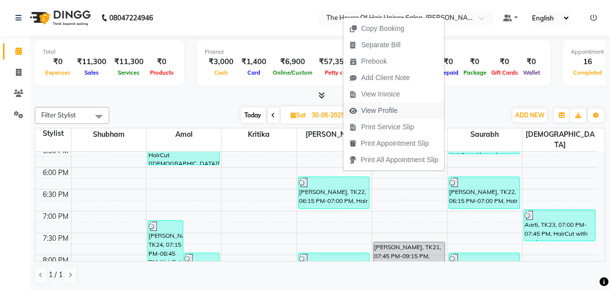
click at [374, 109] on span "View Profile" at bounding box center [379, 110] width 37 height 10
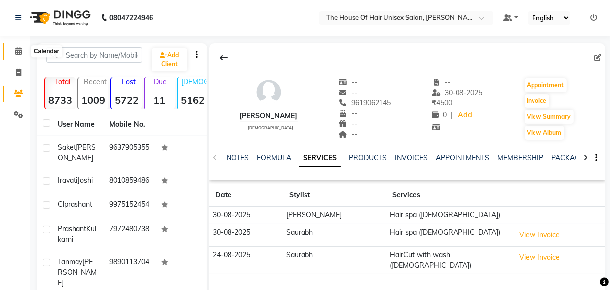
click at [17, 50] on icon at bounding box center [18, 50] width 6 height 7
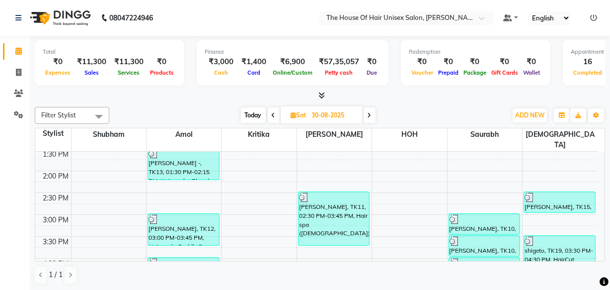
scroll to position [301, 0]
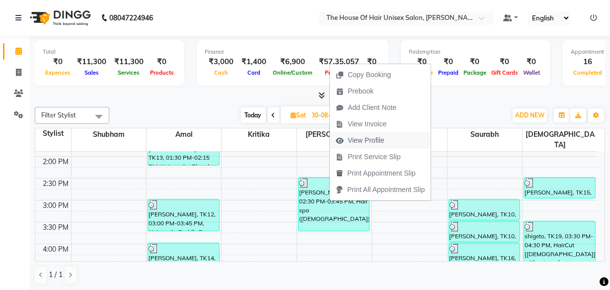
click at [363, 136] on span "View Profile" at bounding box center [366, 140] width 37 height 10
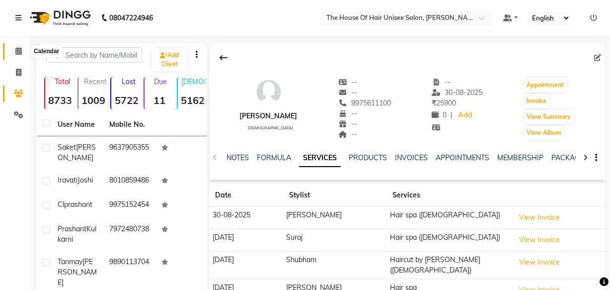
click at [13, 53] on span at bounding box center [18, 51] width 17 height 11
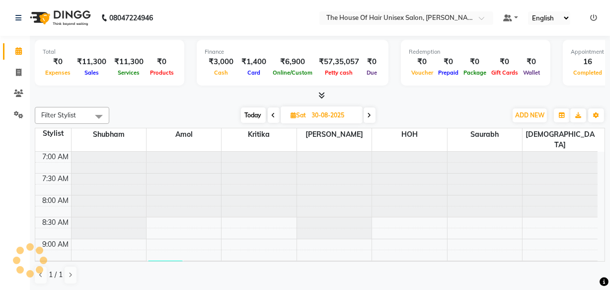
scroll to position [514, 0]
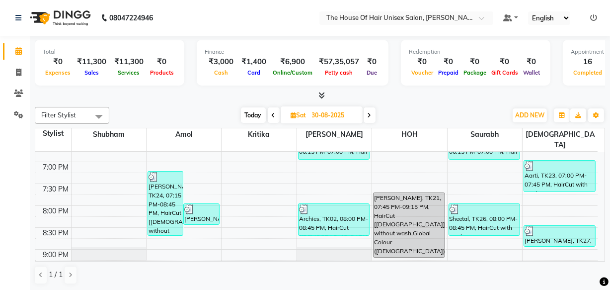
drag, startPoint x: 13, startPoint y: 53, endPoint x: 368, endPoint y: 111, distance: 359.1
click at [368, 112] on icon at bounding box center [370, 115] width 4 height 6
type input "31-08-2025"
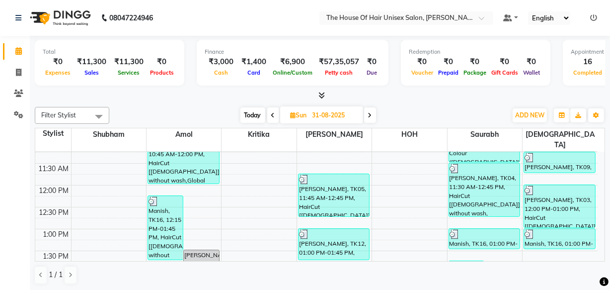
scroll to position [174, 0]
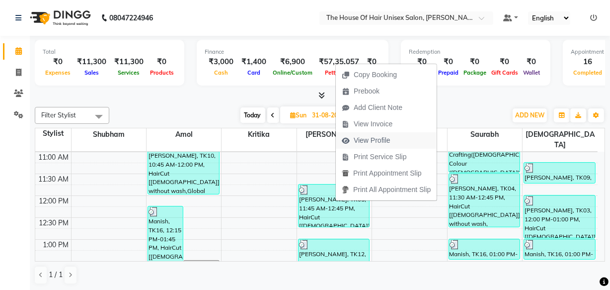
click at [375, 140] on span "View Profile" at bounding box center [372, 140] width 37 height 10
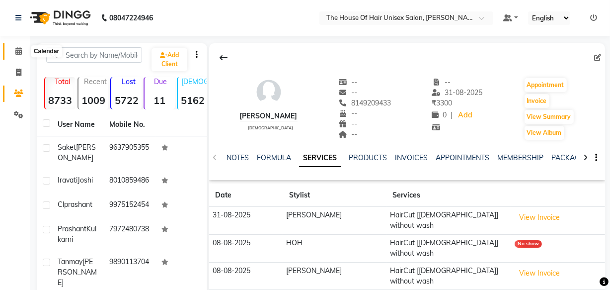
click at [17, 50] on icon at bounding box center [18, 50] width 6 height 7
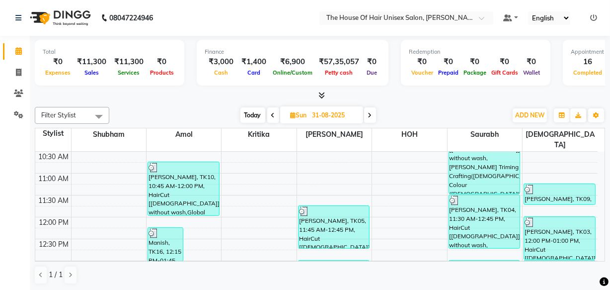
scroll to position [171, 0]
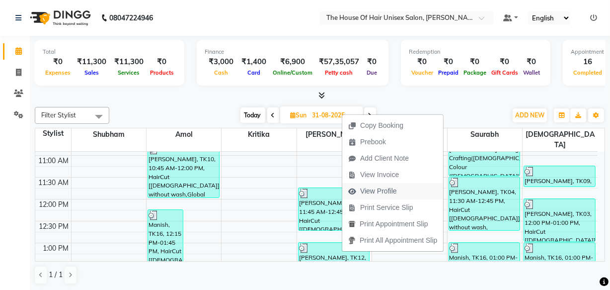
click at [375, 191] on span "View Profile" at bounding box center [378, 191] width 37 height 10
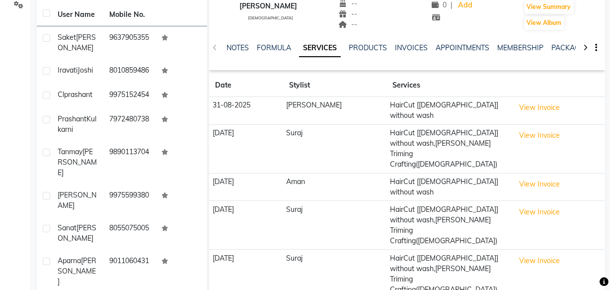
scroll to position [104, 0]
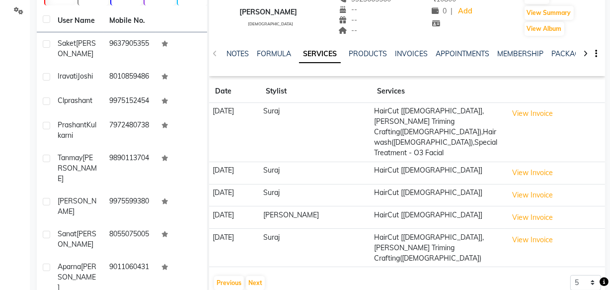
click at [254, 275] on div "Previous Next" at bounding box center [239, 283] width 53 height 16
click at [222, 276] on button "Previous" at bounding box center [229, 283] width 30 height 14
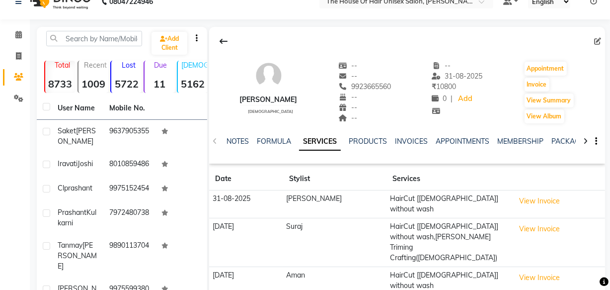
scroll to position [0, 0]
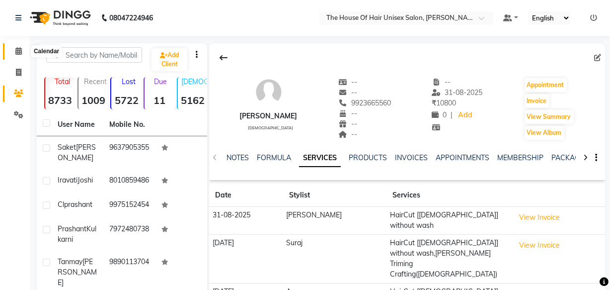
click at [18, 47] on icon at bounding box center [18, 50] width 6 height 7
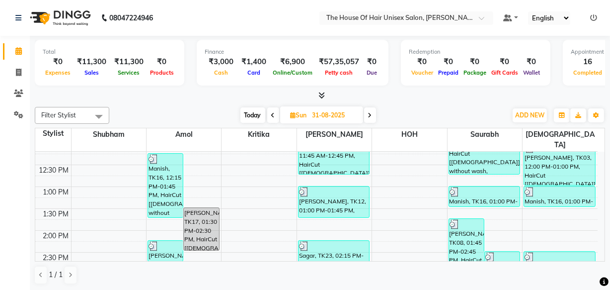
scroll to position [244, 0]
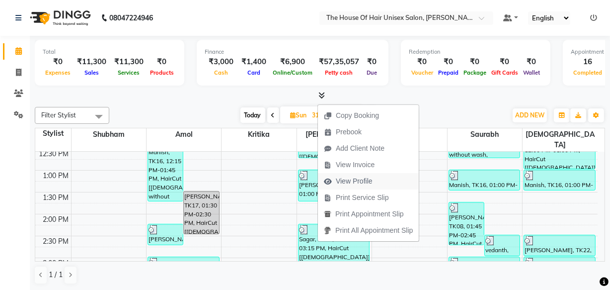
click at [361, 184] on span "View Profile" at bounding box center [354, 181] width 37 height 10
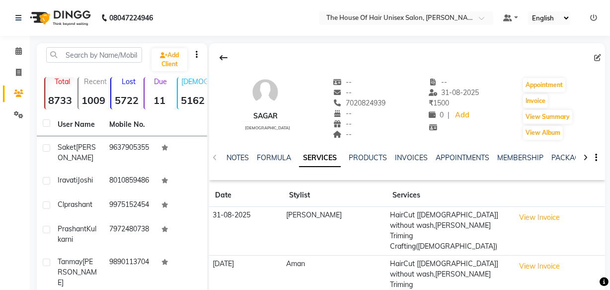
click at [361, 184] on th "Stylist" at bounding box center [335, 195] width 104 height 23
click at [16, 50] on icon at bounding box center [18, 50] width 6 height 7
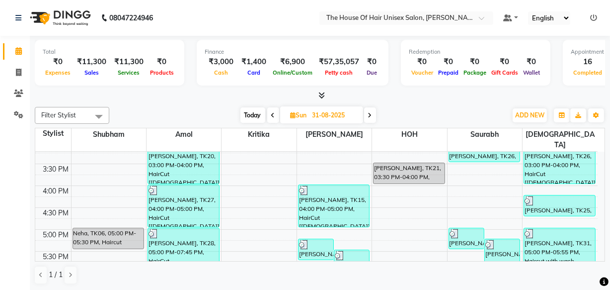
scroll to position [360, 0]
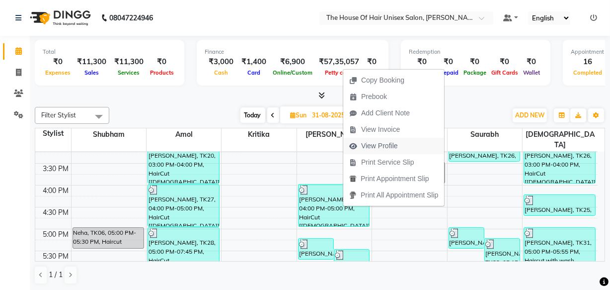
click at [376, 148] on span "View Profile" at bounding box center [379, 146] width 37 height 10
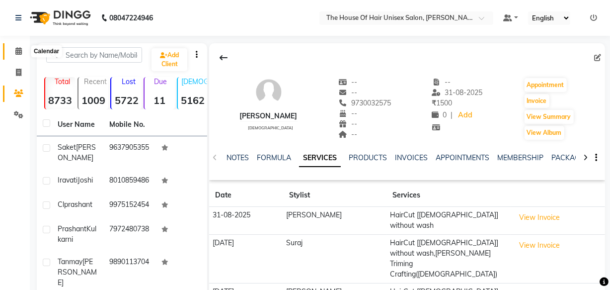
click at [16, 49] on icon at bounding box center [18, 50] width 6 height 7
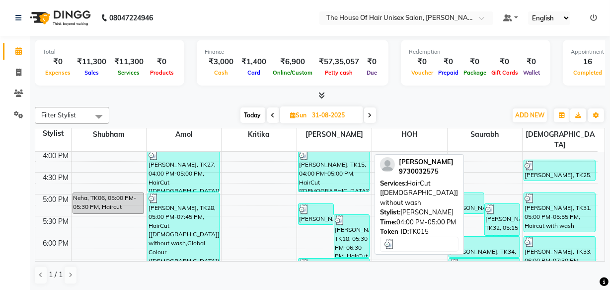
scroll to position [401, 0]
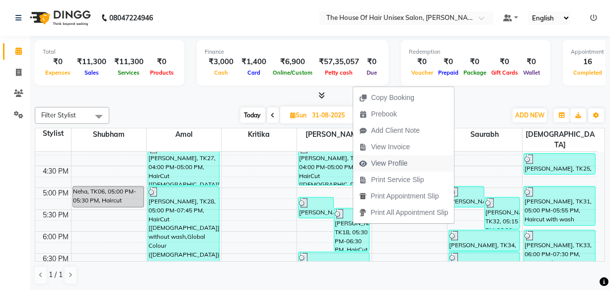
click at [379, 165] on span "View Profile" at bounding box center [389, 163] width 37 height 10
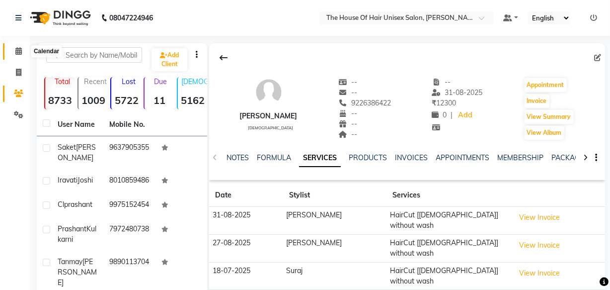
click at [19, 50] on icon at bounding box center [18, 50] width 6 height 7
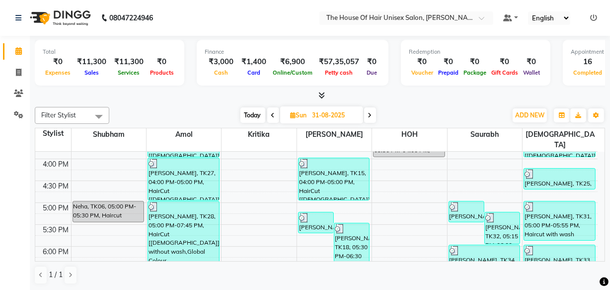
scroll to position [406, 0]
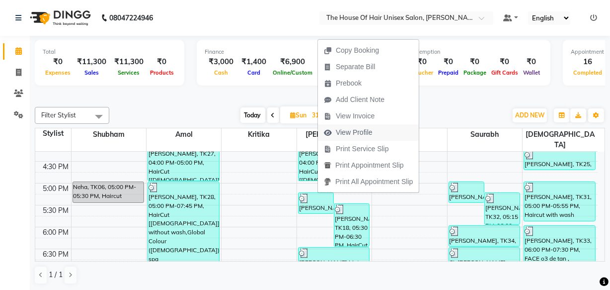
click at [360, 129] on span "View Profile" at bounding box center [354, 132] width 37 height 10
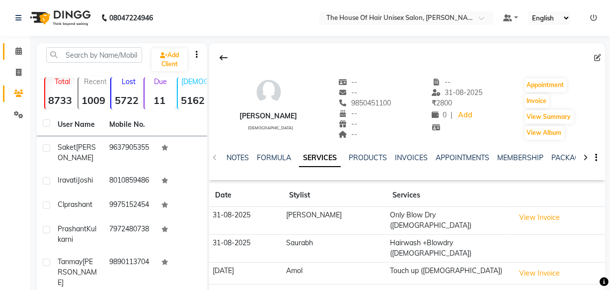
click at [18, 51] on icon at bounding box center [18, 50] width 6 height 7
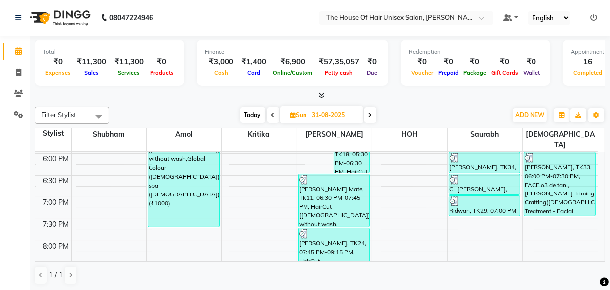
scroll to position [480, 0]
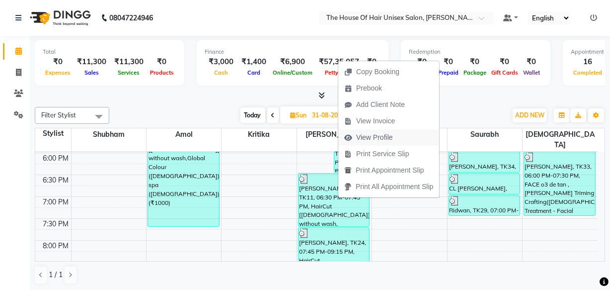
click at [370, 135] on span "View Profile" at bounding box center [374, 137] width 37 height 10
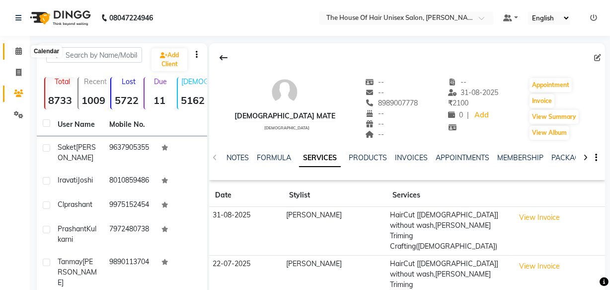
click at [16, 50] on icon at bounding box center [18, 50] width 6 height 7
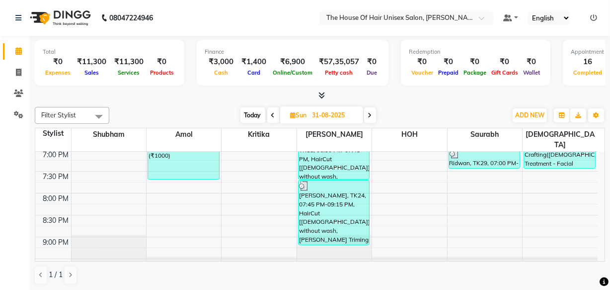
scroll to position [527, 0]
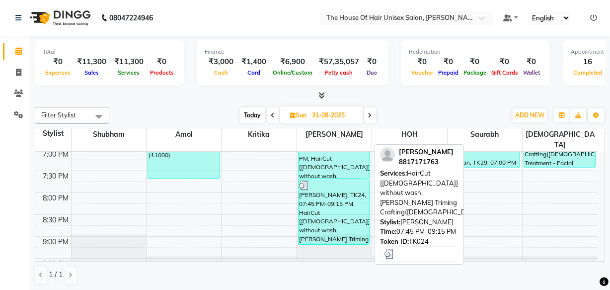
click at [329, 213] on div "atharwa darade, TK24, 07:45 PM-09:15 PM, HairCut [Male] without wash,Beard Trim…" at bounding box center [334, 212] width 71 height 64
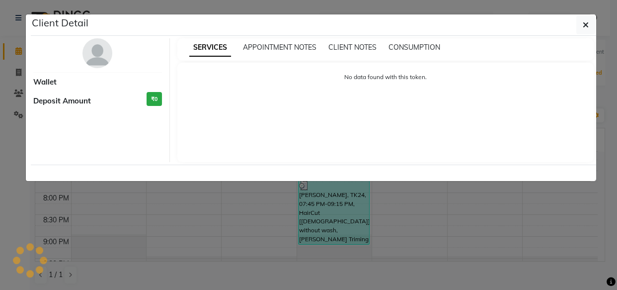
select select "3"
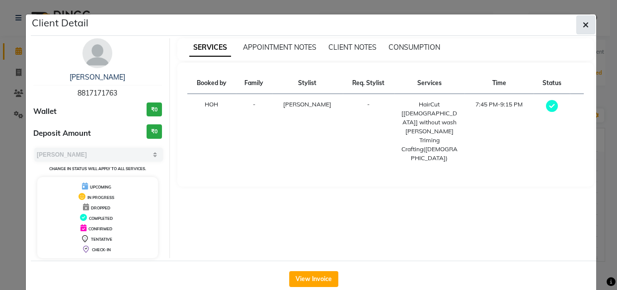
click at [583, 21] on icon "button" at bounding box center [586, 25] width 6 height 8
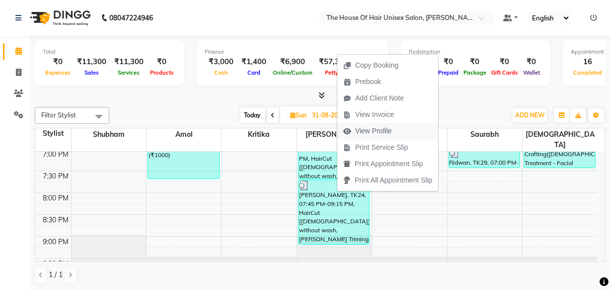
click at [368, 131] on span "View Profile" at bounding box center [373, 131] width 37 height 10
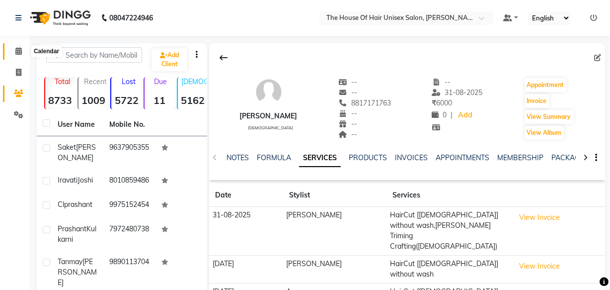
click at [16, 51] on icon at bounding box center [18, 50] width 6 height 7
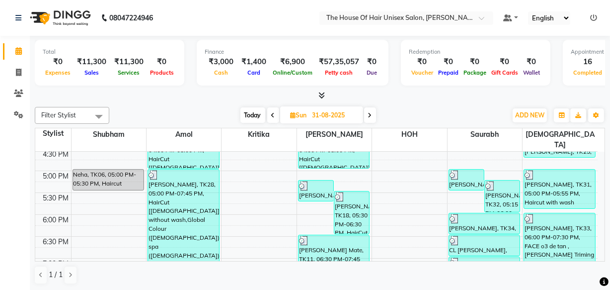
scroll to position [417, 0]
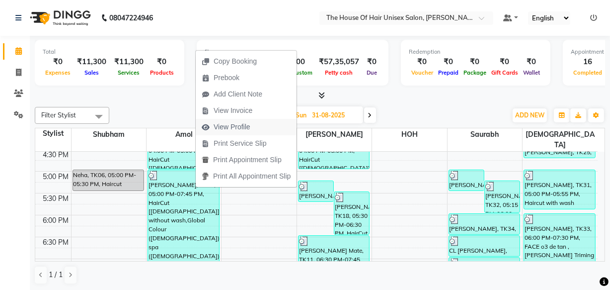
click at [225, 123] on span "View Profile" at bounding box center [232, 127] width 37 height 10
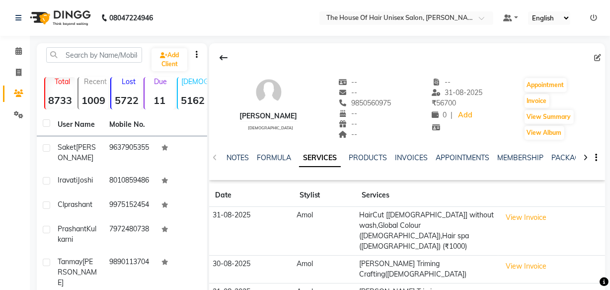
click at [225, 123] on div "abhishekh navale male -- -- 9850560975 -- -- -- -- 31-08-2025 ₹ 56700 0 | Add A…" at bounding box center [407, 104] width 396 height 74
click at [20, 50] on icon at bounding box center [18, 50] width 6 height 7
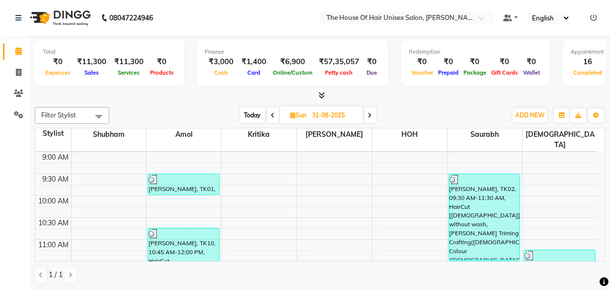
scroll to position [89, 0]
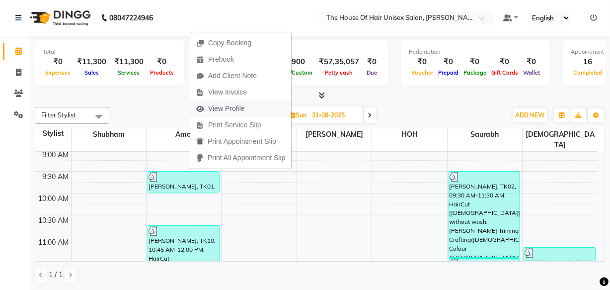
click at [230, 108] on span "View Profile" at bounding box center [226, 108] width 37 height 10
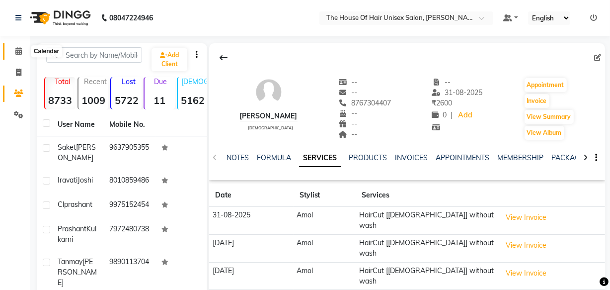
click at [19, 51] on icon at bounding box center [18, 50] width 6 height 7
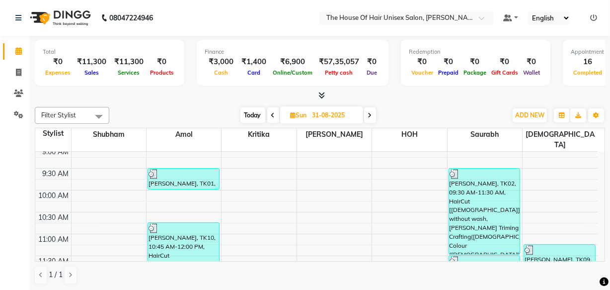
scroll to position [134, 0]
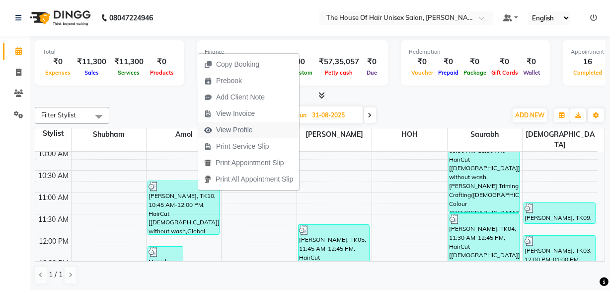
click at [230, 127] on span "View Profile" at bounding box center [234, 130] width 37 height 10
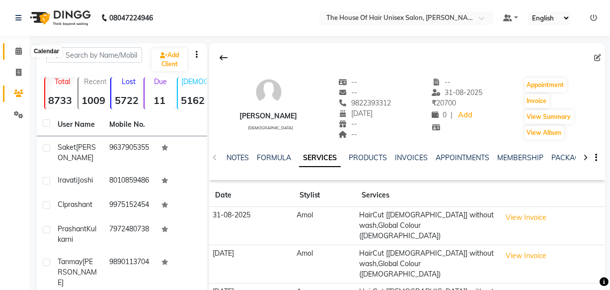
click at [23, 47] on span at bounding box center [18, 51] width 17 height 11
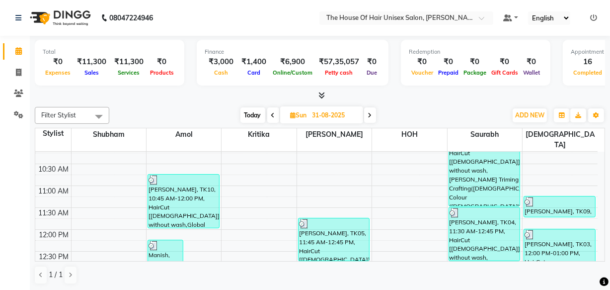
scroll to position [143, 0]
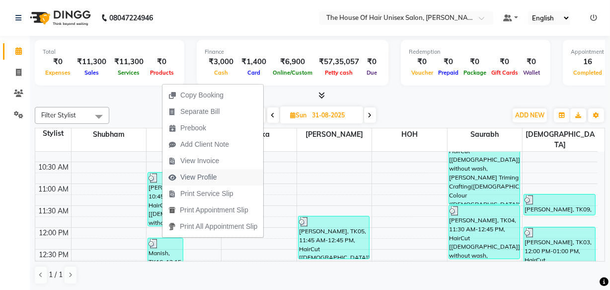
click at [197, 175] on span "View Profile" at bounding box center [198, 177] width 37 height 10
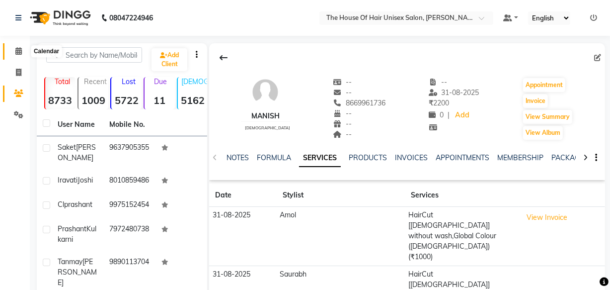
click at [19, 51] on icon at bounding box center [18, 50] width 6 height 7
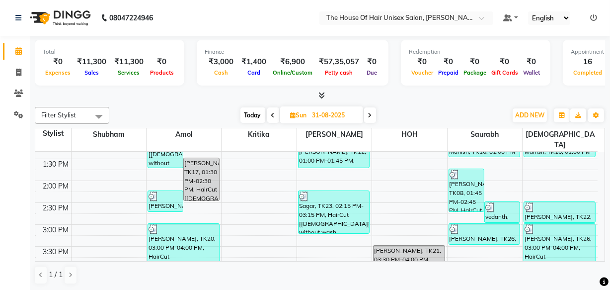
scroll to position [284, 0]
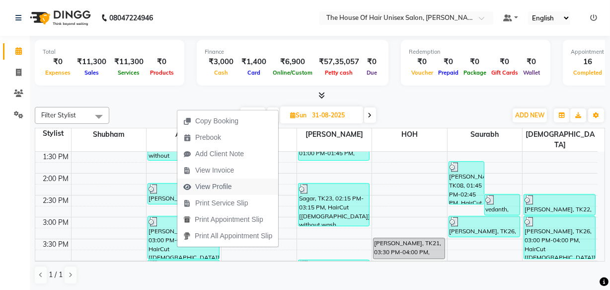
click at [199, 184] on span "View Profile" at bounding box center [213, 186] width 37 height 10
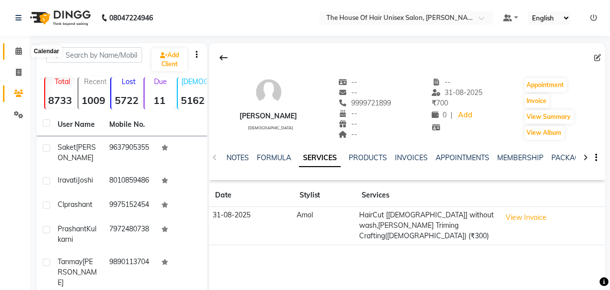
click at [19, 50] on icon at bounding box center [18, 50] width 6 height 7
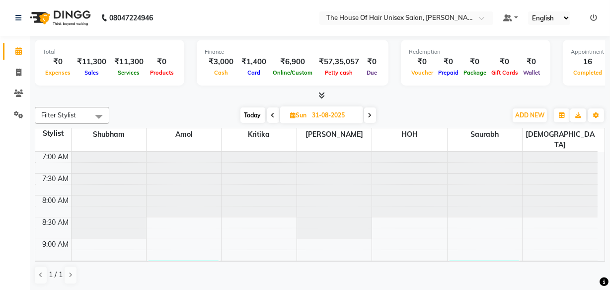
click at [199, 169] on div at bounding box center [184, 184] width 75 height 65
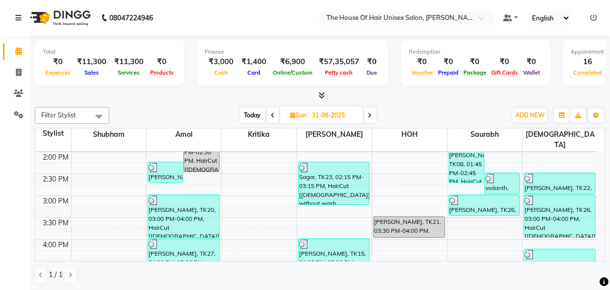
scroll to position [305, 0]
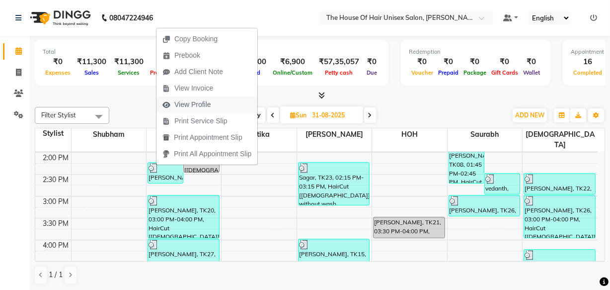
click at [184, 100] on span "View Profile" at bounding box center [192, 104] width 37 height 10
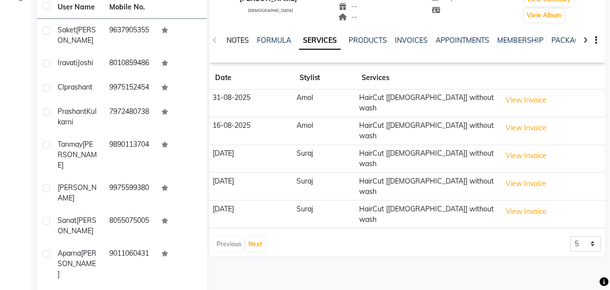
scroll to position [117, 0]
click at [255, 238] on button "Next" at bounding box center [255, 245] width 19 height 14
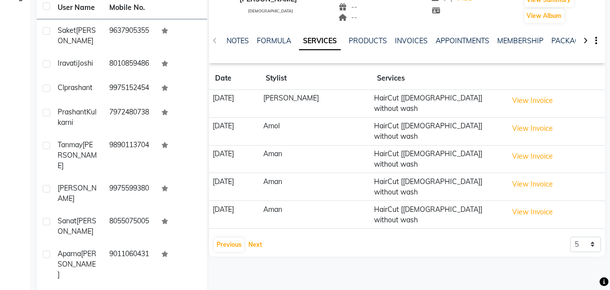
scroll to position [0, 0]
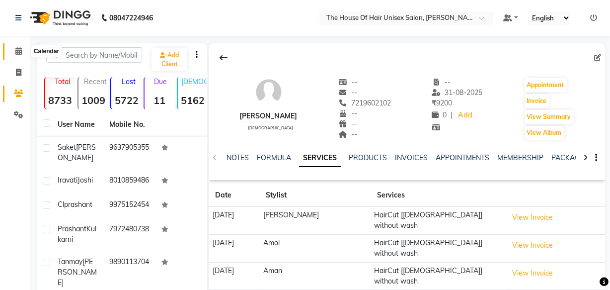
click at [18, 47] on icon at bounding box center [18, 50] width 6 height 7
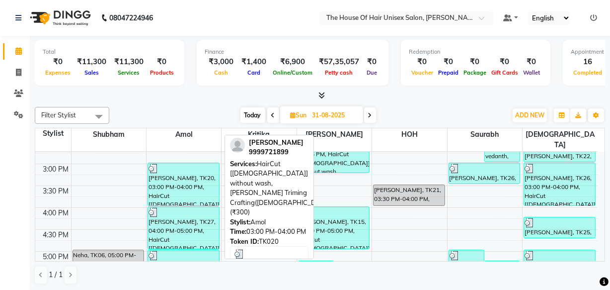
scroll to position [337, 0]
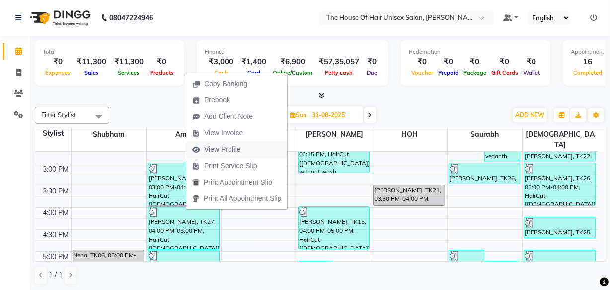
click at [232, 146] on span "View Profile" at bounding box center [222, 149] width 37 height 10
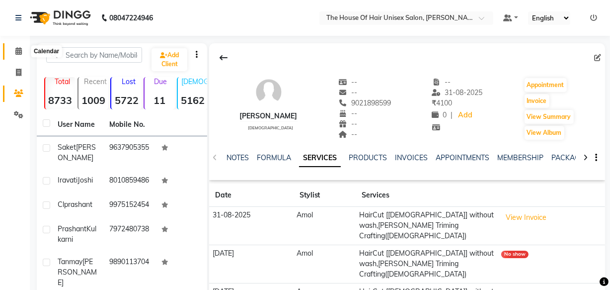
click at [16, 50] on icon at bounding box center [18, 50] width 6 height 7
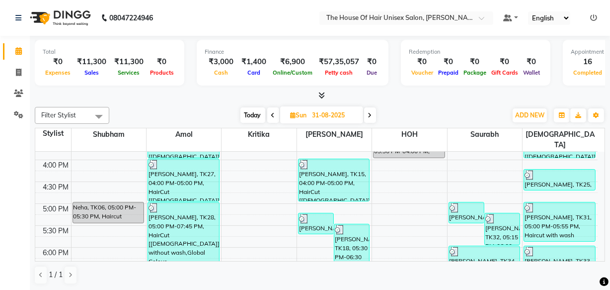
scroll to position [398, 0]
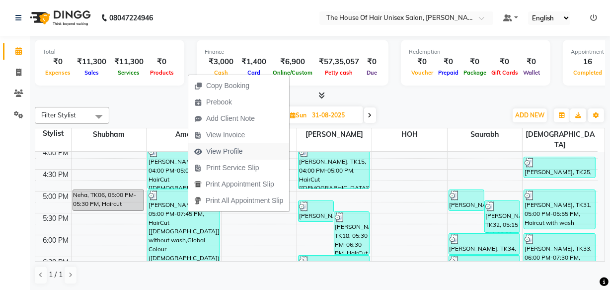
click at [235, 149] on span "View Profile" at bounding box center [224, 151] width 37 height 10
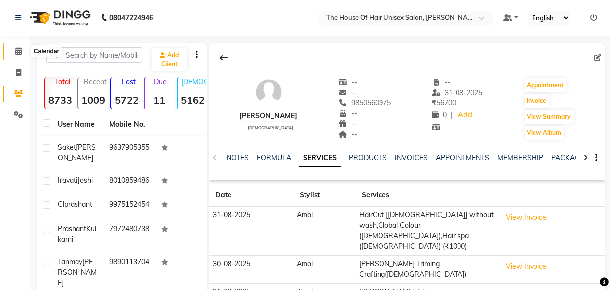
click at [15, 48] on icon at bounding box center [18, 50] width 6 height 7
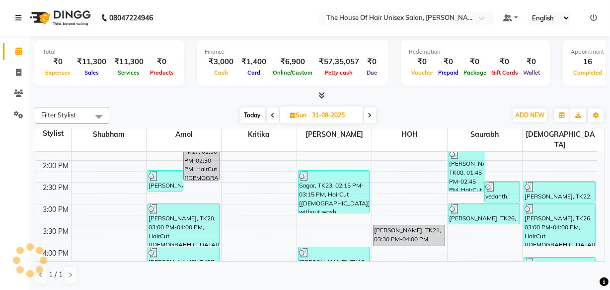
scroll to position [301, 0]
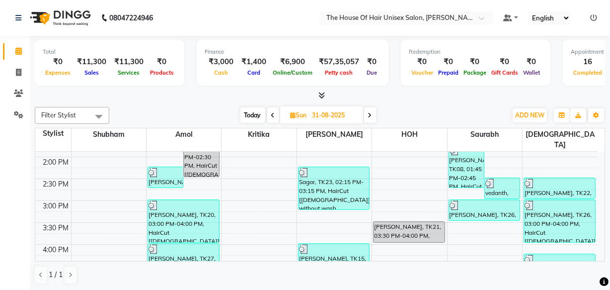
click at [292, 113] on icon at bounding box center [293, 115] width 5 height 6
select select "8"
select select "2025"
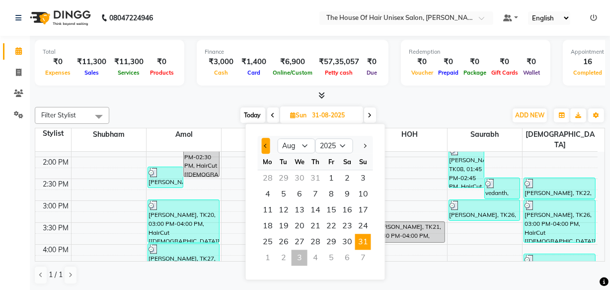
click at [266, 147] on span "Previous month" at bounding box center [266, 146] width 4 height 4
select select "7"
click at [304, 242] on span "30" at bounding box center [300, 242] width 16 height 16
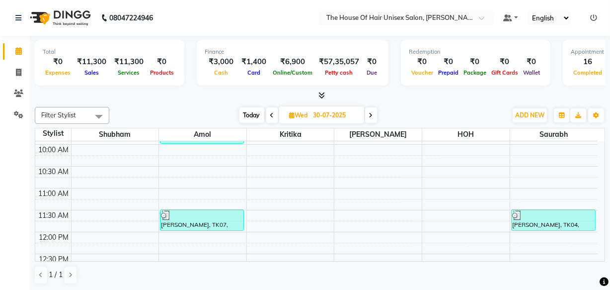
scroll to position [46, 0]
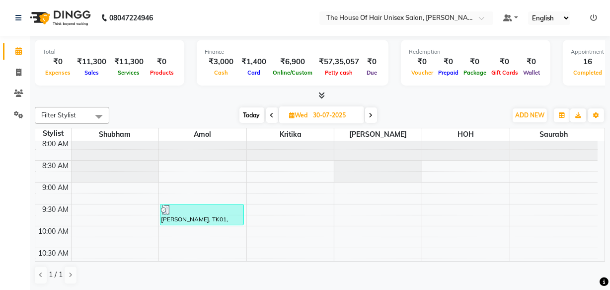
click at [273, 114] on icon at bounding box center [272, 115] width 4 height 6
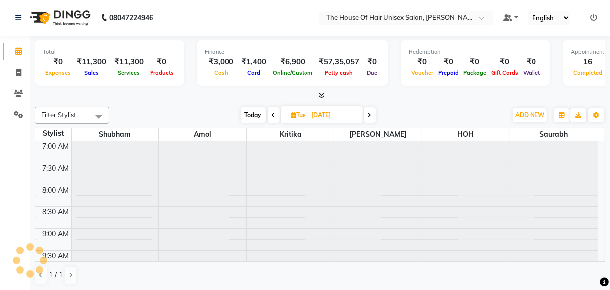
scroll to position [533, 0]
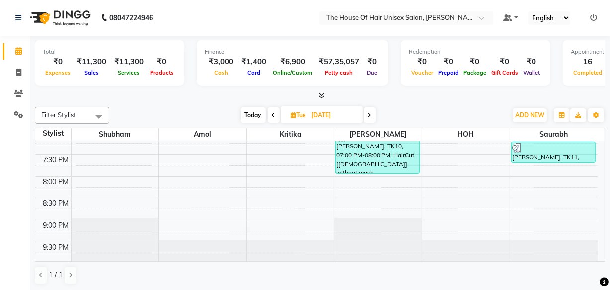
click at [273, 114] on icon at bounding box center [274, 115] width 4 height 6
type input "28-07-2025"
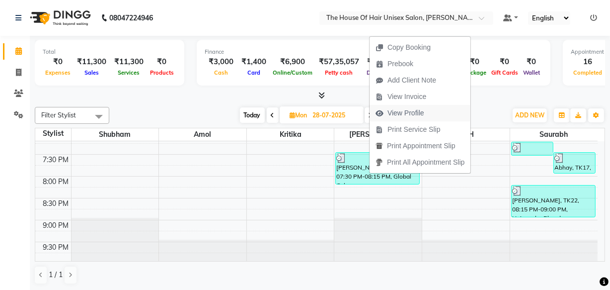
click at [412, 109] on span "View Profile" at bounding box center [406, 113] width 37 height 10
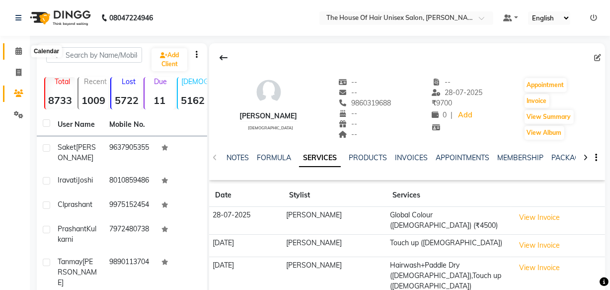
click at [19, 50] on icon at bounding box center [18, 50] width 6 height 7
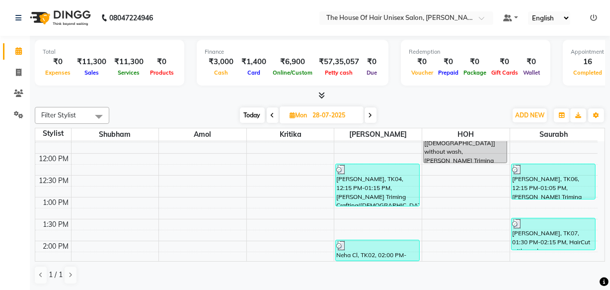
scroll to position [205, 0]
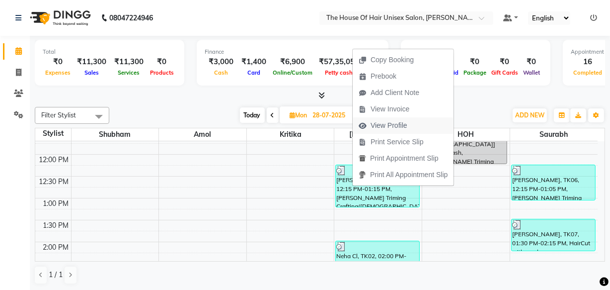
click at [392, 123] on span "View Profile" at bounding box center [389, 125] width 37 height 10
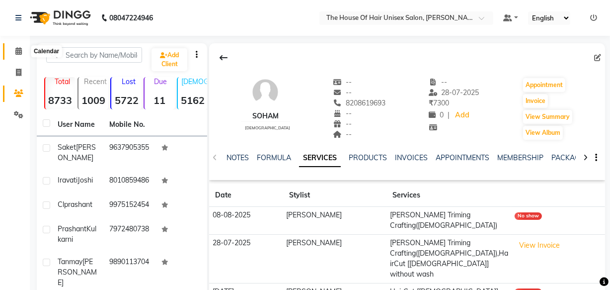
click at [15, 54] on icon at bounding box center [18, 50] width 6 height 7
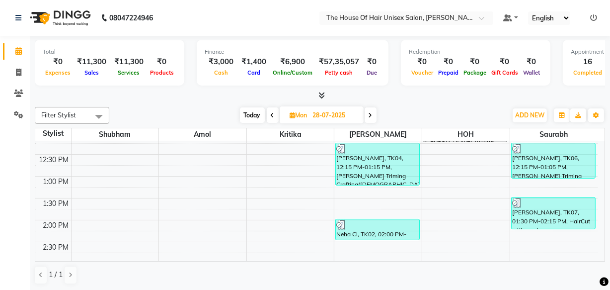
scroll to position [247, 0]
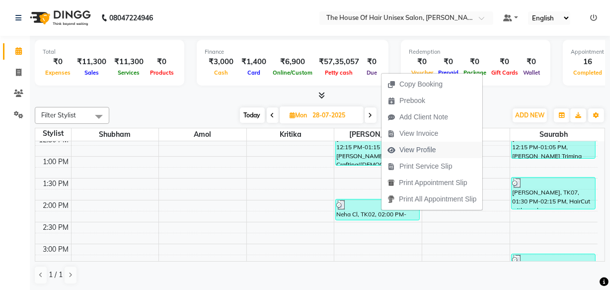
click at [419, 148] on span "View Profile" at bounding box center [418, 150] width 37 height 10
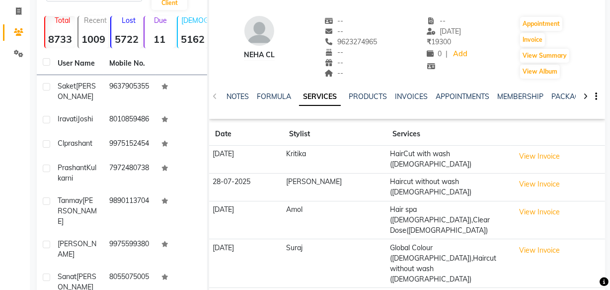
scroll to position [61, 0]
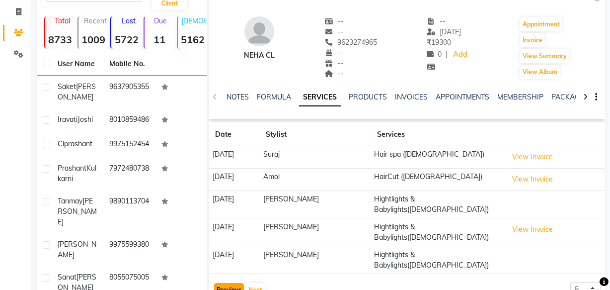
click at [232, 283] on button "Previous" at bounding box center [229, 290] width 30 height 14
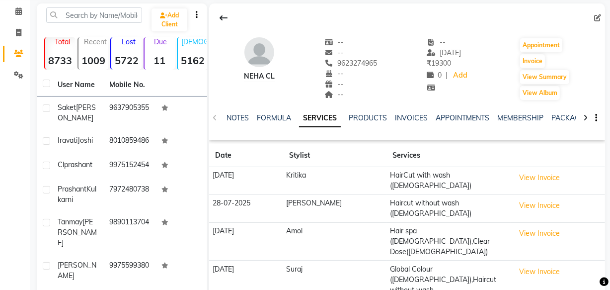
scroll to position [0, 0]
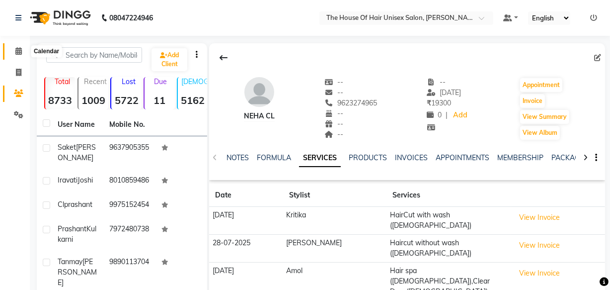
click at [18, 48] on icon at bounding box center [18, 50] width 6 height 7
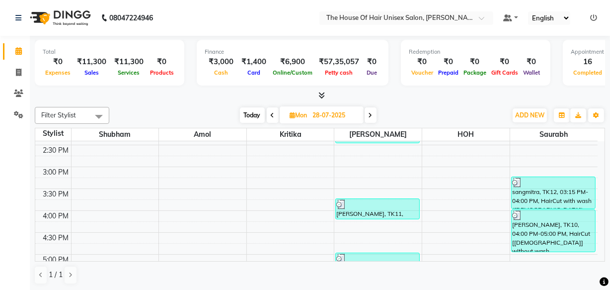
scroll to position [325, 0]
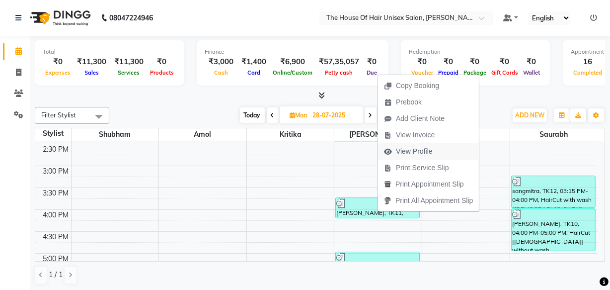
click at [408, 148] on span "View Profile" at bounding box center [414, 151] width 37 height 10
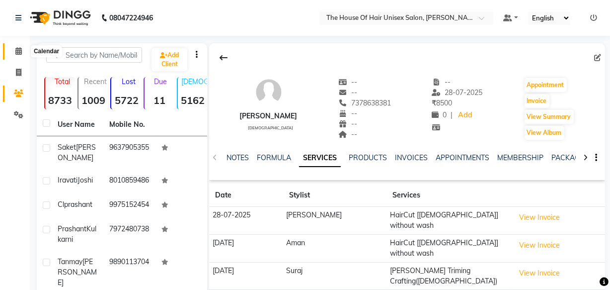
click at [19, 52] on icon at bounding box center [18, 50] width 6 height 7
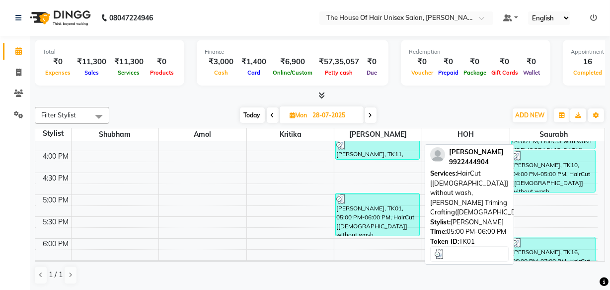
scroll to position [394, 0]
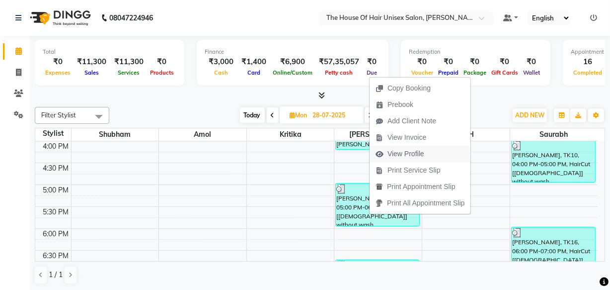
click at [401, 156] on span "View Profile" at bounding box center [406, 154] width 37 height 10
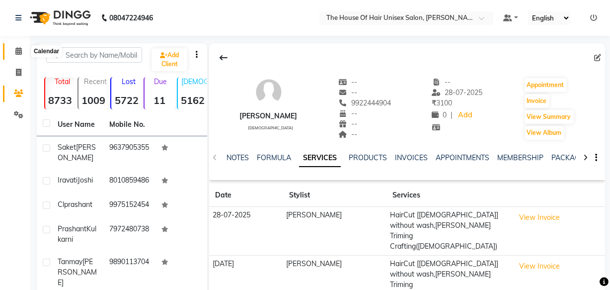
click at [18, 49] on icon at bounding box center [18, 50] width 6 height 7
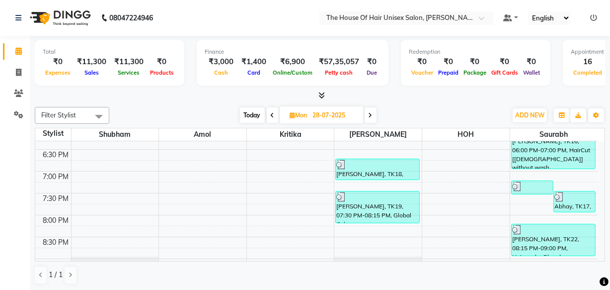
scroll to position [494, 0]
click at [271, 112] on icon at bounding box center [273, 115] width 4 height 6
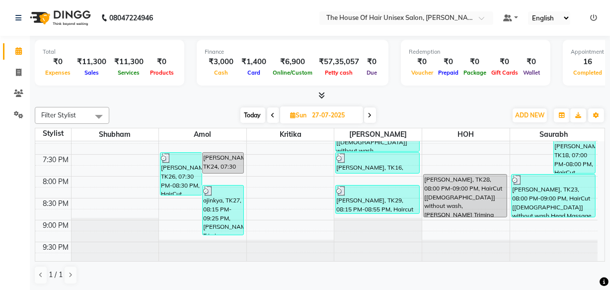
click at [270, 112] on span at bounding box center [273, 114] width 12 height 15
type input "[DATE]"
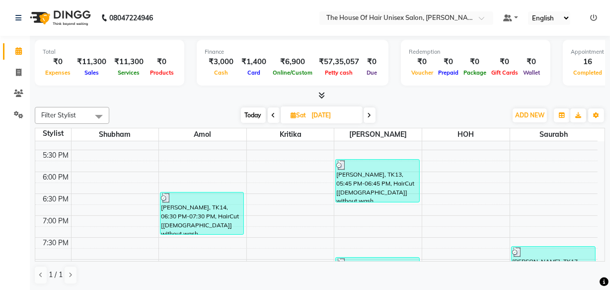
scroll to position [449, 0]
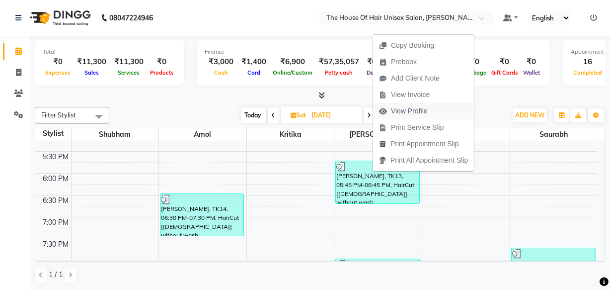
click at [406, 107] on span "View Profile" at bounding box center [409, 111] width 37 height 10
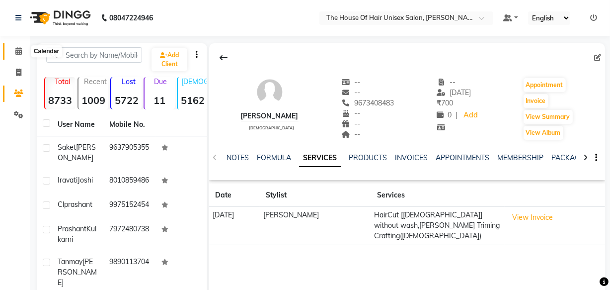
click at [15, 48] on icon at bounding box center [18, 50] width 6 height 7
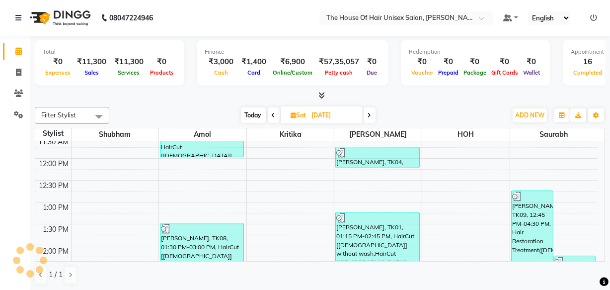
scroll to position [196, 0]
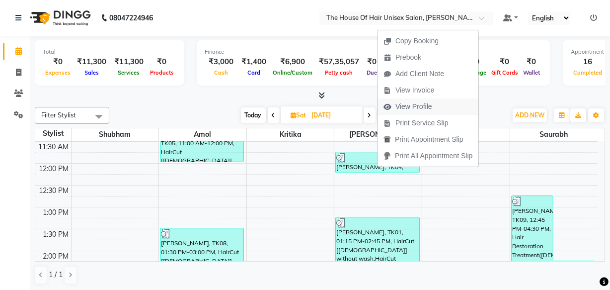
click at [412, 104] on span "View Profile" at bounding box center [414, 106] width 37 height 10
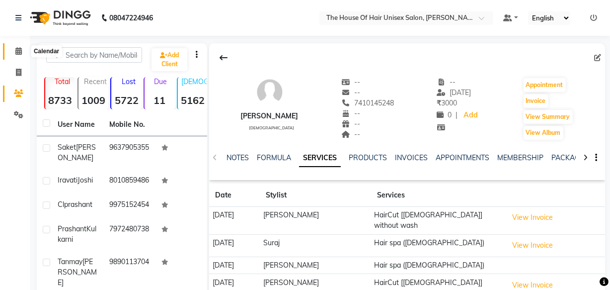
click at [22, 51] on span at bounding box center [18, 51] width 17 height 11
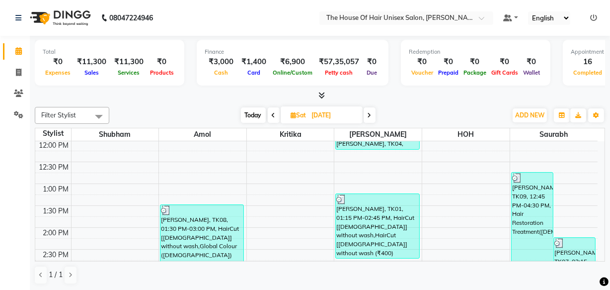
scroll to position [220, 0]
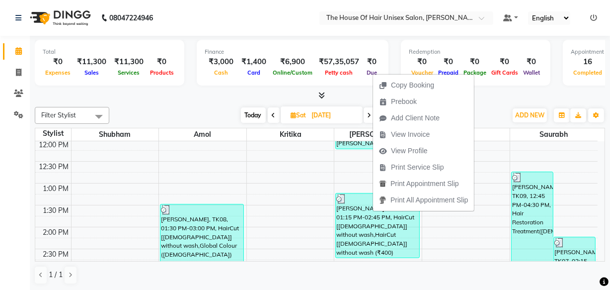
click at [492, 100] on div at bounding box center [320, 95] width 571 height 10
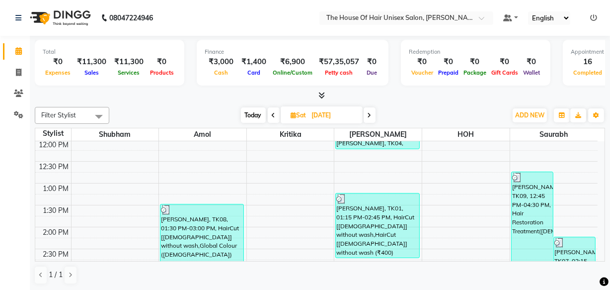
click at [443, 179] on div "7:00 AM 7:30 AM 8:00 AM 8:30 AM 9:00 AM 9:30 AM 10:00 AM 10:30 AM 11:00 AM 11:3…" at bounding box center [316, 249] width 563 height 656
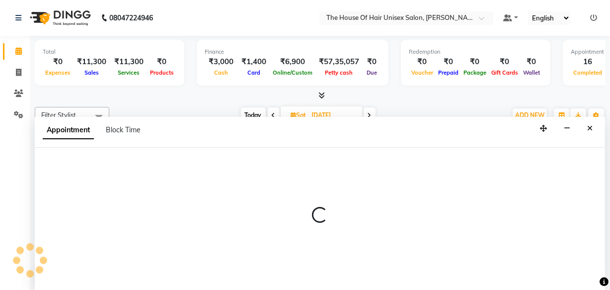
scroll to position [0, 0]
select select "85989"
select select "765"
select select "tentative"
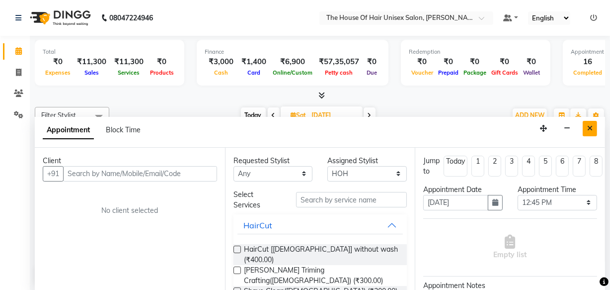
click at [585, 126] on button "Close" at bounding box center [590, 128] width 14 height 15
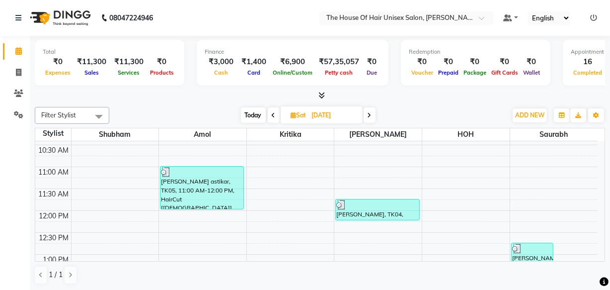
scroll to position [148, 0]
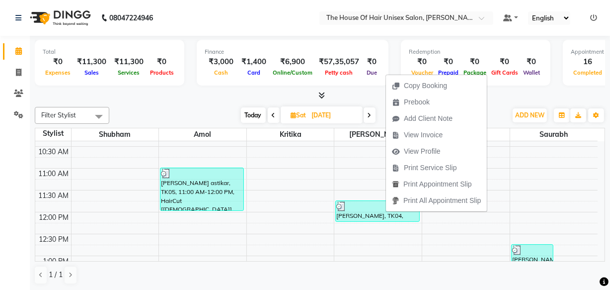
click at [498, 97] on div at bounding box center [320, 95] width 571 height 10
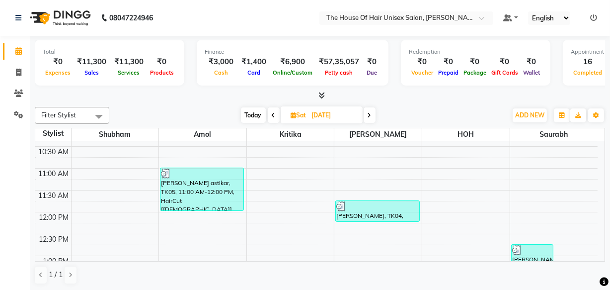
click at [291, 113] on icon at bounding box center [293, 115] width 5 height 6
select select "7"
select select "2025"
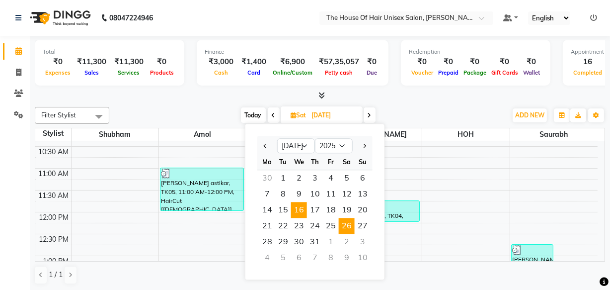
click at [301, 211] on span "16" at bounding box center [299, 210] width 16 height 16
type input "16-07-2025"
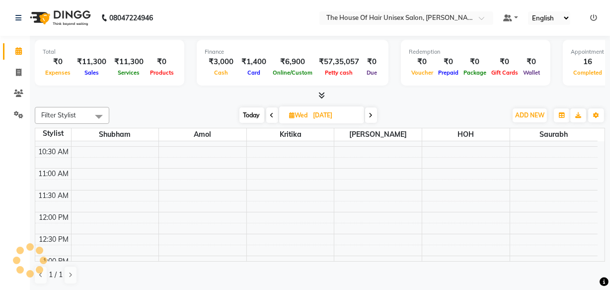
scroll to position [533, 0]
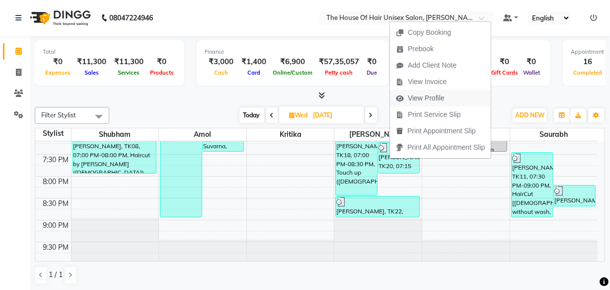
click at [431, 99] on span "View Profile" at bounding box center [426, 98] width 37 height 10
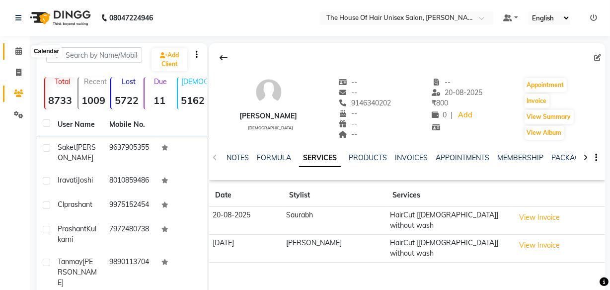
click at [18, 50] on icon at bounding box center [18, 50] width 6 height 7
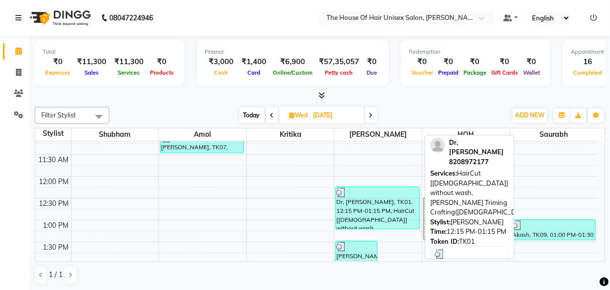
scroll to position [189, 0]
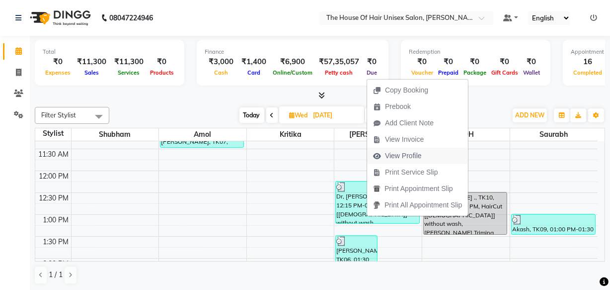
click at [398, 155] on span "View Profile" at bounding box center [403, 156] width 37 height 10
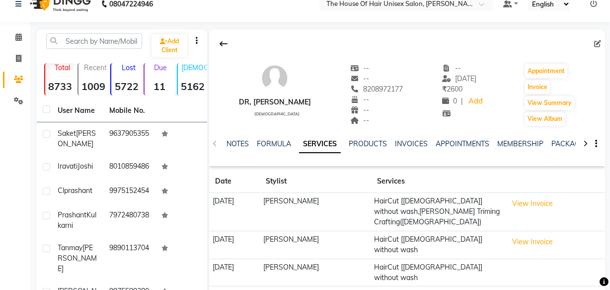
scroll to position [12, 0]
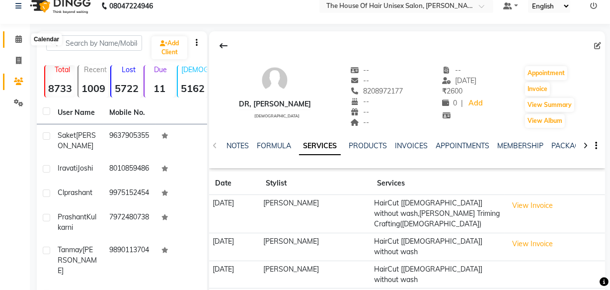
click at [16, 35] on icon at bounding box center [18, 38] width 6 height 7
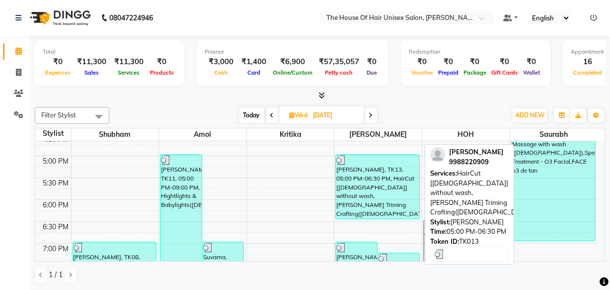
scroll to position [422, 0]
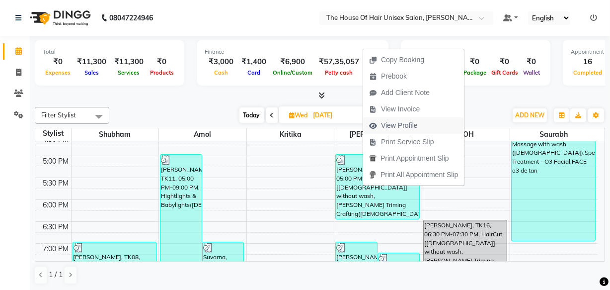
click at [407, 124] on span "View Profile" at bounding box center [399, 125] width 37 height 10
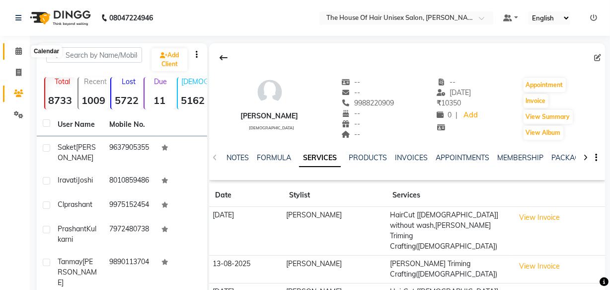
click at [17, 50] on icon at bounding box center [18, 50] width 6 height 7
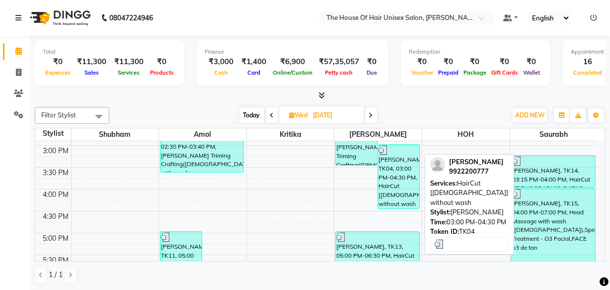
scroll to position [349, 0]
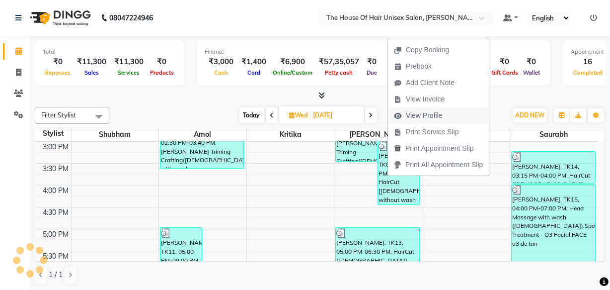
click at [426, 115] on span "View Profile" at bounding box center [424, 115] width 37 height 10
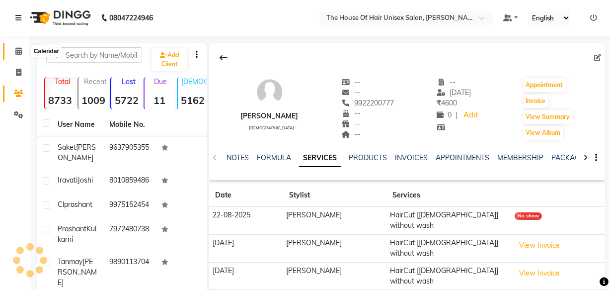
click at [19, 49] on icon at bounding box center [18, 50] width 6 height 7
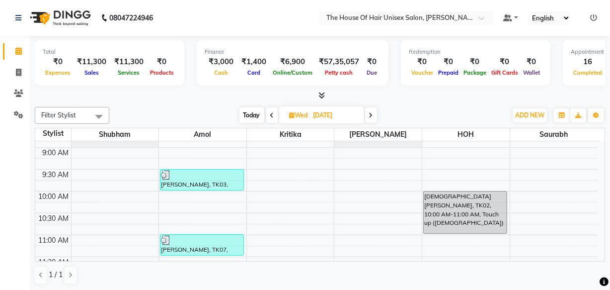
scroll to position [82, 0]
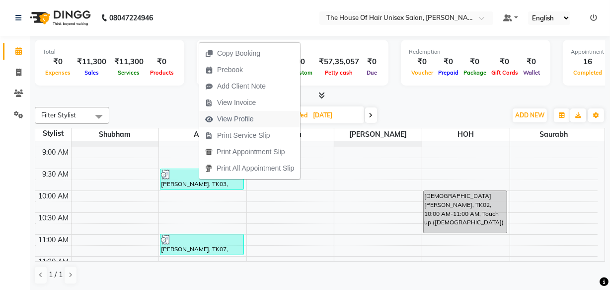
click at [241, 116] on span "View Profile" at bounding box center [235, 119] width 37 height 10
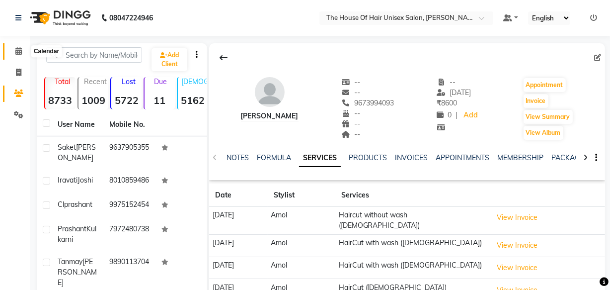
click at [15, 52] on icon at bounding box center [18, 50] width 6 height 7
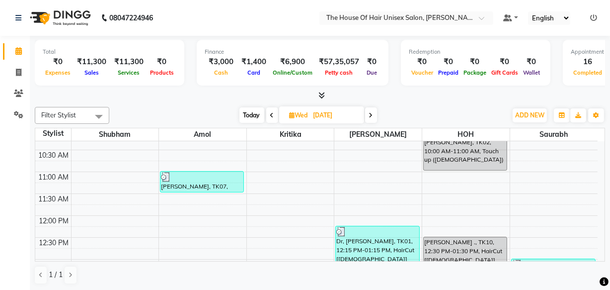
scroll to position [152, 0]
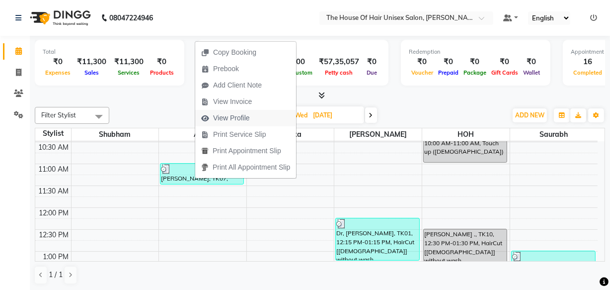
click at [227, 119] on span "View Profile" at bounding box center [231, 118] width 37 height 10
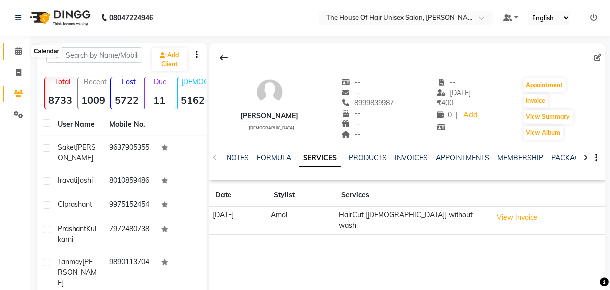
click at [20, 52] on icon at bounding box center [18, 50] width 6 height 7
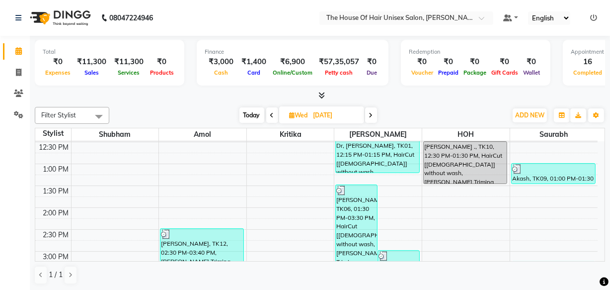
scroll to position [292, 0]
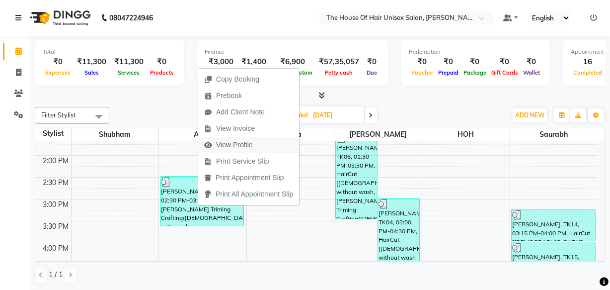
click at [223, 143] on span "View Profile" at bounding box center [234, 145] width 37 height 10
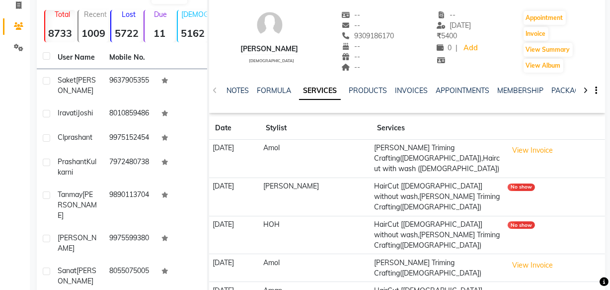
scroll to position [141, 0]
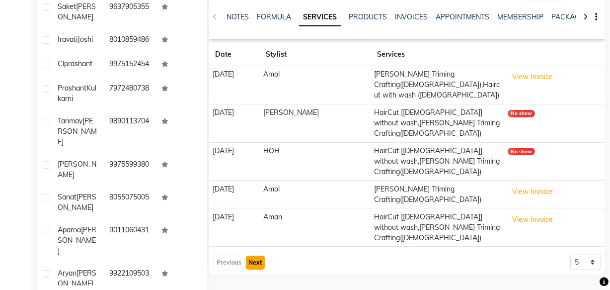
click at [250, 255] on button "Next" at bounding box center [255, 262] width 19 height 14
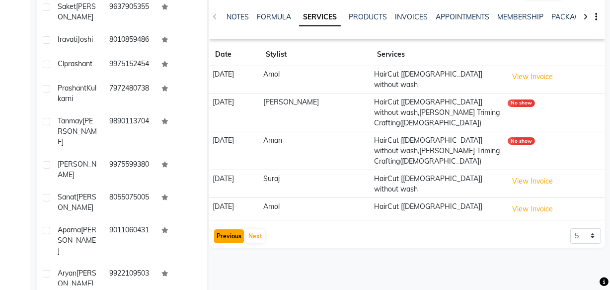
click at [227, 229] on button "Previous" at bounding box center [229, 236] width 30 height 14
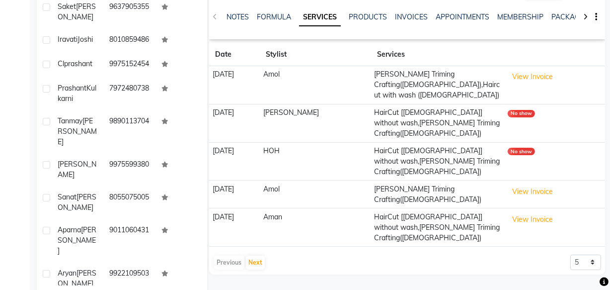
scroll to position [0, 0]
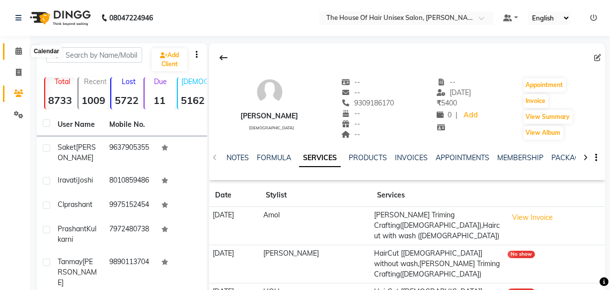
click at [15, 53] on icon at bounding box center [18, 50] width 6 height 7
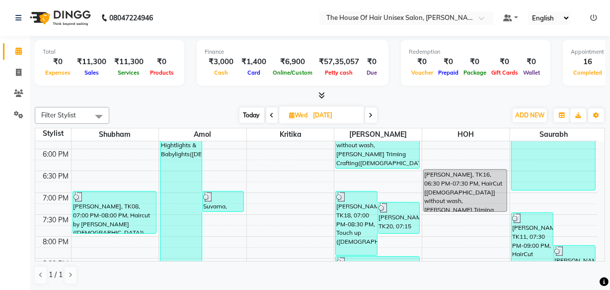
scroll to position [442, 0]
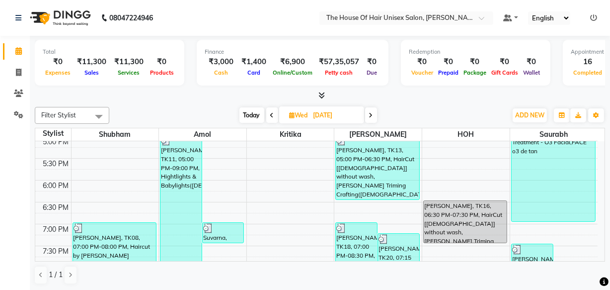
click at [252, 113] on span "Today" at bounding box center [252, 114] width 25 height 15
type input "03-09-2025"
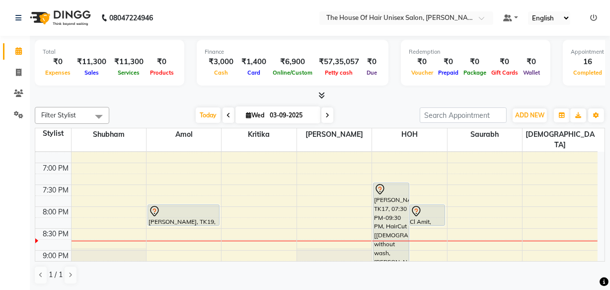
scroll to position [518, 0]
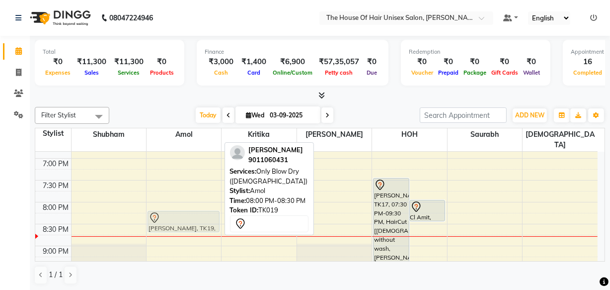
drag, startPoint x: 187, startPoint y: 197, endPoint x: 187, endPoint y: 208, distance: 11.4
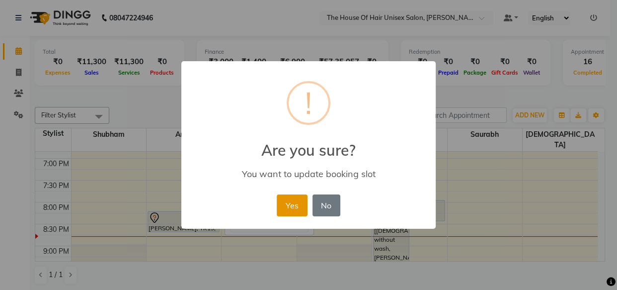
click at [297, 203] on button "Yes" at bounding box center [292, 205] width 30 height 22
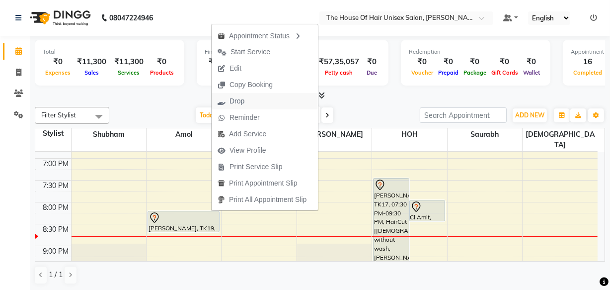
click at [244, 106] on span "Drop" at bounding box center [231, 101] width 39 height 16
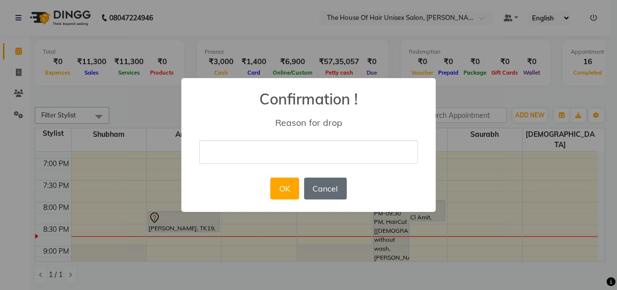
click at [323, 186] on button "Cancel" at bounding box center [325, 188] width 43 height 22
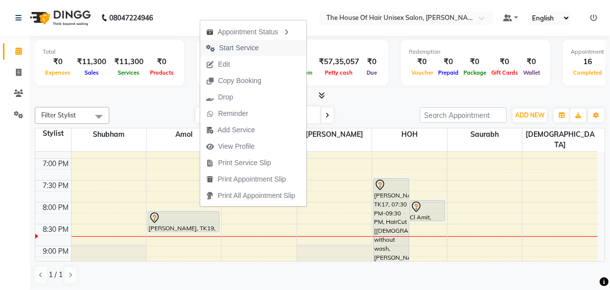
click at [238, 46] on span "Start Service" at bounding box center [239, 48] width 40 height 10
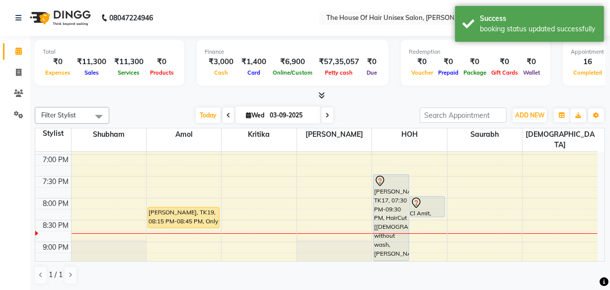
scroll to position [522, 0]
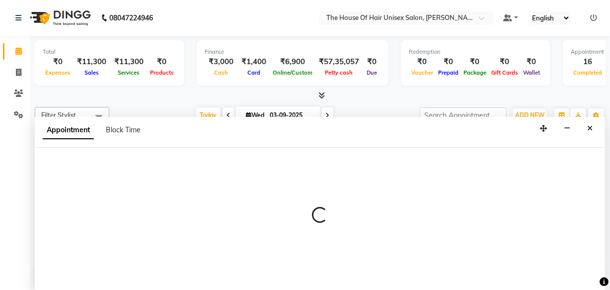
select select "86145"
select select "1215"
select select "tentative"
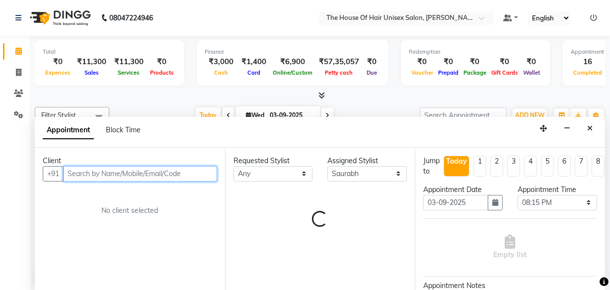
scroll to position [0, 0]
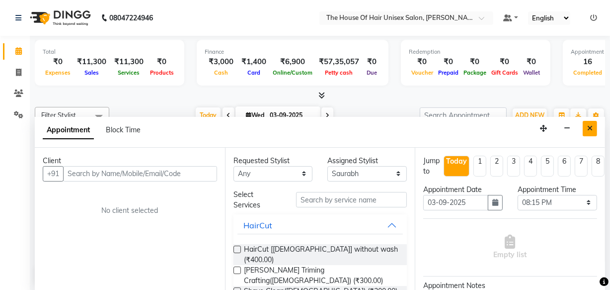
click at [591, 125] on icon "Close" at bounding box center [589, 128] width 5 height 7
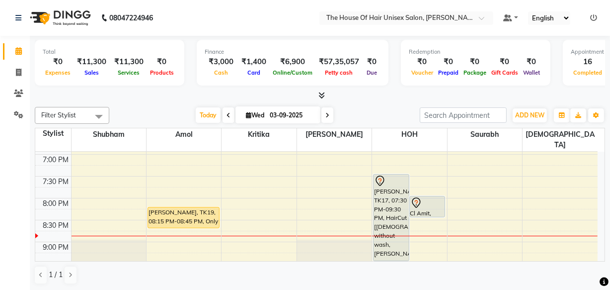
click at [327, 115] on icon at bounding box center [328, 115] width 4 height 6
type input "04-09-2025"
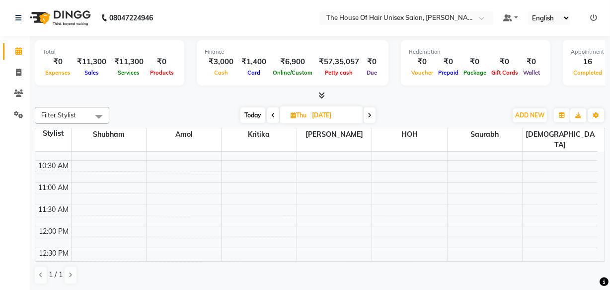
scroll to position [147, 0]
select select "85989"
select select "tentative"
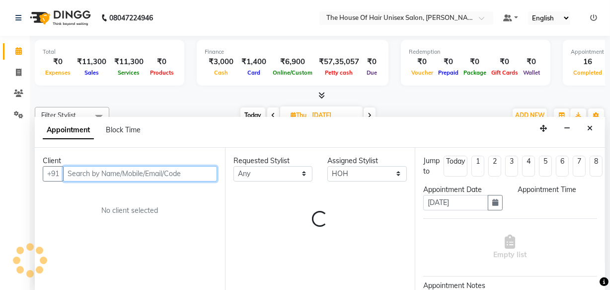
select select "690"
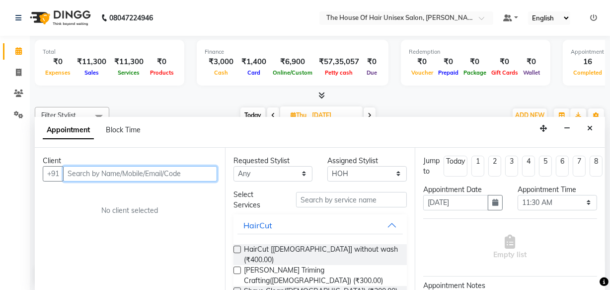
click at [198, 173] on input "text" at bounding box center [140, 173] width 154 height 15
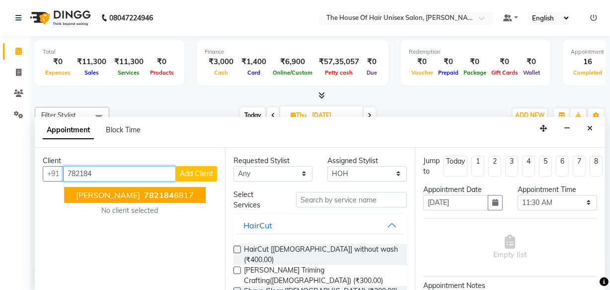
click at [145, 195] on ngb-highlight "782184 6817" at bounding box center [168, 195] width 52 height 10
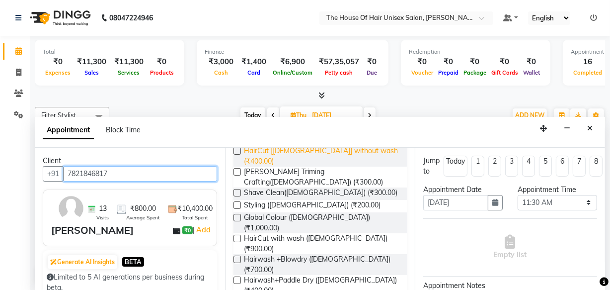
scroll to position [99, 0]
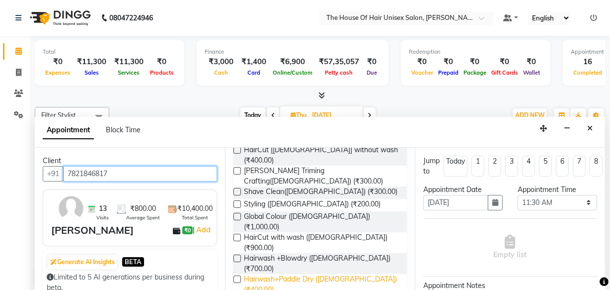
type input "7821846817"
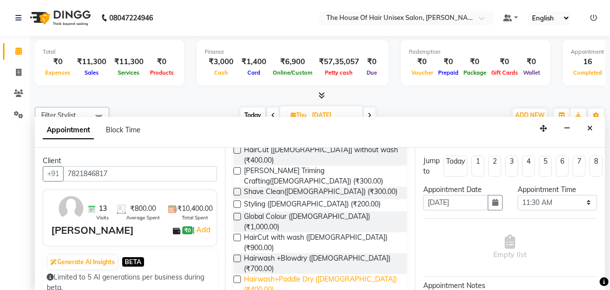
click at [303, 274] on span "Hairwash+Paddle Dry ([DEMOGRAPHIC_DATA]) (₹400.00)" at bounding box center [322, 284] width 156 height 21
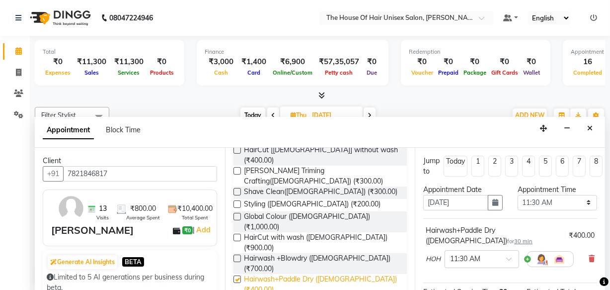
checkbox input "false"
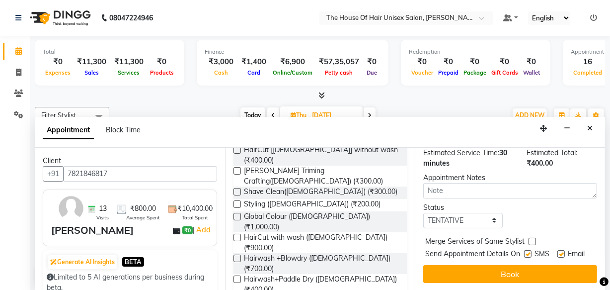
scroll to position [144, 0]
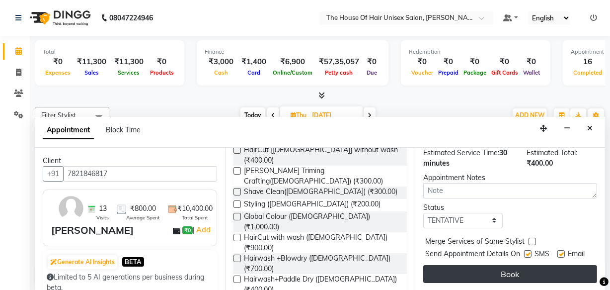
click at [507, 265] on button "Book" at bounding box center [510, 274] width 174 height 18
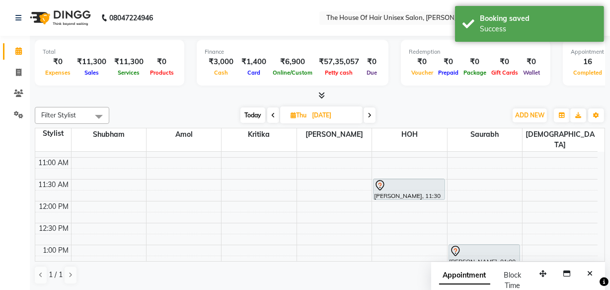
scroll to position [174, 0]
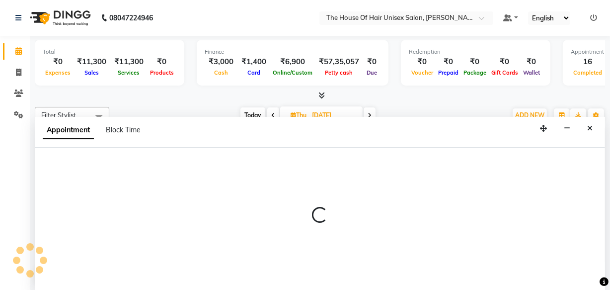
select select "86145"
select select "tentative"
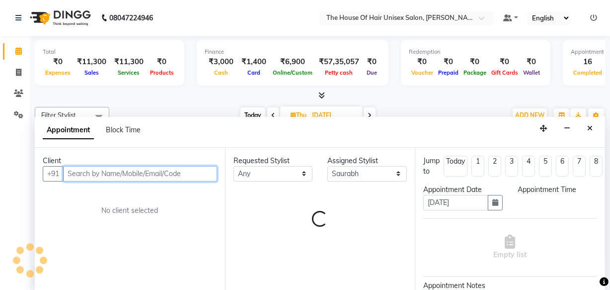
scroll to position [0, 0]
select select "690"
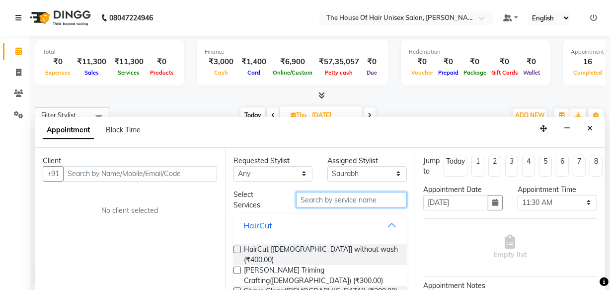
click at [340, 200] on input "text" at bounding box center [351, 199] width 111 height 15
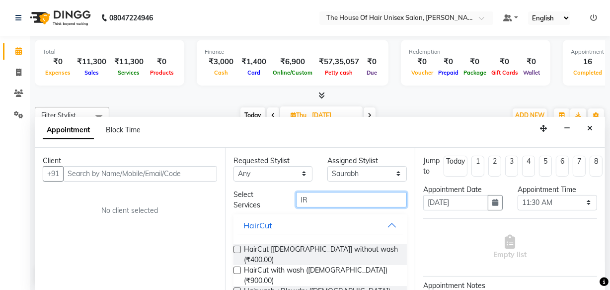
type input "I"
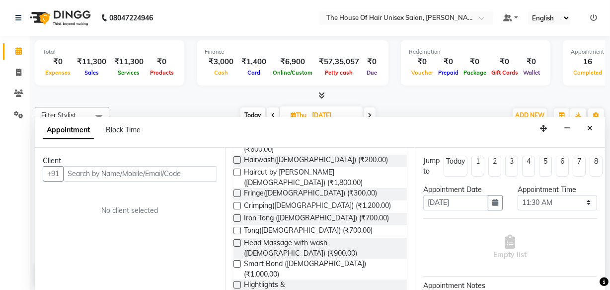
scroll to position [384, 0]
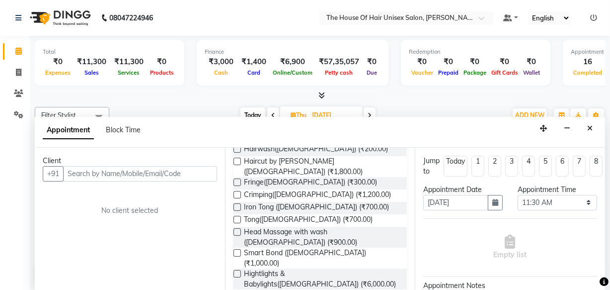
checkbox input "false"
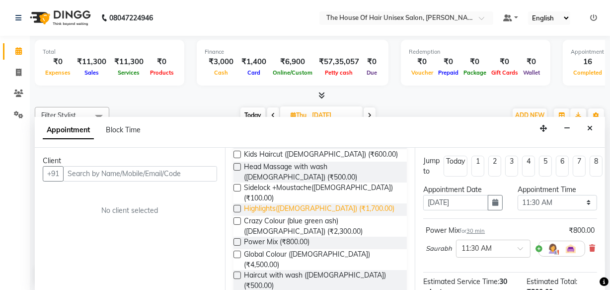
scroll to position [520, 0]
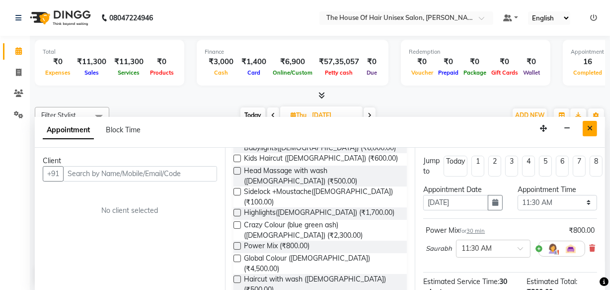
click at [588, 125] on icon "Close" at bounding box center [589, 128] width 5 height 7
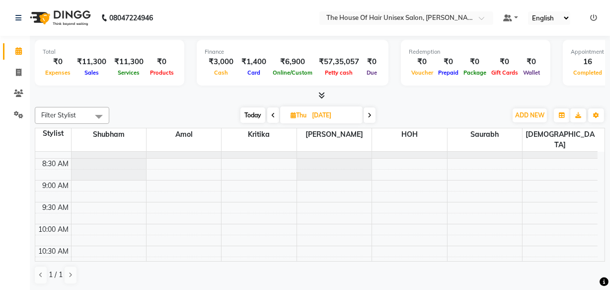
scroll to position [8, 0]
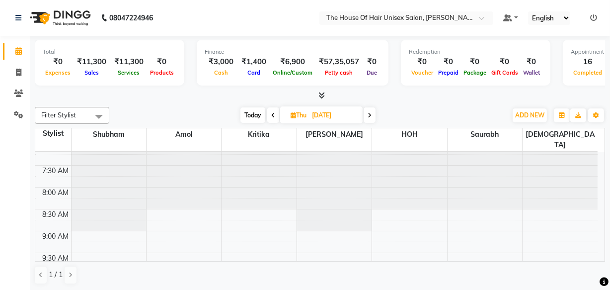
click at [252, 110] on span "Today" at bounding box center [253, 114] width 25 height 15
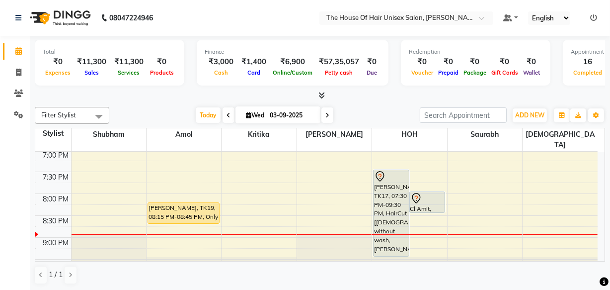
scroll to position [529, 0]
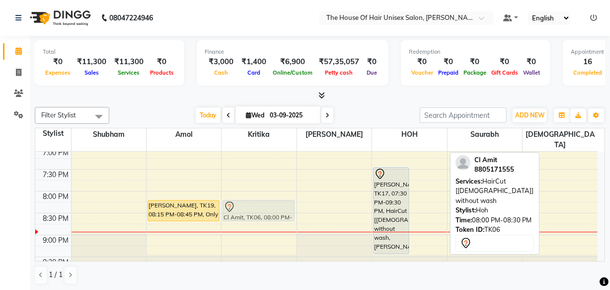
drag, startPoint x: 425, startPoint y: 189, endPoint x: 269, endPoint y: 200, distance: 156.4
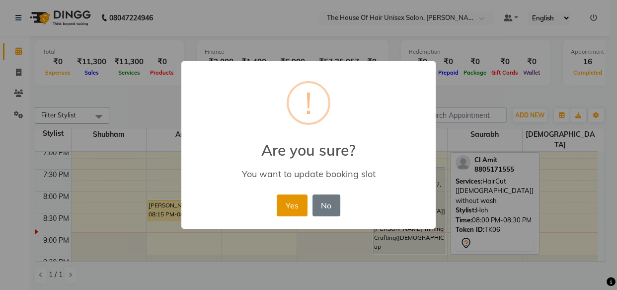
click at [280, 200] on button "Yes" at bounding box center [292, 205] width 30 height 22
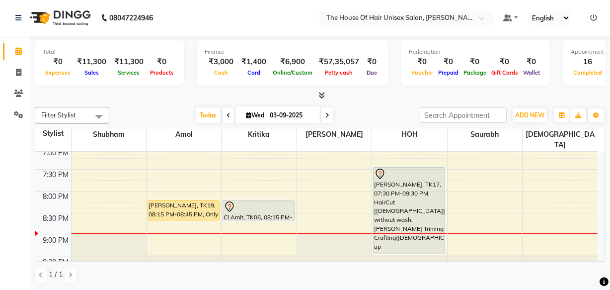
click at [327, 114] on icon at bounding box center [328, 115] width 4 height 6
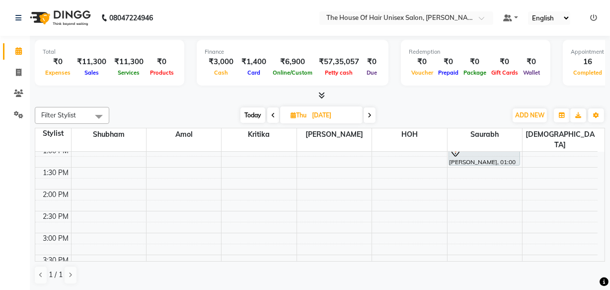
scroll to position [268, 0]
click at [248, 109] on span "Today" at bounding box center [253, 114] width 25 height 15
type input "03-09-2025"
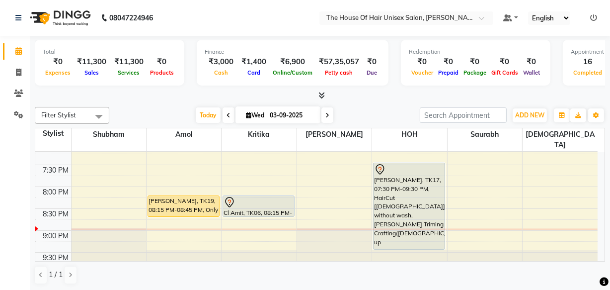
scroll to position [533, 0]
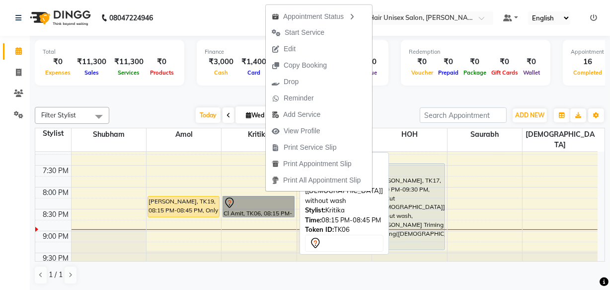
click at [247, 199] on link "Cl Amit, TK06, 08:15 PM-08:45 PM, HairCut [Male] without wash" at bounding box center [259, 206] width 72 height 21
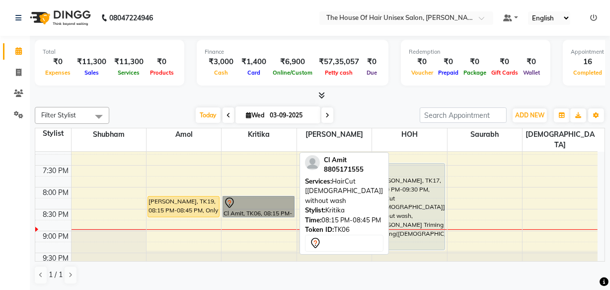
click at [253, 196] on link "Cl Amit, TK06, 08:15 PM-08:45 PM, HairCut [Male] without wash" at bounding box center [259, 206] width 72 height 21
select select "7"
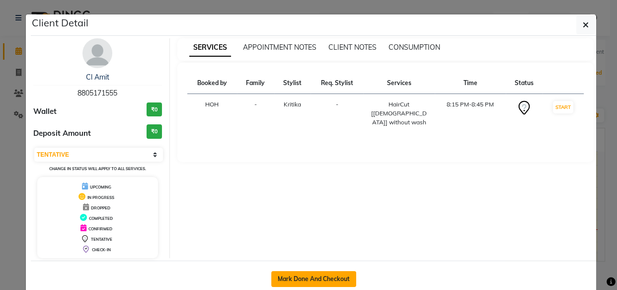
click at [329, 272] on button "Mark Done And Checkout" at bounding box center [313, 279] width 85 height 16
select select "598"
select select "service"
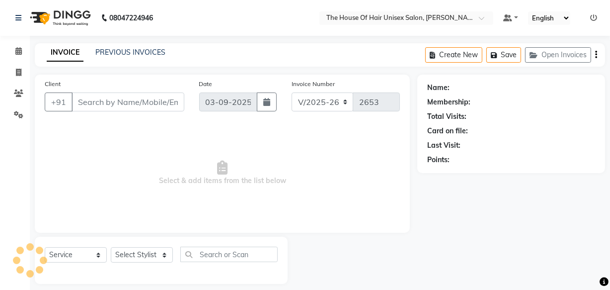
type input "8805171555"
select select "20971"
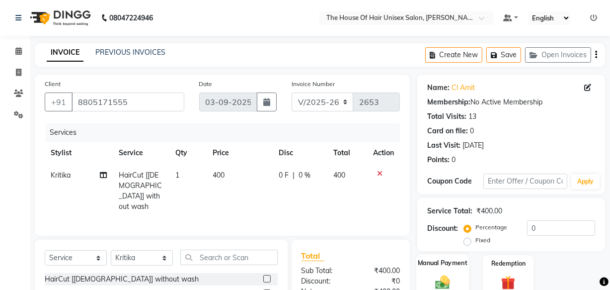
click at [447, 274] on img at bounding box center [443, 281] width 24 height 17
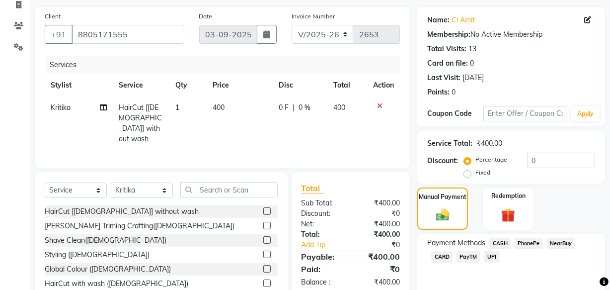
click at [496, 240] on span "CASH" at bounding box center [500, 243] width 21 height 11
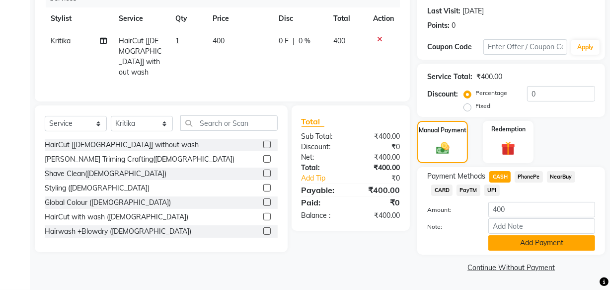
click at [519, 243] on button "Add Payment" at bounding box center [542, 242] width 107 height 15
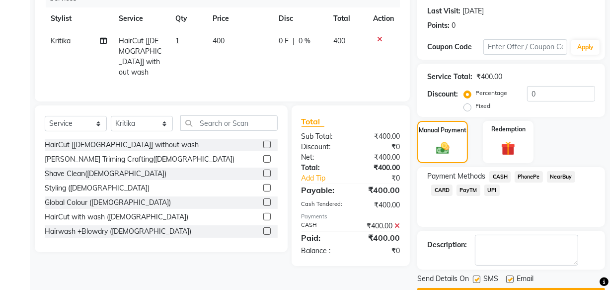
scroll to position [162, 0]
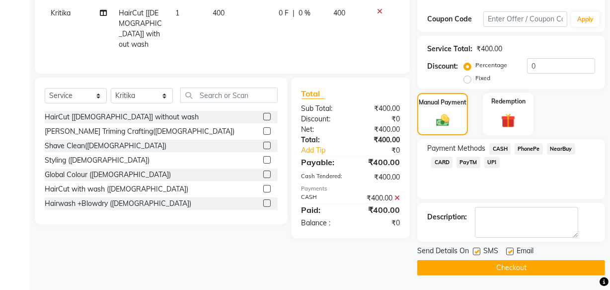
click at [502, 263] on button "Checkout" at bounding box center [511, 267] width 188 height 15
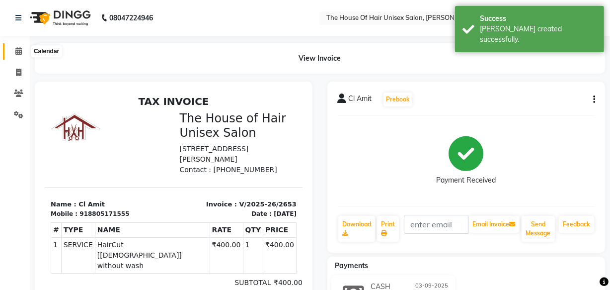
click at [18, 48] on icon at bounding box center [18, 50] width 6 height 7
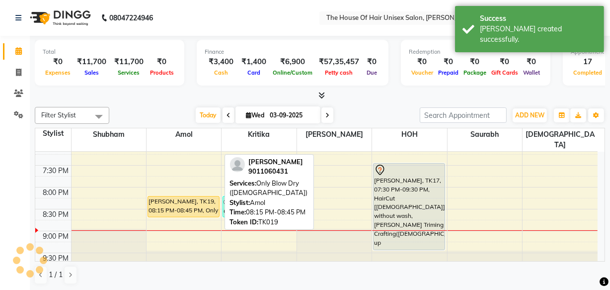
scroll to position [532, 0]
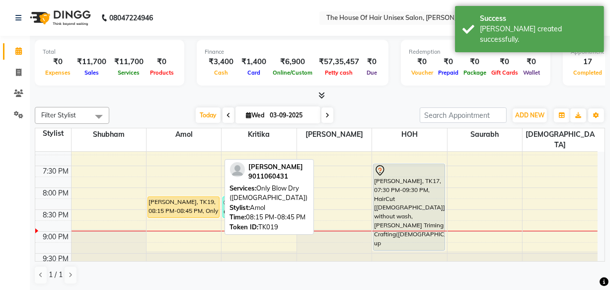
click at [193, 197] on div "aparna thakurdesai, TK19, 08:15 PM-08:45 PM, Only Blow Dry (Female)" at bounding box center [183, 207] width 71 height 20
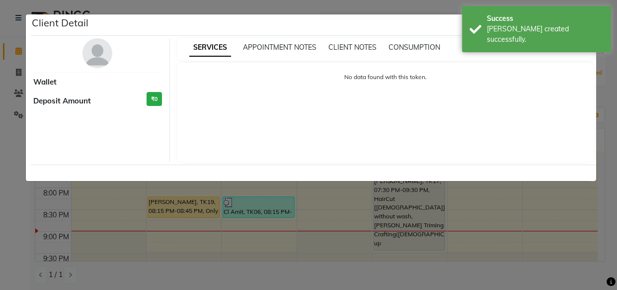
select select "1"
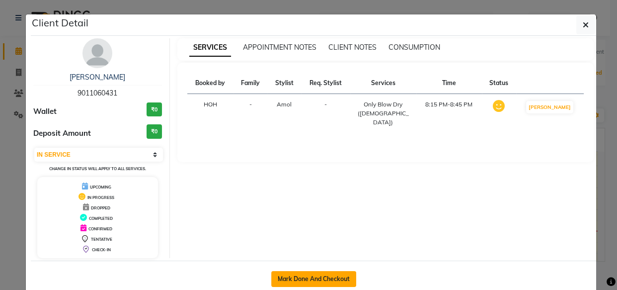
click at [322, 277] on button "Mark Done And Checkout" at bounding box center [313, 279] width 85 height 16
select select "598"
select select "service"
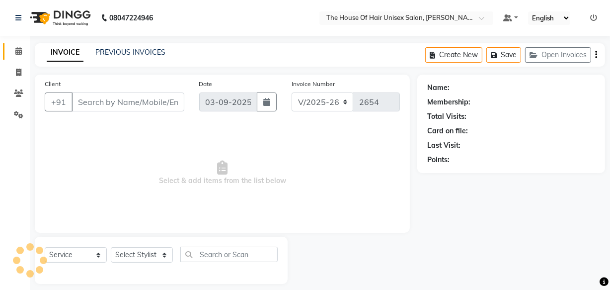
type input "9011060431"
select select "13497"
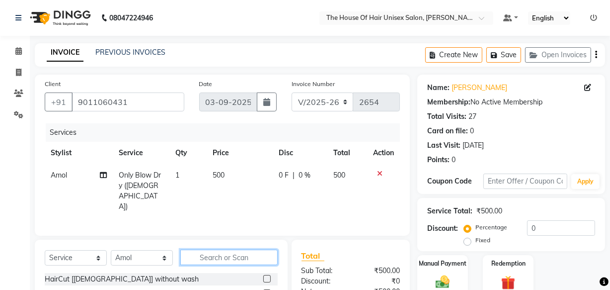
click at [203, 256] on input "text" at bounding box center [228, 256] width 97 height 15
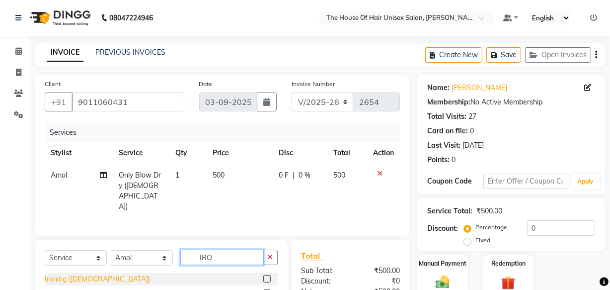
type input "IRO"
click at [81, 274] on div "Ironing ([DEMOGRAPHIC_DATA])" at bounding box center [97, 279] width 105 height 10
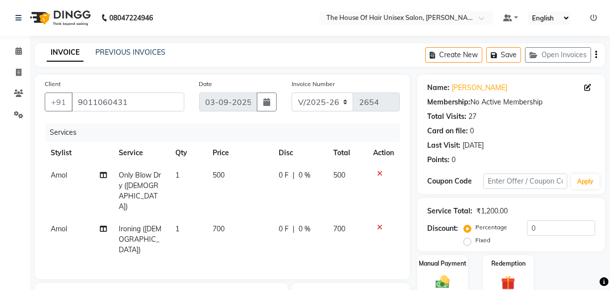
checkbox input "false"
click at [381, 172] on icon at bounding box center [379, 173] width 5 height 7
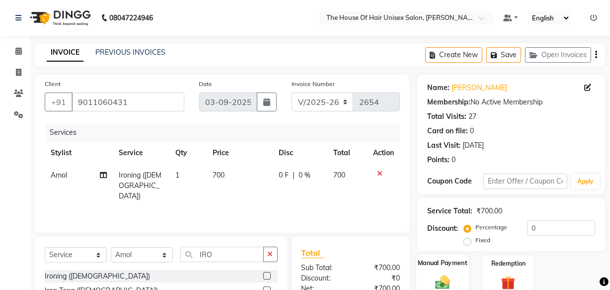
click at [445, 261] on label "Manual Payment" at bounding box center [443, 262] width 50 height 9
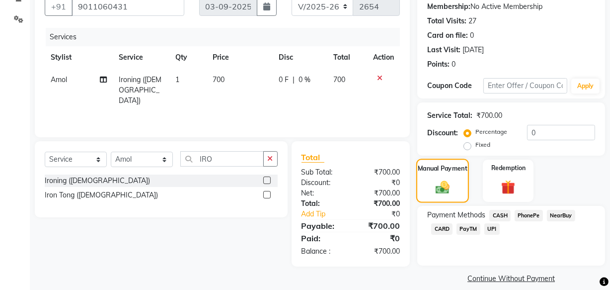
scroll to position [106, 0]
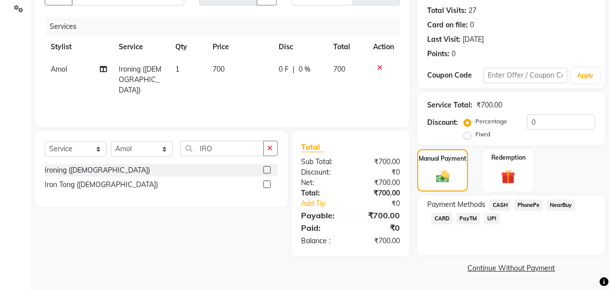
click at [489, 218] on span "UPI" at bounding box center [492, 218] width 15 height 11
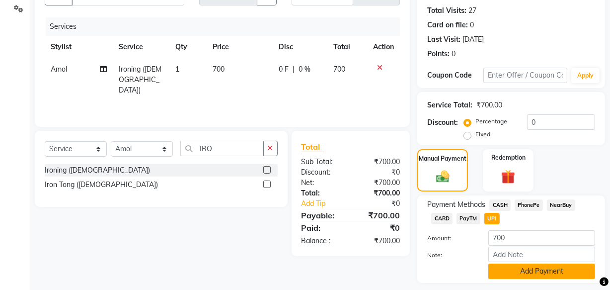
click at [540, 268] on button "Add Payment" at bounding box center [542, 270] width 107 height 15
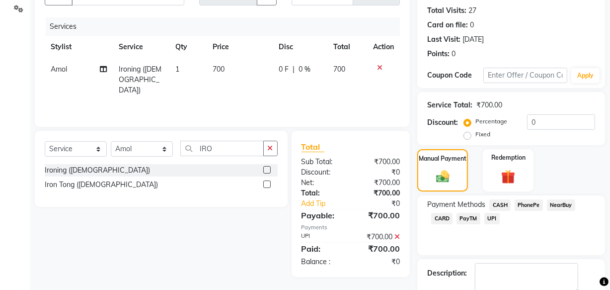
scroll to position [162, 0]
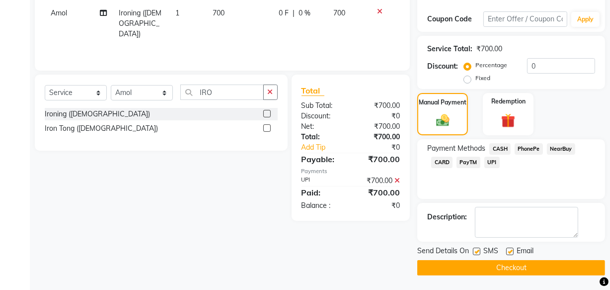
click at [517, 268] on button "Checkout" at bounding box center [511, 267] width 188 height 15
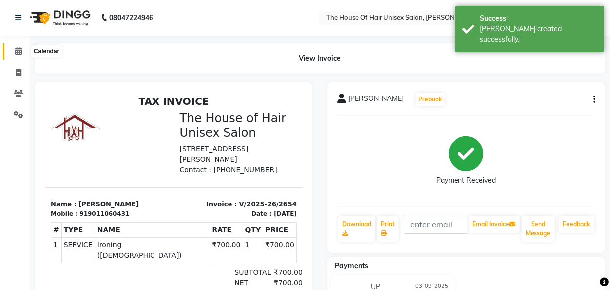
click at [19, 51] on icon at bounding box center [18, 50] width 6 height 7
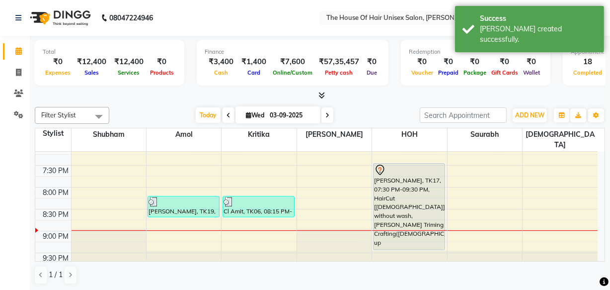
scroll to position [532, 0]
